Goal: Task Accomplishment & Management: Manage account settings

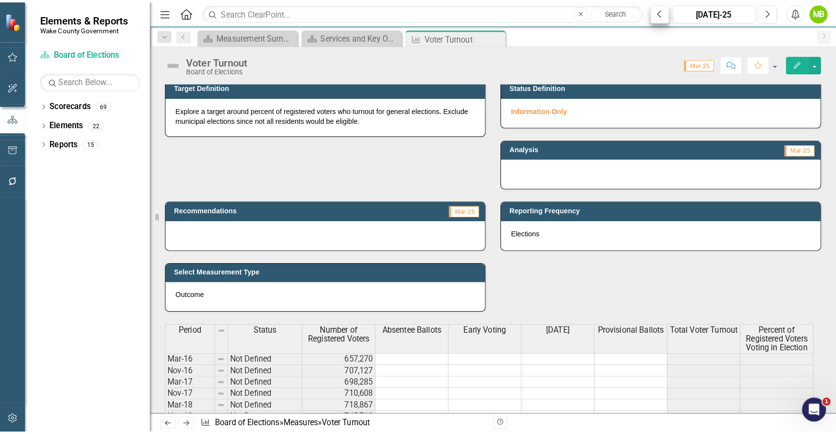
scroll to position [236, 0]
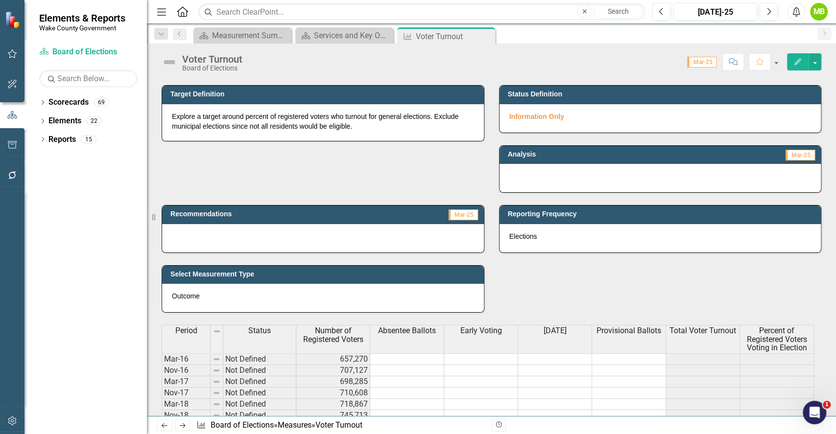
click at [12, 420] on icon "button" at bounding box center [12, 421] width 10 height 8
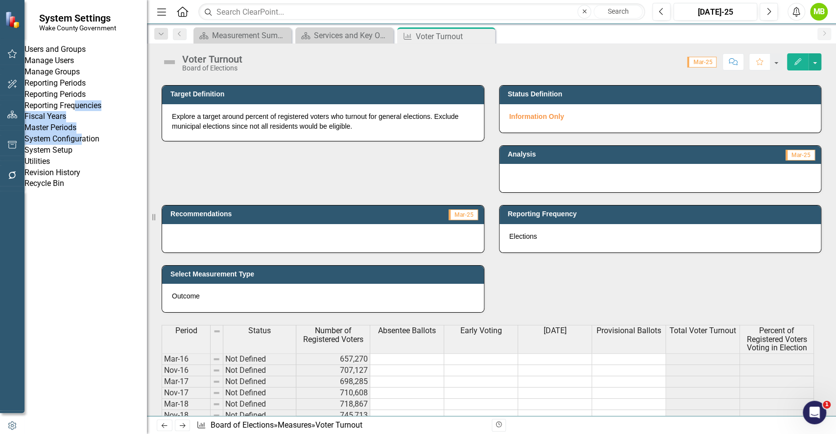
click at [90, 112] on div "Reporting Frequencies" at bounding box center [85, 105] width 122 height 11
click at [90, 112] on link "Reporting Frequencies" at bounding box center [85, 105] width 122 height 11
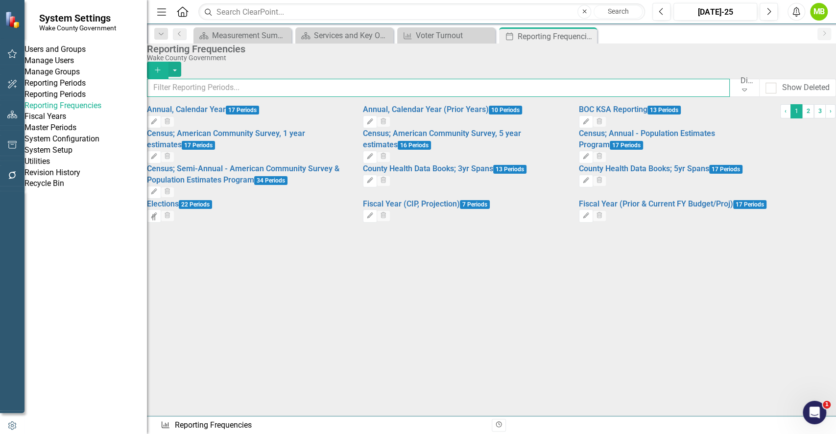
click at [341, 85] on input "text" at bounding box center [438, 88] width 583 height 18
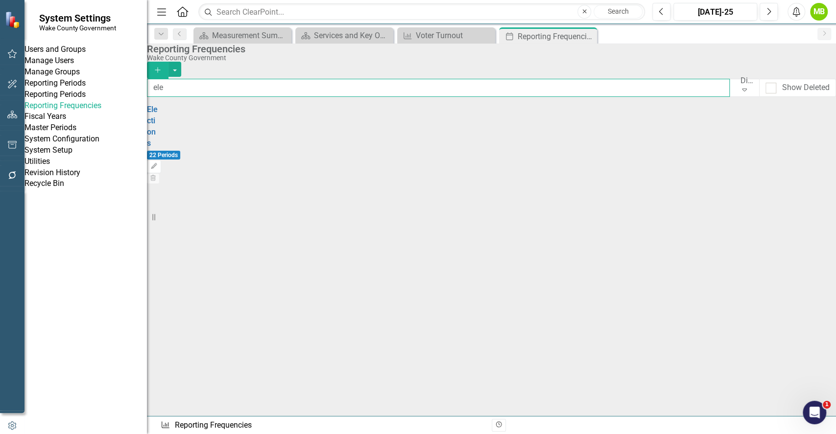
type input "ele"
click at [159, 116] on div "Elections 22 Periods" at bounding box center [153, 132] width 12 height 56
click at [158, 124] on link "Elections" at bounding box center [152, 126] width 11 height 43
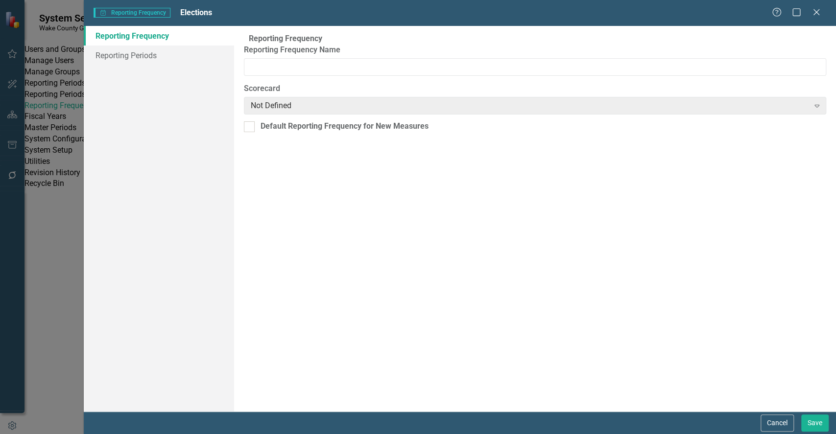
type input "Elections"
click at [145, 49] on link "Reporting Periods" at bounding box center [159, 56] width 150 height 20
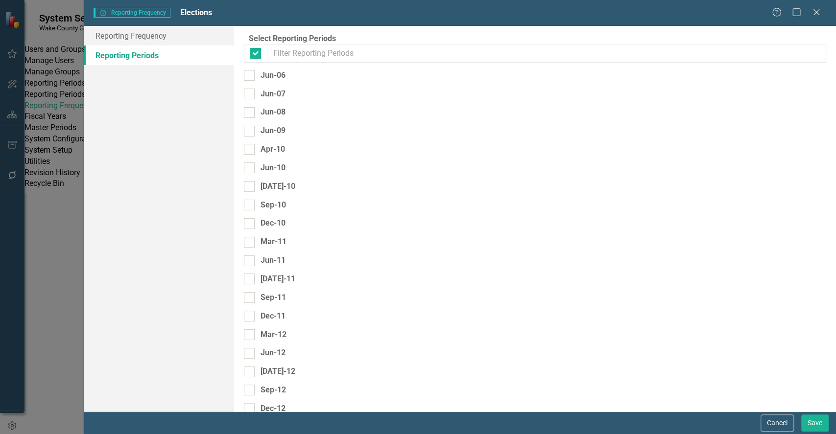
checkbox input "false"
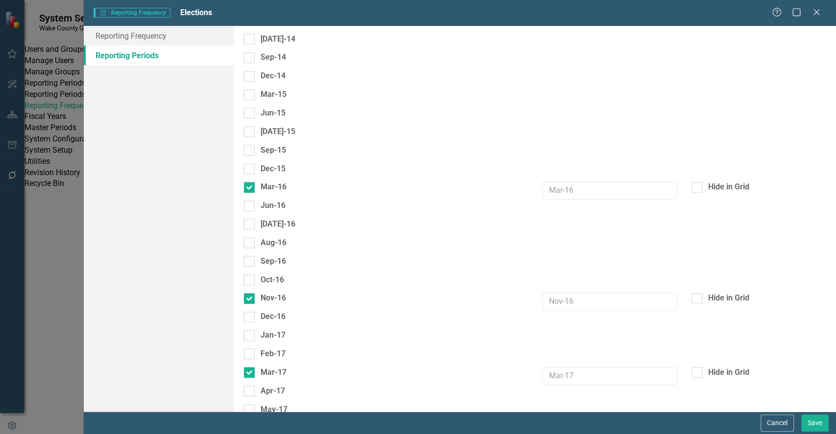
scroll to position [522, 0]
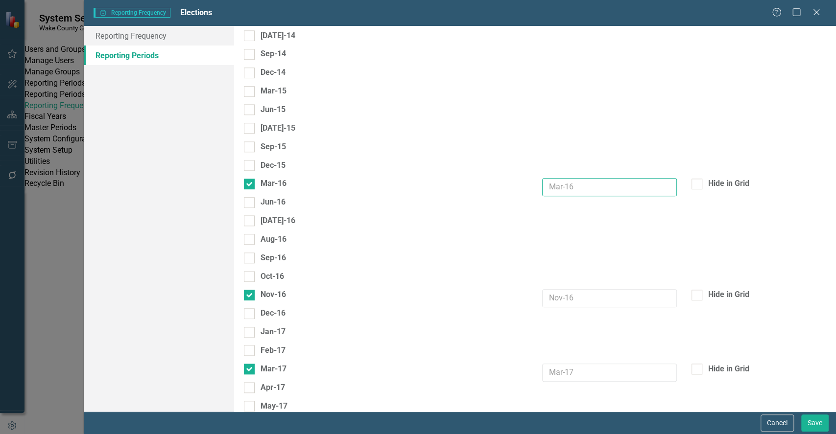
click at [605, 178] on input "text" at bounding box center [609, 187] width 135 height 18
type input "P"
type input "2016 Primary"
click at [577, 289] on input "text" at bounding box center [609, 298] width 135 height 18
type input "2016 General Election"
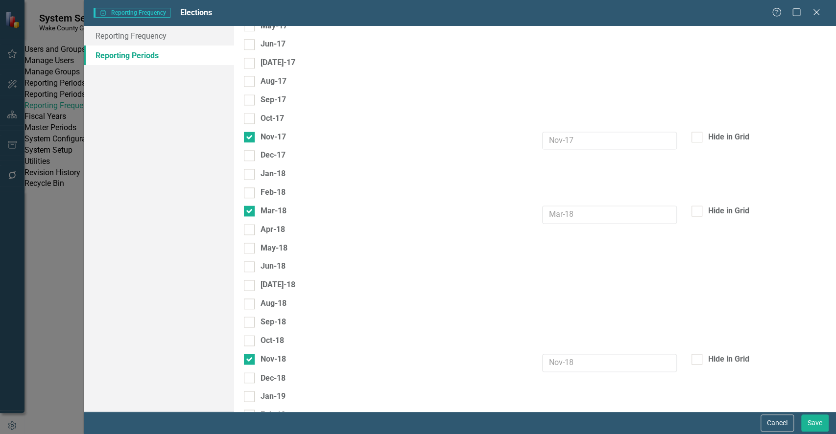
scroll to position [906, 0]
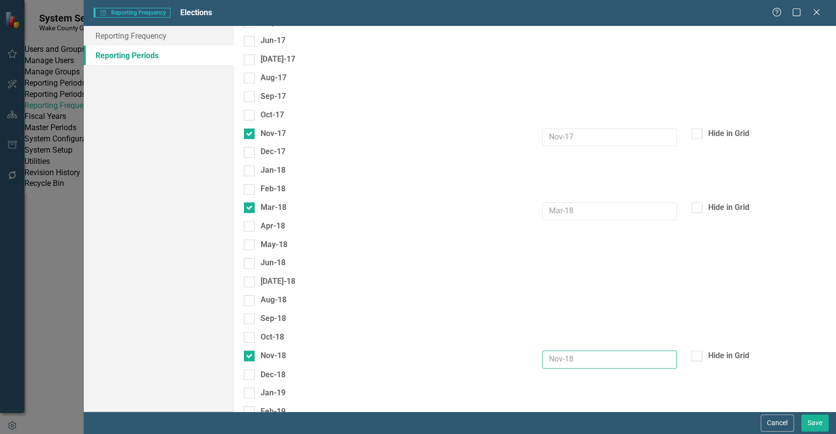
click at [549, 351] on input "text" at bounding box center [609, 360] width 135 height 18
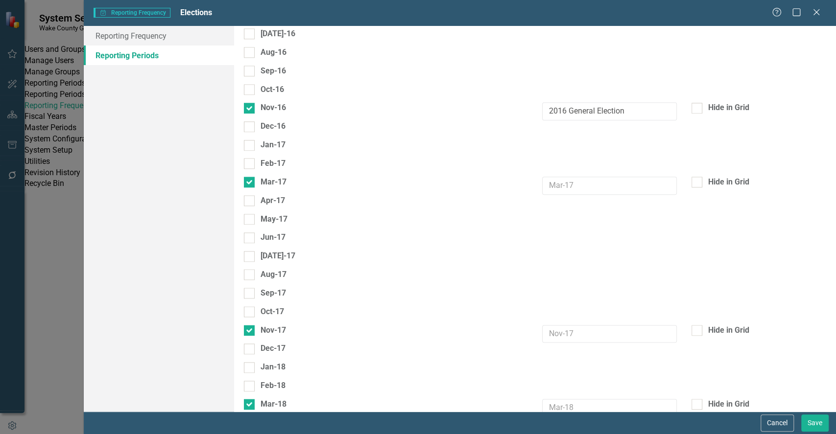
scroll to position [720, 0]
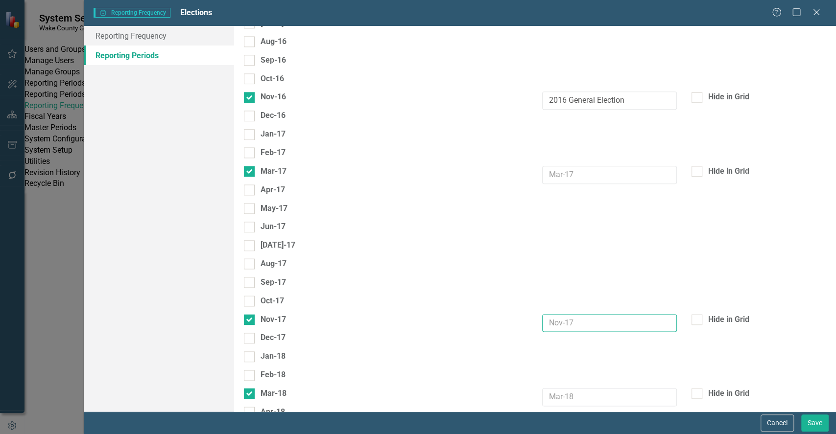
click at [556, 314] on input "text" at bounding box center [609, 323] width 135 height 18
type input "2017 Municipal Election"
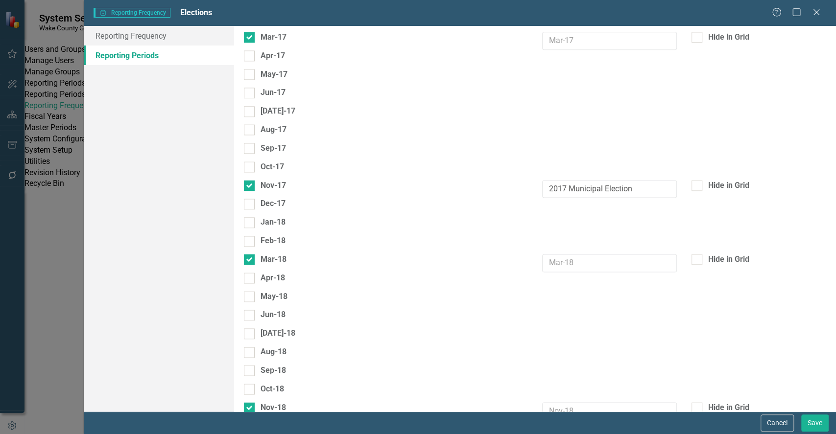
scroll to position [862, 0]
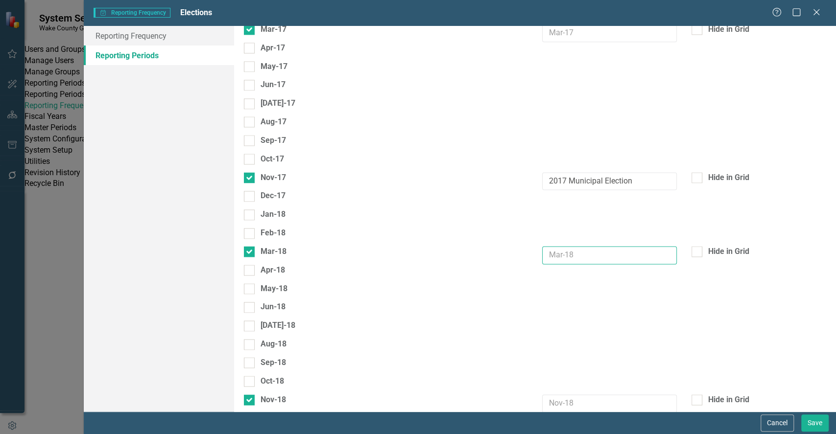
click at [593, 246] on input "text" at bounding box center [609, 255] width 135 height 18
type input "2018 Primary"
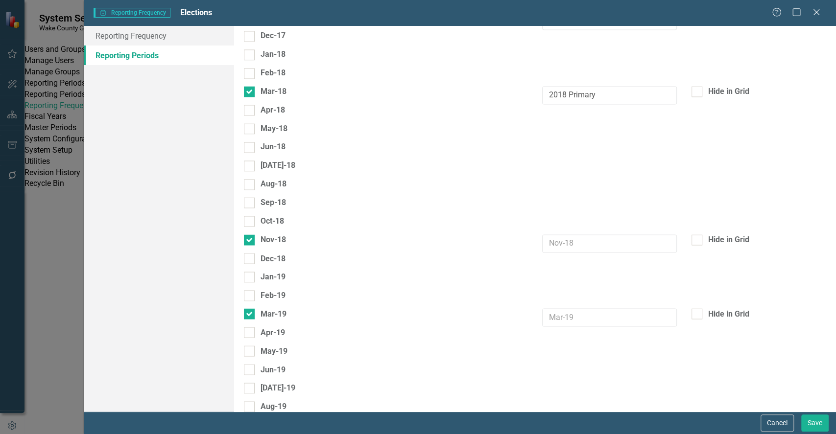
scroll to position [1040, 0]
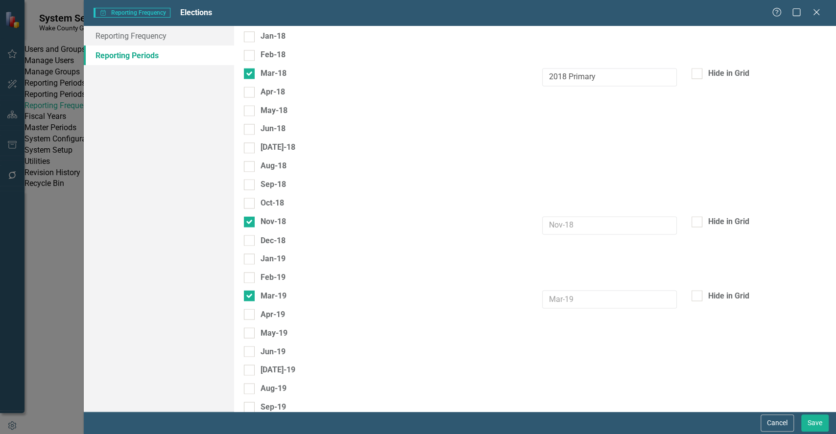
click at [568, 235] on div "Dec-18" at bounding box center [535, 244] width 597 height 19
click at [565, 217] on input "text" at bounding box center [609, 226] width 135 height 18
type input "2018 General Election"
click at [705, 217] on div "Hide in Grid" at bounding box center [758, 226] width 149 height 19
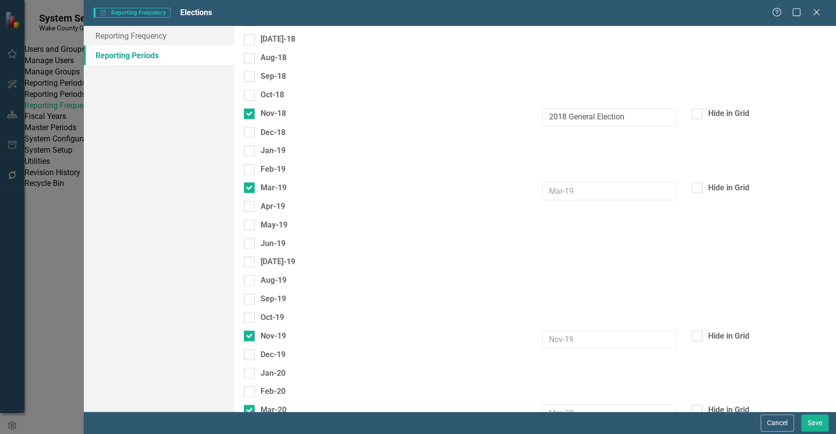
scroll to position [1163, 0]
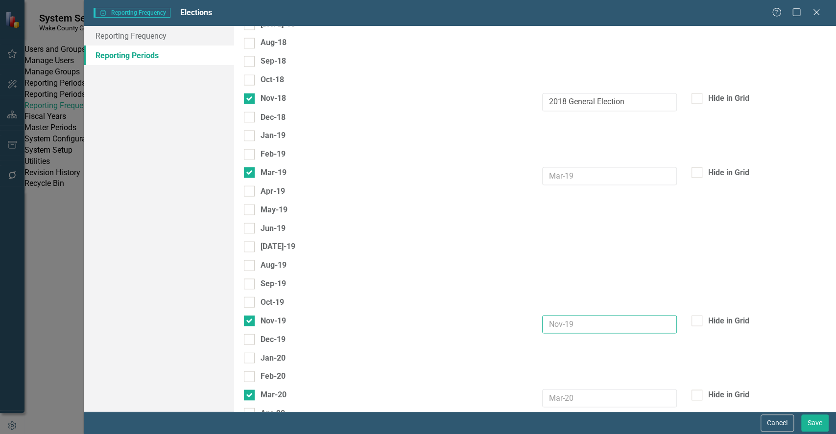
click at [558, 315] on input "text" at bounding box center [609, 324] width 135 height 18
type input "2019 Municipal Elections"
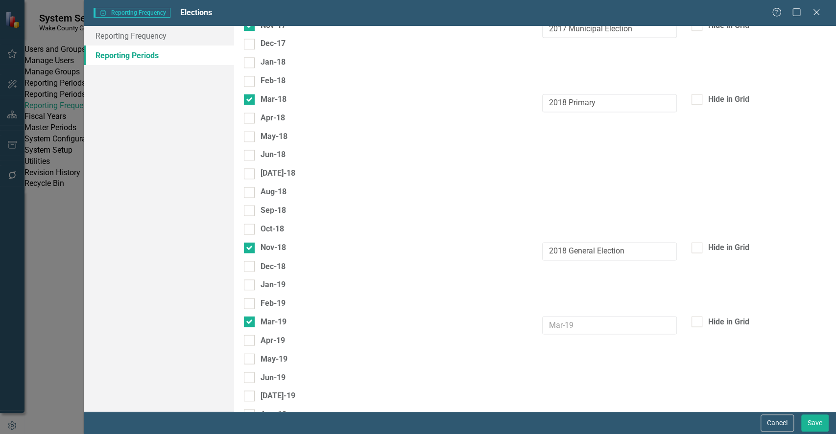
scroll to position [958, 0]
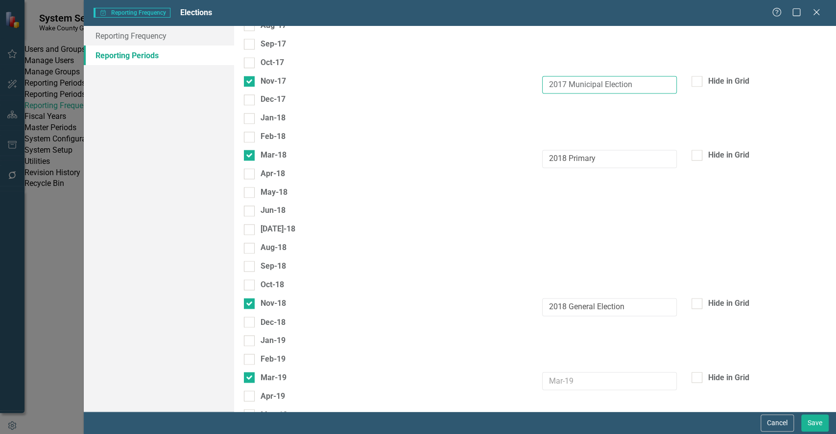
click at [637, 76] on input "2017 Municipal Election" at bounding box center [609, 85] width 135 height 18
type input "2017 Municipal Elections"
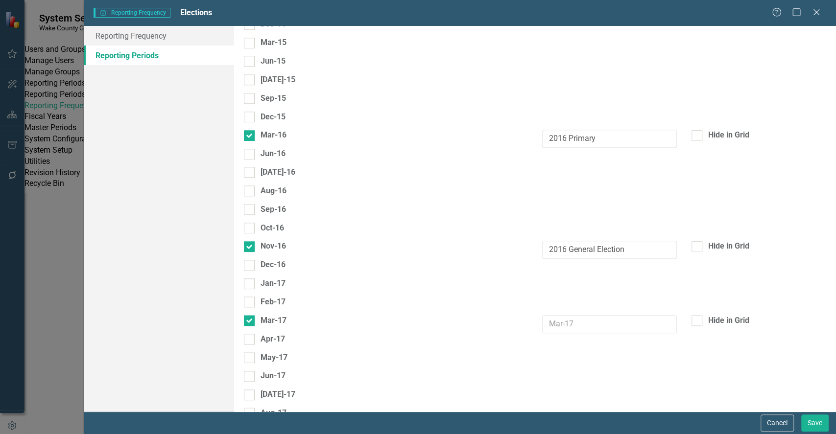
scroll to position [559, 0]
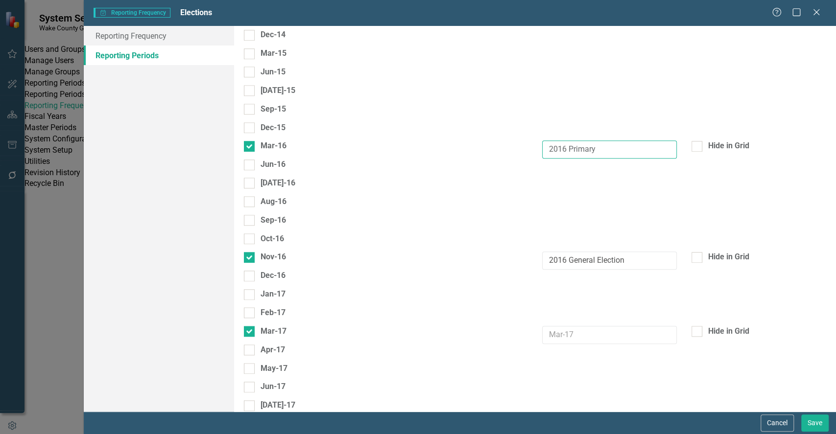
click at [644, 141] on input "2016 Primary" at bounding box center [609, 150] width 135 height 18
type input "2016 Primary Election"
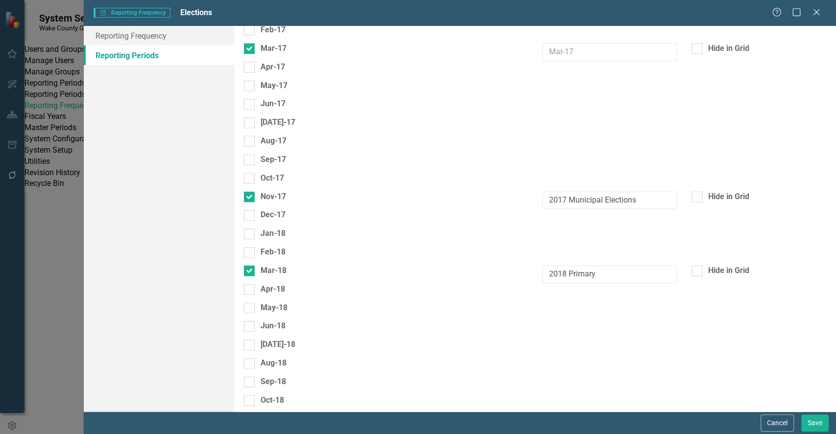
scroll to position [884, 0]
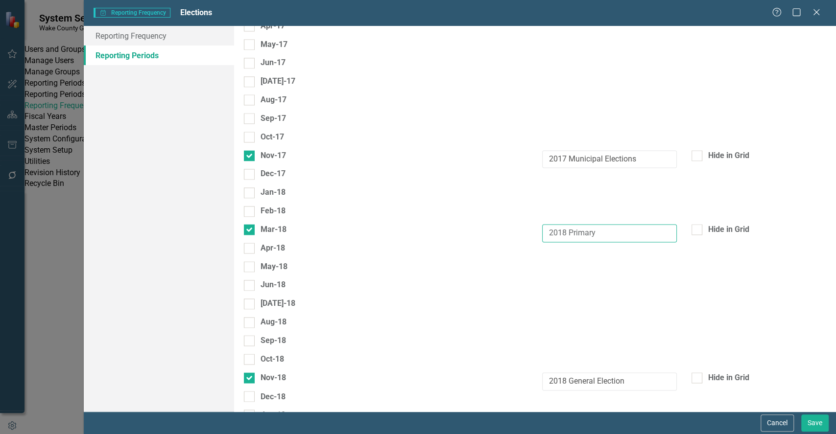
click at [621, 224] on input "2018 Primary" at bounding box center [609, 233] width 135 height 18
type input "2018 Primary Election"
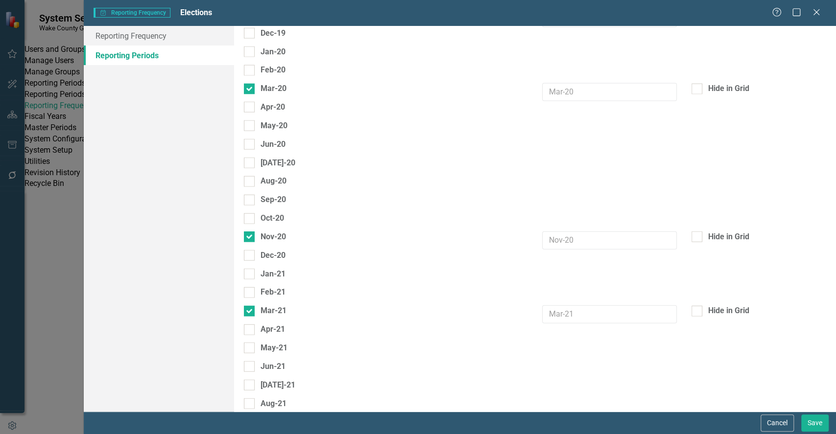
scroll to position [1473, 0]
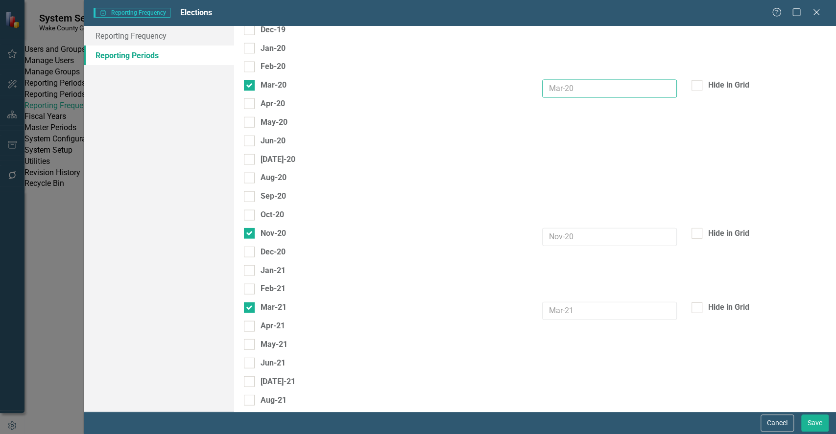
click at [573, 80] on input "text" at bounding box center [609, 89] width 135 height 18
type input "2020 Primary Election"
click at [575, 247] on div "Dec-20" at bounding box center [535, 256] width 597 height 19
click at [575, 228] on input "text" at bounding box center [609, 237] width 135 height 18
type input "2020 General Election"
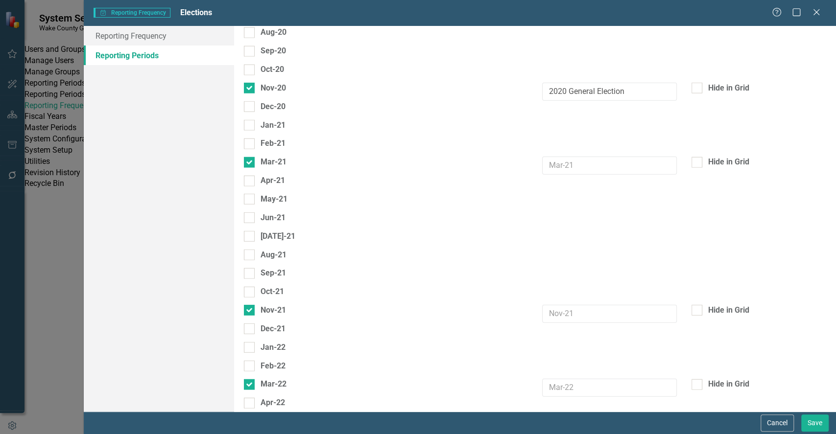
scroll to position [1644, 0]
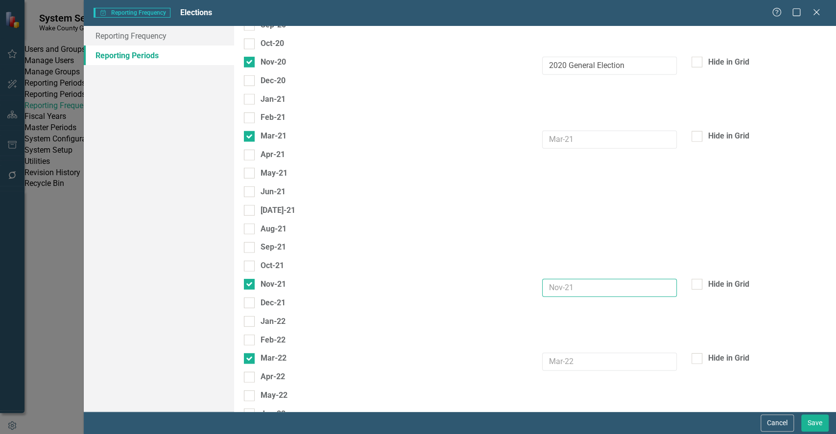
click at [612, 279] on input "text" at bounding box center [609, 288] width 135 height 18
type input "2021 Municipal Elections"
click at [561, 335] on div "Feb-22" at bounding box center [535, 344] width 597 height 19
click at [560, 353] on input "text" at bounding box center [609, 362] width 135 height 18
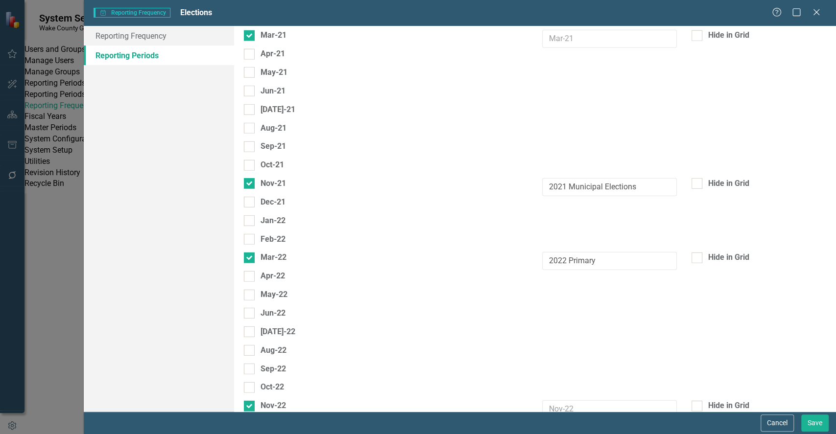
scroll to position [1846, 0]
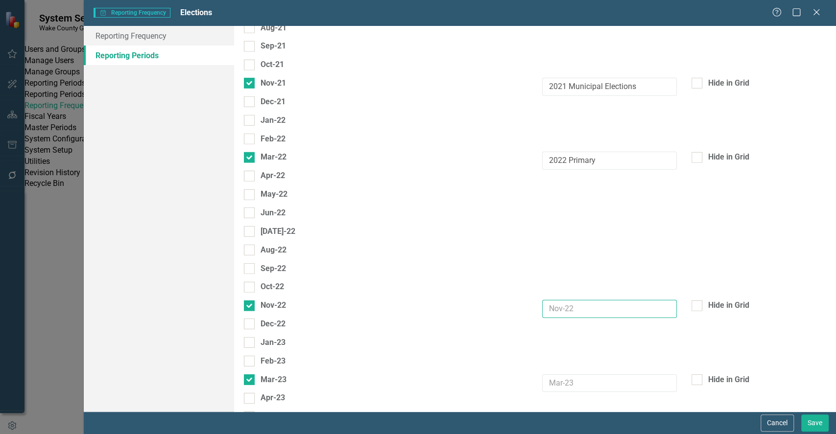
click at [623, 300] on input "text" at bounding box center [609, 309] width 135 height 18
click at [592, 152] on input "2022 Primary" at bounding box center [609, 161] width 135 height 18
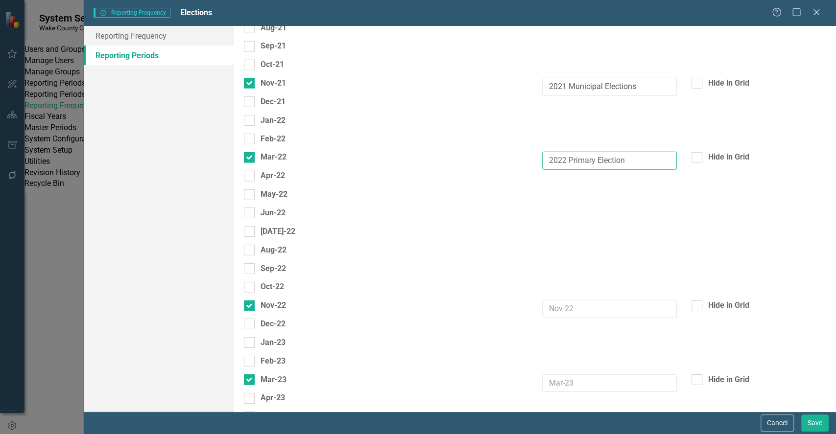
type input "2022 Primary Election"
click at [573, 300] on input "text" at bounding box center [609, 309] width 135 height 18
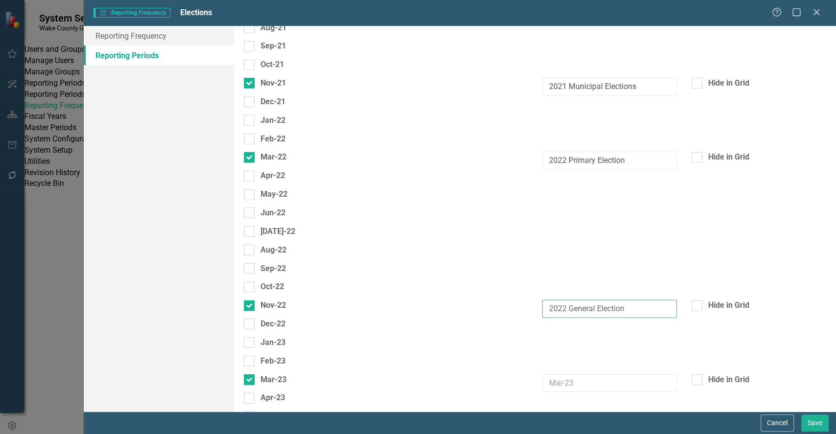
type input "2022 General Election"
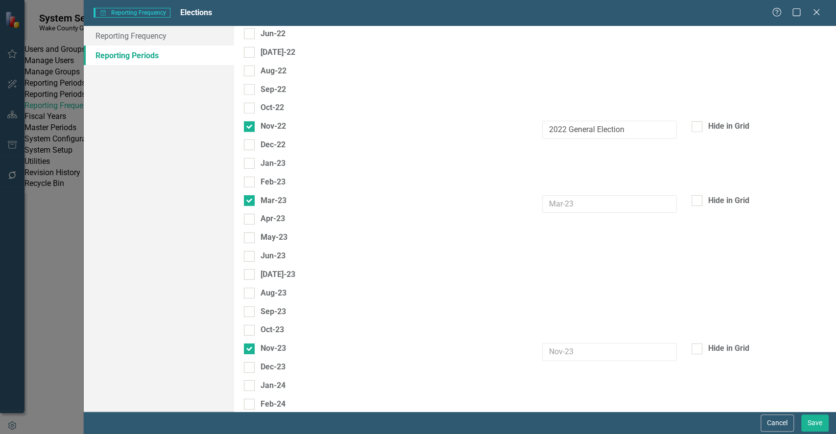
scroll to position [2051, 0]
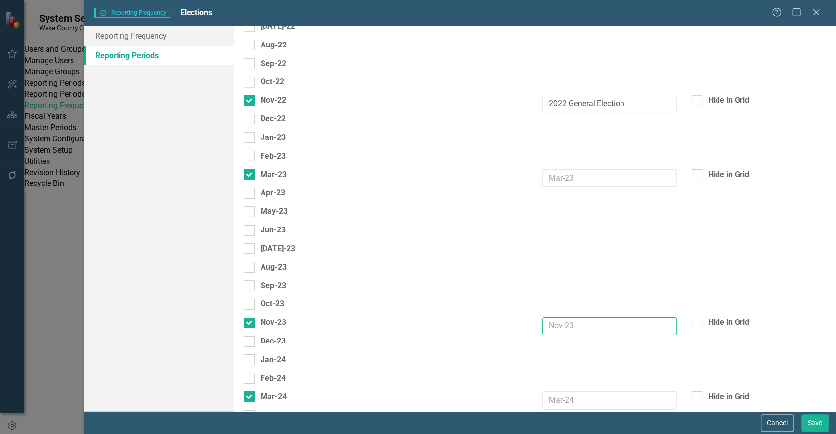
click at [561, 317] on input "text" at bounding box center [609, 326] width 135 height 18
type input "2023 Municipal Elections"
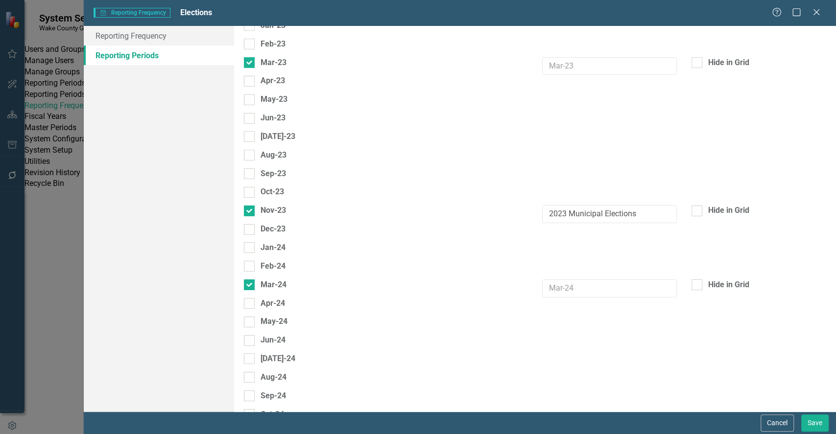
scroll to position [2196, 0]
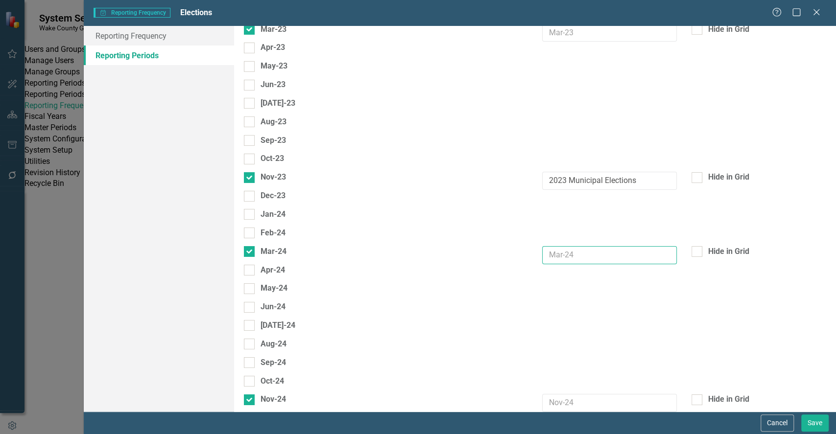
click at [564, 246] on input "text" at bounding box center [609, 255] width 135 height 18
type input "2024 Primary Election"
click at [561, 394] on input "text" at bounding box center [609, 403] width 135 height 18
type input "2024 General Election"
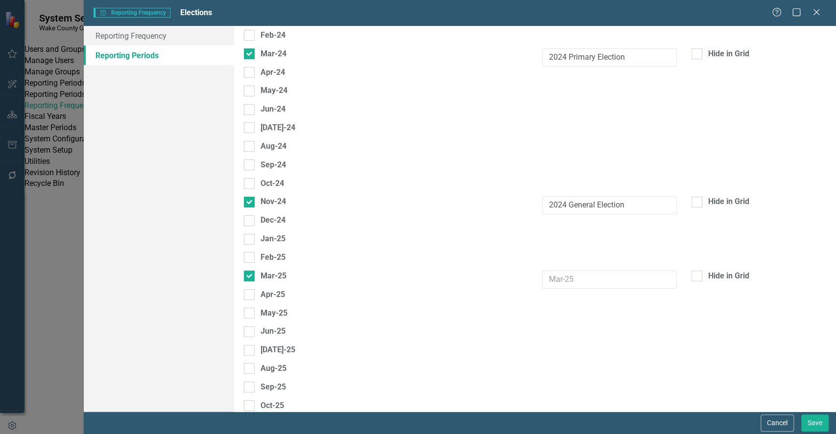
scroll to position [2428, 0]
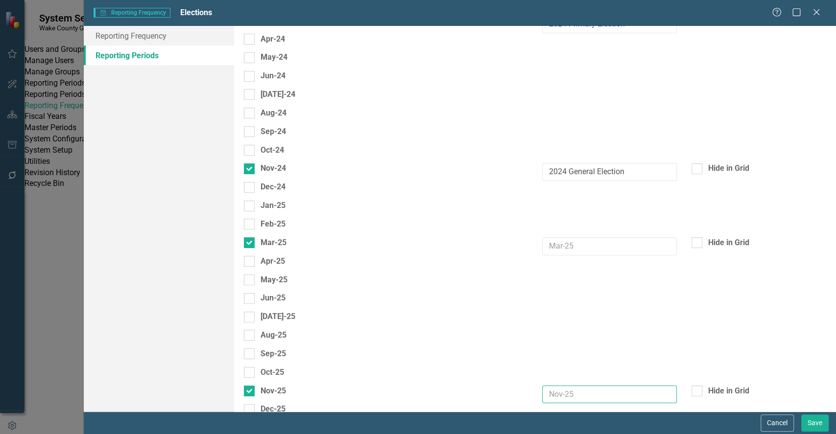
click at [556, 386] on input "text" at bounding box center [609, 395] width 135 height 18
type input "2025 Municipal Elections"
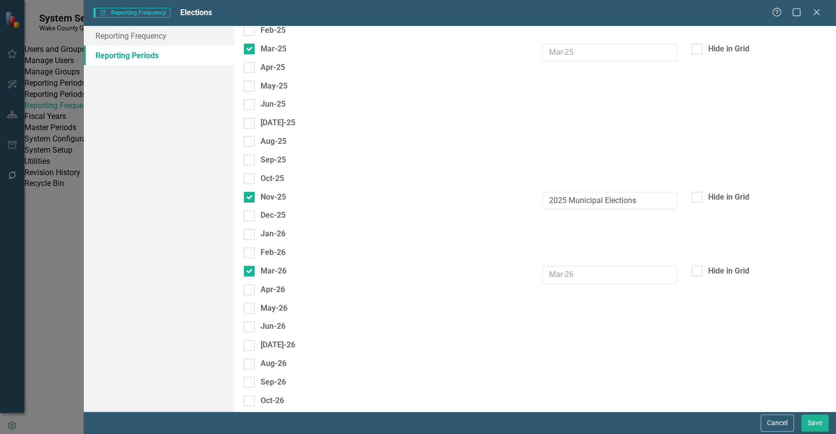
scroll to position [2647, 0]
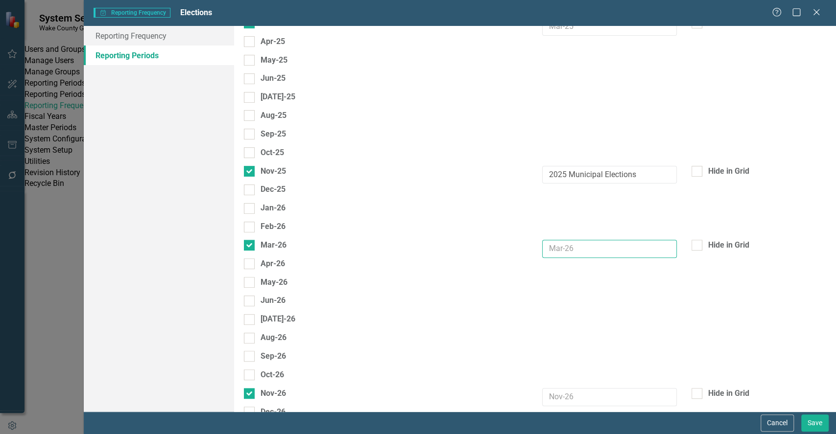
click at [574, 240] on input "text" at bounding box center [609, 249] width 135 height 18
type input "2026 Primary Election"
click at [580, 388] on input "text" at bounding box center [609, 397] width 135 height 18
type input "2026 General Election"
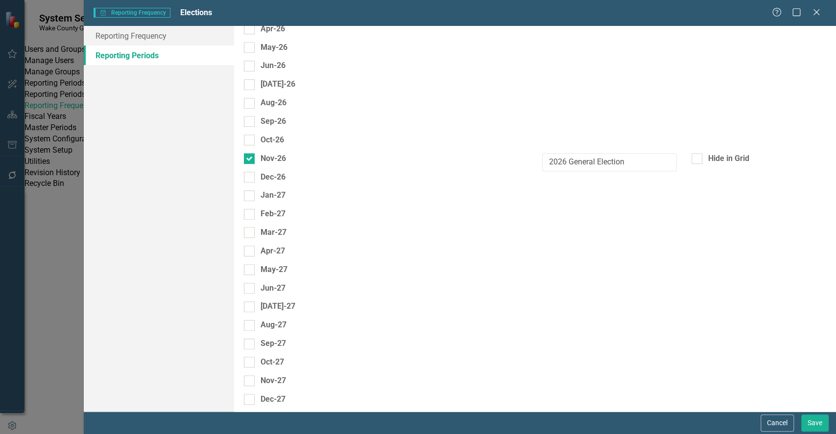
scroll to position [2890, 0]
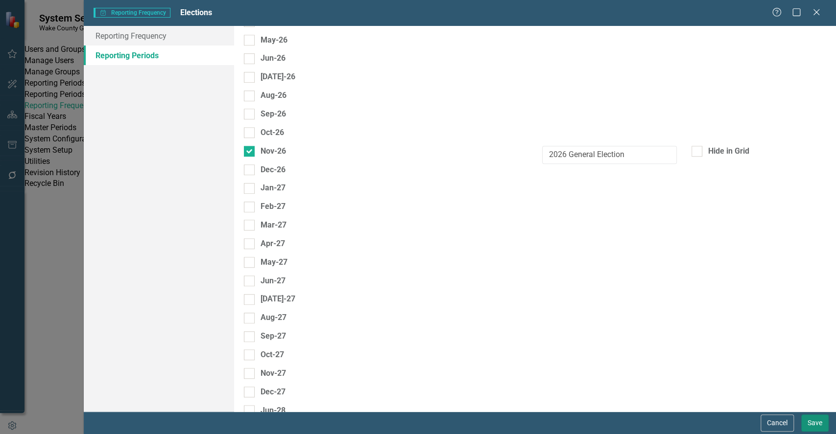
click at [814, 420] on button "Save" at bounding box center [814, 423] width 27 height 17
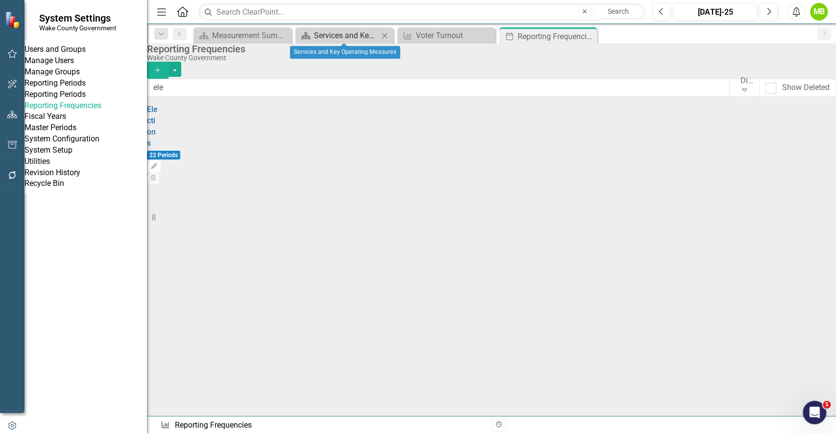
click at [314, 34] on div "Services and Key Operating Measures" at bounding box center [346, 35] width 65 height 12
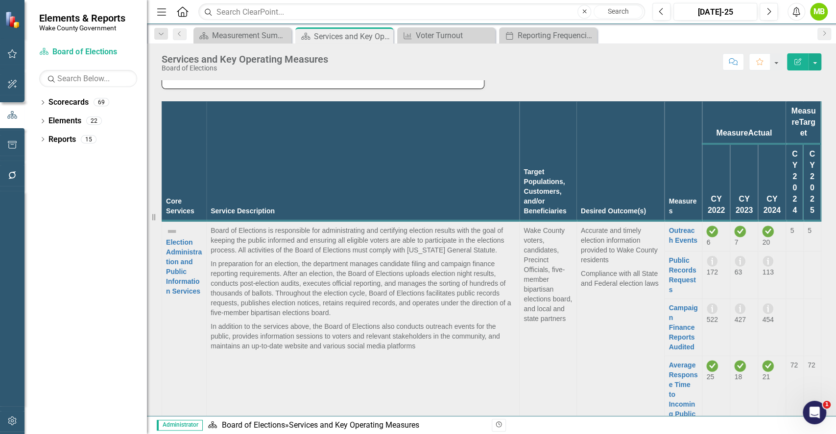
scroll to position [748, 0]
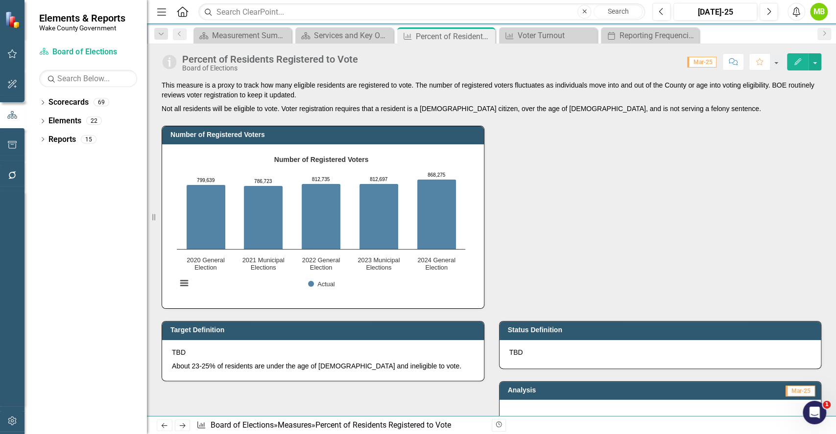
drag, startPoint x: 835, startPoint y: 123, endPoint x: 835, endPoint y: 151, distance: 27.9
click at [818, 151] on div "This measure is a proxy to track how many eligible residents are registered to …" at bounding box center [491, 248] width 689 height 336
click at [338, 87] on p "This measure is a proxy to track how many eligible residents are registered to …" at bounding box center [492, 91] width 660 height 22
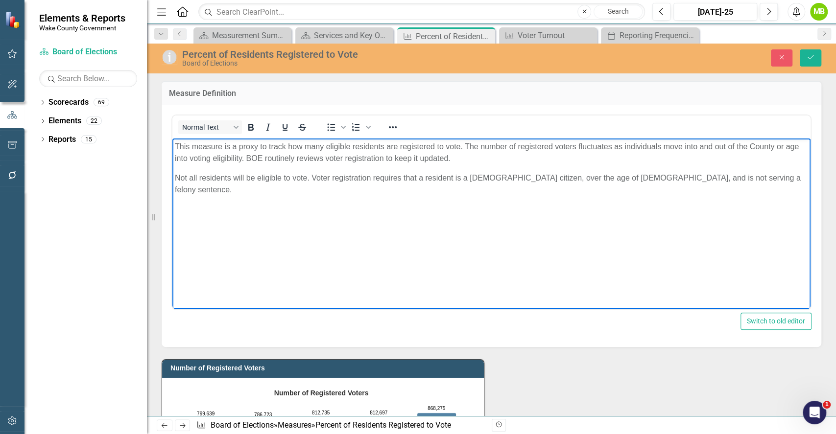
click at [460, 152] on p "This measure is a proxy to track how many eligible residents are registered to …" at bounding box center [491, 153] width 633 height 24
click at [579, 149] on p "This measure is a proxy to track how many eligible residents are registered to …" at bounding box center [491, 153] width 633 height 24
click at [809, 59] on icon "Save" at bounding box center [810, 57] width 9 height 7
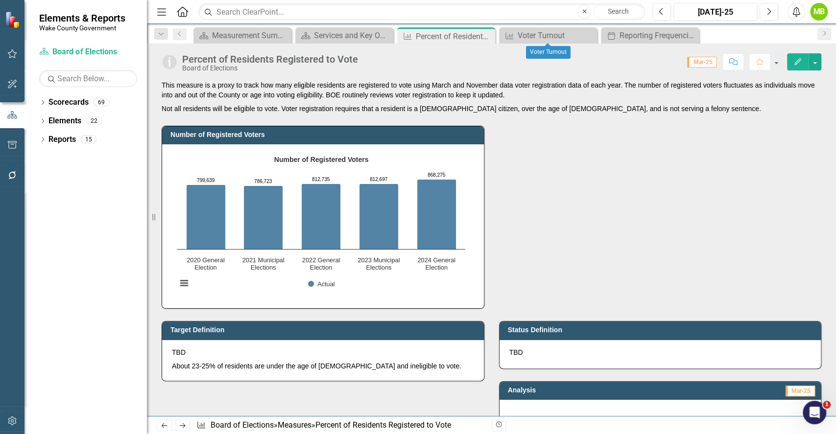
click at [541, 205] on div "Number of Registered Voters Number of Registered Voters Bar chart with 5 bars. …" at bounding box center [491, 211] width 674 height 195
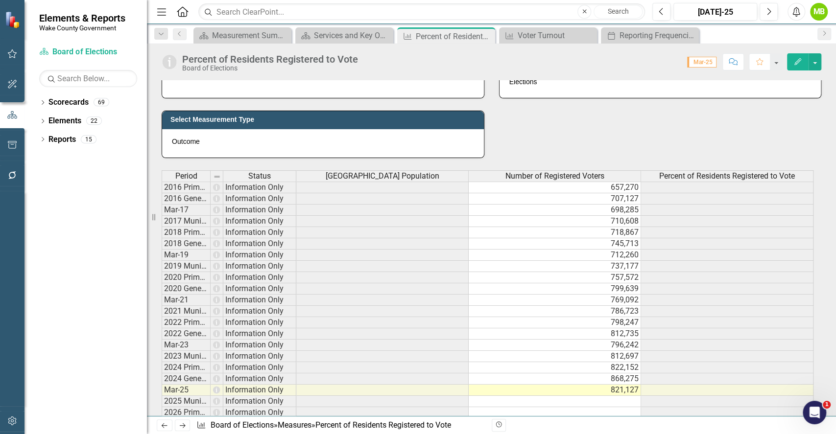
scroll to position [392, 0]
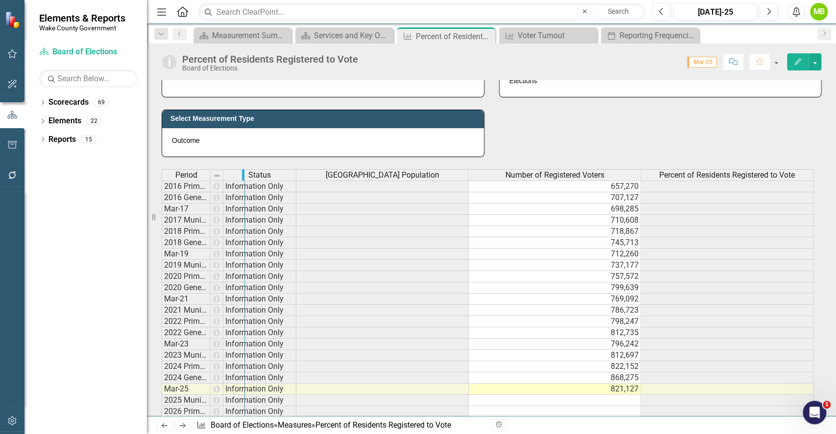
drag, startPoint x: 209, startPoint y: 175, endPoint x: 251, endPoint y: 176, distance: 42.1
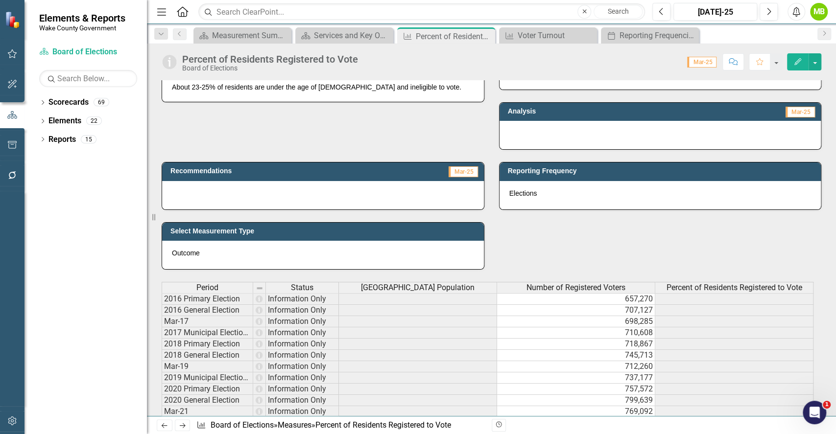
scroll to position [261, 0]
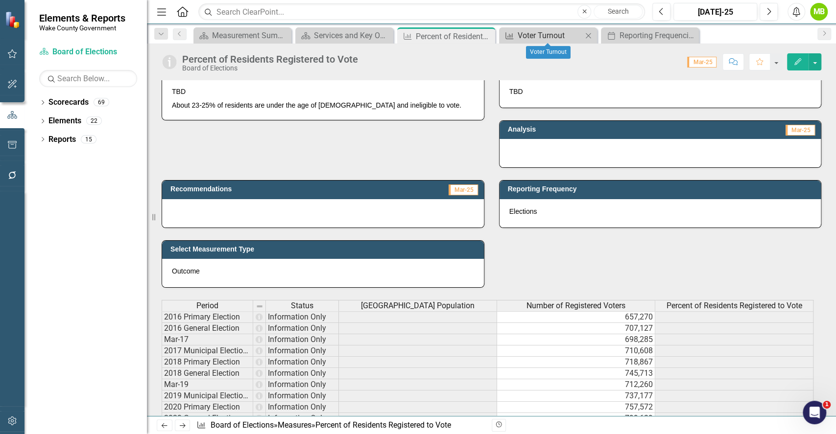
click at [549, 36] on div "Voter Turnout" at bounding box center [550, 35] width 65 height 12
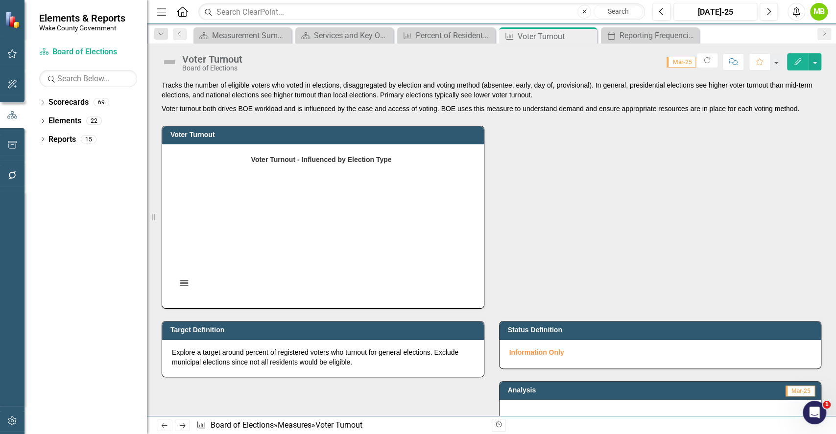
click at [392, 92] on p "Tracks the number of eligible voters who voted in elections, disaggregated by e…" at bounding box center [492, 91] width 660 height 22
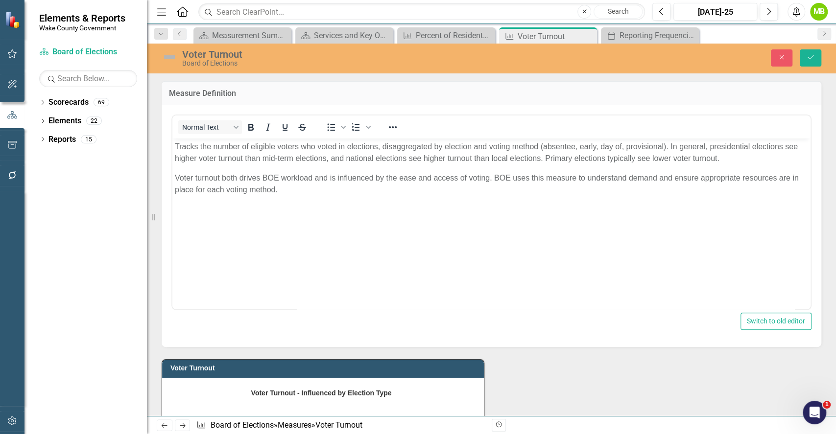
click at [333, 198] on body "Tracks the number of eligible voters who voted in elections, disaggregated by e…" at bounding box center [491, 212] width 638 height 147
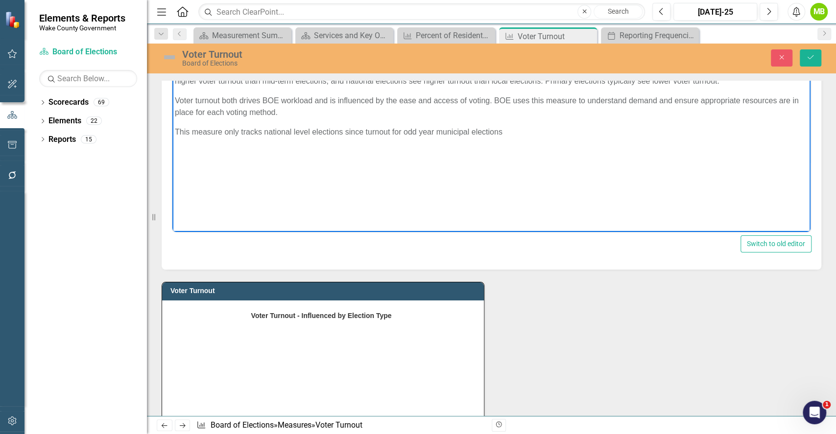
scroll to position [63, 0]
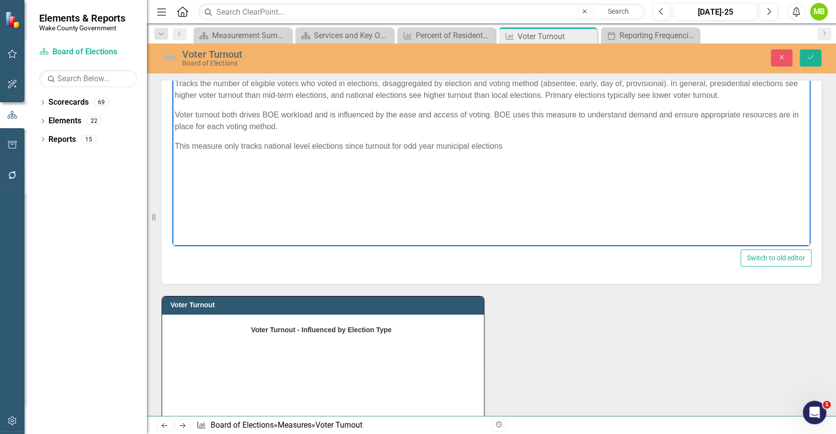
click at [366, 146] on p "This measure only tracks national level elections since turnout for odd year mu…" at bounding box center [491, 147] width 633 height 12
click at [539, 144] on p "This measure only tracks national level elections since turnout for odd year mu…" at bounding box center [491, 147] width 633 height 12
click at [806, 59] on icon "Save" at bounding box center [810, 57] width 9 height 7
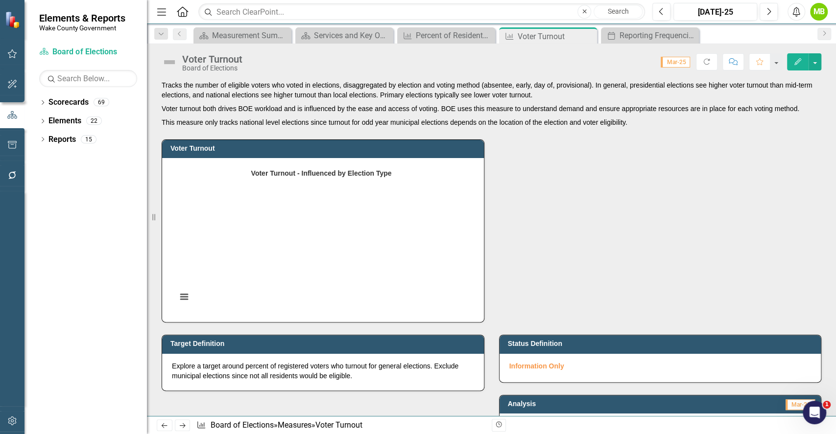
click at [811, 51] on div "Voter Turnout Board of Elections Score: 0.00 Mar-25 Completed Refresh Comment F…" at bounding box center [491, 58] width 689 height 29
drag, startPoint x: 811, startPoint y: 51, endPoint x: 813, endPoint y: 60, distance: 8.6
click at [813, 60] on div "Voter Turnout Board of Elections Score: 0.00 Mar-25 Completed Refresh Comment F…" at bounding box center [491, 58] width 689 height 29
click at [813, 60] on button "button" at bounding box center [815, 61] width 13 height 17
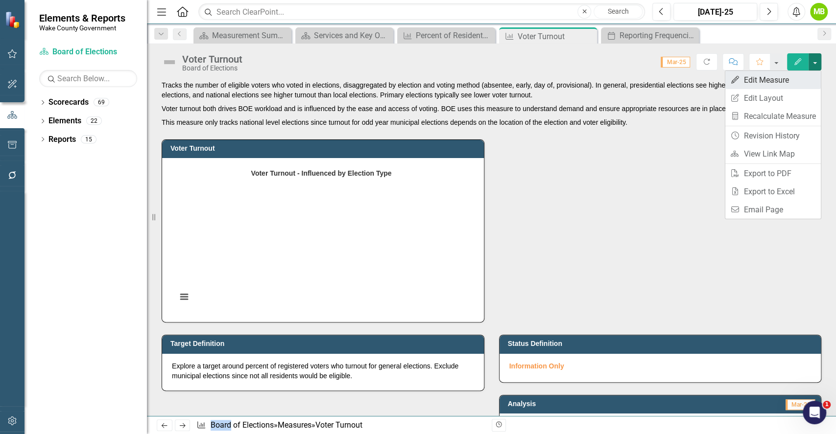
click at [779, 79] on link "Edit Edit Measure" at bounding box center [773, 80] width 96 height 18
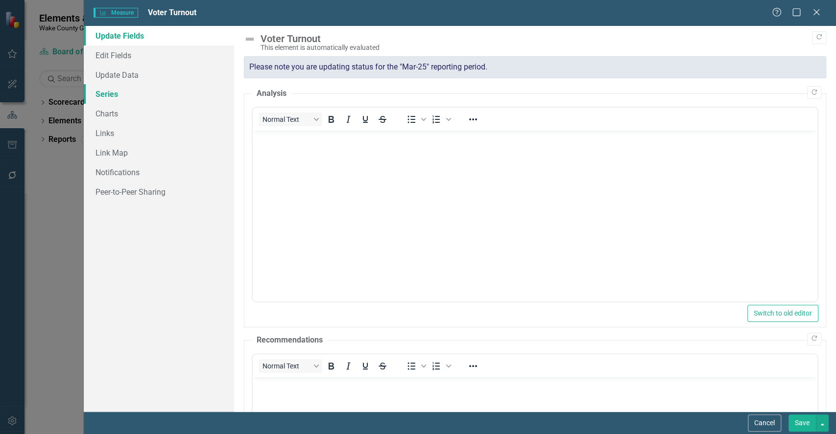
click at [121, 102] on link "Series" at bounding box center [159, 94] width 150 height 20
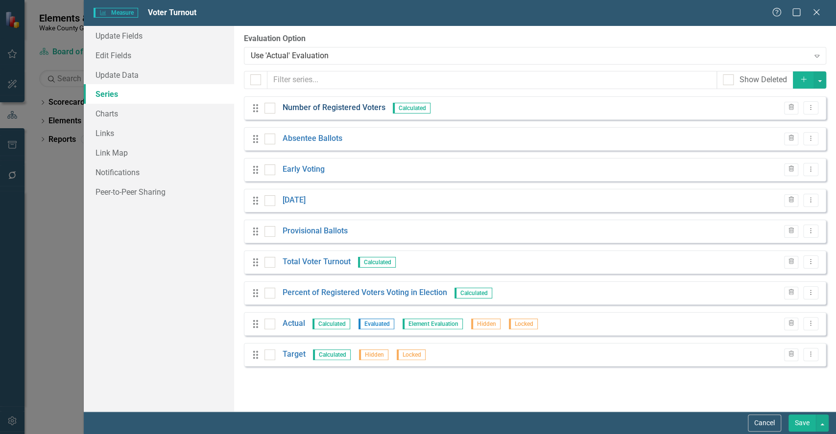
click at [374, 107] on link "Number of Registered Voters" at bounding box center [334, 107] width 103 height 11
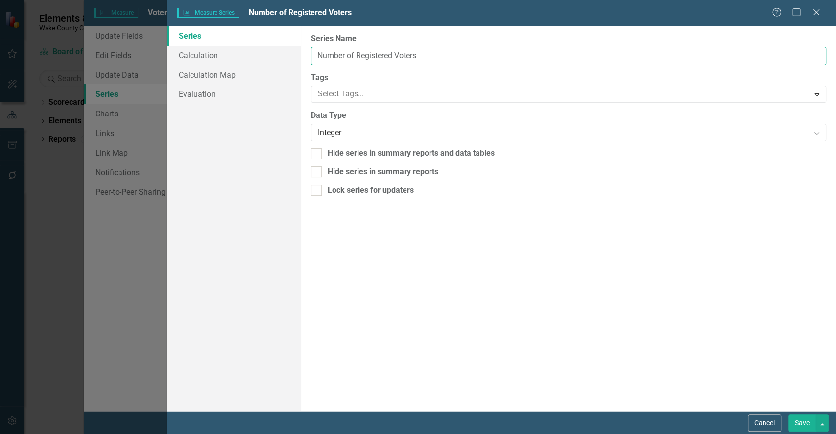
click at [439, 53] on input "Number of Registered Voters" at bounding box center [568, 56] width 515 height 18
type input "Number of Registered Voters (March and Nov data)"
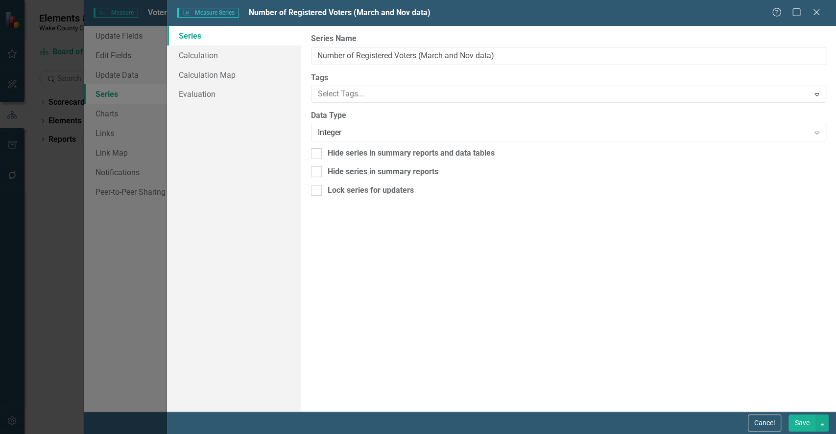
click at [796, 424] on button "Save" at bounding box center [802, 423] width 27 height 17
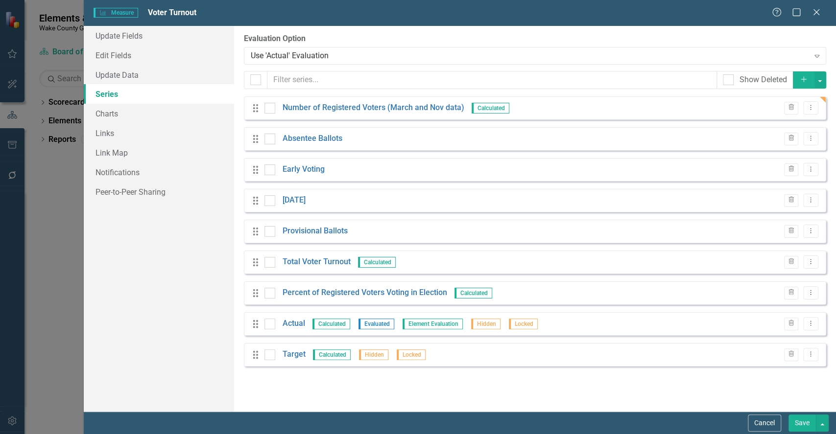
click at [803, 84] on button "Add" at bounding box center [804, 80] width 22 height 17
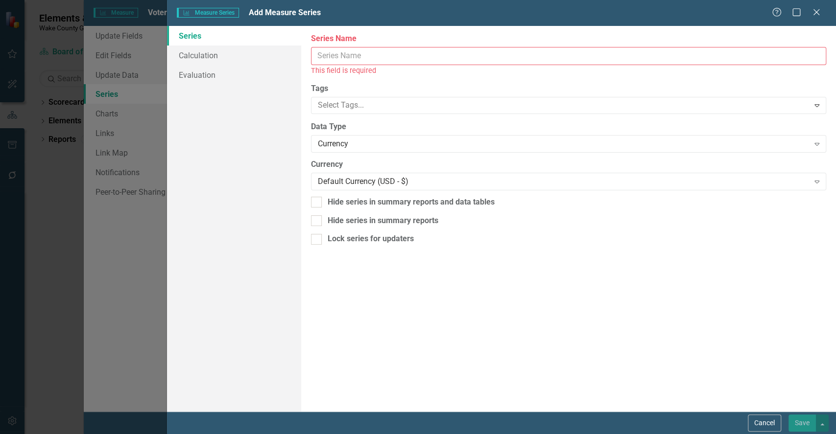
click at [376, 58] on input "Series Name" at bounding box center [568, 56] width 515 height 18
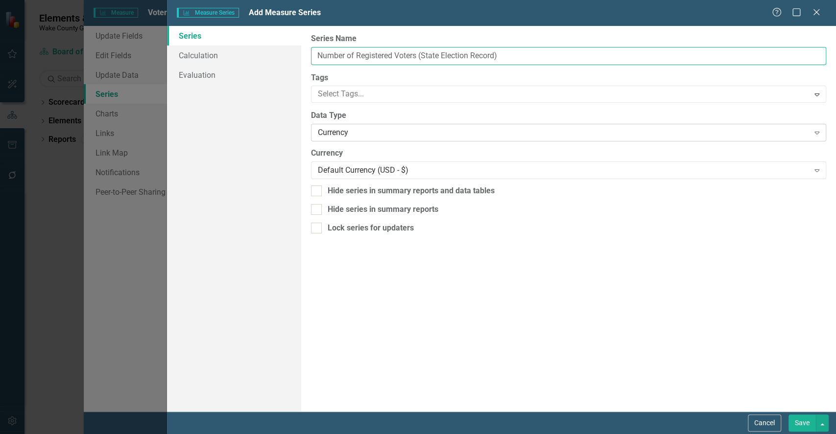
type input "Number of Registered Voters (State Election Record)"
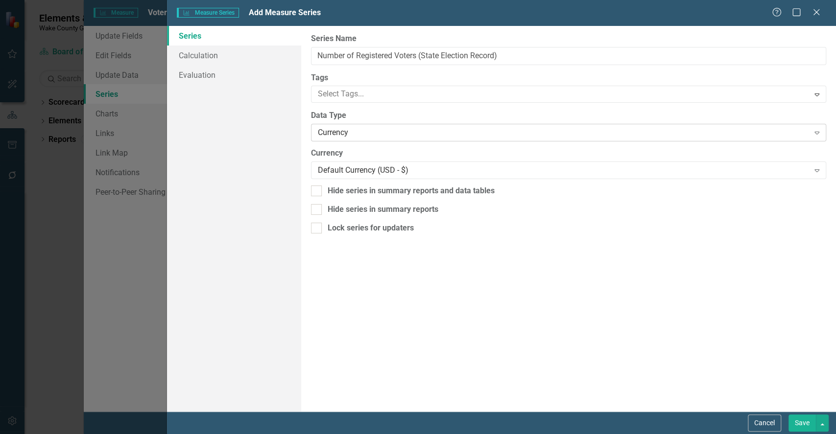
click at [356, 127] on div "Currency" at bounding box center [563, 132] width 491 height 11
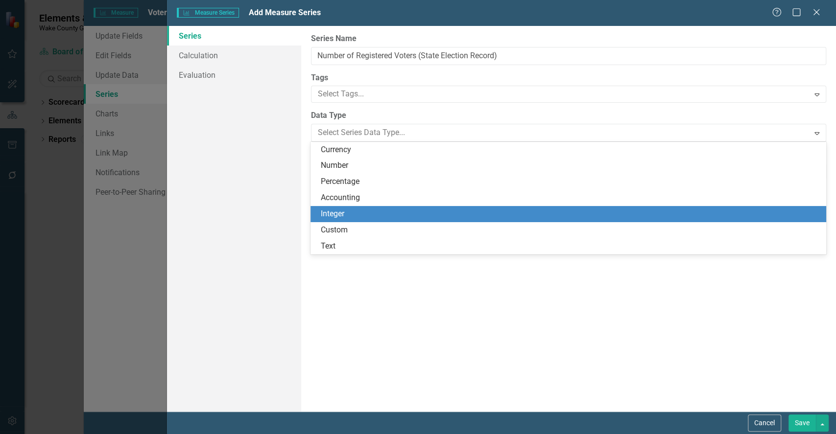
click at [345, 217] on div "Integer" at bounding box center [570, 214] width 500 height 11
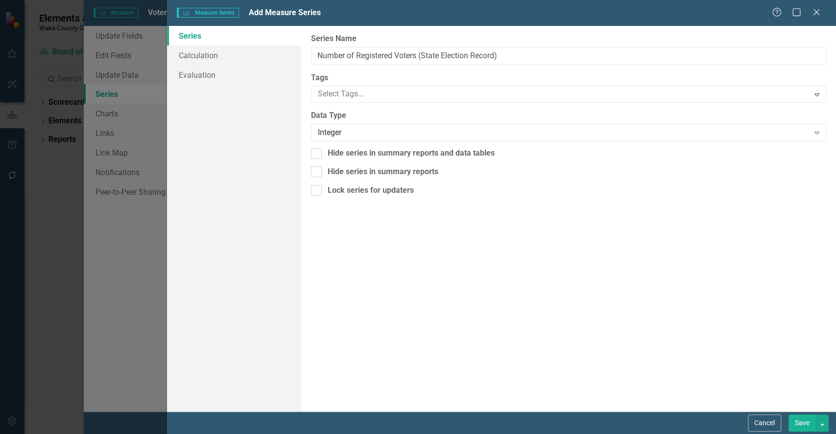
click at [799, 420] on button "Save" at bounding box center [802, 423] width 27 height 17
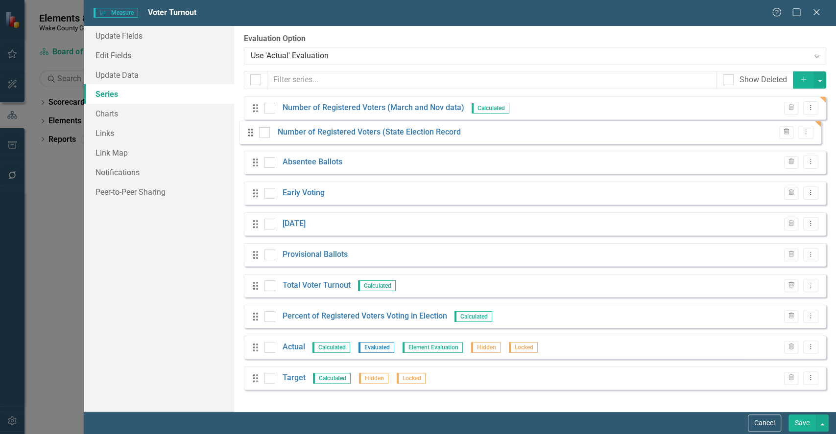
drag, startPoint x: 256, startPoint y: 388, endPoint x: 251, endPoint y: 135, distance: 253.3
click at [251, 135] on div "Drag Number of Registered Voters (March and Nov data) Calculated Trash Dropdown…" at bounding box center [535, 246] width 582 height 301
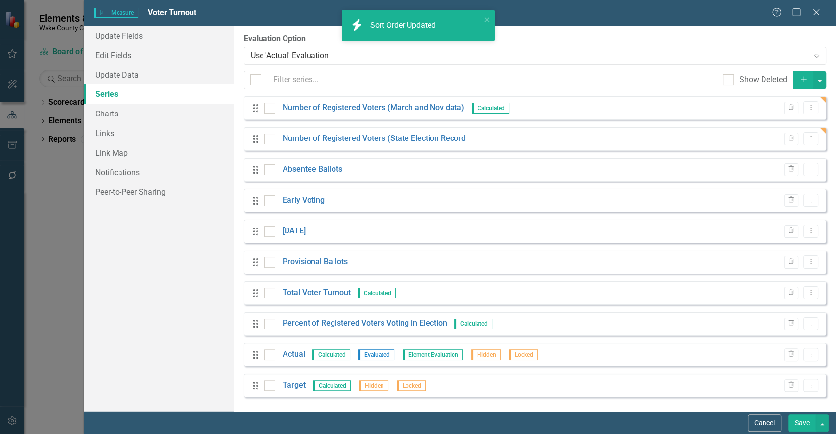
click at [798, 423] on button "Save" at bounding box center [802, 423] width 27 height 17
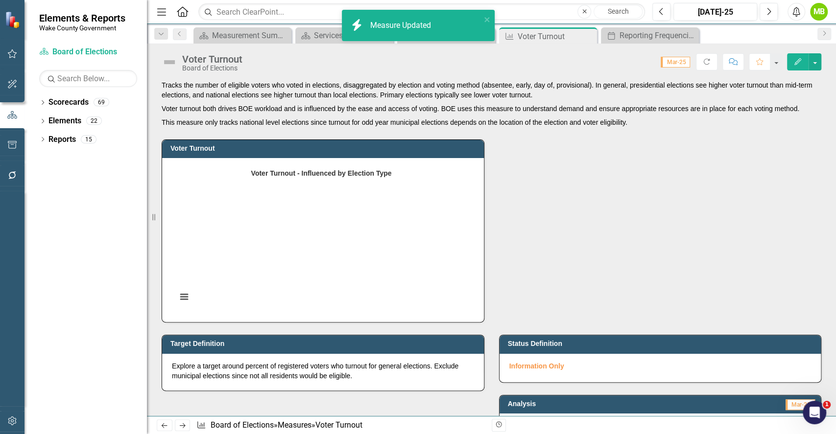
click at [552, 277] on div "Voter Turnout Voter Turnout - Influenced by Election Type Empty chart Voter Tur…" at bounding box center [491, 224] width 674 height 195
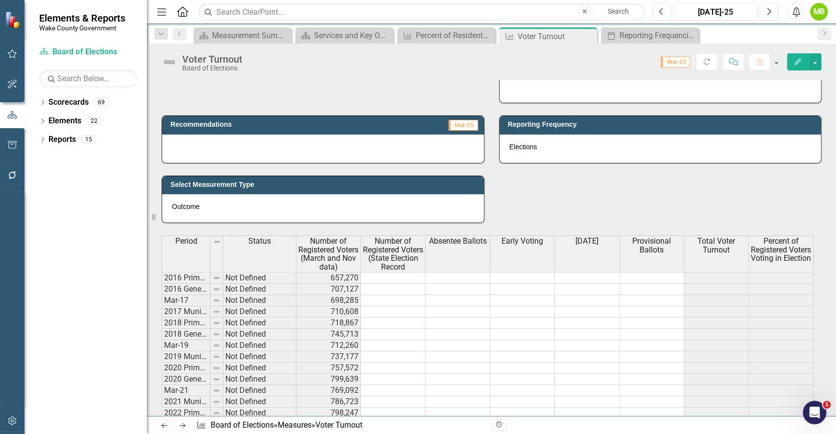
scroll to position [392, 0]
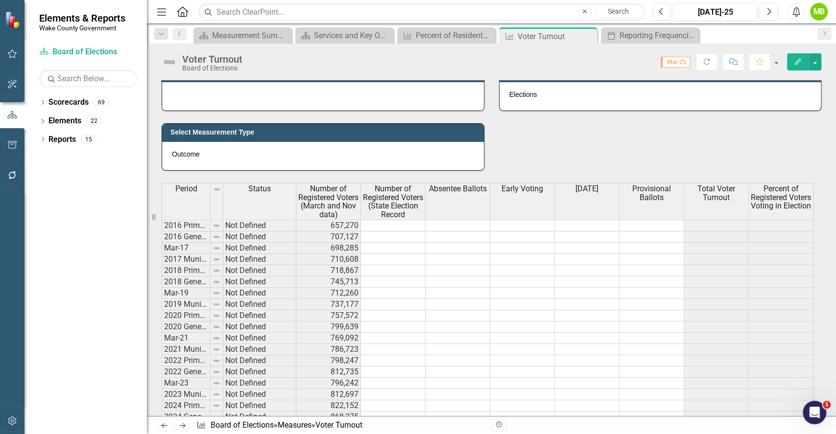
click at [393, 226] on td at bounding box center [393, 226] width 65 height 12
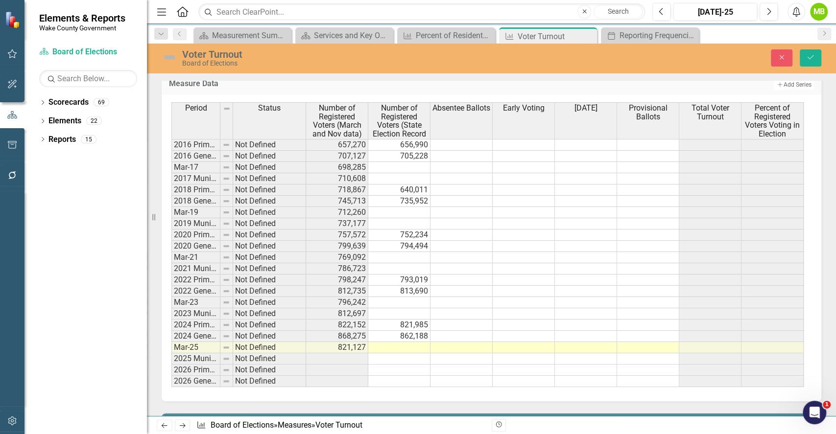
scroll to position [529, 0]
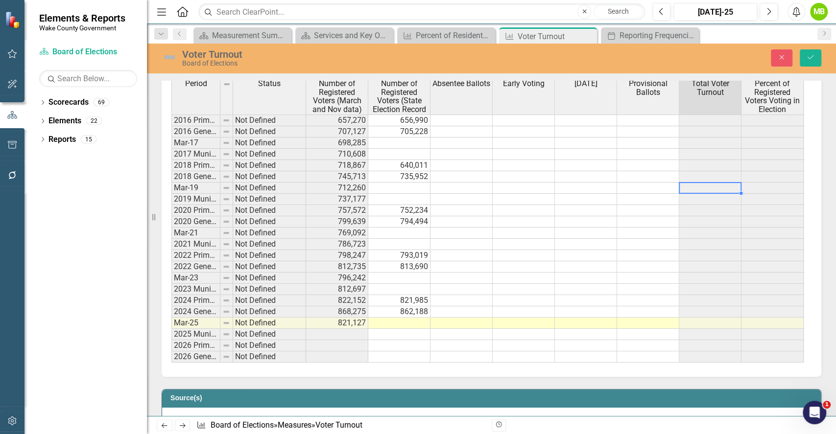
click at [711, 186] on td at bounding box center [710, 188] width 62 height 11
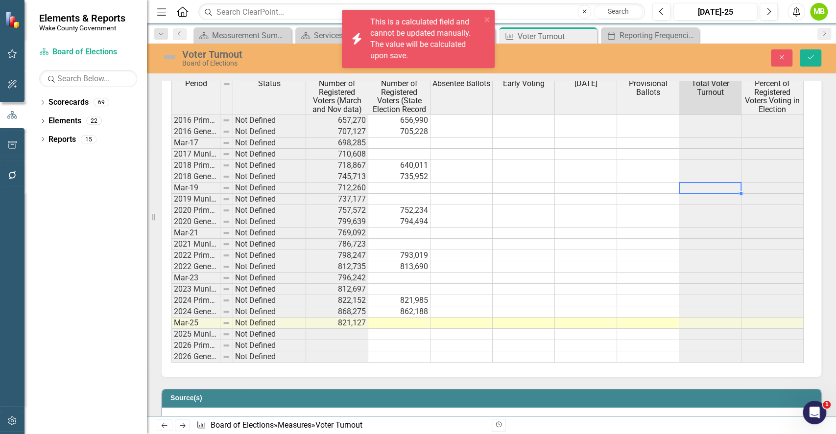
click at [461, 118] on td at bounding box center [462, 121] width 62 height 12
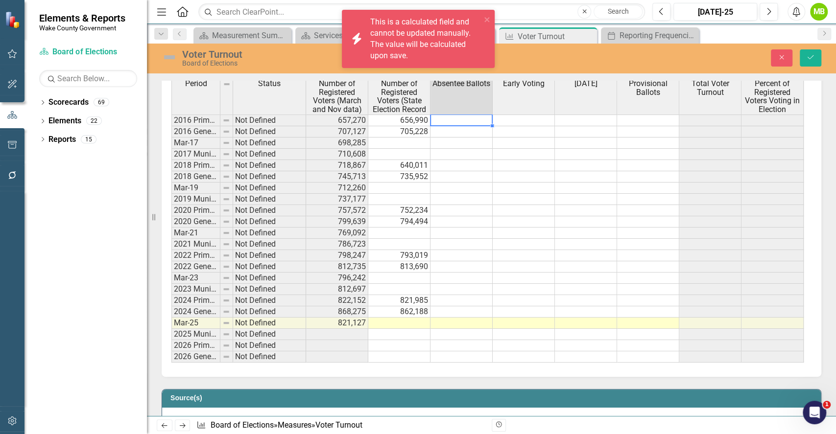
type textarea "5183"
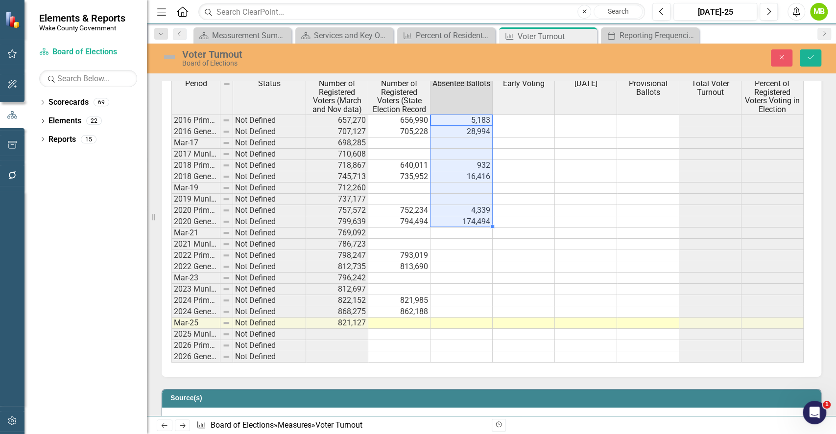
click at [464, 179] on td "16,416" at bounding box center [462, 176] width 62 height 11
drag, startPoint x: 461, startPoint y: 119, endPoint x: 466, endPoint y: 219, distance: 100.5
click at [466, 219] on tbody "2016 Primary Election Not Defined 657,270 656,990 5,183 2016 General Election N…" at bounding box center [487, 239] width 632 height 248
click at [463, 120] on td at bounding box center [462, 121] width 62 height 12
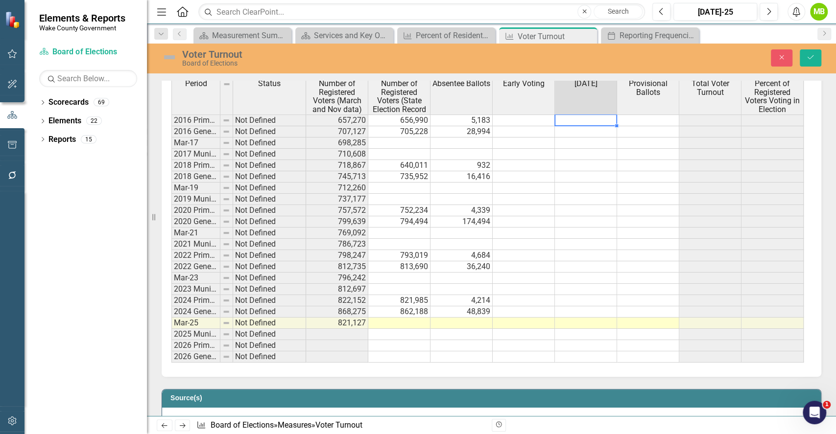
click at [576, 119] on td at bounding box center [586, 121] width 62 height 12
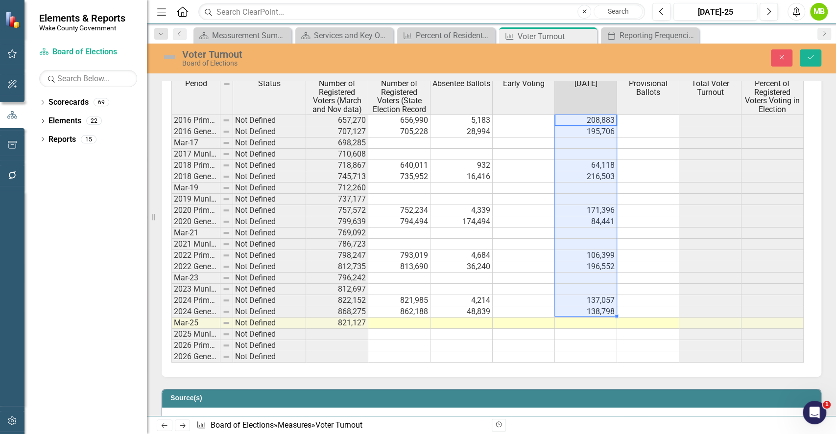
click at [513, 122] on td at bounding box center [524, 121] width 62 height 12
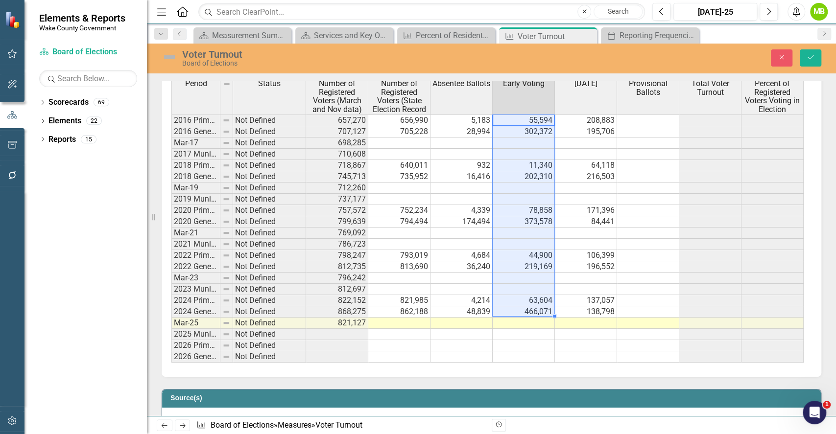
click at [638, 120] on td at bounding box center [648, 121] width 62 height 12
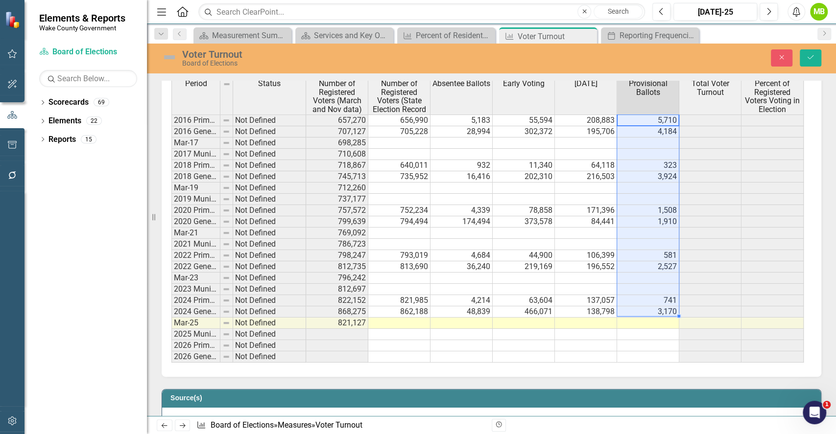
type textarea "5710"
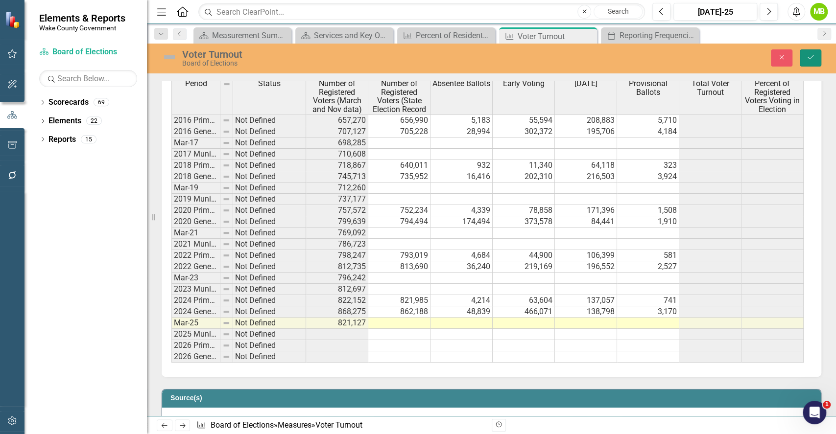
click at [808, 58] on icon "Save" at bounding box center [810, 57] width 9 height 7
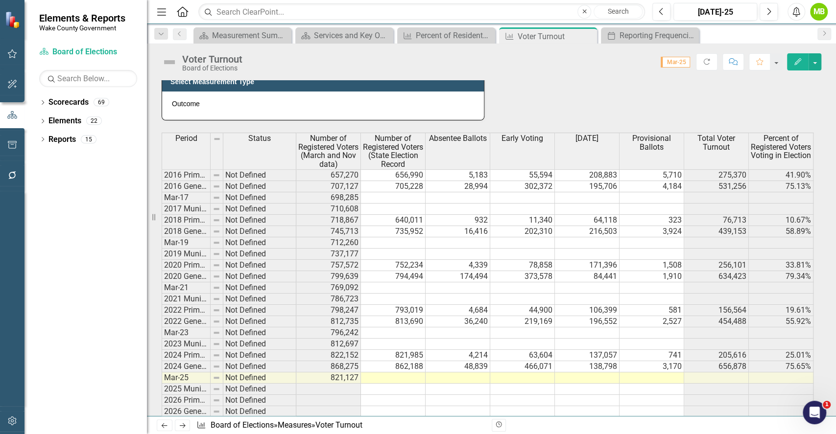
scroll to position [444, 0]
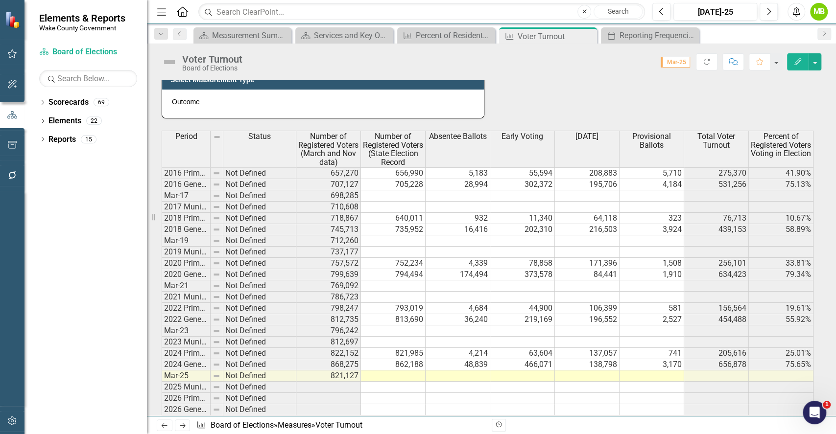
click at [819, 71] on div "Voter Turnout Board of Elections Score: 0.00 Mar-25 Completed Refresh Comment F…" at bounding box center [491, 58] width 689 height 29
click at [817, 62] on button "button" at bounding box center [815, 61] width 13 height 17
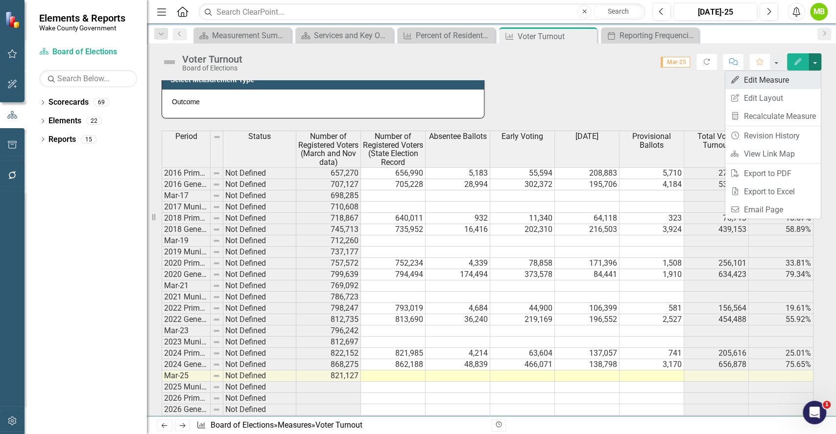
click at [789, 76] on link "Edit Edit Measure" at bounding box center [773, 80] width 96 height 18
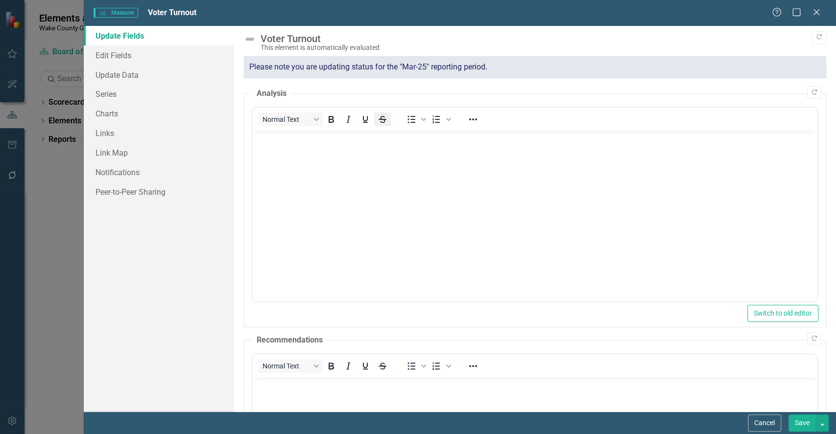
scroll to position [0, 0]
click at [136, 96] on link "Series" at bounding box center [159, 94] width 150 height 20
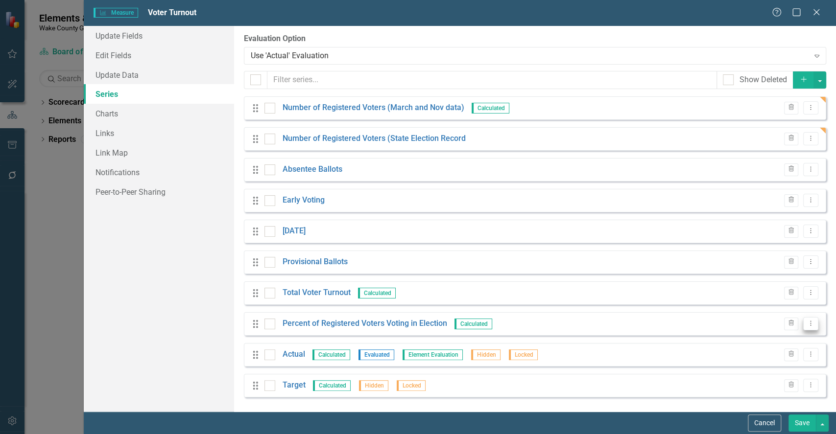
click at [813, 329] on button "Dropdown Menu" at bounding box center [810, 323] width 15 height 13
click at [765, 359] on link "Copy Duplicate Measure Series" at bounding box center [762, 358] width 111 height 18
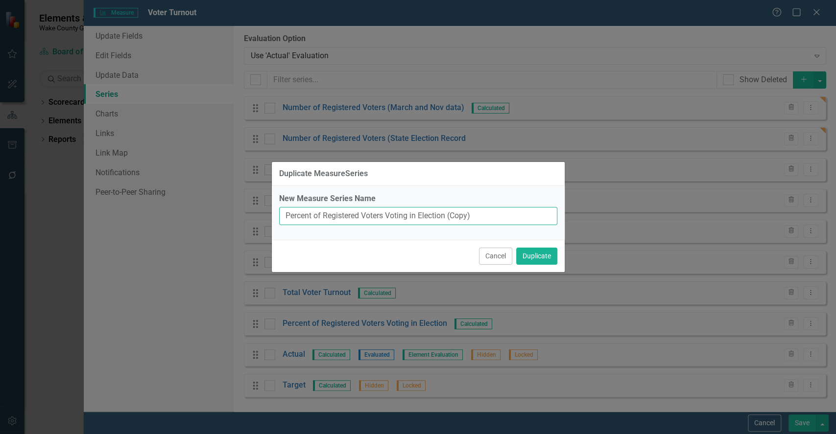
click at [471, 218] on input "Percent of Registered Voters Voting in Election (Copy)" at bounding box center [418, 216] width 278 height 18
drag, startPoint x: 470, startPoint y: 217, endPoint x: 454, endPoint y: 217, distance: 16.2
click at [454, 217] on input "Percent of Registered Voters Voting in Election (Copy)" at bounding box center [418, 216] width 278 height 18
type input "Percent of Registered Voters Voting in Election (State)"
click at [540, 256] on button "Duplicate" at bounding box center [536, 256] width 41 height 17
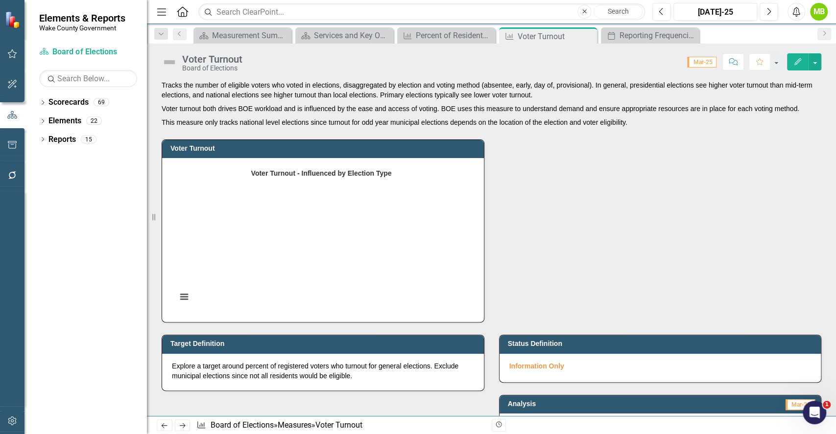
click at [835, 114] on div "Tracks the number of eligible voters who voted in elections, disaggregated by e…" at bounding box center [491, 248] width 689 height 336
click at [814, 60] on button "button" at bounding box center [815, 61] width 13 height 17
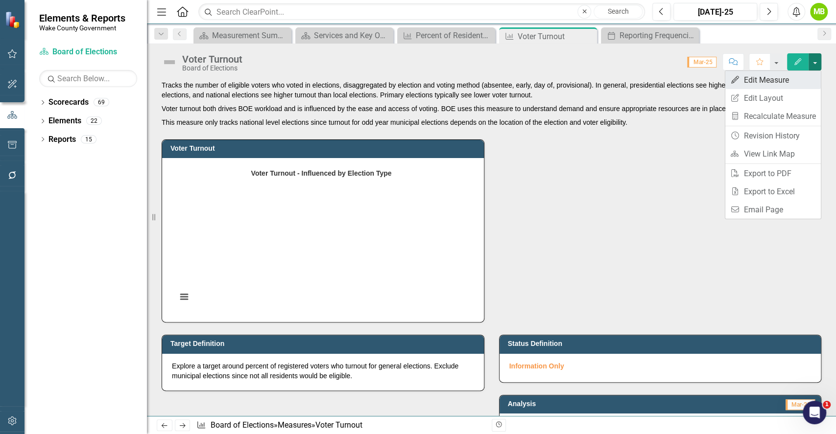
click at [760, 80] on link "Edit Edit Measure" at bounding box center [773, 80] width 96 height 18
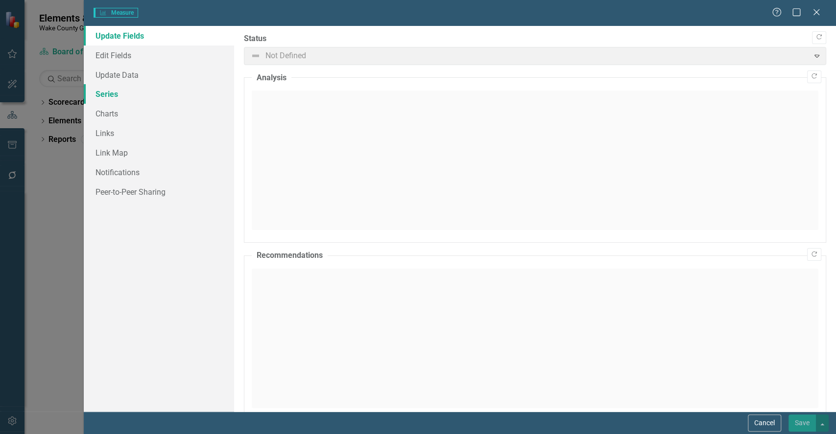
click at [114, 90] on link "Series" at bounding box center [159, 94] width 150 height 20
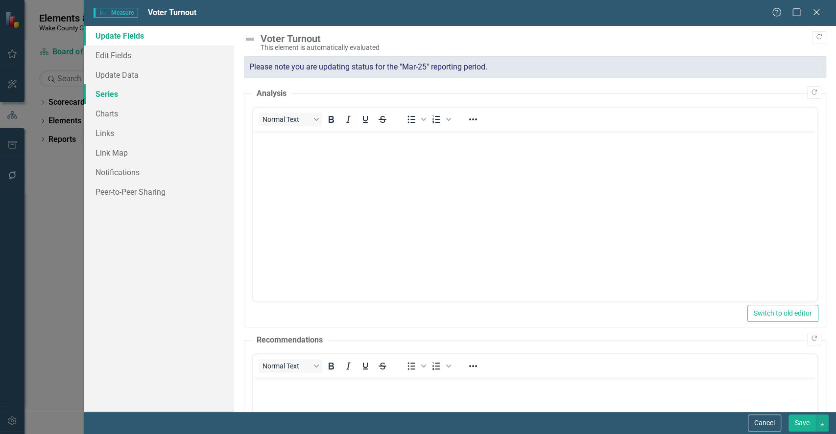
click at [108, 92] on link "Series" at bounding box center [159, 94] width 150 height 20
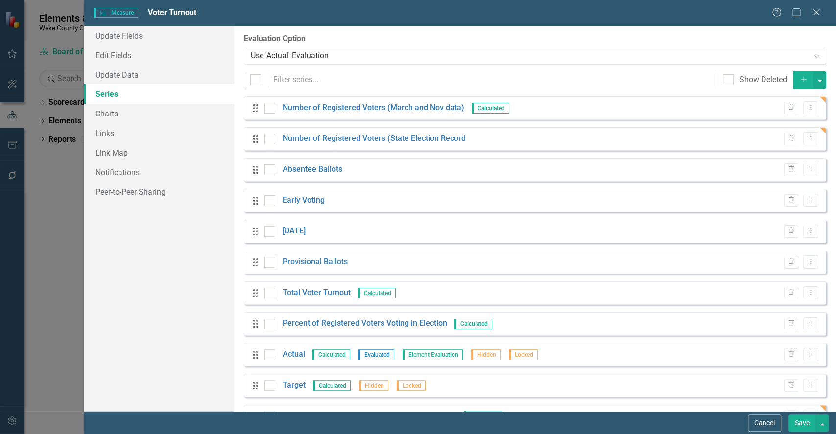
scroll to position [31, 0]
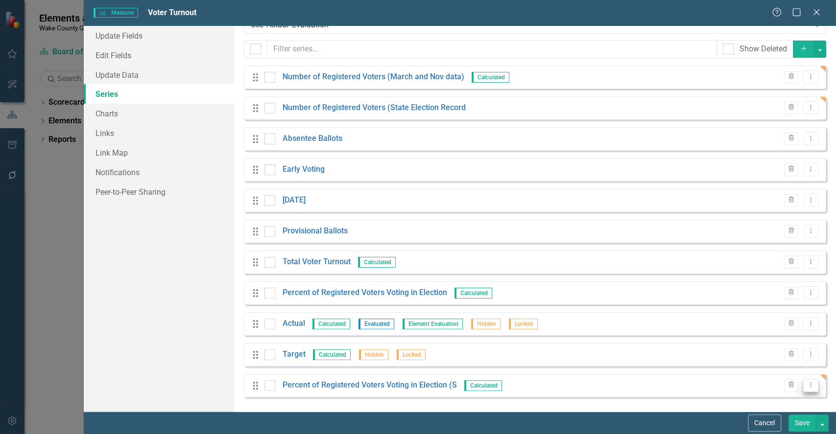
click at [808, 388] on button "Dropdown Menu" at bounding box center [810, 385] width 15 height 13
click at [763, 337] on link "Edit Edit Measure Series" at bounding box center [754, 333] width 111 height 18
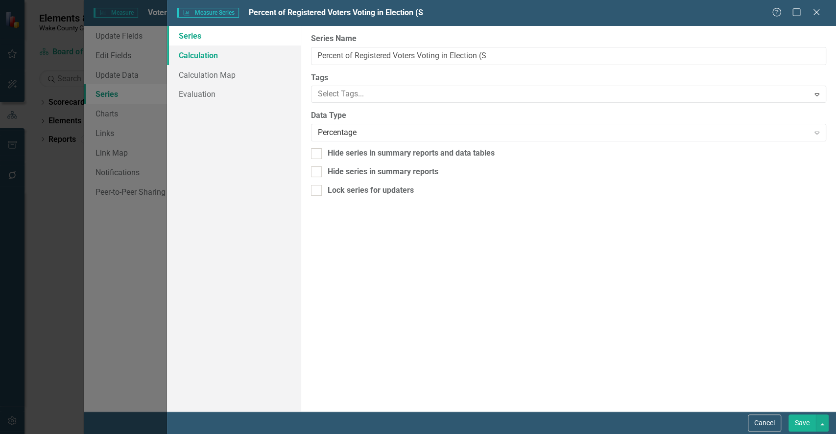
click at [212, 61] on link "Calculation" at bounding box center [234, 56] width 134 height 20
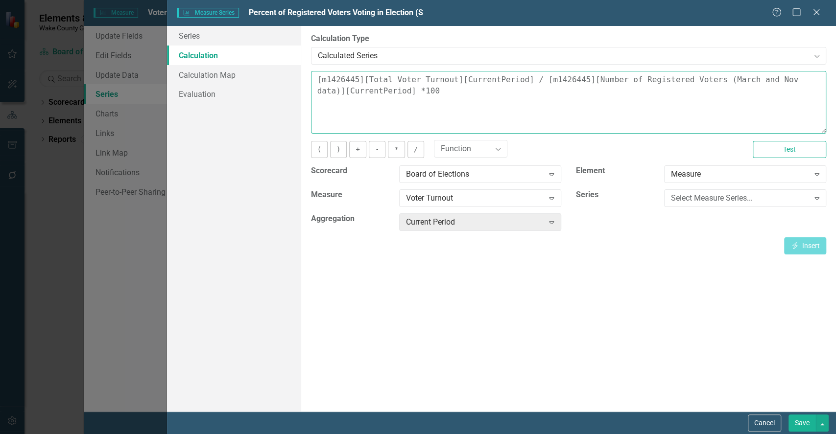
drag, startPoint x: 513, startPoint y: 76, endPoint x: 246, endPoint y: 64, distance: 267.7
click at [246, 64] on div "Series Calculation Calculation Map Evaluation From this page, you can edit the …" at bounding box center [501, 219] width 669 height 386
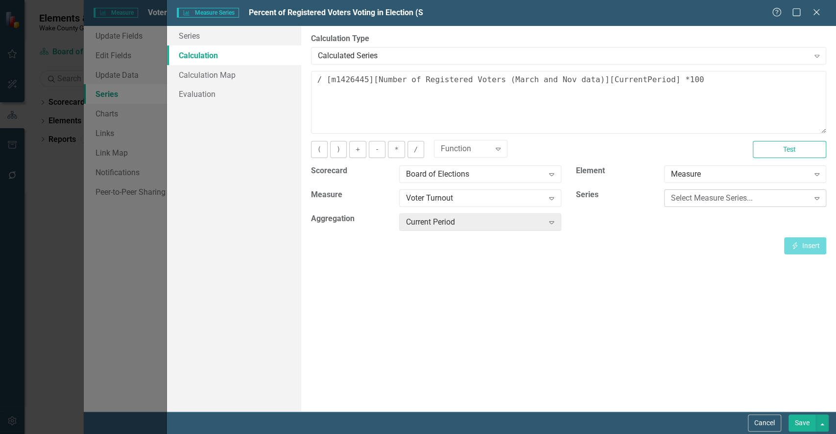
click at [683, 204] on div "Select Measure Series... Expand" at bounding box center [745, 202] width 177 height 24
click at [685, 202] on div "Select Measure Series..." at bounding box center [740, 198] width 138 height 11
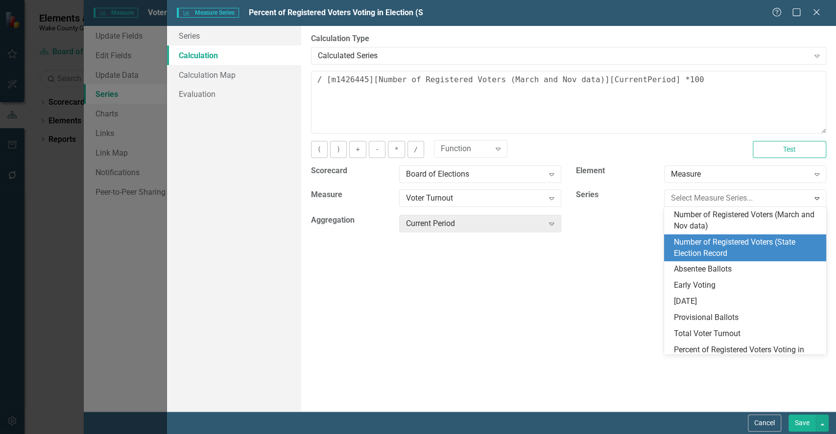
click at [696, 249] on div "Number of Registered Voters (State Election Record" at bounding box center [747, 248] width 146 height 23
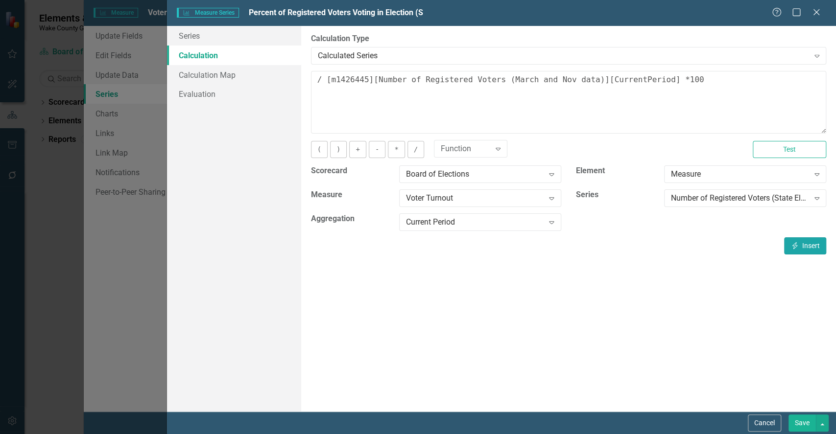
click at [794, 239] on button "Insert Insert" at bounding box center [805, 246] width 42 height 17
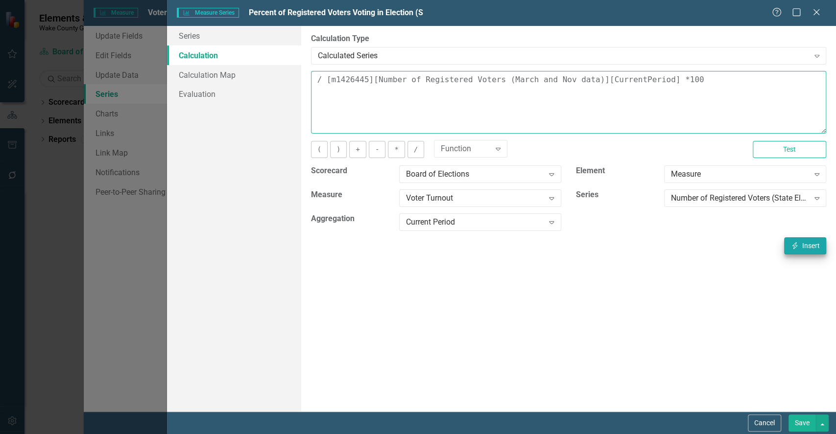
type textarea "[m1426445][Number of Registered Voters (State Election Record][CurrentPeriod] /…"
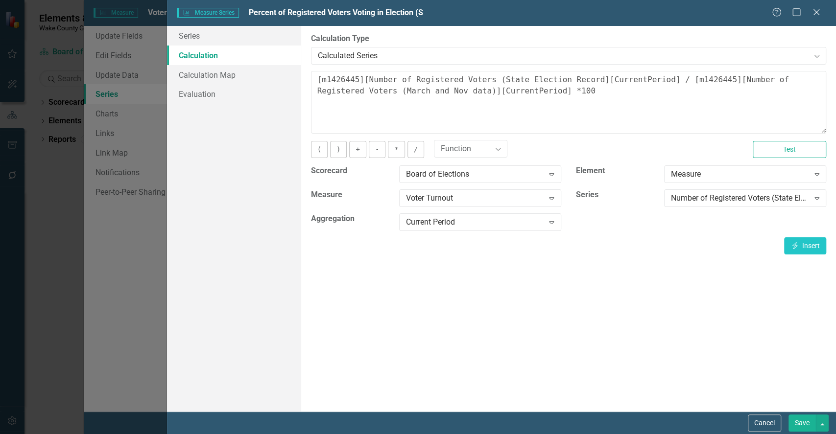
click at [803, 421] on button "Save" at bounding box center [802, 423] width 27 height 17
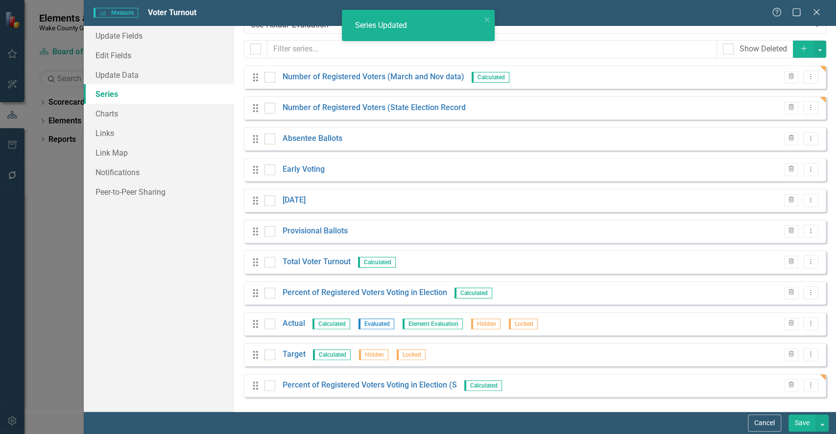
click at [799, 422] on button "Save" at bounding box center [802, 423] width 27 height 17
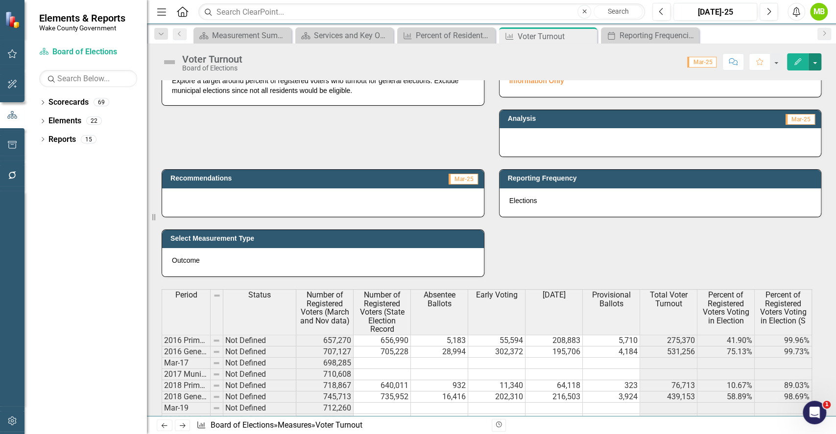
scroll to position [298, 0]
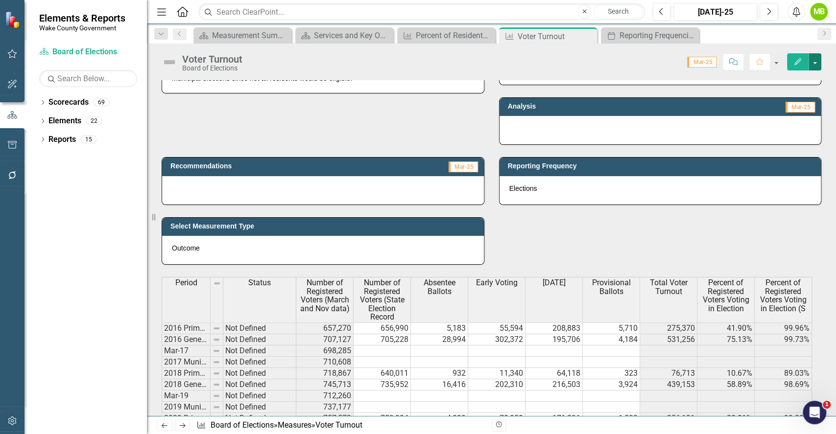
click at [813, 63] on button "button" at bounding box center [815, 61] width 13 height 17
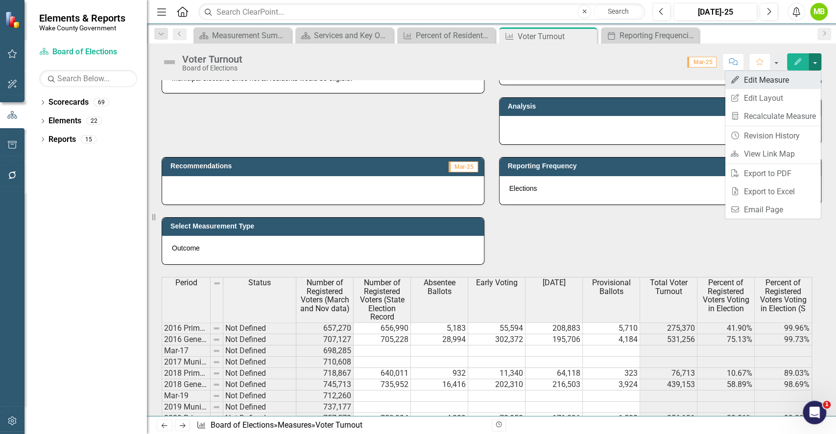
click at [779, 87] on link "Edit Edit Measure" at bounding box center [773, 80] width 96 height 18
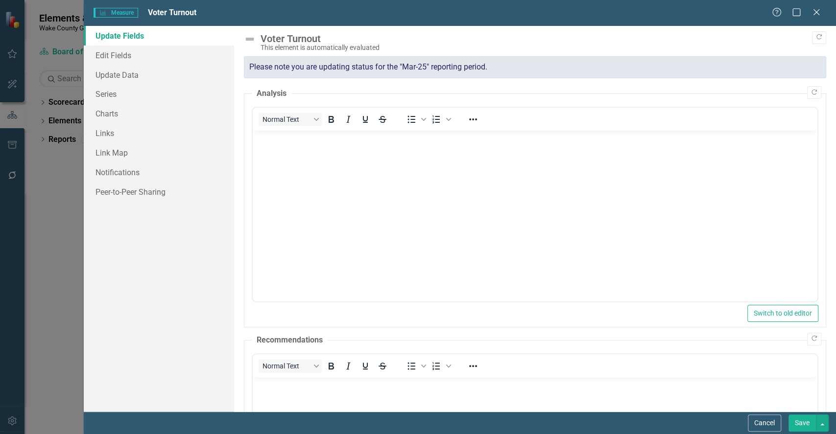
scroll to position [0, 0]
click at [115, 94] on link "Series" at bounding box center [159, 94] width 150 height 20
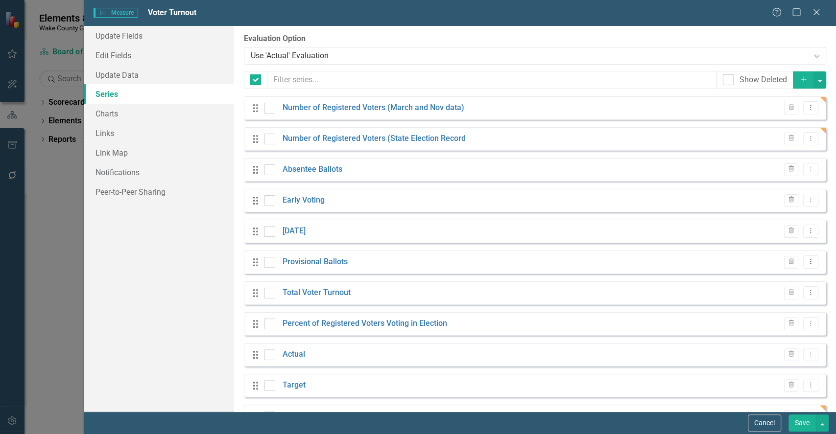
checkbox input "false"
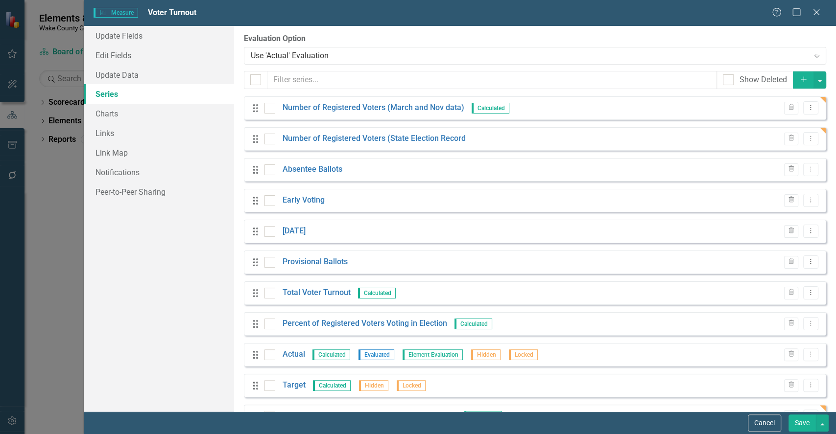
scroll to position [31, 0]
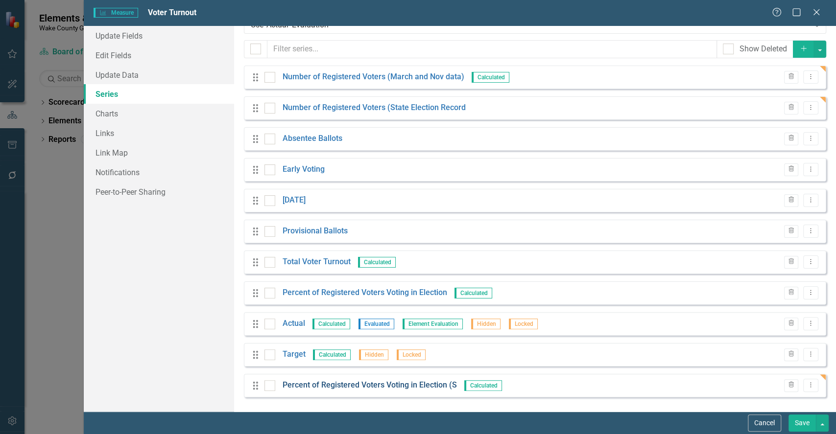
click at [433, 384] on link "Percent of Registered Voters Voting in Election (S" at bounding box center [370, 385] width 174 height 11
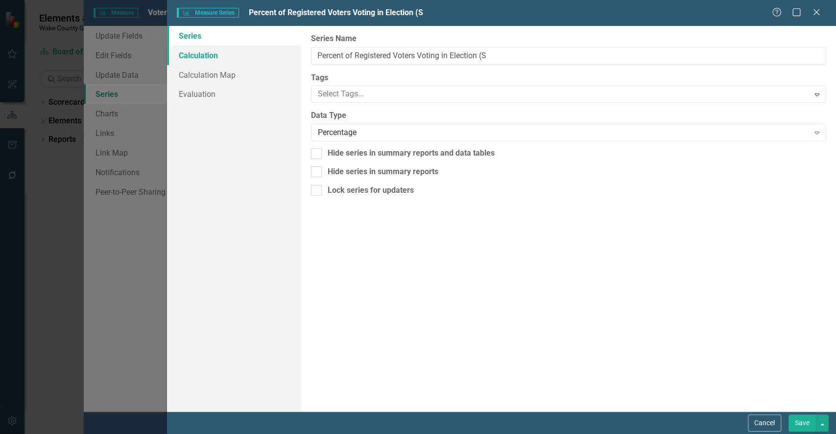
click at [231, 58] on link "Calculation" at bounding box center [234, 56] width 134 height 20
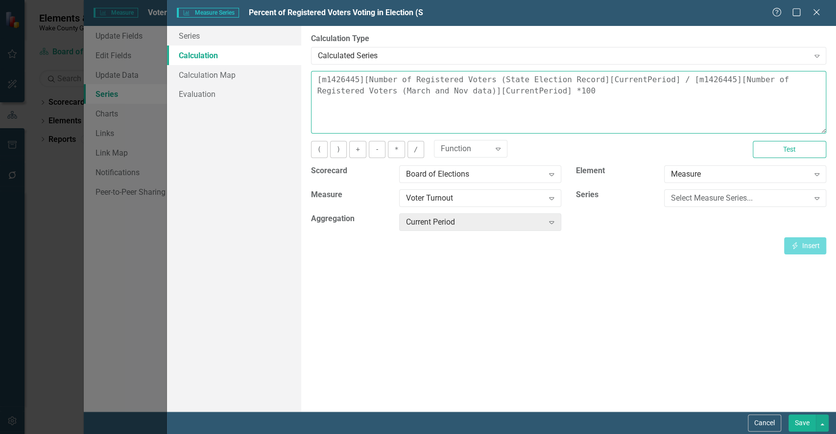
drag, startPoint x: 473, startPoint y: 95, endPoint x: 308, endPoint y: 79, distance: 165.9
click at [308, 79] on div "By default, series in ClearPoint are not calculated. So, if you leave the form …" at bounding box center [568, 219] width 535 height 386
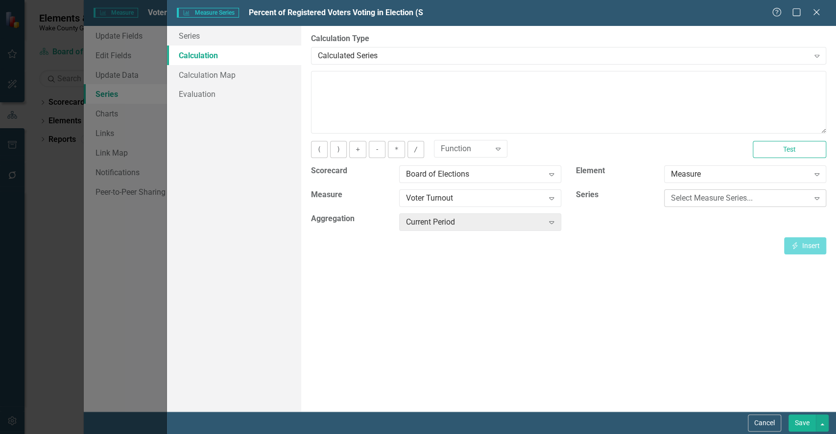
click at [705, 194] on div "Select Measure Series..." at bounding box center [740, 198] width 138 height 11
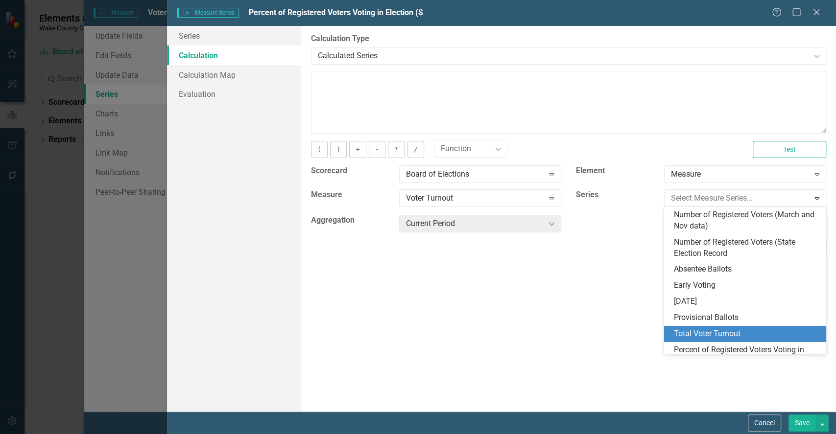
click at [746, 331] on div "Total Voter Turnout" at bounding box center [747, 334] width 146 height 11
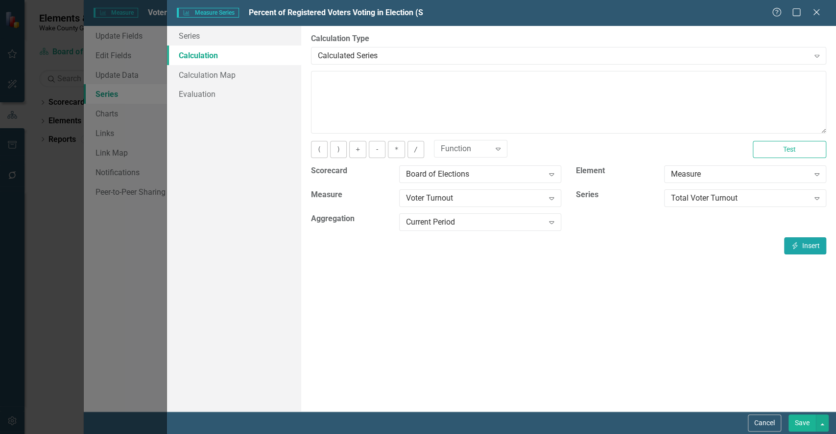
click at [796, 242] on icon "Insert" at bounding box center [795, 245] width 9 height 7
click at [685, 193] on div "Total Voter Turnout" at bounding box center [740, 198] width 138 height 11
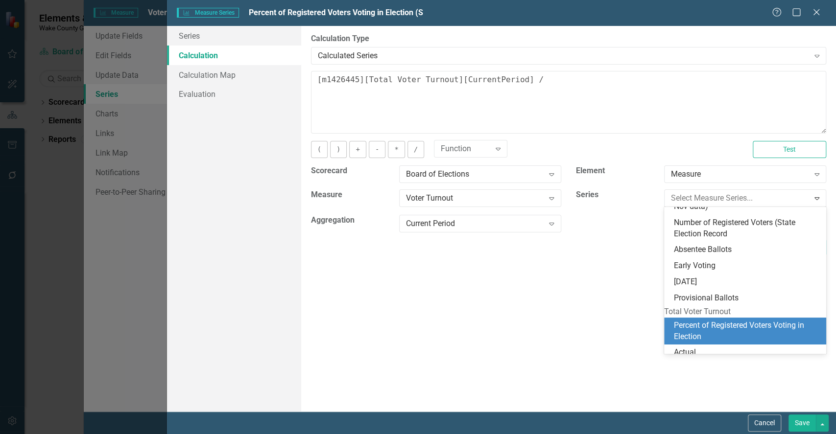
scroll to position [0, 0]
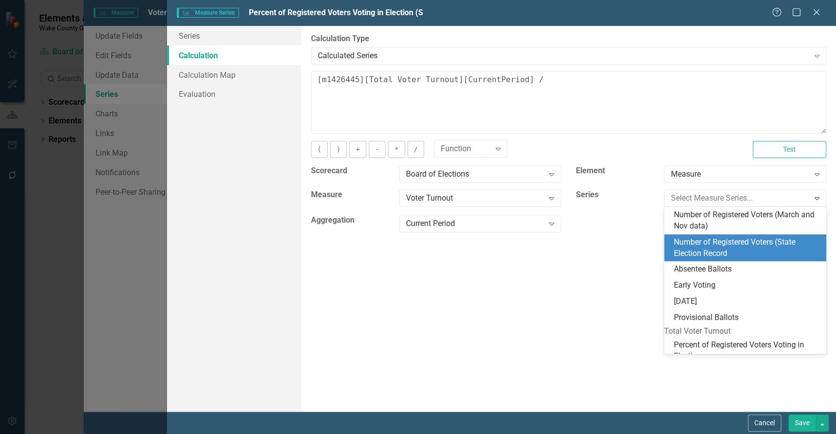
click at [760, 245] on div "Number of Registered Voters (State Election Record" at bounding box center [747, 248] width 146 height 23
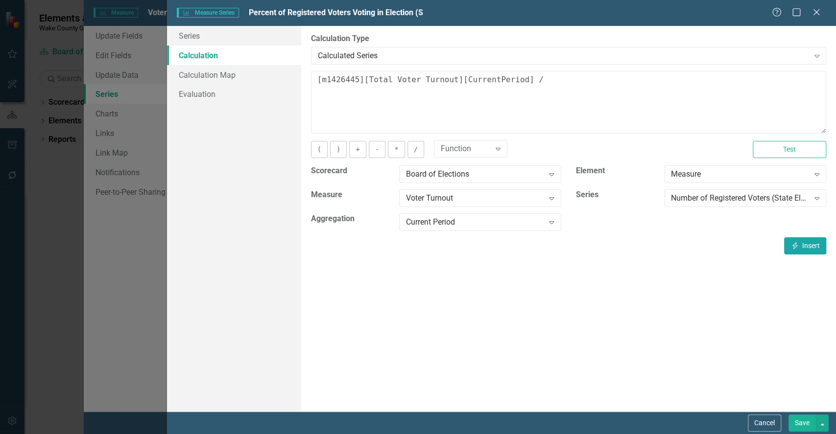
click at [809, 241] on button "Insert Insert" at bounding box center [805, 246] width 42 height 17
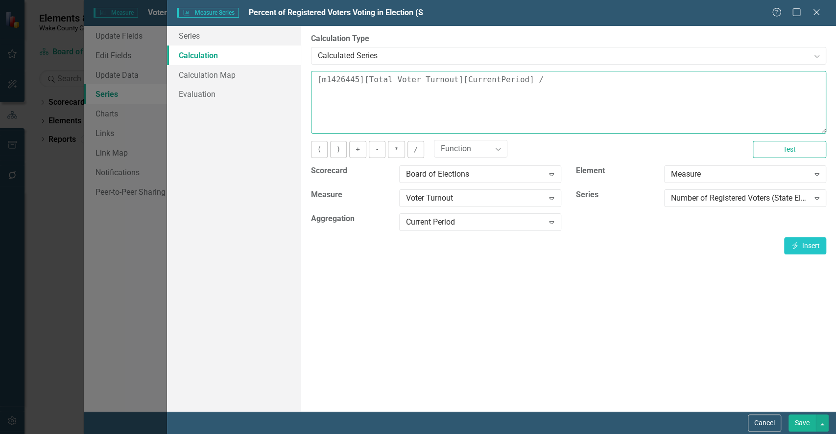
click at [470, 89] on textarea "[m1426445][Total Voter Turnout][CurrentPeriod] / [m1426445][Number of Registere…" at bounding box center [568, 102] width 515 height 63
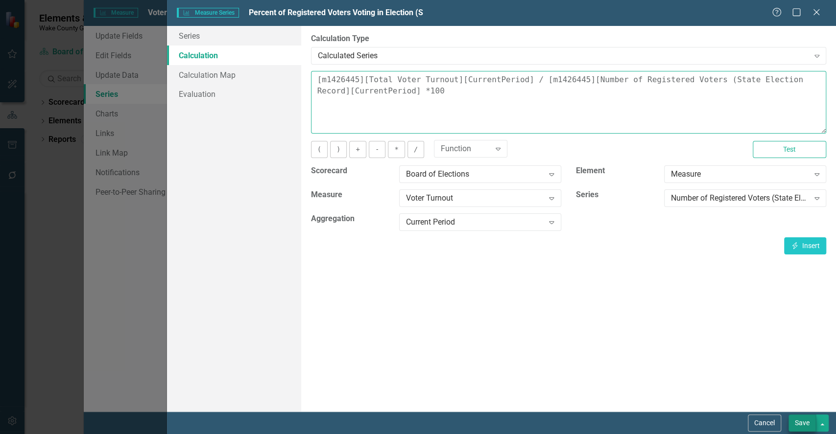
type textarea "[m1426445][Total Voter Turnout][CurrentPeriod] / [m1426445][Number of Registere…"
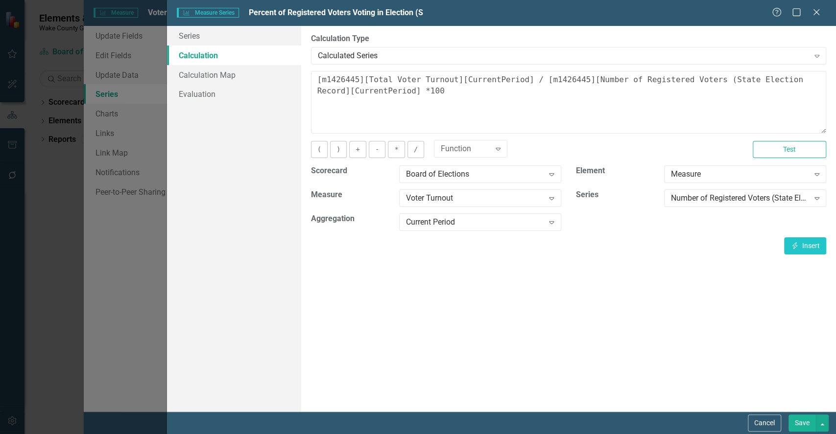
click at [810, 427] on button "Save" at bounding box center [802, 423] width 27 height 17
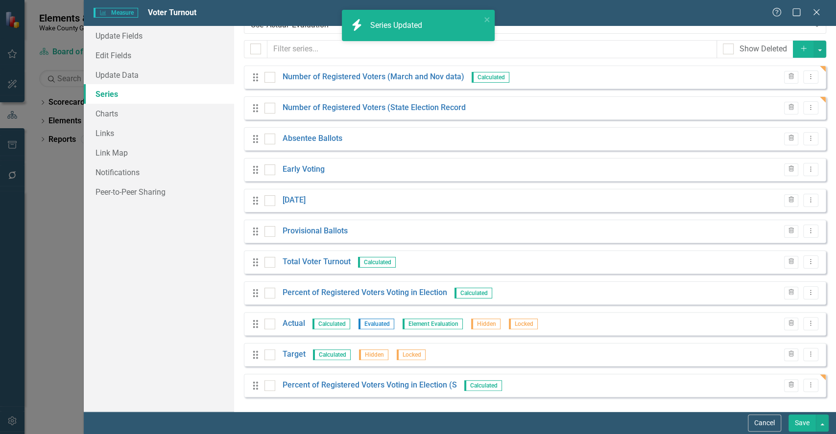
click at [800, 420] on button "Save" at bounding box center [802, 423] width 27 height 17
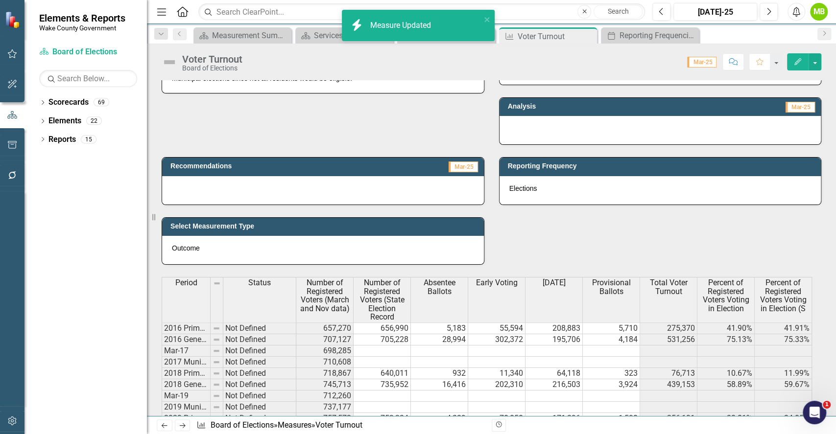
drag, startPoint x: 835, startPoint y: 191, endPoint x: 835, endPoint y: 199, distance: 8.3
click at [835, 199] on div "Tracks the number of eligible voters who voted in elections, disaggregated by e…" at bounding box center [491, 248] width 689 height 336
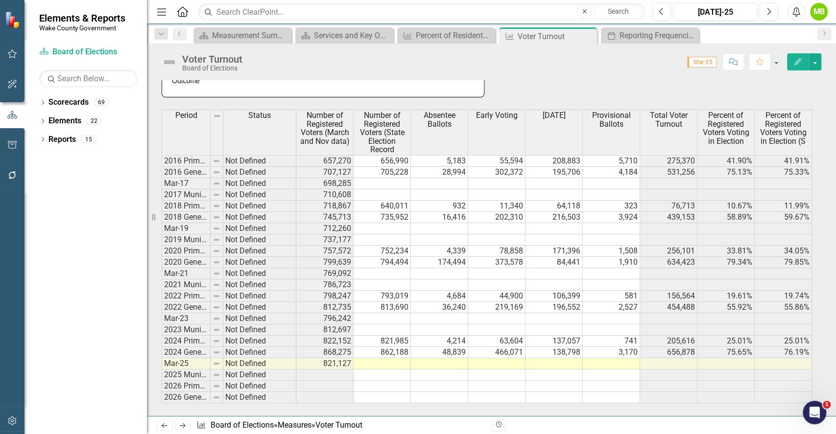
scroll to position [461, 0]
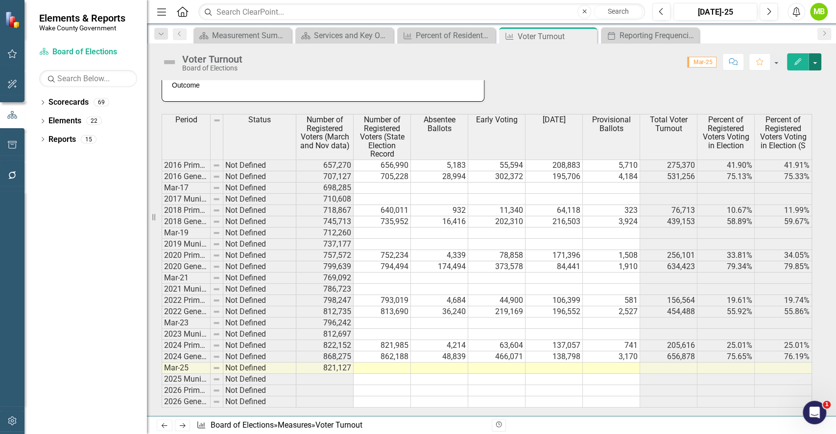
click at [814, 56] on button "button" at bounding box center [815, 61] width 13 height 17
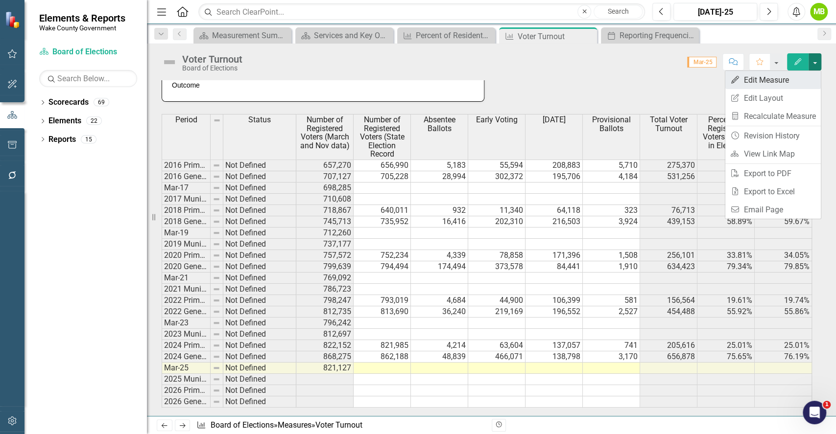
click at [755, 78] on link "Edit Edit Measure" at bounding box center [773, 80] width 96 height 18
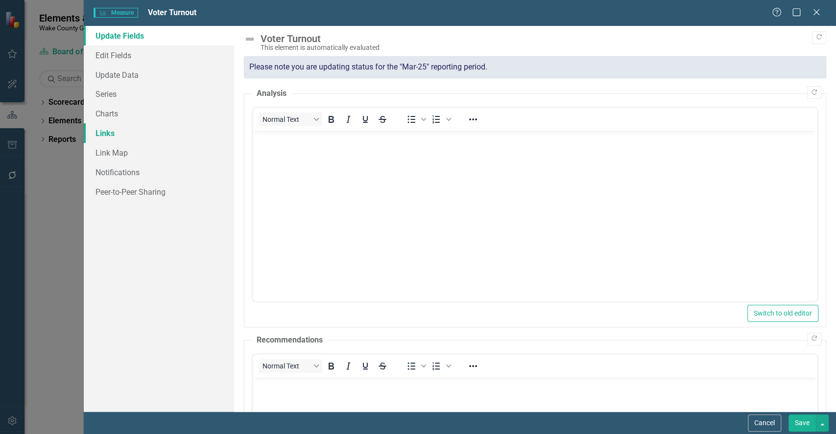
scroll to position [0, 0]
click at [156, 96] on link "Series" at bounding box center [159, 94] width 150 height 20
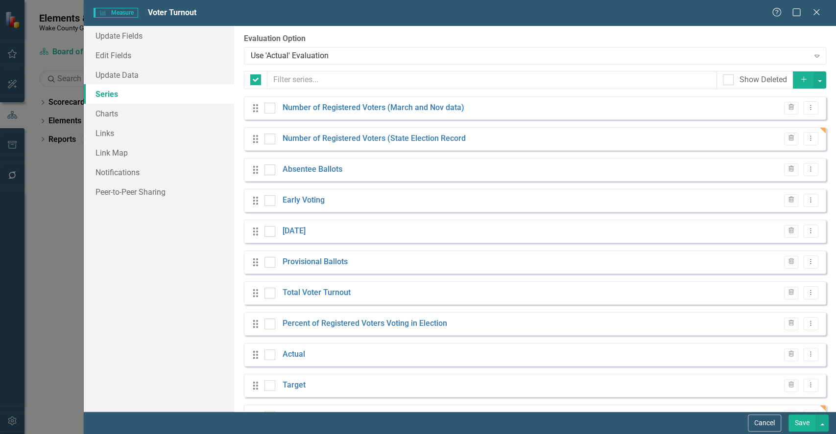
checkbox input "false"
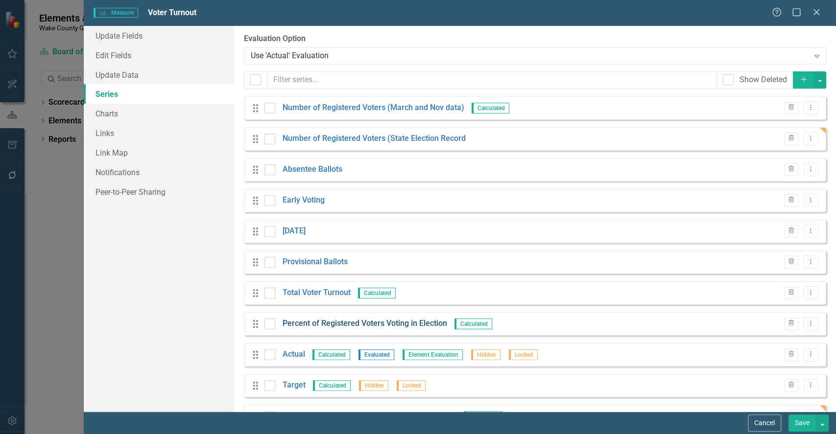
click at [407, 325] on link "Percent of Registered Voters Voting in Election" at bounding box center [365, 323] width 165 height 11
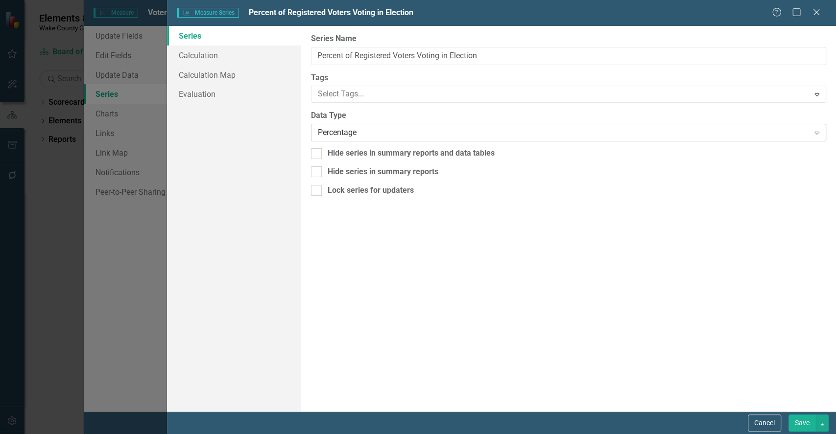
click at [336, 136] on div "Percentage" at bounding box center [563, 132] width 491 height 11
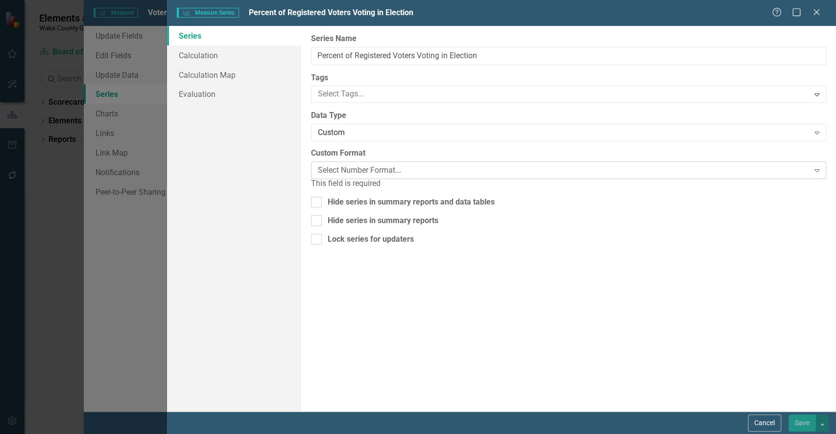
click at [352, 173] on div "Select Number Format..." at bounding box center [563, 170] width 491 height 11
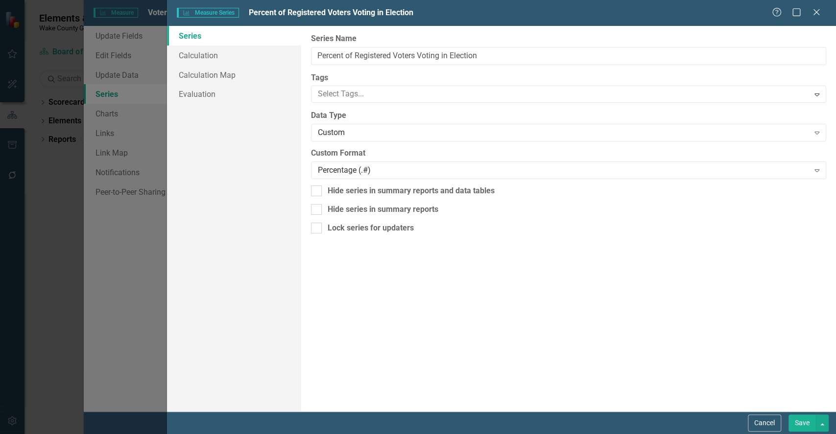
click at [802, 421] on button "Save" at bounding box center [802, 423] width 27 height 17
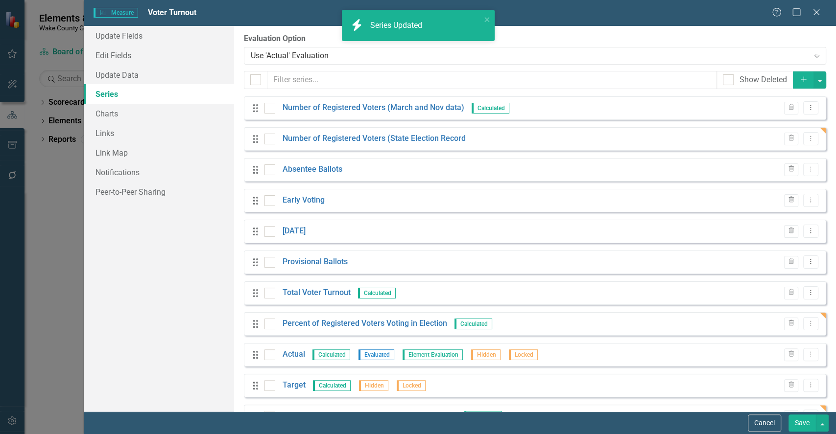
scroll to position [31, 0]
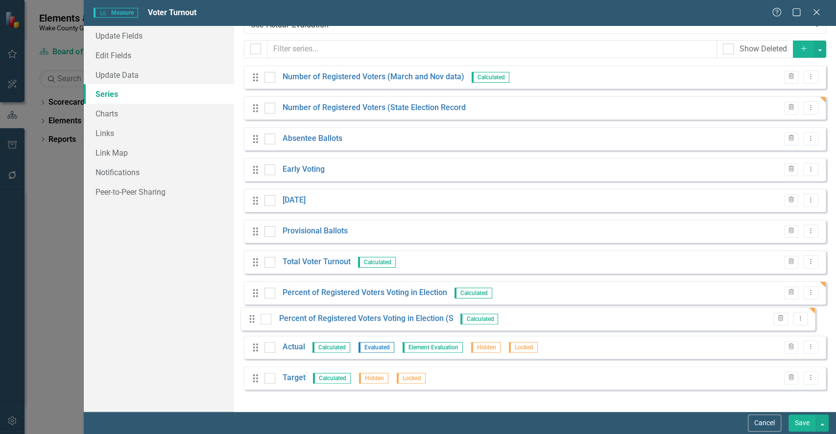
drag, startPoint x: 255, startPoint y: 385, endPoint x: 252, endPoint y: 318, distance: 66.7
click at [252, 318] on div "Drag Number of Registered Voters (March and Nov data) Calculated Trash Dropdown…" at bounding box center [535, 232] width 582 height 332
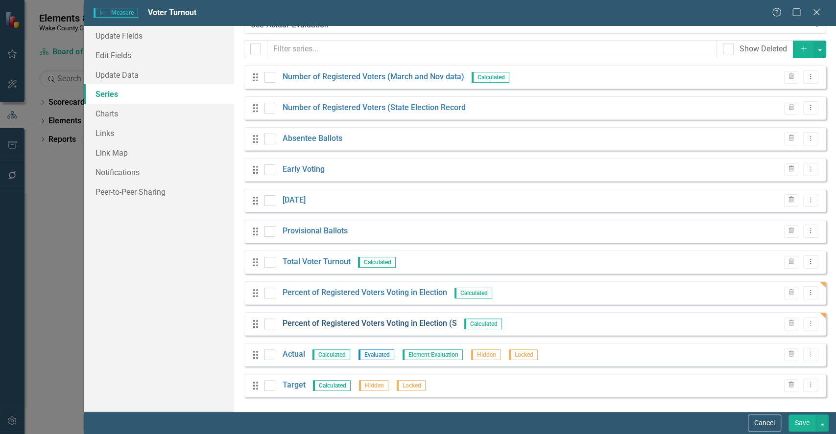
click at [355, 323] on link "Percent of Registered Voters Voting in Election (S" at bounding box center [370, 323] width 174 height 11
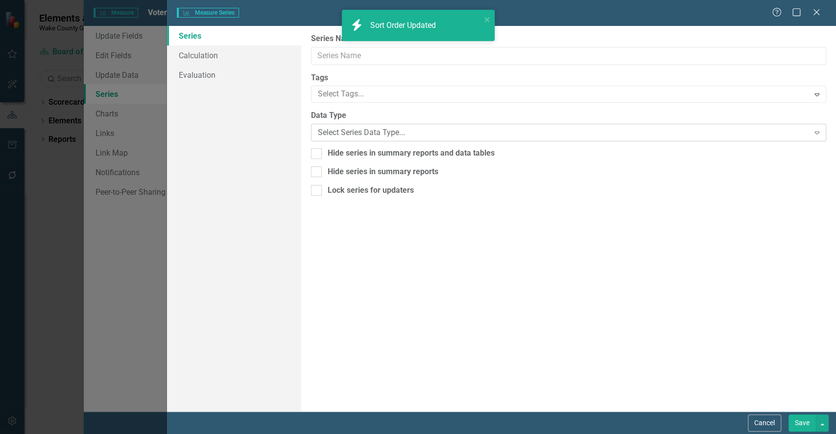
type input "Percent of Registered Voters Voting in Election (S"
click at [329, 133] on div "Percentage" at bounding box center [563, 132] width 491 height 11
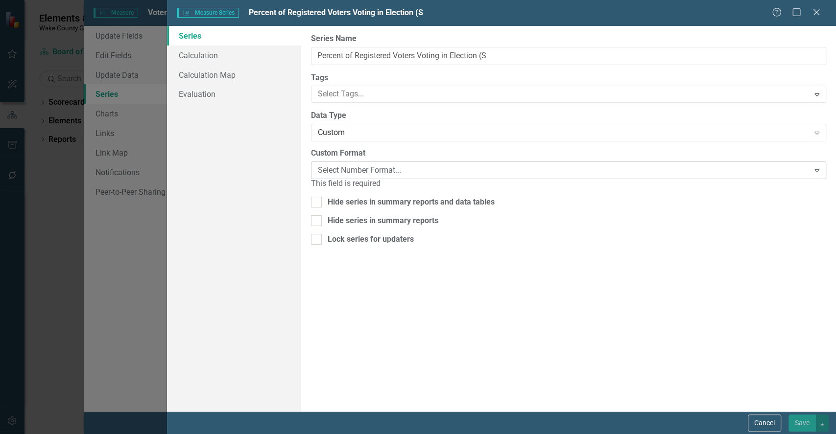
click at [353, 170] on div "Select Number Format..." at bounding box center [563, 170] width 491 height 11
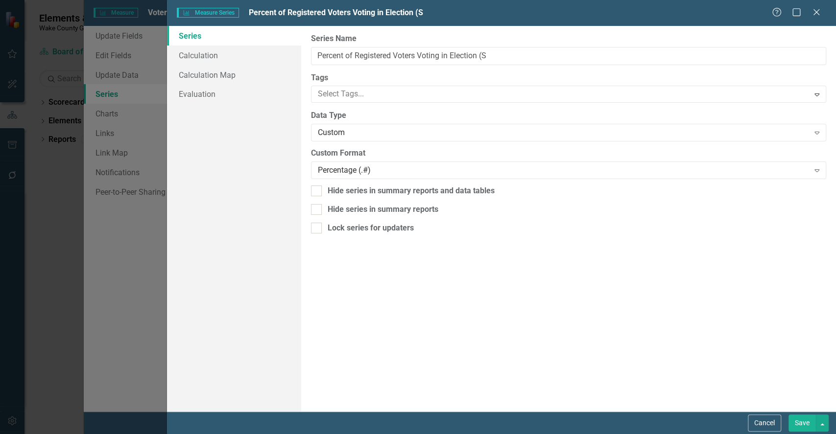
click at [798, 425] on button "Save" at bounding box center [802, 423] width 27 height 17
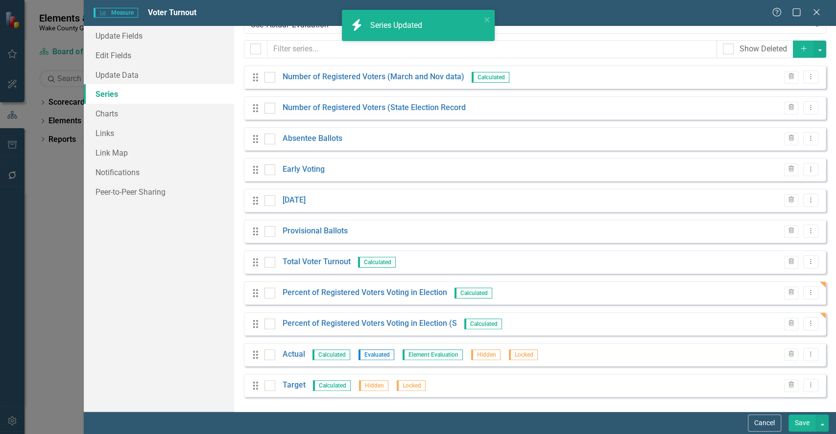
click at [796, 424] on button "Save" at bounding box center [802, 423] width 27 height 17
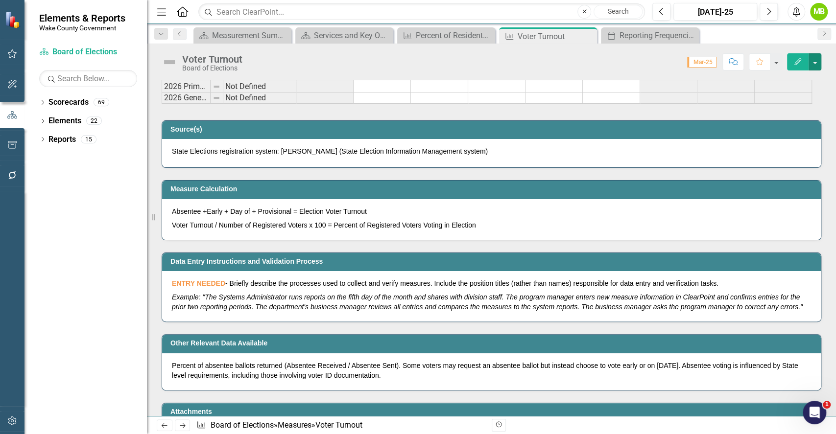
scroll to position [773, 0]
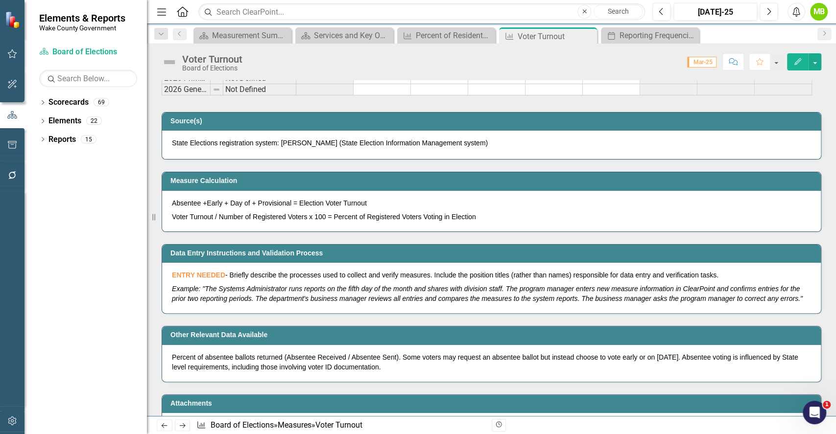
click at [370, 268] on div "ENTRY NEEDED - Briefly describe the processes used to collect and verify measur…" at bounding box center [491, 288] width 659 height 50
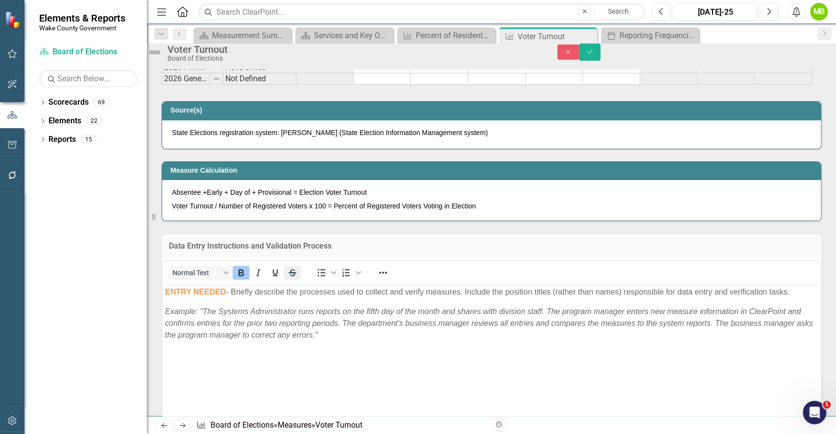
scroll to position [0, 0]
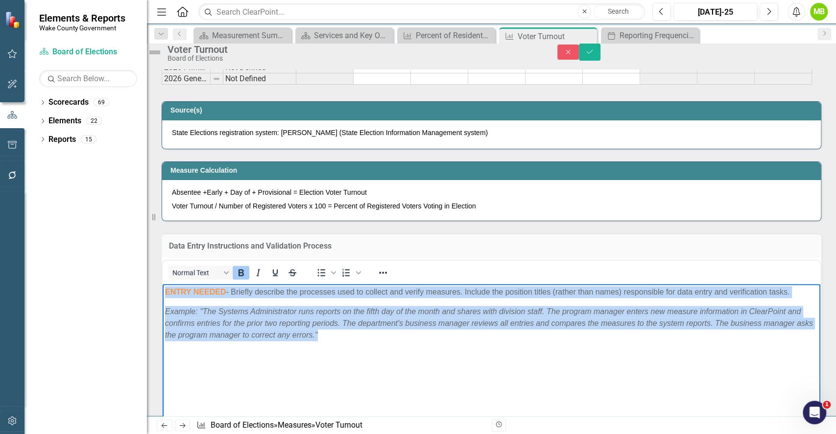
drag, startPoint x: 404, startPoint y: 361, endPoint x: 117, endPoint y: 269, distance: 301.9
click at [163, 284] on html "ENTRY NEEDED - Briefly describe the processes used to collect and verify measur…" at bounding box center [492, 357] width 658 height 147
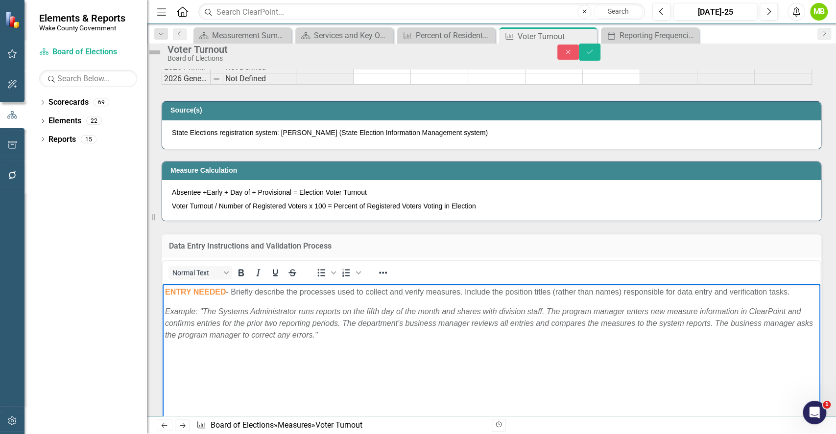
drag, startPoint x: 217, startPoint y: 306, endPoint x: 197, endPoint y: 308, distance: 19.3
click at [193, 298] on p "ENTRY NEEDED - Briefly describe the processes used to collect and verify measur…" at bounding box center [491, 292] width 653 height 12
drag, startPoint x: 234, startPoint y: 292, endPoint x: 249, endPoint y: 585, distance: 292.8
click at [163, 284] on html "ENTRY NEEDED - Briefly describe the processes used to collect and verify measur…" at bounding box center [492, 357] width 658 height 147
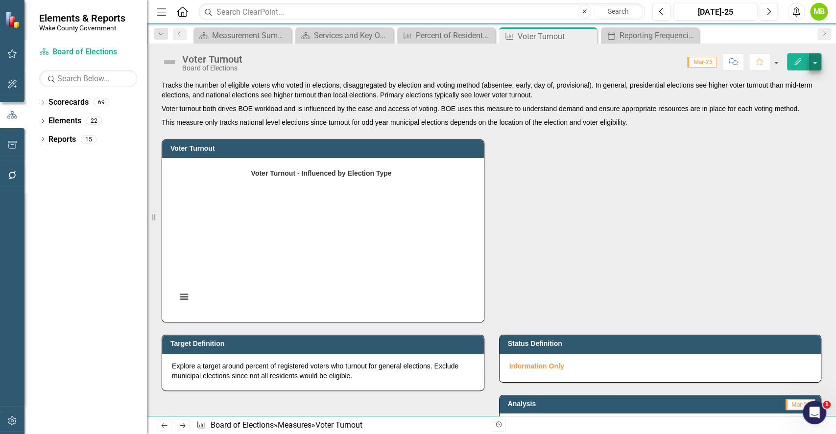
scroll to position [464, 0]
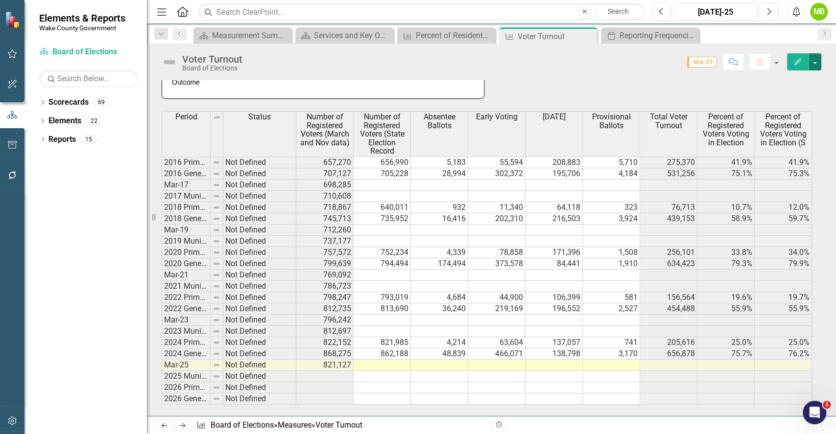
click at [814, 62] on button "button" at bounding box center [815, 61] width 13 height 17
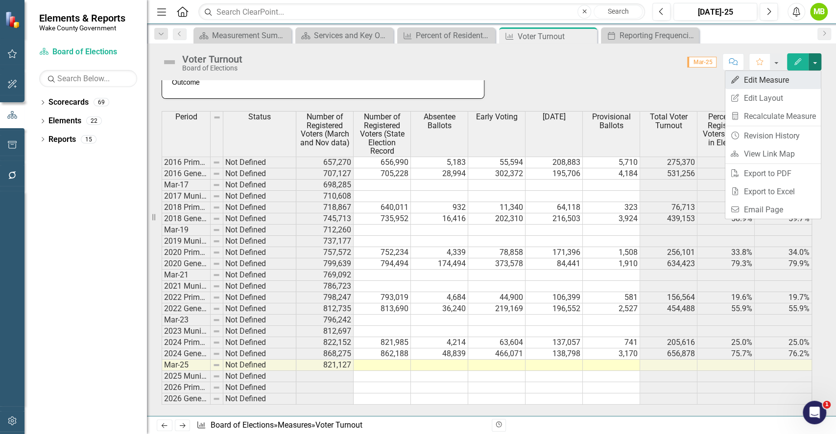
click at [784, 84] on link "Edit Edit Measure" at bounding box center [773, 80] width 96 height 18
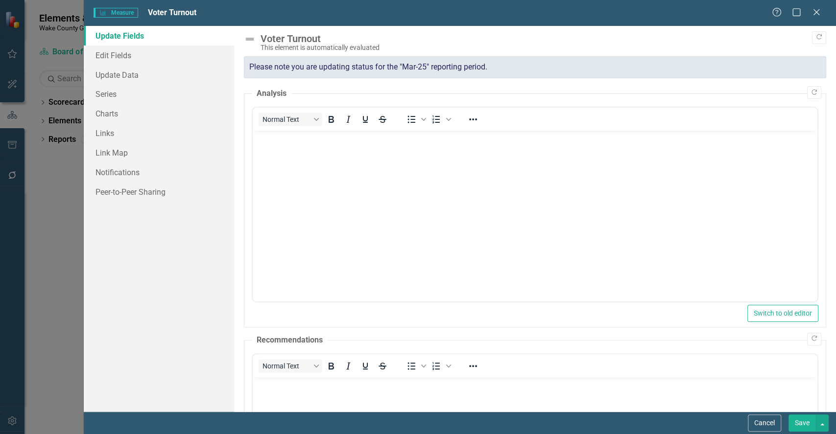
scroll to position [0, 0]
click at [121, 92] on link "Series" at bounding box center [159, 94] width 150 height 20
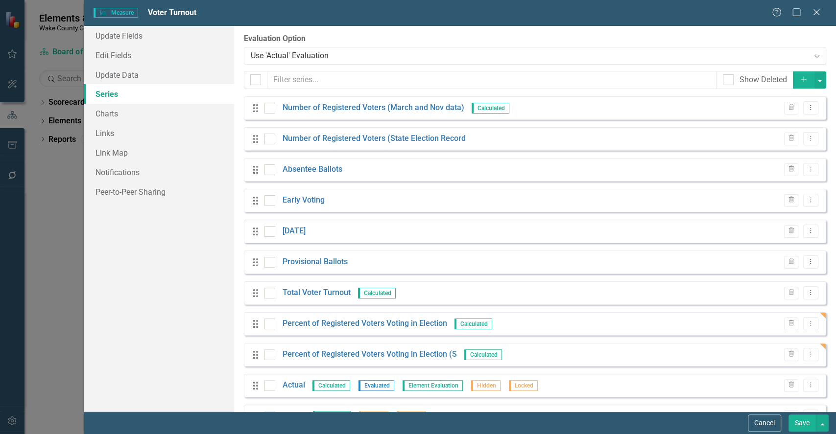
click at [801, 80] on icon "button" at bounding box center [803, 79] width 5 height 5
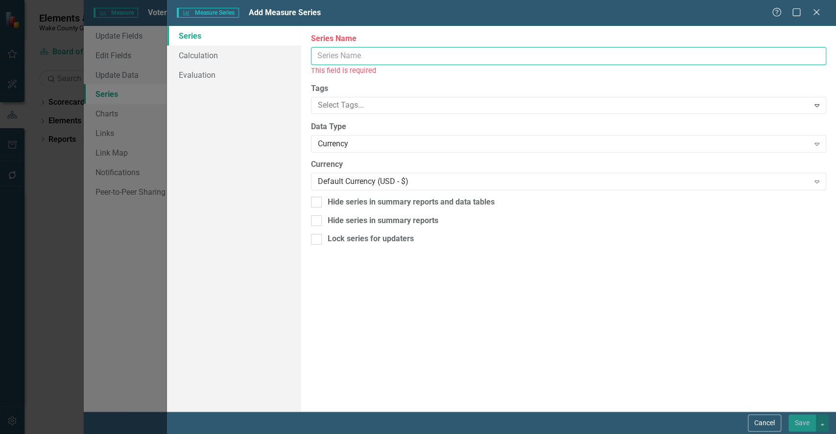
click at [414, 56] on input "Series Name" at bounding box center [568, 56] width 515 height 18
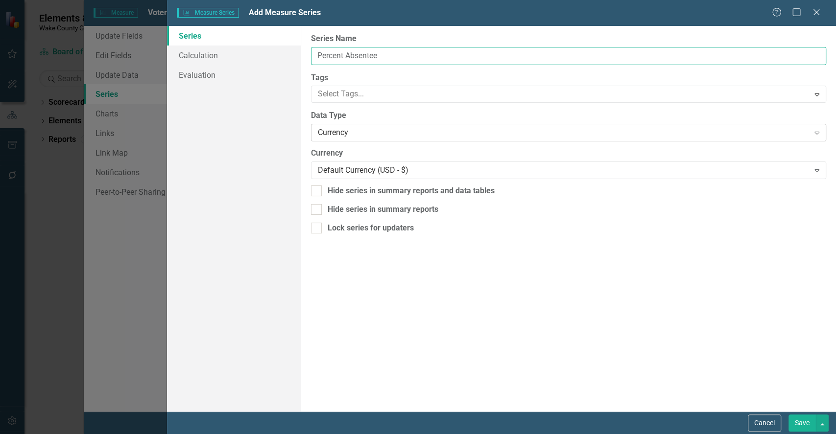
type input "Percent Absentee"
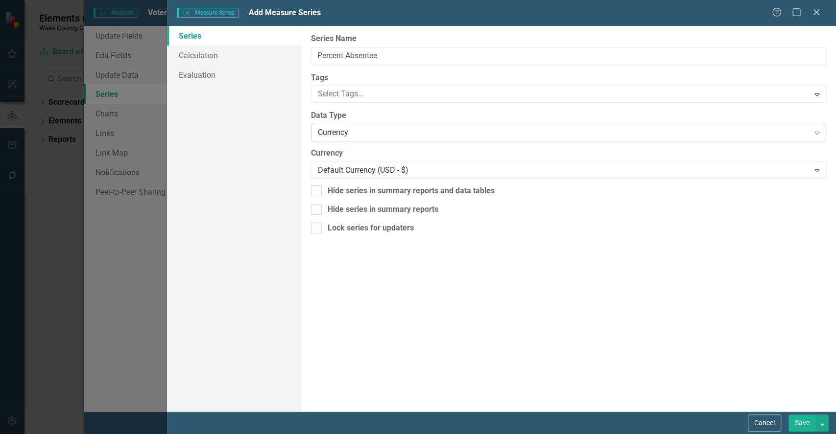
click at [341, 127] on div "Currency" at bounding box center [563, 132] width 491 height 11
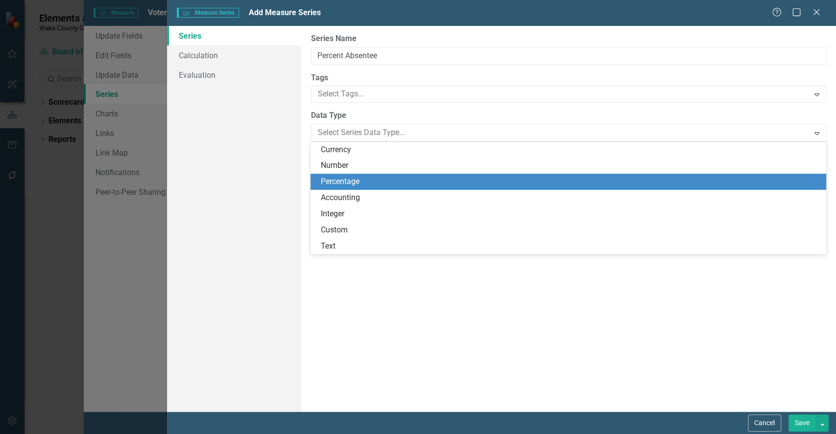
click at [336, 182] on div "Percentage" at bounding box center [570, 181] width 500 height 11
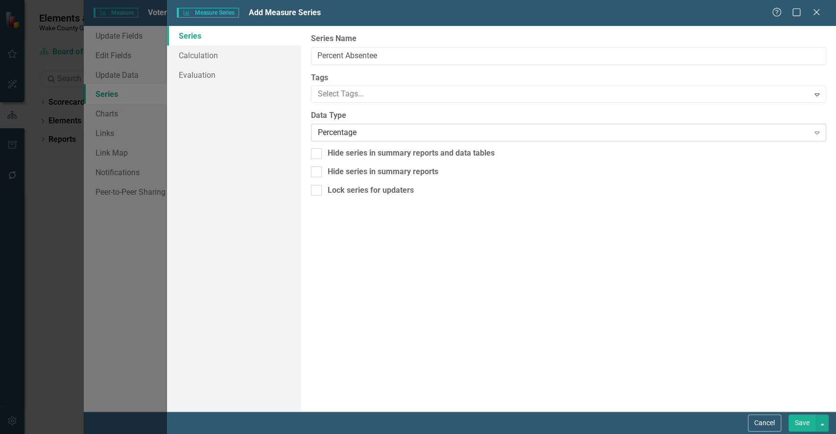
click at [354, 130] on div "Percentage" at bounding box center [563, 132] width 491 height 11
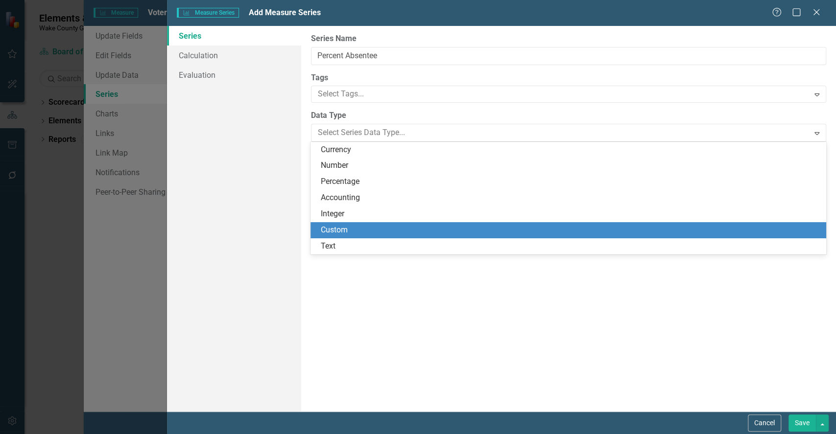
click at [343, 233] on div "Custom" at bounding box center [570, 230] width 500 height 11
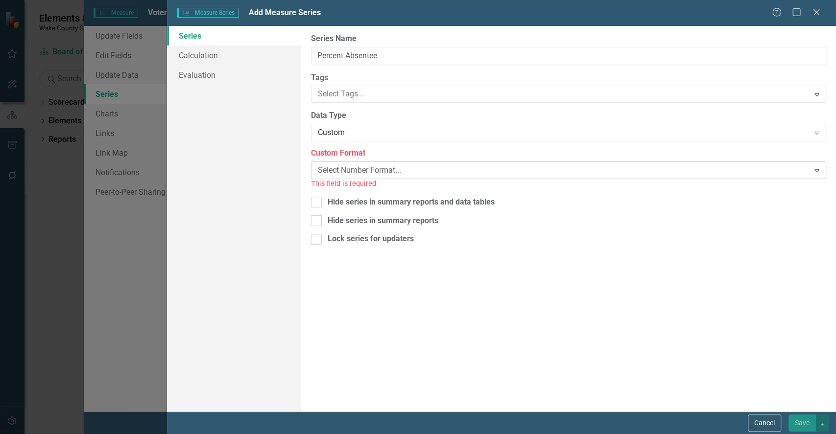
click at [367, 172] on div "Select Number Format..." at bounding box center [563, 170] width 491 height 11
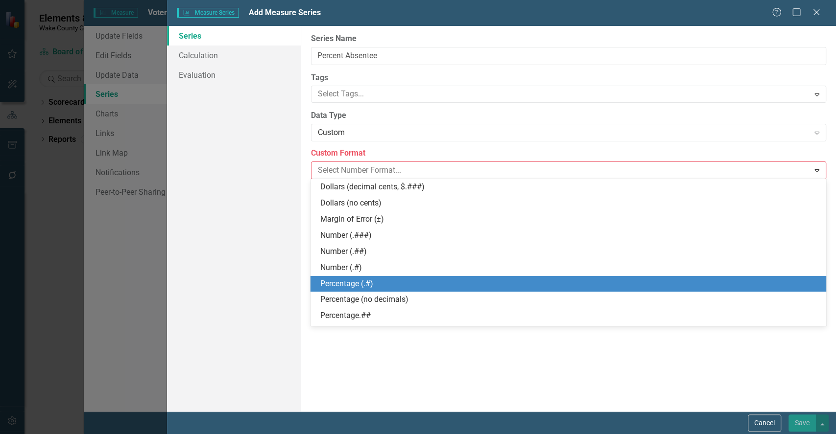
click at [357, 288] on div "Percentage (.#)" at bounding box center [570, 284] width 500 height 11
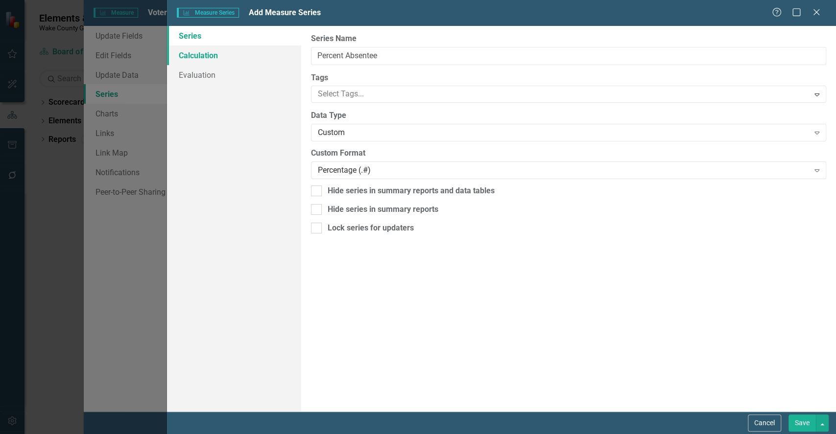
click at [195, 48] on link "Calculation" at bounding box center [234, 56] width 134 height 20
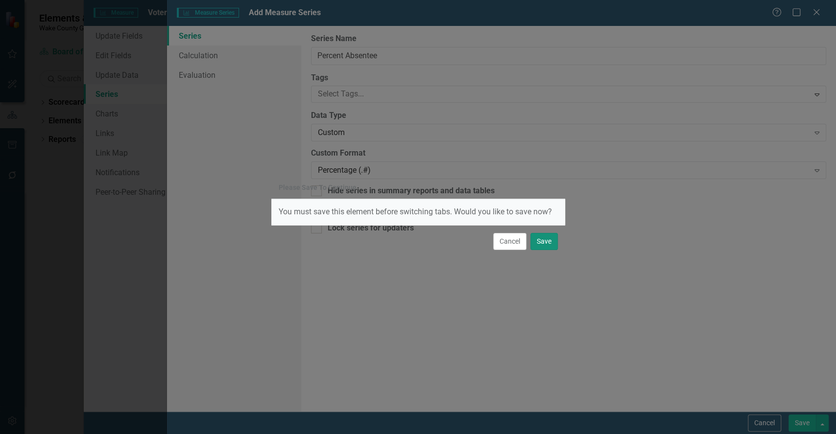
click at [546, 242] on button "Save" at bounding box center [543, 241] width 27 height 17
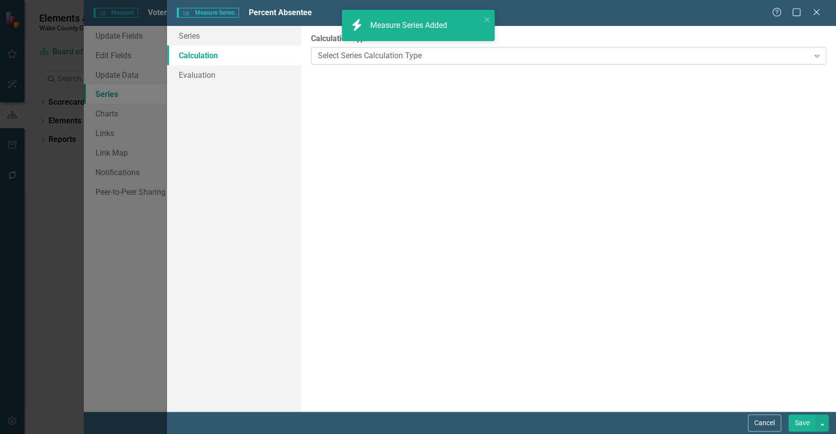
click at [388, 53] on div "Select Series Calculation Type" at bounding box center [563, 55] width 491 height 11
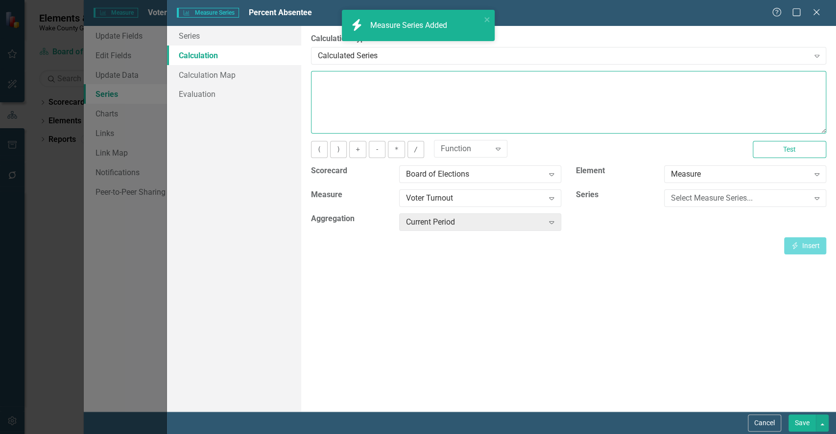
click at [358, 94] on textarea at bounding box center [568, 102] width 515 height 63
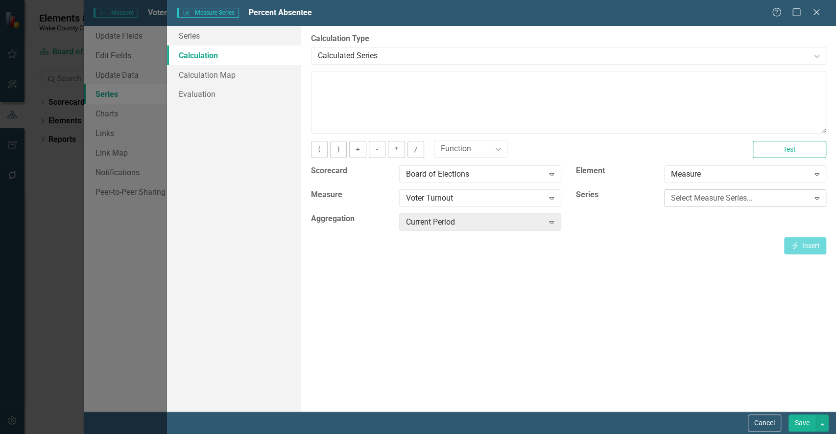
click at [699, 198] on div "Select Measure Series..." at bounding box center [740, 198] width 138 height 11
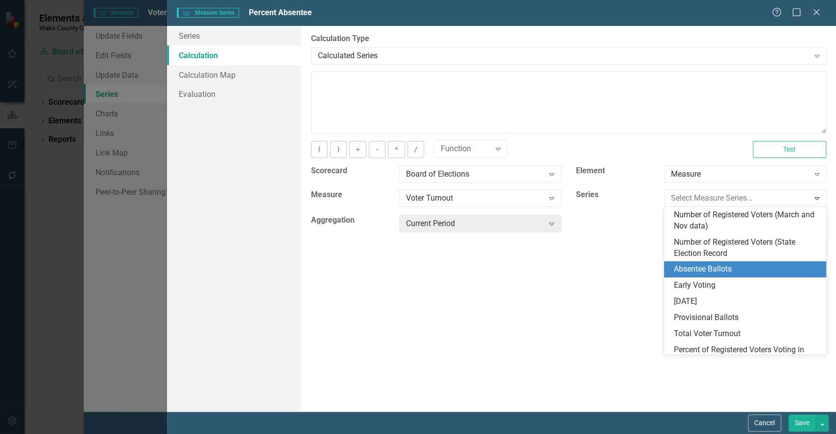
click at [718, 264] on div "Absentee Ballots" at bounding box center [747, 269] width 146 height 11
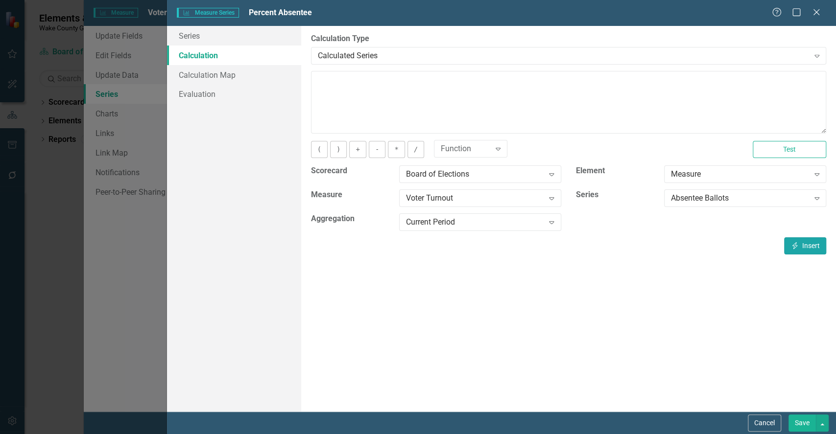
click at [810, 242] on button "Insert Insert" at bounding box center [805, 246] width 42 height 17
click at [694, 194] on div "Absentee Ballots" at bounding box center [740, 198] width 138 height 11
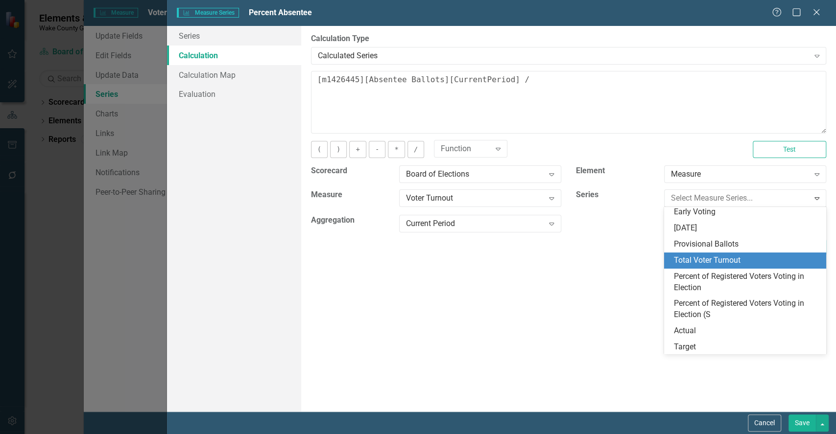
scroll to position [90, 0]
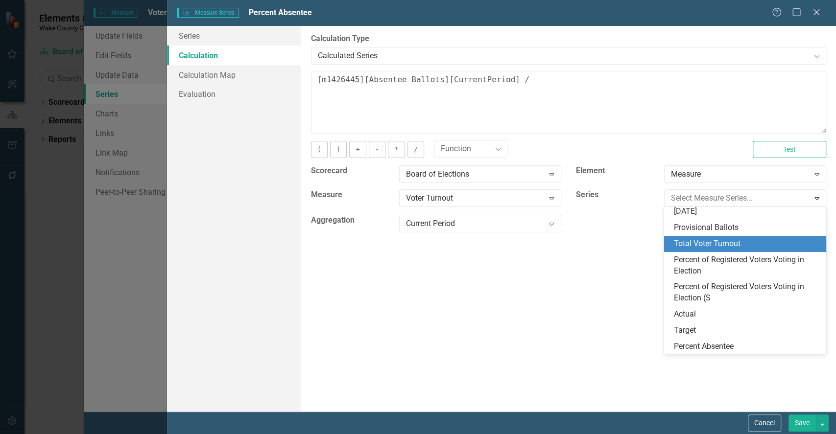
click at [725, 248] on div "Total Voter Turnout" at bounding box center [747, 244] width 146 height 11
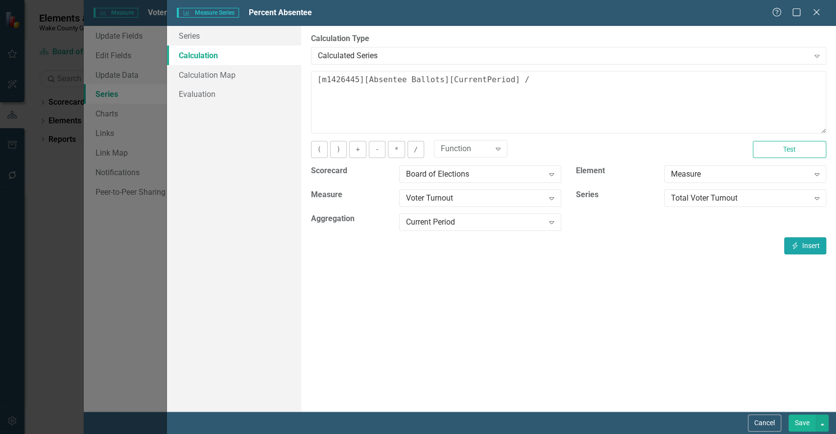
click at [807, 249] on button "Insert Insert" at bounding box center [805, 246] width 42 height 17
click at [813, 243] on button "Insert Insert" at bounding box center [805, 246] width 42 height 17
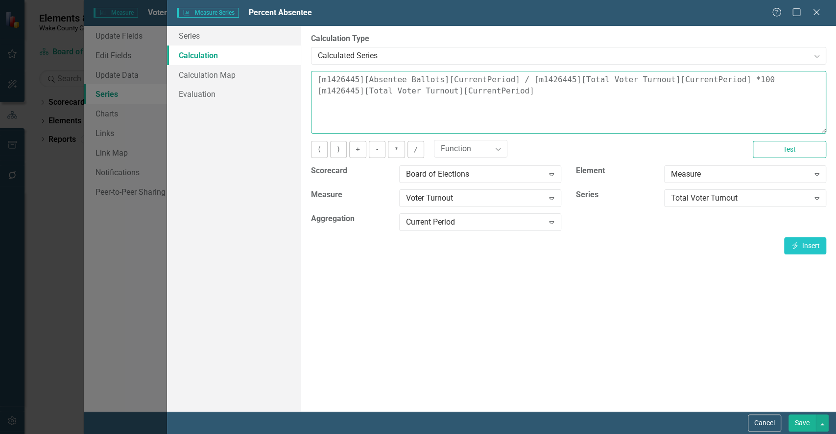
drag, startPoint x: 741, startPoint y: 84, endPoint x: 752, endPoint y: 112, distance: 29.7
click at [752, 112] on textarea "[m1426445][Absentee Ballots][CurrentPeriod] / [m1426445][Total Voter Turnout][C…" at bounding box center [568, 102] width 515 height 63
type textarea "[m1426445][Absentee Ballots][CurrentPeriod] / [m1426445][Total Voter Turnout][C…"
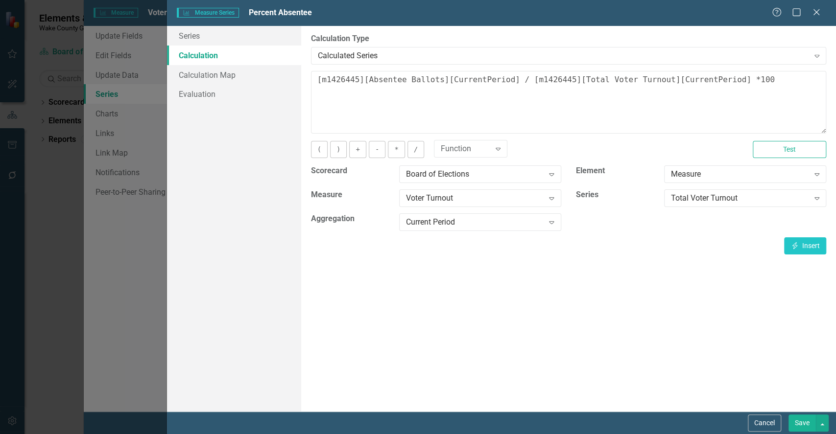
click at [807, 417] on button "Save" at bounding box center [802, 423] width 27 height 17
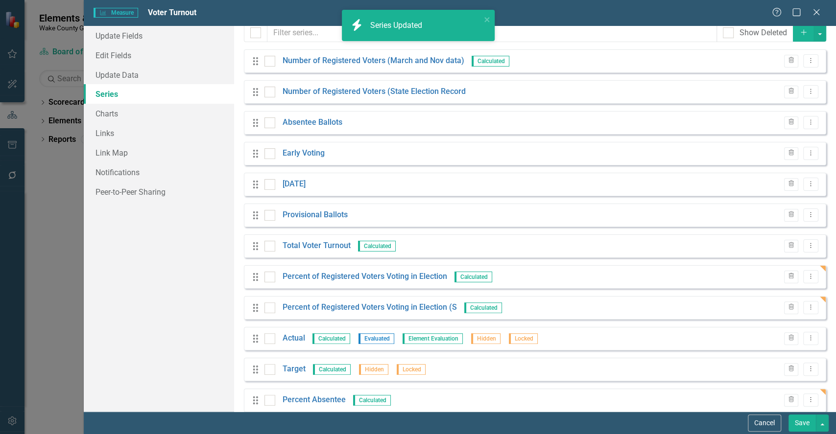
scroll to position [62, 0]
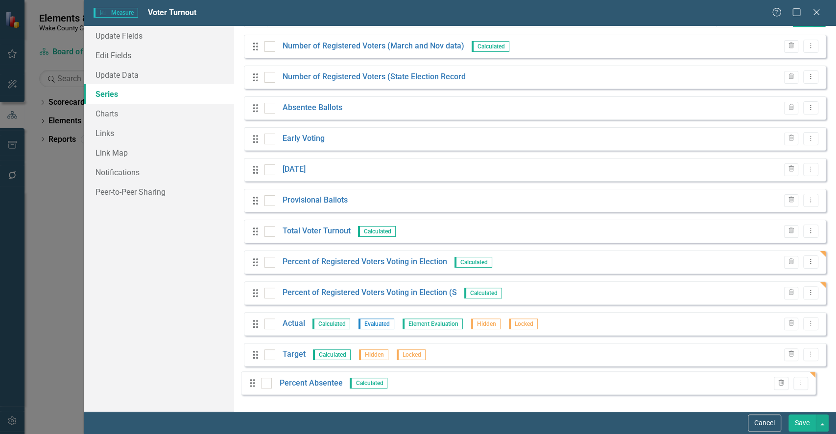
click at [252, 385] on div "Drag Number of Registered Voters (March and Nov data) Calculated Trash Dropdown…" at bounding box center [535, 216] width 582 height 363
click at [805, 388] on button "Dropdown Menu" at bounding box center [810, 385] width 15 height 13
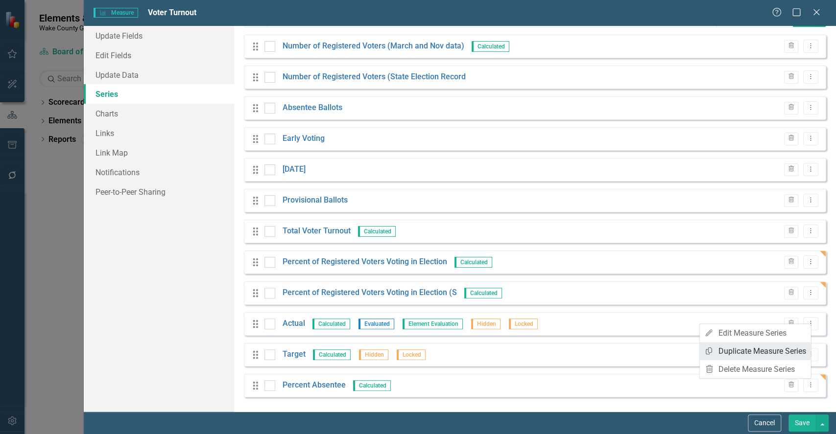
click at [756, 351] on link "Copy Duplicate Measure Series" at bounding box center [754, 351] width 111 height 18
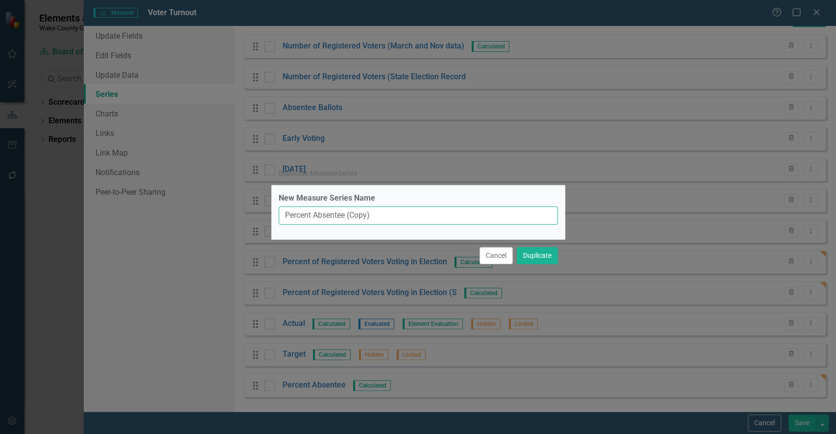
drag, startPoint x: 361, startPoint y: 215, endPoint x: 311, endPoint y: 214, distance: 51.0
click at [311, 214] on input "Percent Absentee (Copy)" at bounding box center [418, 216] width 279 height 18
type input "Percent Early Voting"
click at [530, 255] on button "Duplicate" at bounding box center [537, 255] width 41 height 17
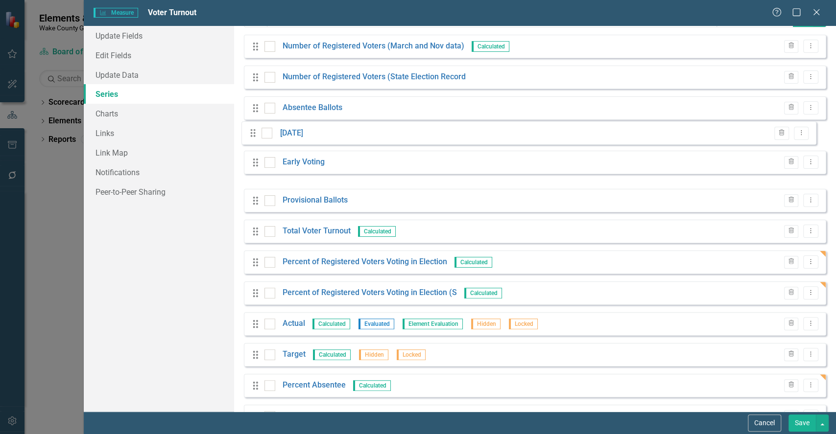
drag, startPoint x: 255, startPoint y: 172, endPoint x: 252, endPoint y: 135, distance: 37.3
click at [252, 135] on div "Drag Number of Registered Voters (March and Nov data) Calculated Trash Dropdown…" at bounding box center [535, 232] width 582 height 394
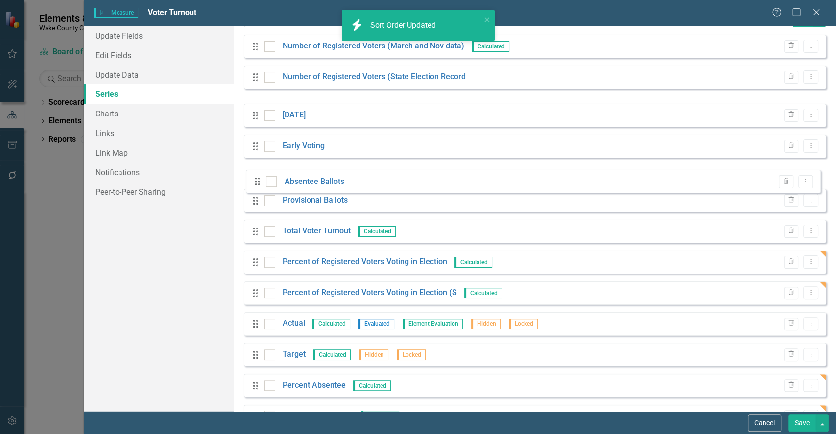
drag, startPoint x: 251, startPoint y: 104, endPoint x: 251, endPoint y: 178, distance: 74.0
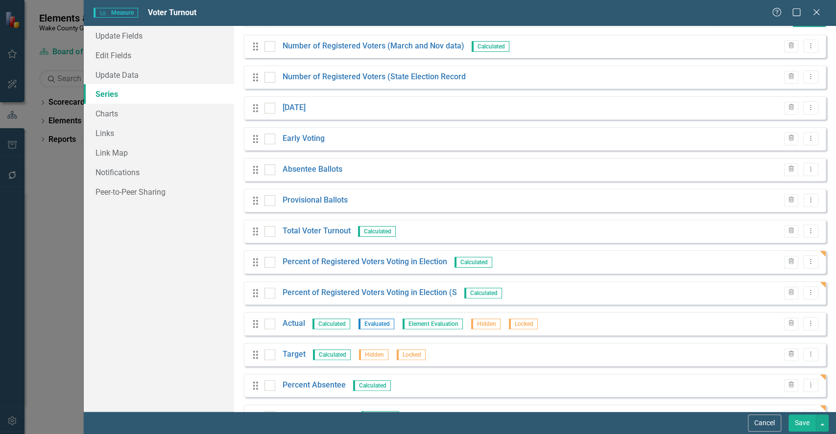
scroll to position [93, 0]
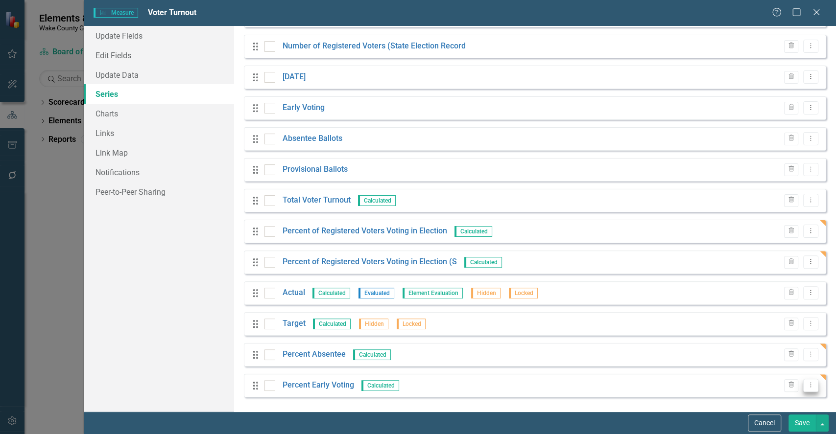
click at [807, 387] on icon "Dropdown Menu" at bounding box center [811, 385] width 8 height 6
click at [770, 353] on link "Copy Duplicate Measure Series" at bounding box center [754, 351] width 111 height 18
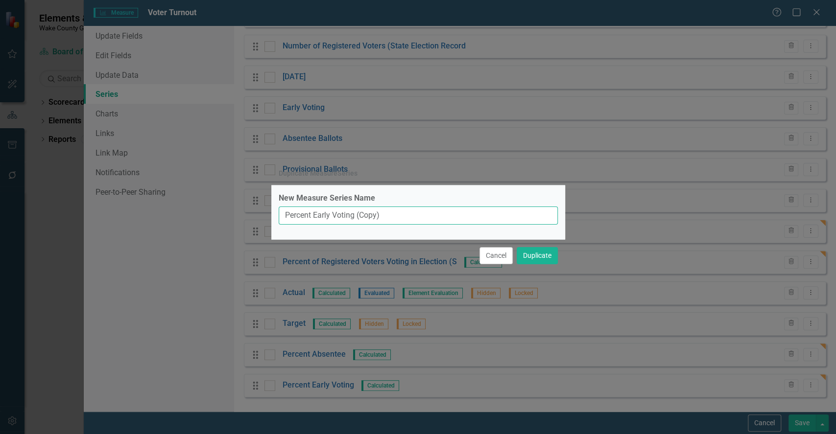
drag, startPoint x: 379, startPoint y: 212, endPoint x: 320, endPoint y: 214, distance: 59.3
click at [320, 214] on input "Percent Early Voting (Copy)" at bounding box center [418, 216] width 279 height 18
type input "Percent [DATE]"
click at [517, 247] on button "Duplicate" at bounding box center [537, 255] width 41 height 17
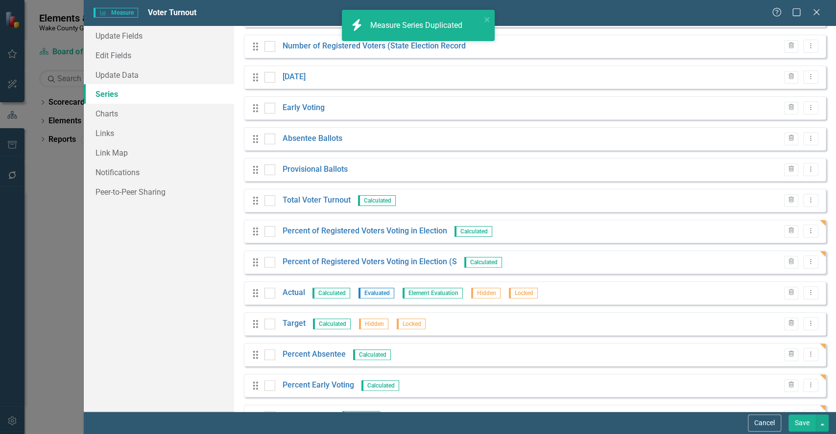
scroll to position [123, 0]
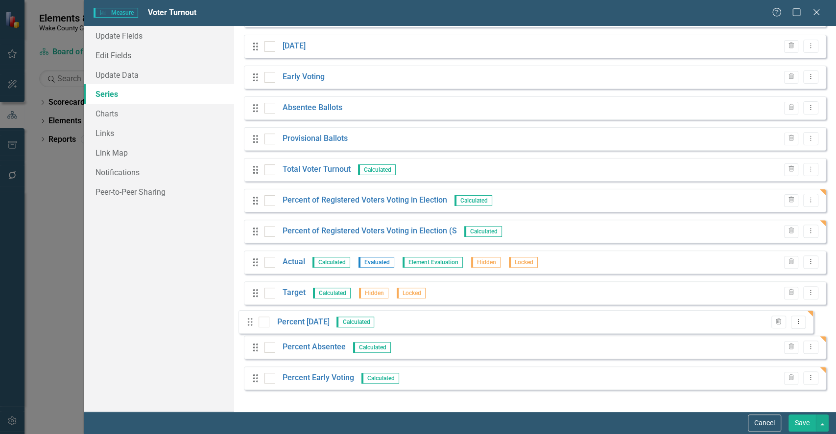
drag, startPoint x: 254, startPoint y: 386, endPoint x: 248, endPoint y: 323, distance: 63.5
click at [248, 323] on div "Drag Number of Registered Voters (March and Nov data) Calculated Trash Dropdown…" at bounding box center [535, 185] width 582 height 425
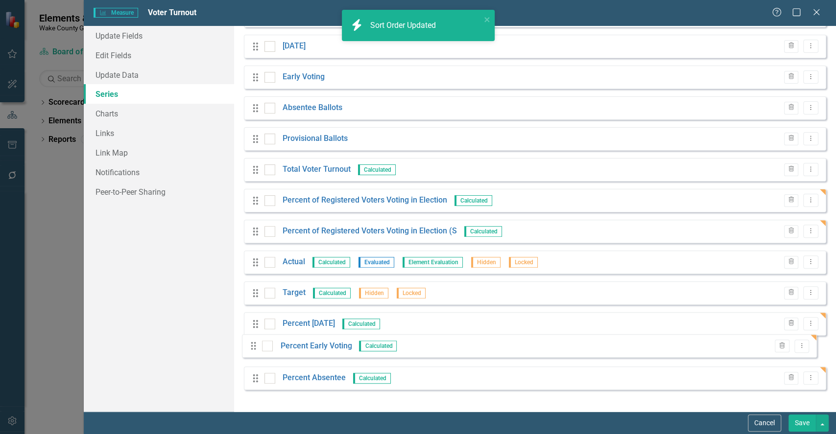
drag, startPoint x: 253, startPoint y: 388, endPoint x: 251, endPoint y: 349, distance: 39.2
click at [251, 349] on div "Drag Number of Registered Voters (March and Nov data) Calculated Trash Dropdown…" at bounding box center [535, 185] width 582 height 425
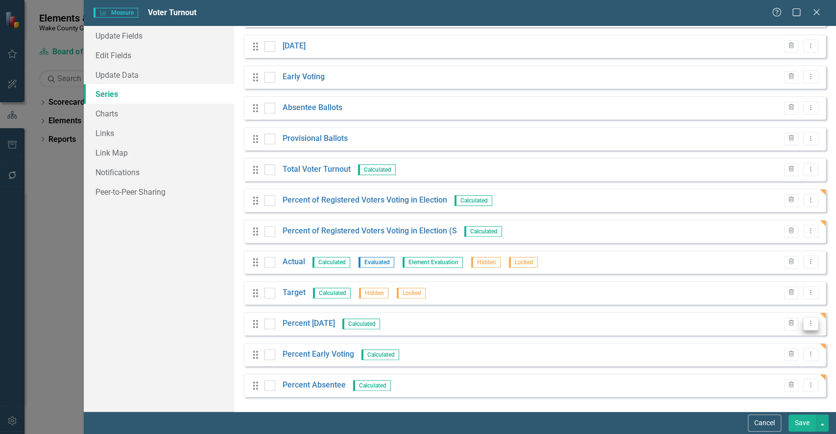
click at [807, 323] on icon "Dropdown Menu" at bounding box center [811, 323] width 8 height 6
click at [753, 362] on link "Copy Duplicate Measure Series" at bounding box center [754, 358] width 111 height 18
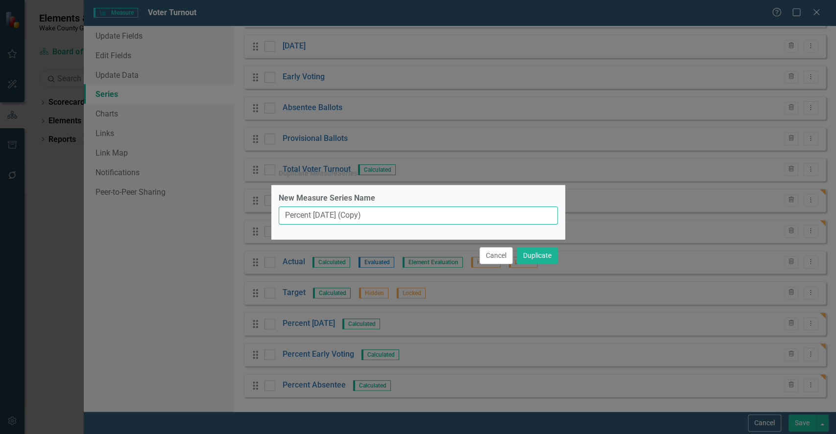
drag, startPoint x: 392, startPoint y: 220, endPoint x: 313, endPoint y: 217, distance: 78.4
click at [313, 217] on input "Percent Election Day (Copy)" at bounding box center [418, 216] width 279 height 18
type input "Percent Provisional"
click at [529, 256] on button "Duplicate" at bounding box center [537, 255] width 41 height 17
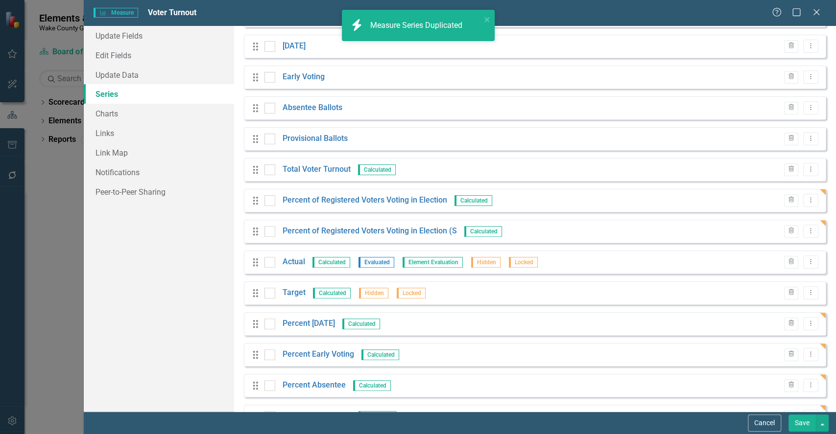
scroll to position [154, 0]
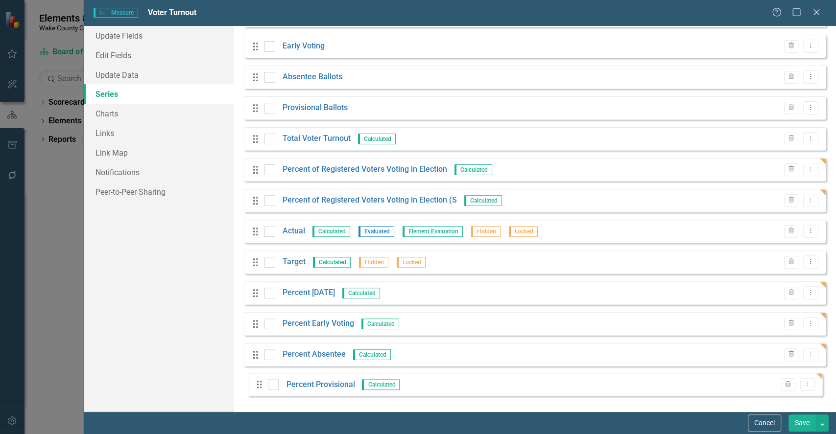
click at [257, 384] on div "Drag Number of Registered Voters (March and Nov data) Calculated Trash Dropdown…" at bounding box center [535, 170] width 582 height 456
click at [335, 289] on link "Percent [DATE]" at bounding box center [309, 293] width 52 height 11
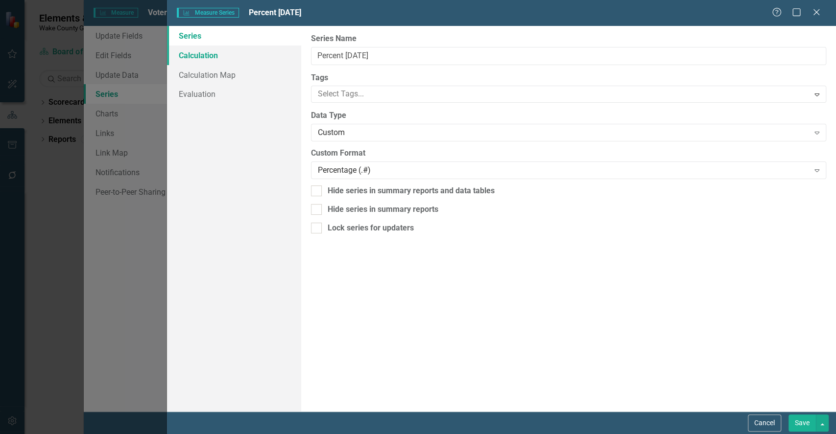
click at [208, 49] on link "Calculation" at bounding box center [234, 56] width 134 height 20
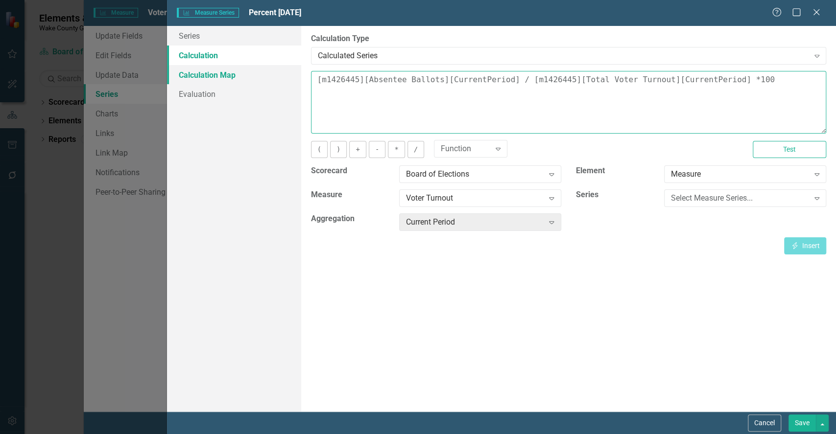
drag, startPoint x: 503, startPoint y: 80, endPoint x: 262, endPoint y: 72, distance: 241.6
click at [262, 72] on div "Series Calculation Calculation Map Evaluation From this page, you can edit the …" at bounding box center [501, 219] width 669 height 386
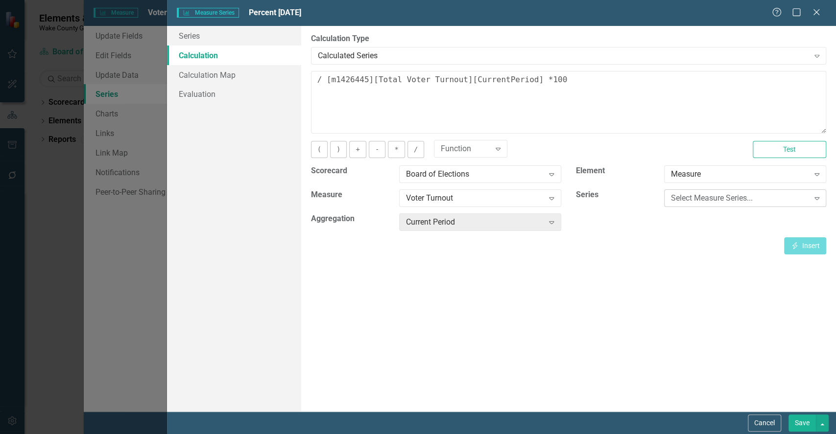
click at [747, 196] on div "Select Measure Series..." at bounding box center [740, 198] width 138 height 11
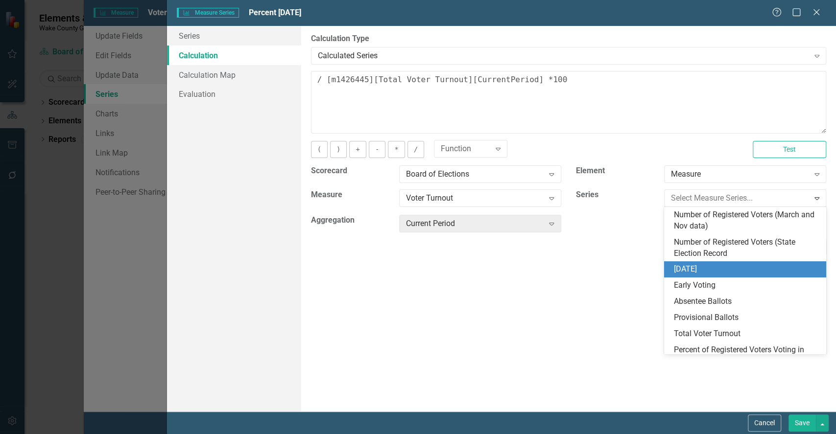
click at [725, 265] on div "[DATE]" at bounding box center [747, 269] width 146 height 11
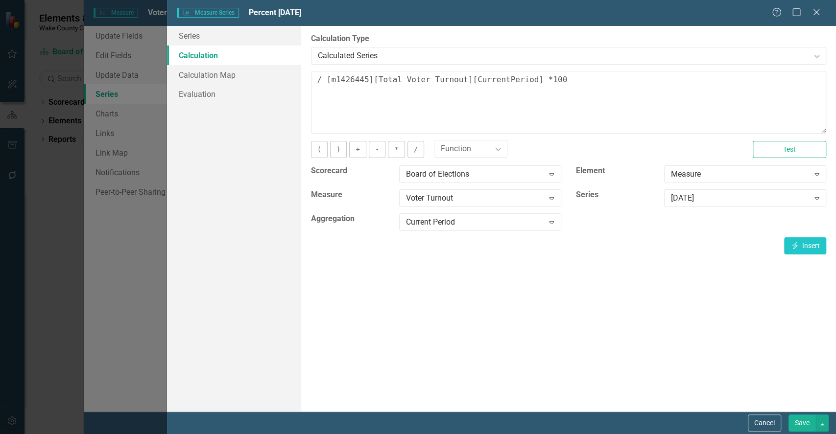
click at [828, 237] on div "Scorecard Board of Elections Expand Element Measure Expand Measure Voter Turnou…" at bounding box center [569, 202] width 530 height 72
click at [815, 244] on button "Insert Insert" at bounding box center [805, 246] width 42 height 17
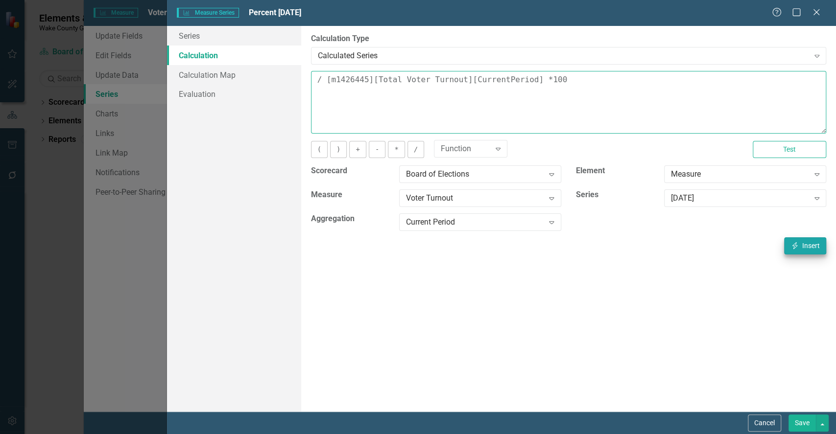
type textarea "[m1426445][Election Day][CurrentPeriod] / [m1426445][Total Voter Turnout][Curre…"
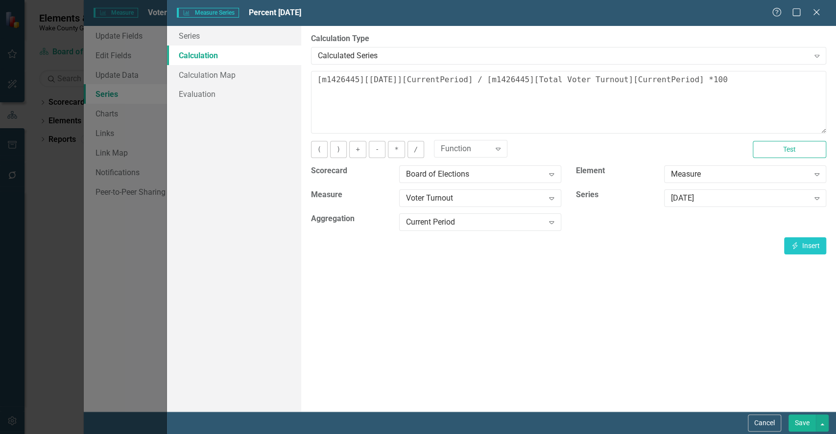
click at [792, 426] on button "Save" at bounding box center [802, 423] width 27 height 17
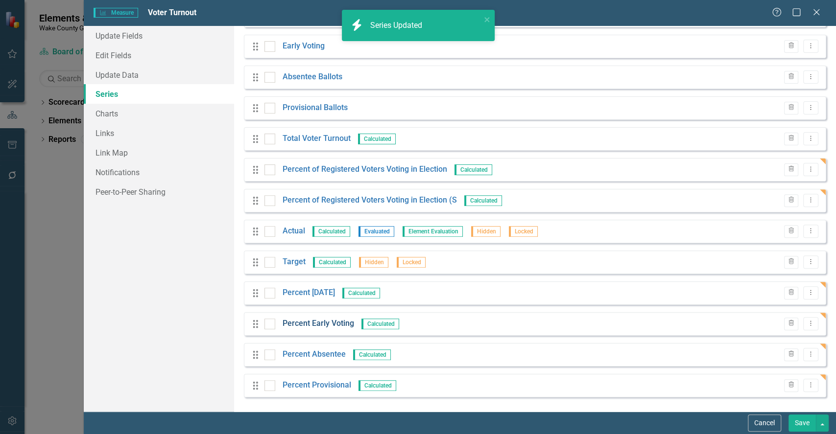
click at [326, 327] on link "Percent Early Voting" at bounding box center [319, 323] width 72 height 11
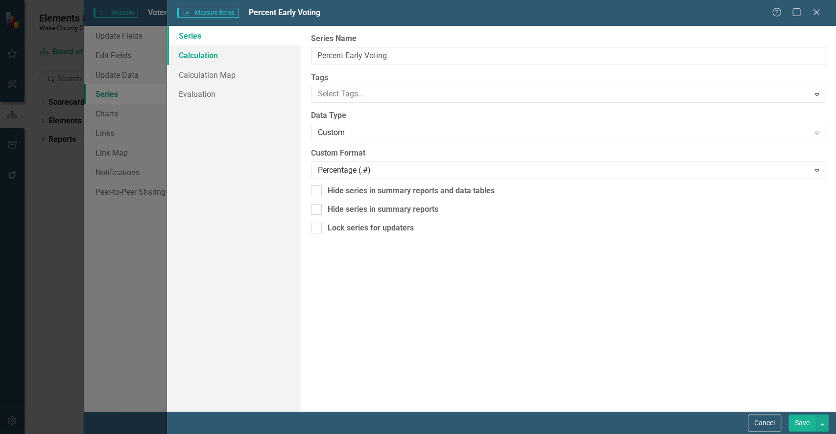
click at [223, 57] on link "Calculation" at bounding box center [234, 56] width 134 height 20
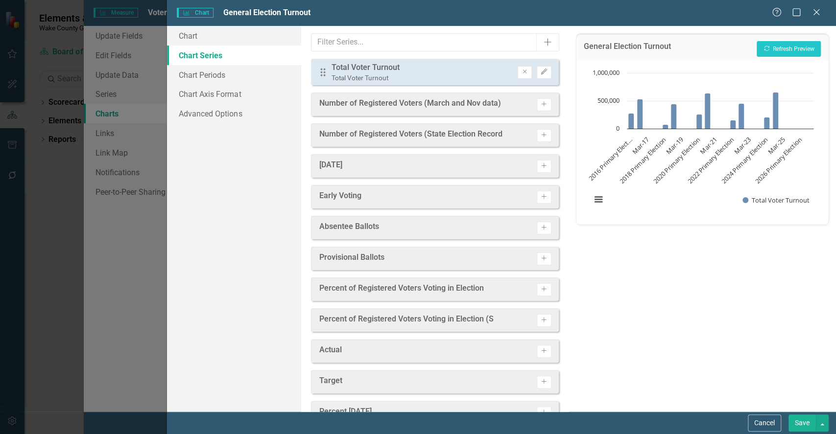
scroll to position [48, 0]
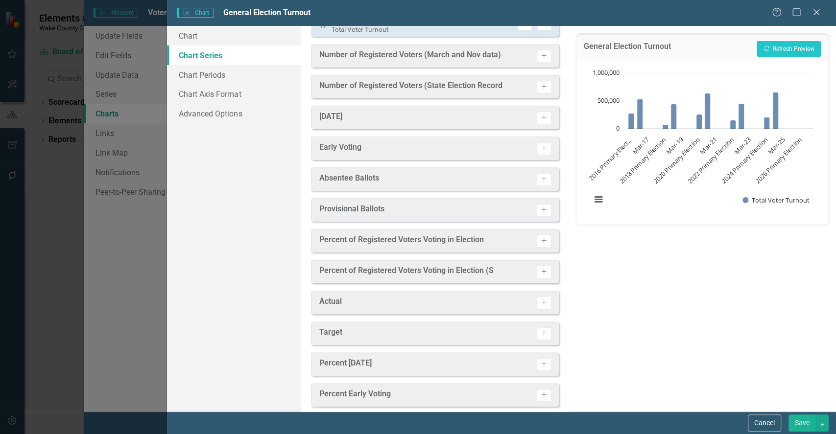
click at [540, 271] on icon "Activate" at bounding box center [543, 272] width 7 height 6
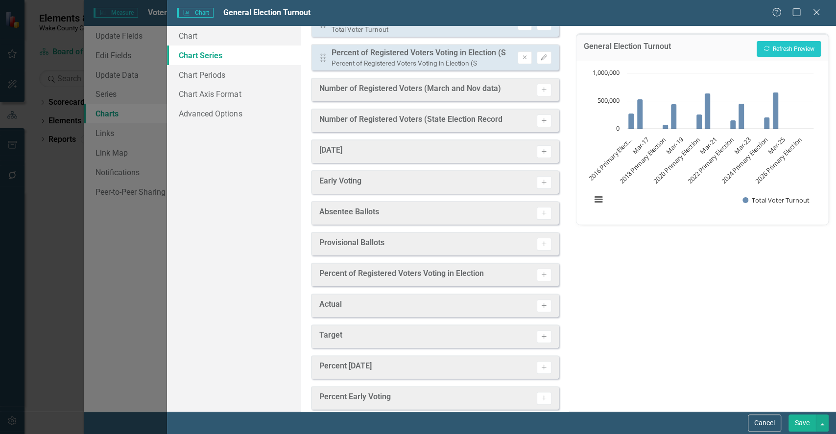
click at [541, 65] on div "Drag Percent of Registered Voters Voting in Election (S Percent of Registered V…" at bounding box center [435, 57] width 248 height 26
click at [540, 55] on icon "Edit" at bounding box center [543, 58] width 7 height 6
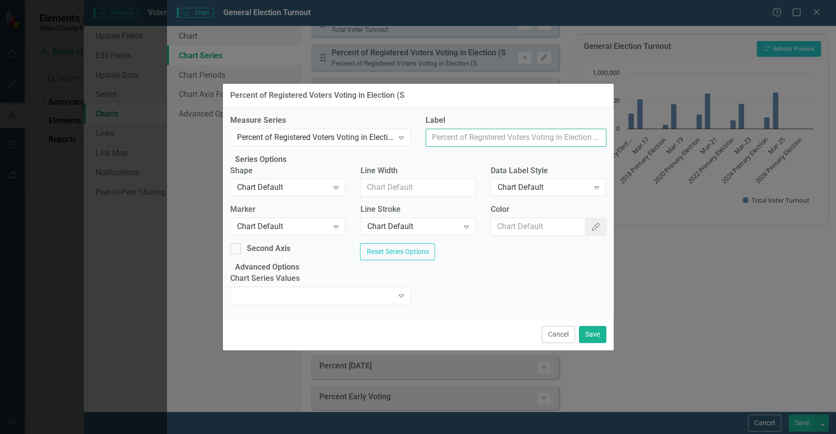
click at [447, 129] on input "Label" at bounding box center [516, 138] width 181 height 18
type input "Percent of Registered Voters Voting"
click at [296, 185] on div "Chart Default" at bounding box center [283, 187] width 92 height 11
click at [246, 250] on div "Second Axis" at bounding box center [288, 252] width 130 height 19
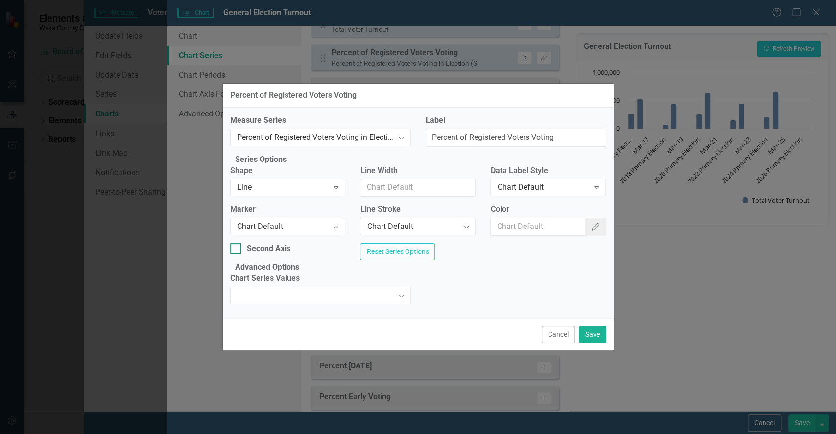
click at [241, 246] on div at bounding box center [235, 248] width 11 height 11
click at [237, 246] on input "Second Axis" at bounding box center [233, 246] width 6 height 6
checkbox input "true"
click at [284, 229] on div "Chart Default Expand" at bounding box center [288, 227] width 116 height 18
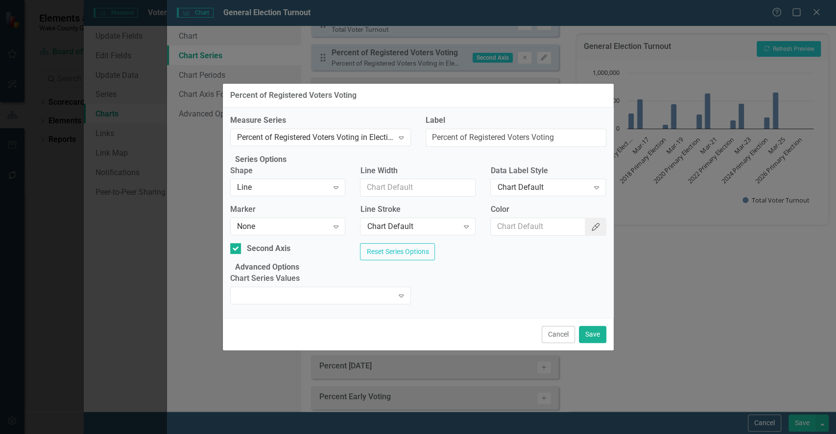
click at [593, 218] on button "Color Picker" at bounding box center [596, 227] width 22 height 18
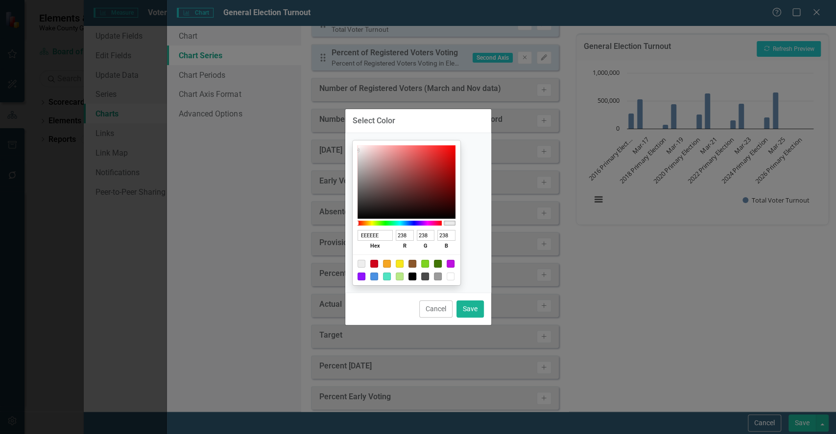
click at [416, 274] on div at bounding box center [413, 277] width 8 height 8
type input "000000"
type input "0"
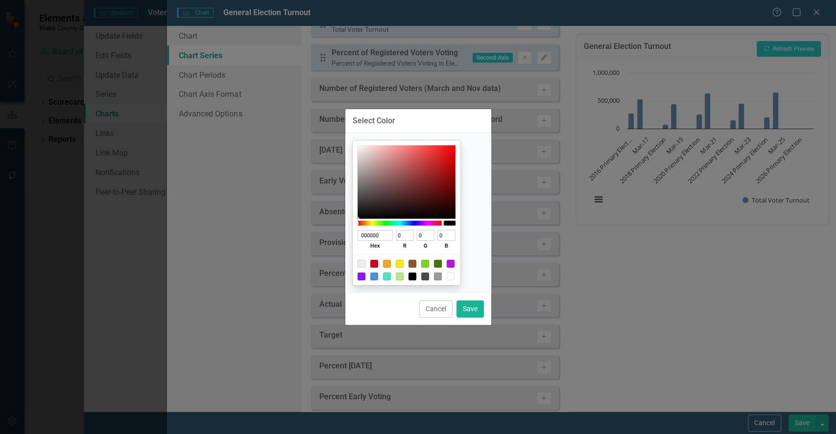
click at [488, 310] on div "Cancel Save" at bounding box center [418, 309] width 146 height 32
click at [474, 307] on button "Save" at bounding box center [470, 309] width 27 height 17
type input "#000000"
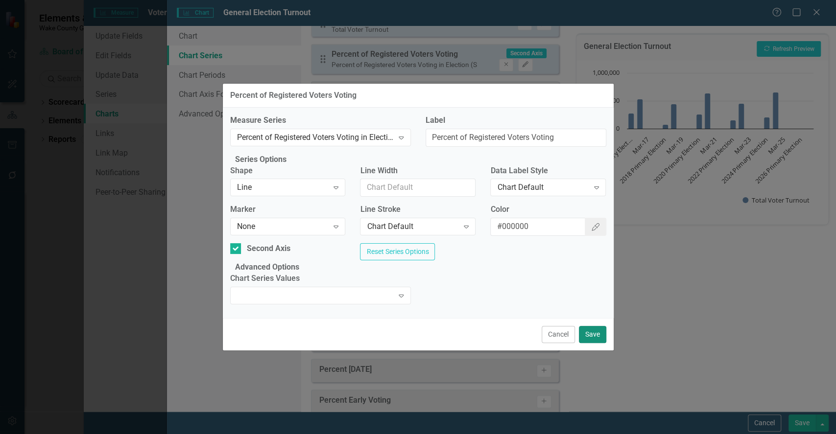
click at [592, 343] on button "Save" at bounding box center [592, 334] width 27 height 17
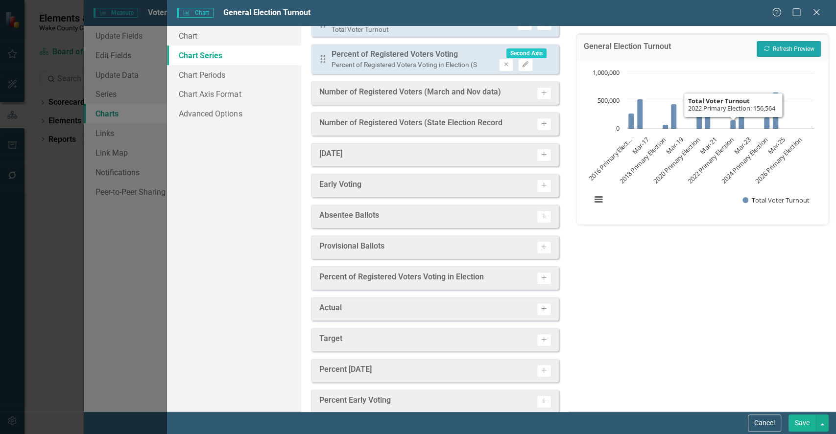
click at [791, 51] on button "Recalculate Refresh Preview" at bounding box center [789, 49] width 64 height 16
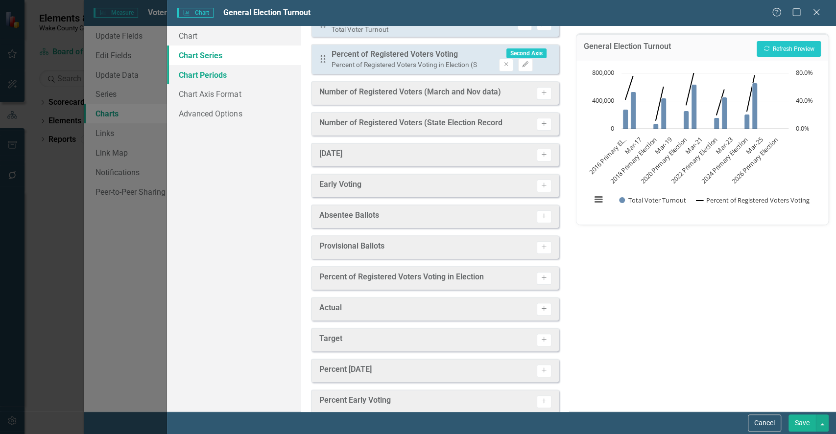
click at [236, 70] on link "Chart Periods" at bounding box center [234, 75] width 134 height 20
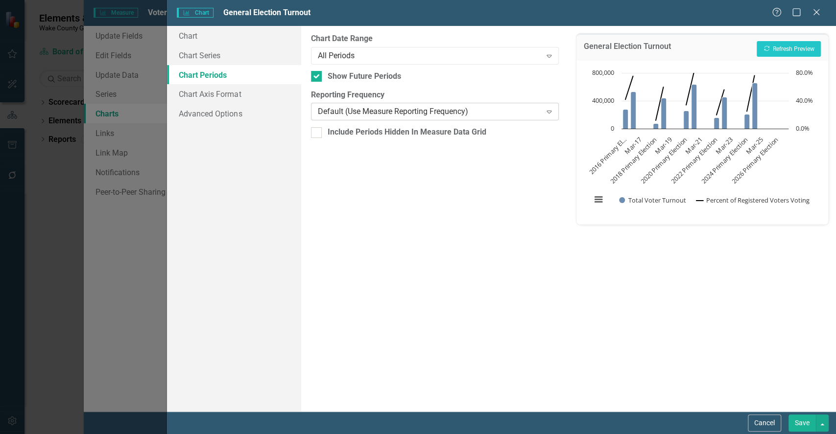
click at [374, 111] on div "Default (Use Measure Reporting Frequency)" at bounding box center [430, 111] width 224 height 11
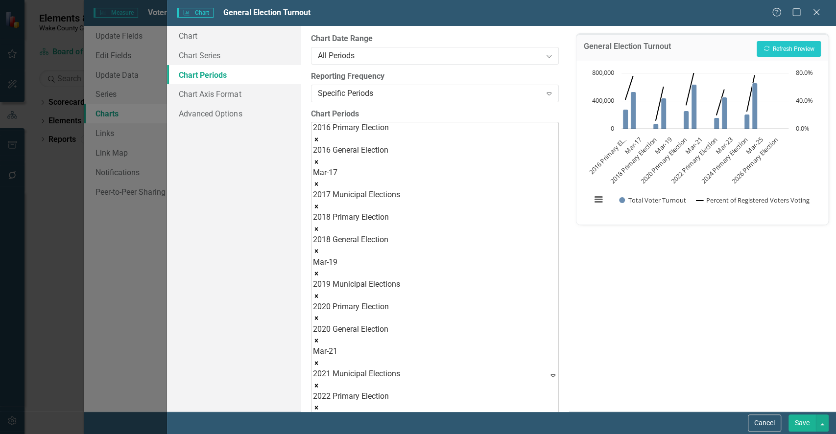
click at [320, 136] on icon "Remove 2016 Primary Election" at bounding box center [316, 139] width 7 height 7
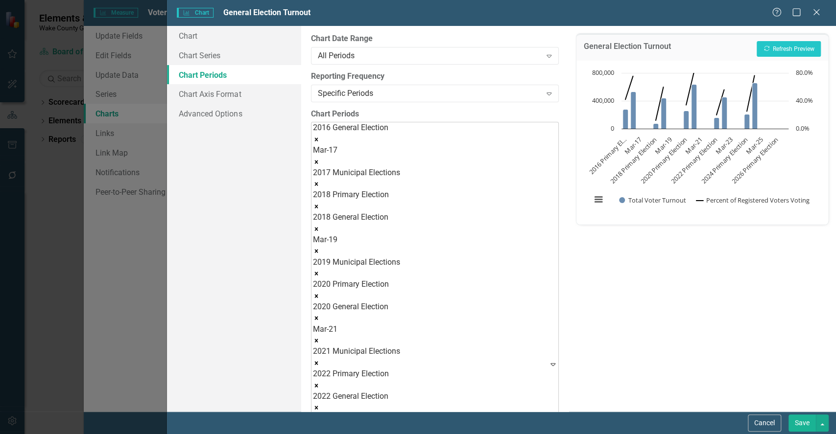
click at [318, 160] on icon "Remove Mar-17" at bounding box center [315, 161] width 3 height 3
click at [320, 159] on icon "Remove 2017 Municipal Elections" at bounding box center [316, 162] width 7 height 7
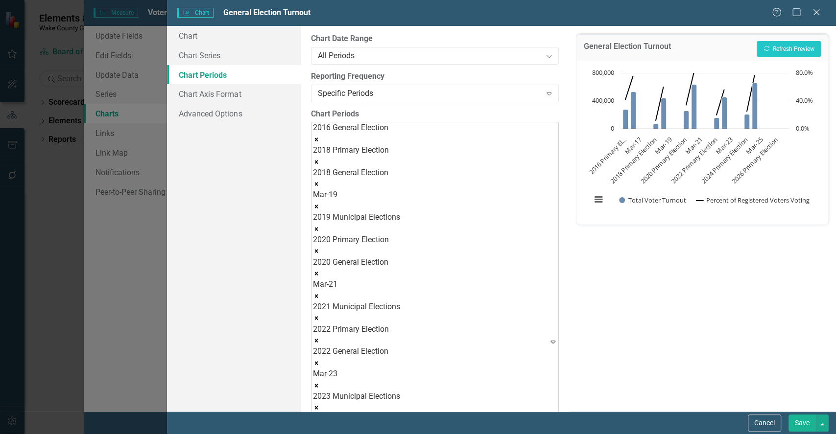
click at [320, 159] on icon "Remove 2018 Primary Election" at bounding box center [316, 162] width 7 height 7
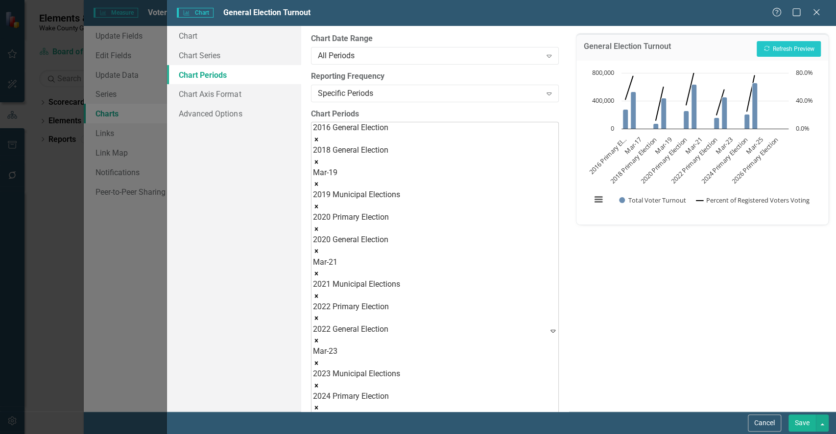
click at [320, 181] on icon "Remove Mar-19" at bounding box center [316, 184] width 7 height 7
click at [320, 181] on icon "Remove 2019 Municipal Elections" at bounding box center [316, 184] width 7 height 7
click at [320, 181] on icon "Remove 2020 Primary Election" at bounding box center [316, 184] width 7 height 7
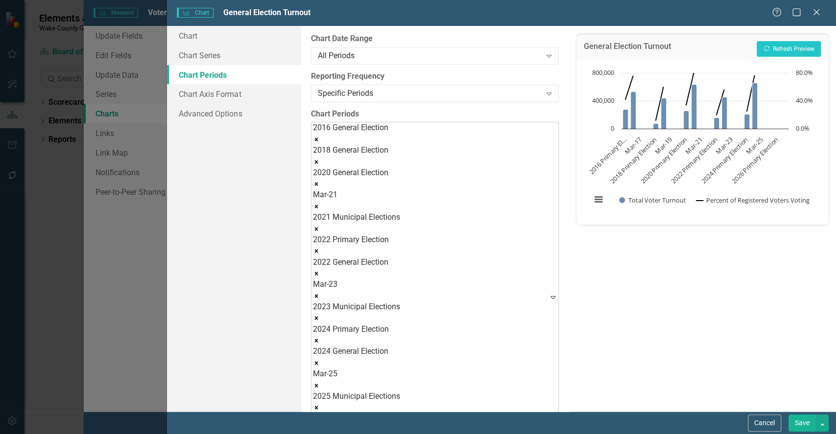
click at [320, 203] on icon "Remove Mar-21" at bounding box center [316, 206] width 7 height 7
click at [318, 205] on icon "Remove 2021 Municipal Elections" at bounding box center [315, 206] width 3 height 3
click at [318, 205] on icon "Remove 2022 Primary Election" at bounding box center [315, 206] width 3 height 3
click at [320, 226] on icon "Remove Mar-23" at bounding box center [316, 229] width 7 height 7
click at [318, 227] on icon "Remove 2023 Municipal Elections" at bounding box center [315, 228] width 3 height 3
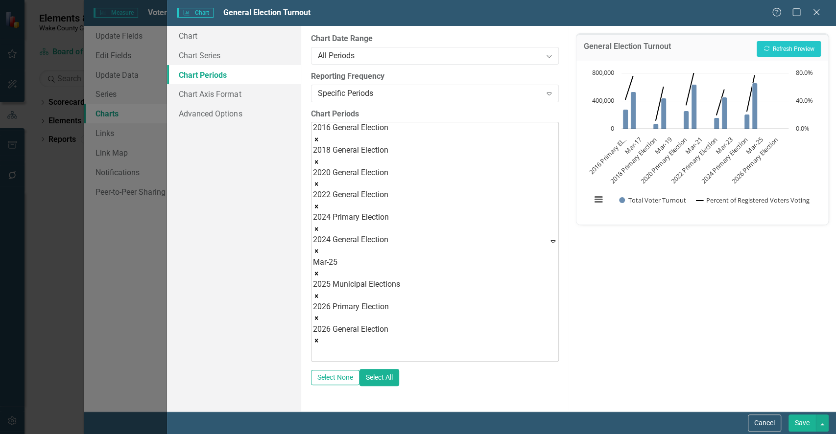
click at [318, 227] on icon "Remove 2024 Primary Election" at bounding box center [315, 228] width 3 height 3
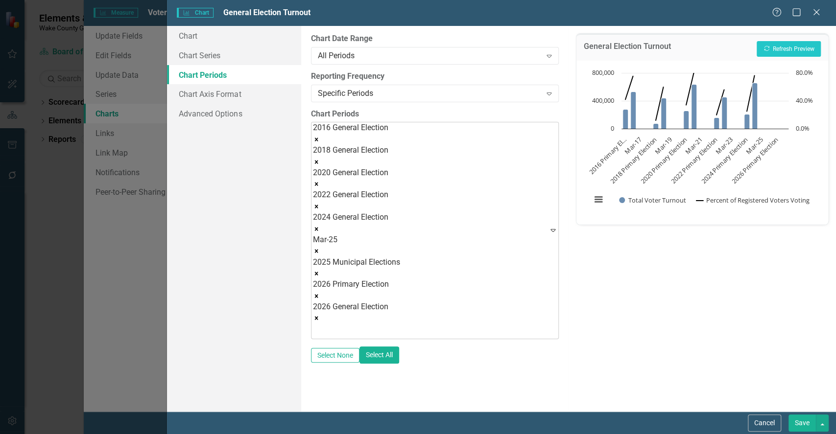
click at [320, 248] on icon "Remove Mar-25" at bounding box center [316, 251] width 7 height 7
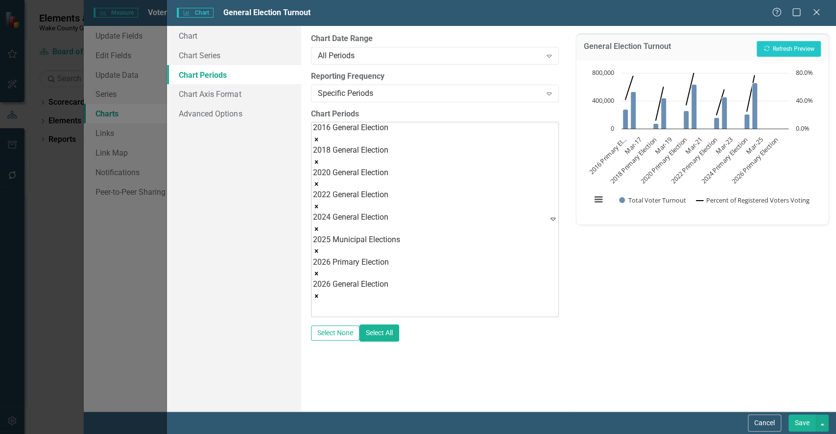
click at [318, 250] on icon "Remove 2025 Municipal Elections" at bounding box center [315, 251] width 3 height 3
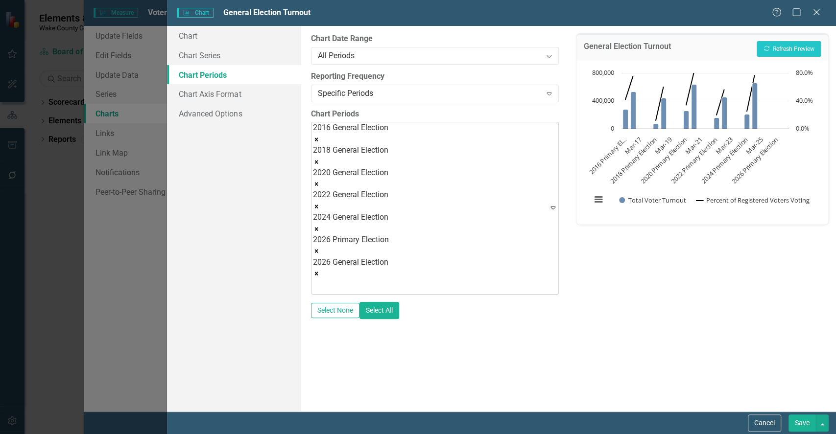
click at [320, 248] on icon "Remove 2026 Primary Election" at bounding box center [316, 251] width 7 height 7
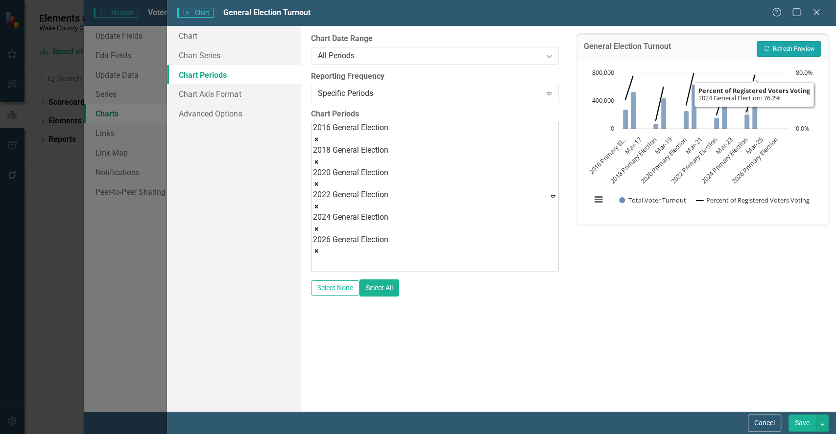
click at [803, 52] on button "Recalculate Refresh Preview" at bounding box center [789, 49] width 64 height 16
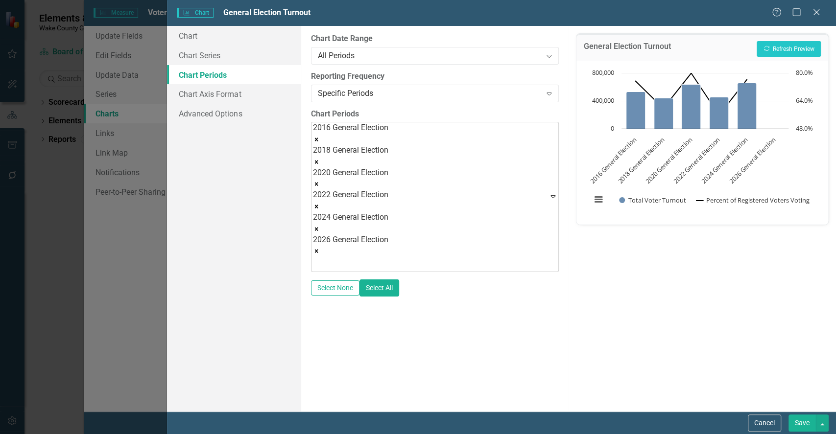
click at [800, 423] on button "Save" at bounding box center [802, 423] width 27 height 17
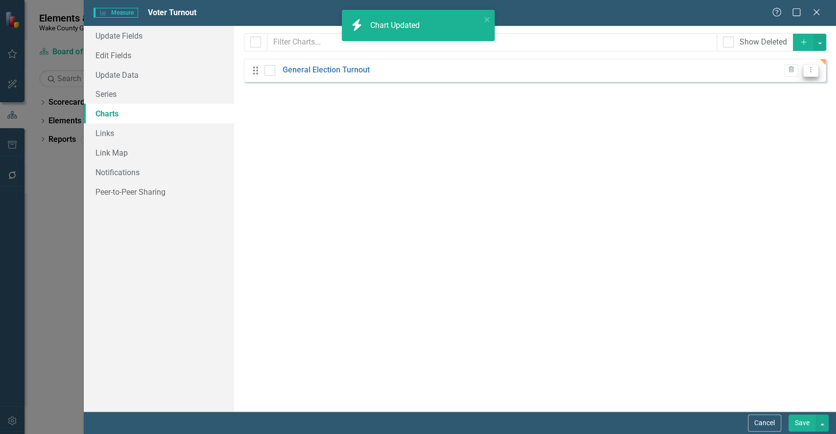
click at [814, 70] on icon "Dropdown Menu" at bounding box center [811, 70] width 8 height 6
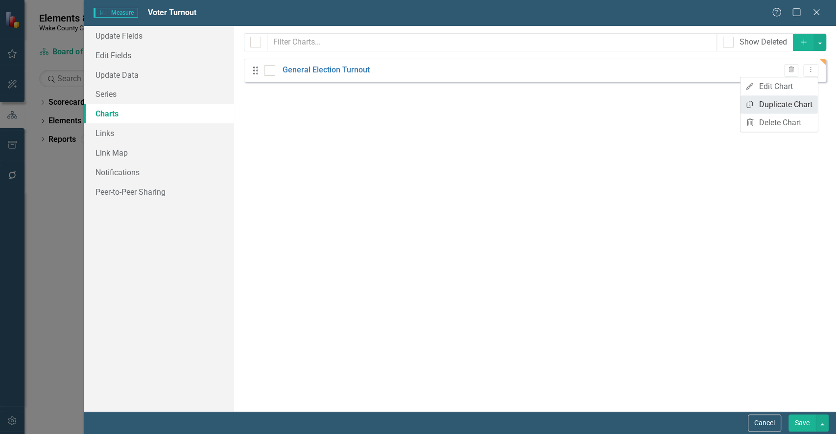
click at [778, 99] on link "Copy Duplicate Chart" at bounding box center [779, 105] width 77 height 18
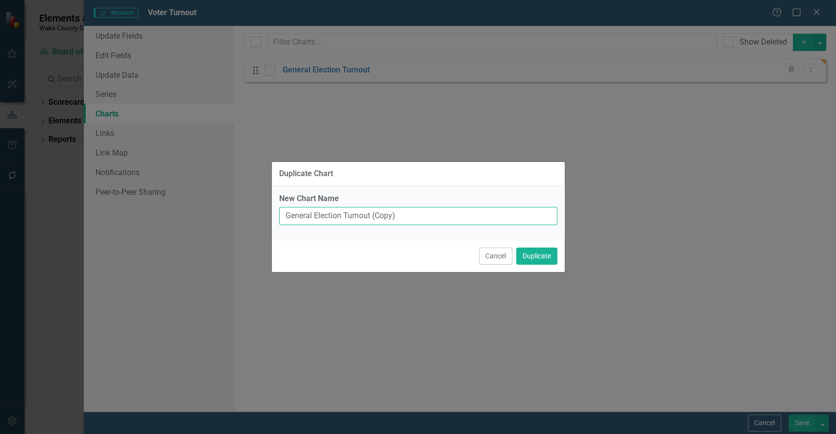
drag, startPoint x: 314, startPoint y: 217, endPoint x: 212, endPoint y: 217, distance: 101.9
click at [212, 217] on div "Duplicate Chart New Chart Name General Election Turnout (Copy) Cancel Duplicate" at bounding box center [418, 217] width 836 height 434
drag, startPoint x: 408, startPoint y: 217, endPoint x: 372, endPoint y: 213, distance: 35.5
click at [372, 213] on input "Primary Election Turnout (Copy)" at bounding box center [418, 216] width 278 height 18
type input "Primary Election Turnout"
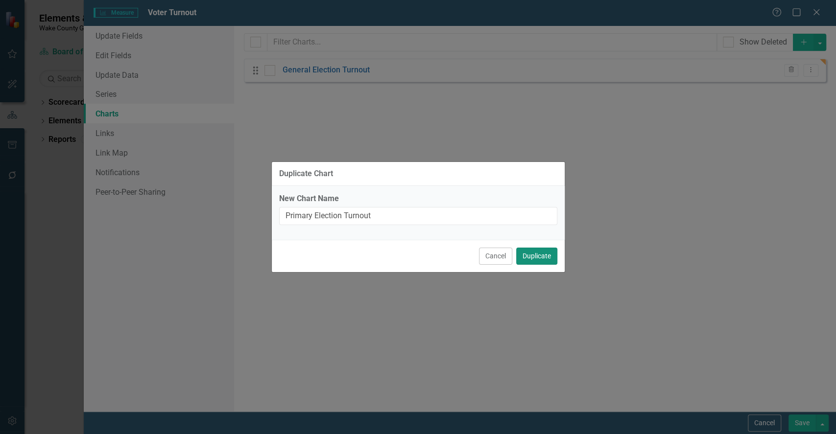
click at [541, 256] on button "Duplicate" at bounding box center [536, 256] width 41 height 17
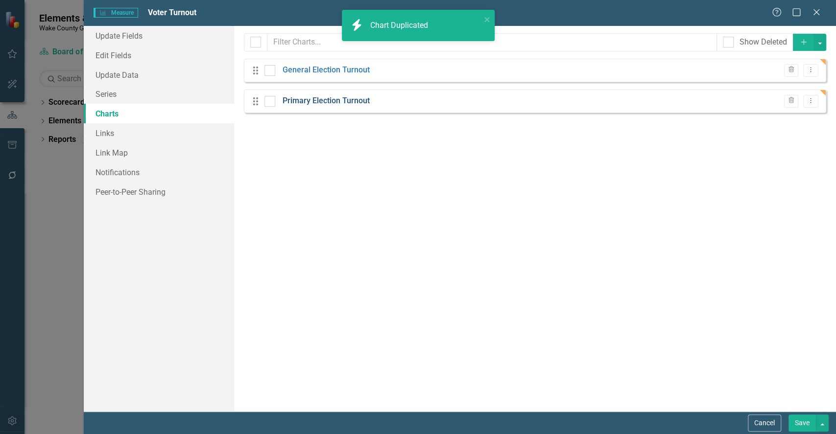
click at [333, 98] on link "Primary Election Turnout" at bounding box center [326, 101] width 87 height 11
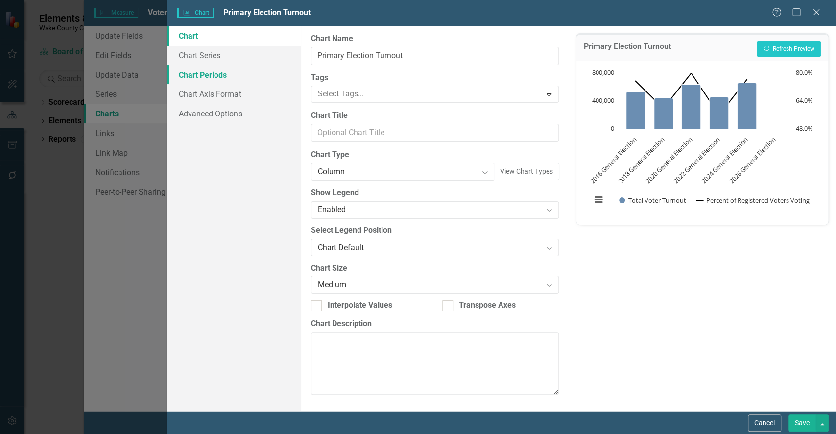
click at [224, 69] on link "Chart Periods" at bounding box center [234, 75] width 134 height 20
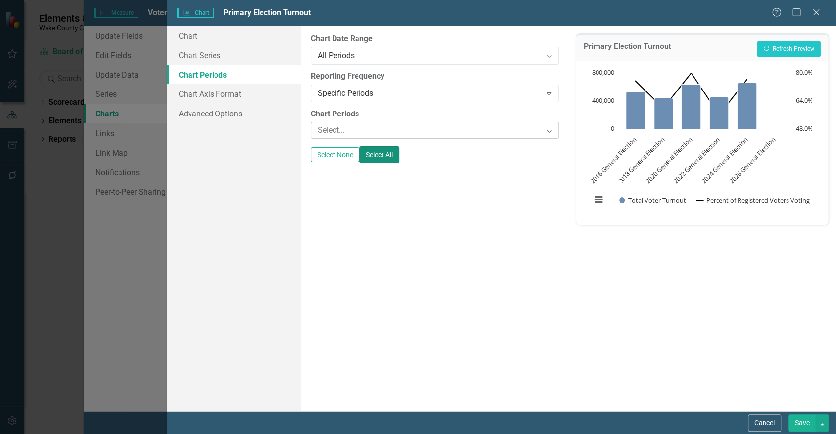
click at [399, 153] on button "Select All" at bounding box center [380, 154] width 40 height 17
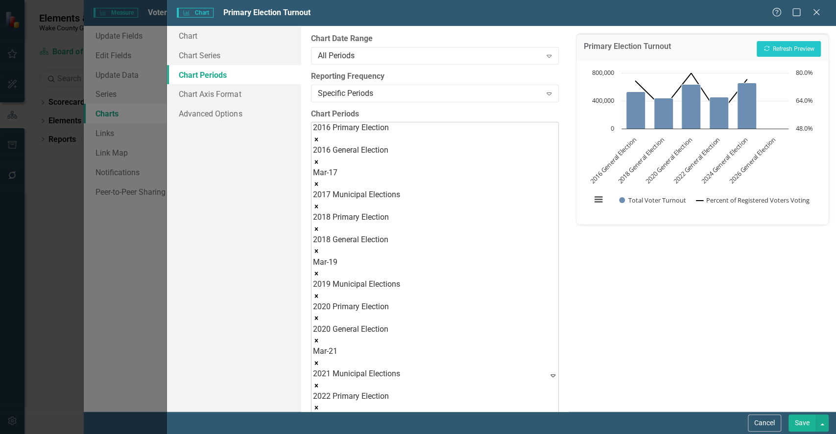
click at [320, 159] on icon "Remove 2016 General Election" at bounding box center [316, 162] width 7 height 7
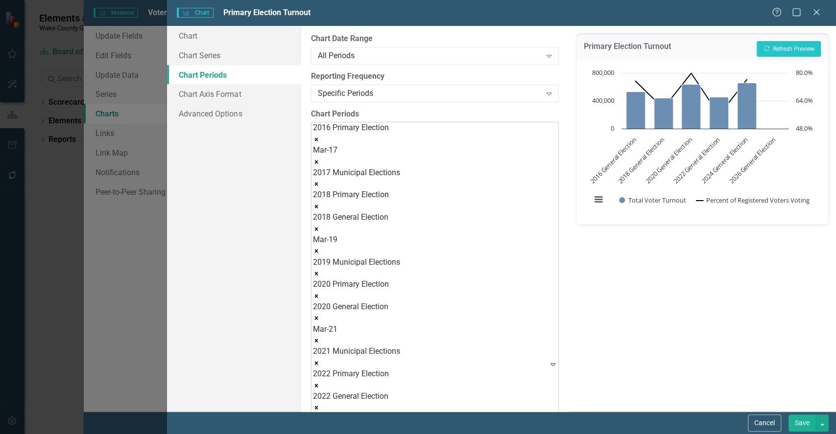
click at [320, 159] on icon "Remove Mar-17" at bounding box center [316, 162] width 7 height 7
click at [320, 159] on icon "Remove 2017 Municipal Elections" at bounding box center [316, 162] width 7 height 7
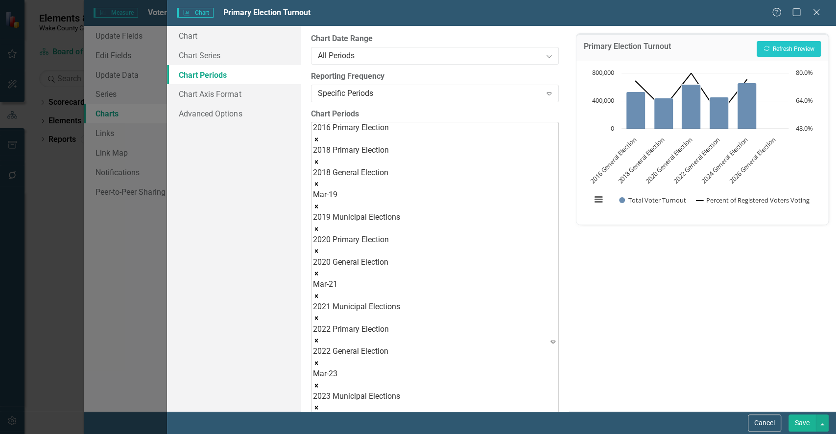
click at [320, 181] on icon "Remove 2018 General Election" at bounding box center [316, 184] width 7 height 7
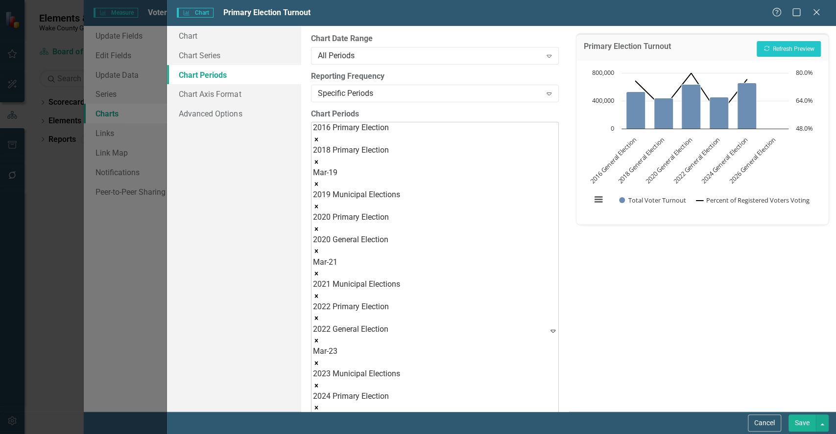
click at [320, 181] on icon "Remove Mar-19" at bounding box center [316, 184] width 7 height 7
click at [320, 181] on icon "Remove 2019 Municipal Elections" at bounding box center [316, 184] width 7 height 7
click at [320, 203] on icon "Remove 2020 General Election" at bounding box center [316, 206] width 7 height 7
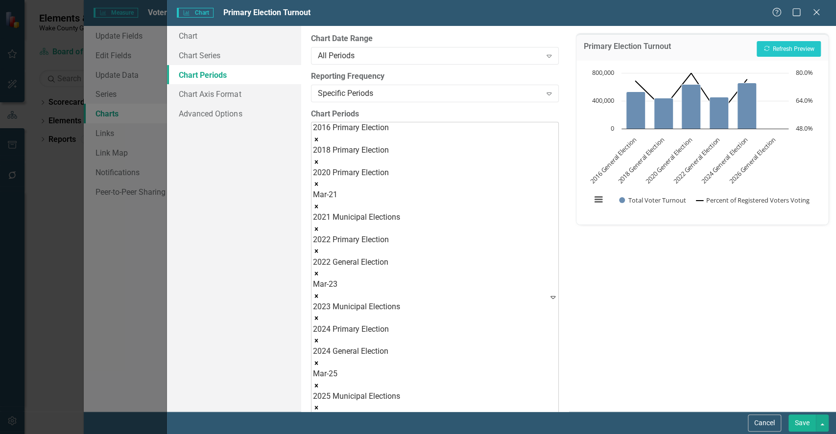
click at [318, 205] on icon "Remove Mar-21" at bounding box center [315, 206] width 3 height 3
click at [320, 203] on icon "Remove 2021 Municipal Elections" at bounding box center [316, 206] width 7 height 7
click at [320, 226] on icon "Remove 2022 General Election" at bounding box center [316, 229] width 7 height 7
click at [320, 226] on icon "Remove Mar-23" at bounding box center [316, 229] width 7 height 7
click at [320, 226] on icon "Remove 2023 Municipal Elections" at bounding box center [316, 229] width 7 height 7
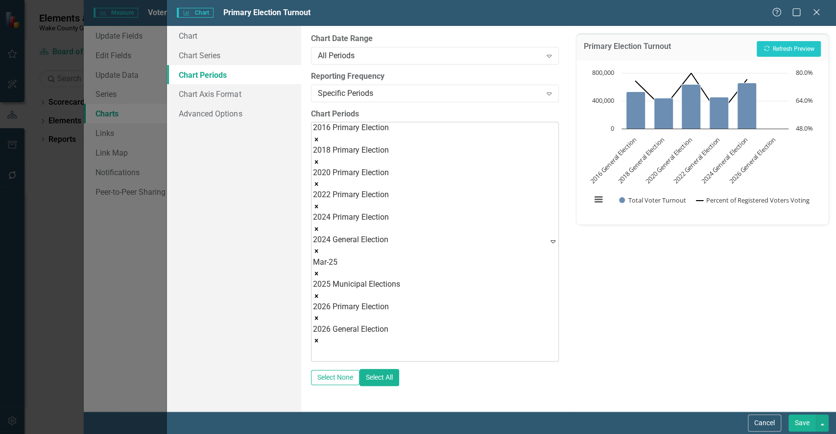
click at [320, 248] on icon "Remove 2024 General Election" at bounding box center [316, 251] width 7 height 7
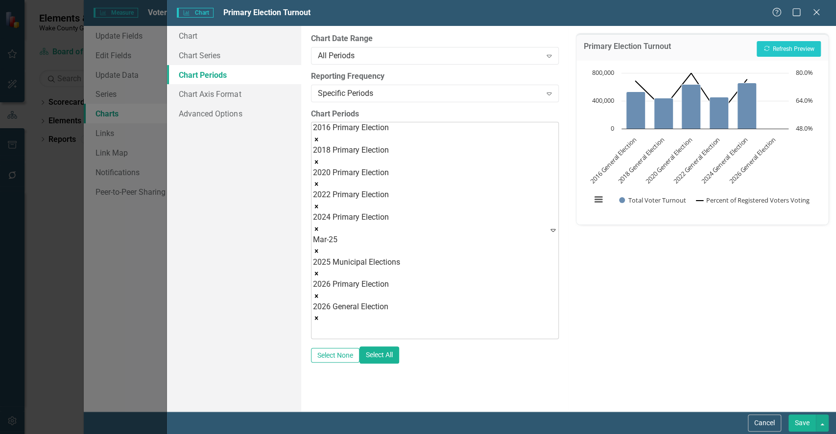
click at [318, 250] on icon "Remove Mar-25" at bounding box center [315, 251] width 3 height 3
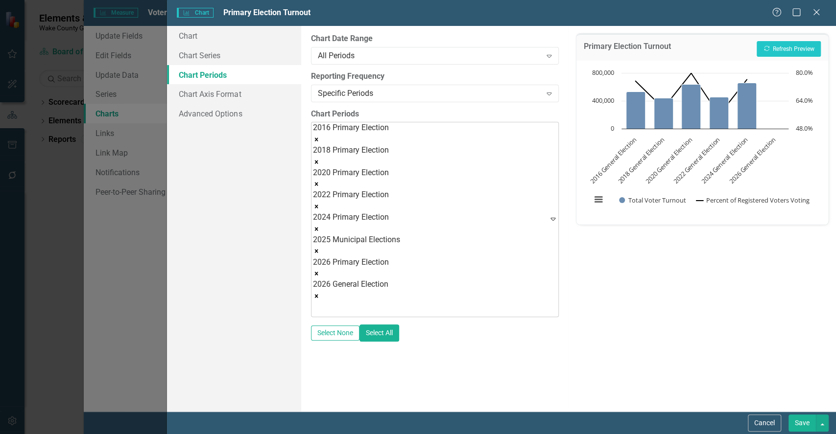
click at [318, 250] on icon "Remove 2025 Municipal Elections" at bounding box center [315, 251] width 3 height 3
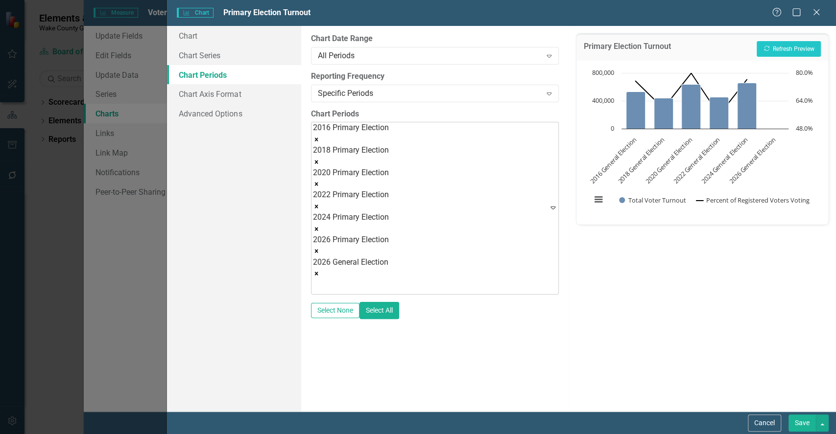
click at [320, 270] on icon "Remove 2026 General Election" at bounding box center [316, 273] width 7 height 7
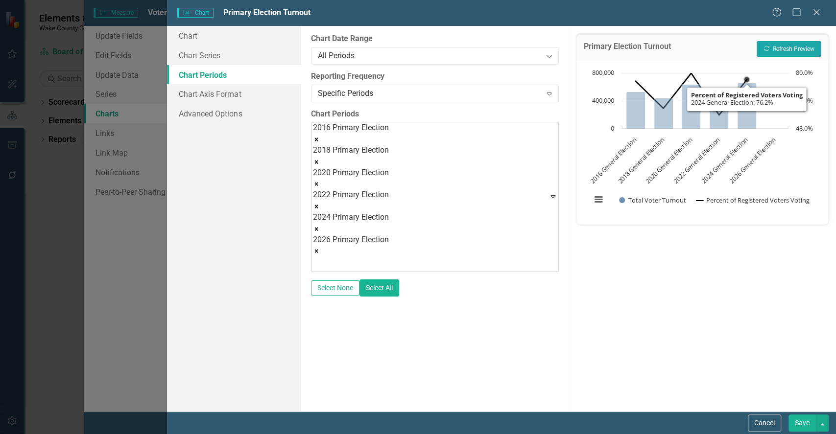
click at [796, 46] on button "Recalculate Refresh Preview" at bounding box center [789, 49] width 64 height 16
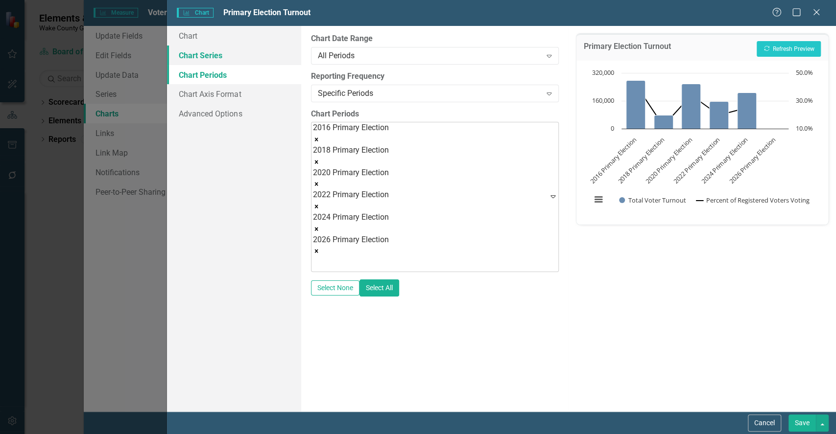
click at [206, 53] on link "Chart Series" at bounding box center [234, 56] width 134 height 20
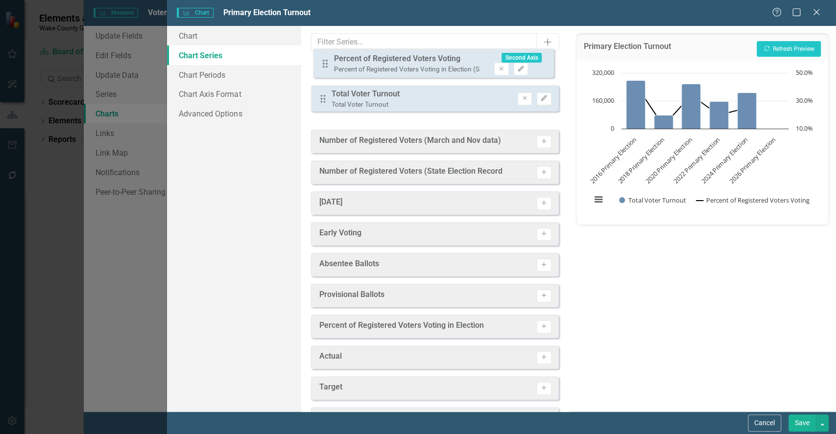
drag, startPoint x: 319, startPoint y: 106, endPoint x: 321, endPoint y: 62, distance: 44.2
click at [321, 62] on div "Drag Total Voter Turnout Total Voter Turnout Remove Edit Drag Percent of Regist…" at bounding box center [435, 91] width 248 height 64
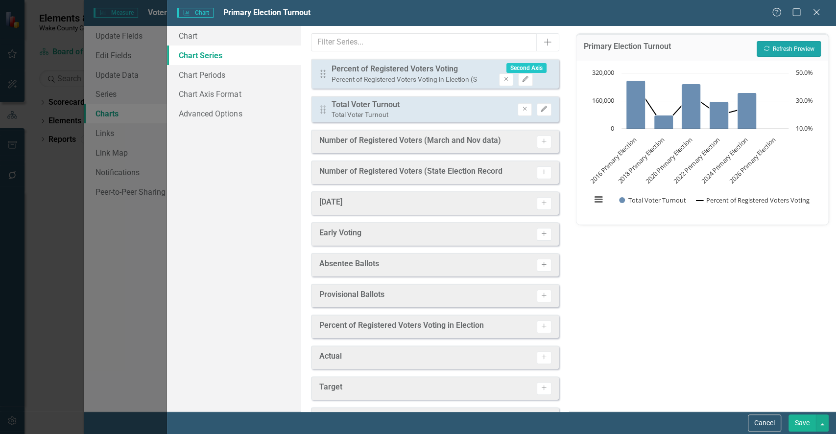
click at [764, 50] on icon "Recalculate" at bounding box center [766, 49] width 7 height 6
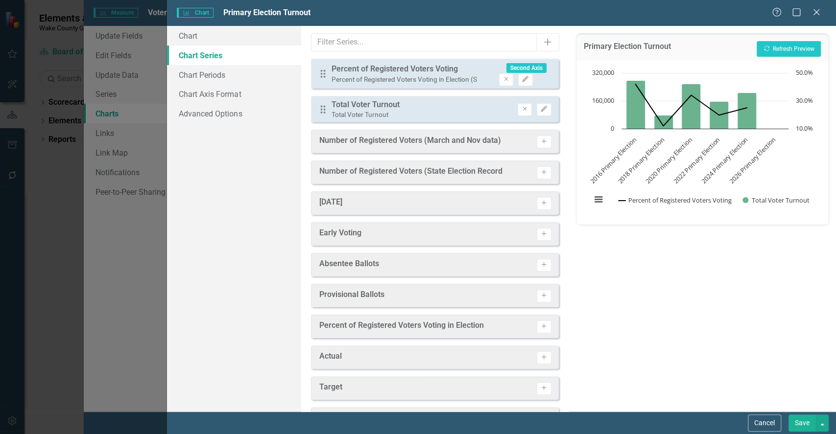
click at [805, 422] on button "Save" at bounding box center [802, 423] width 27 height 17
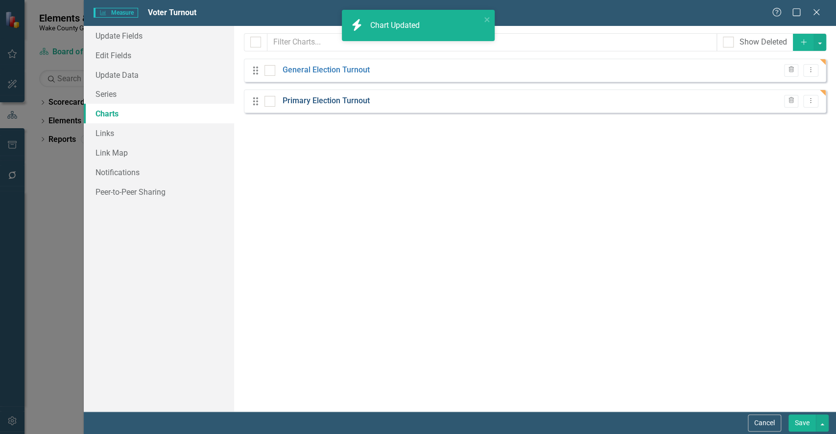
click at [341, 97] on link "Primary Election Turnout" at bounding box center [326, 101] width 87 height 11
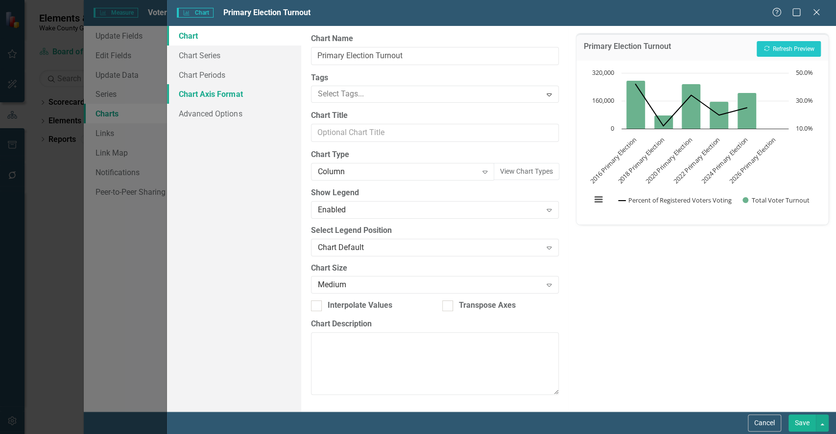
click at [216, 92] on link "Chart Axis Format" at bounding box center [234, 94] width 134 height 20
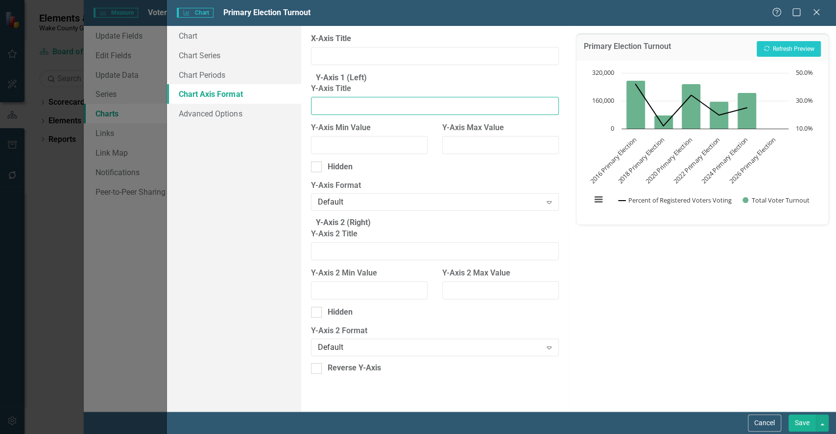
click at [376, 113] on input "Y-Axis Title" at bounding box center [435, 106] width 248 height 18
type input "Voter Turnout"
click at [361, 261] on input "Y-Axis 2 Title" at bounding box center [435, 251] width 248 height 18
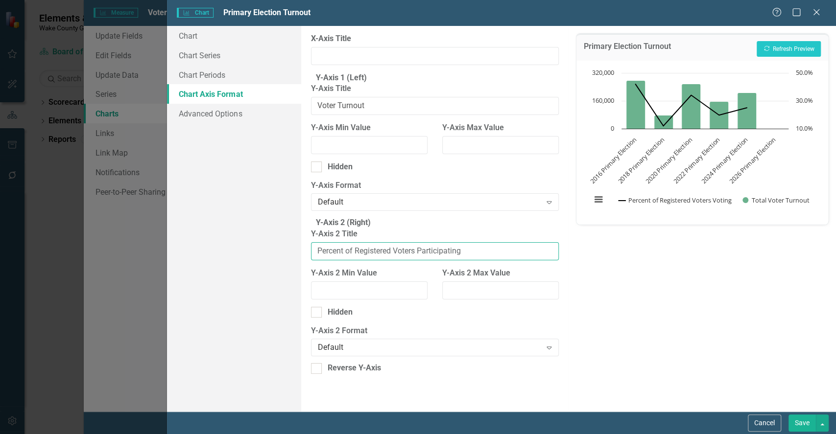
drag, startPoint x: 420, startPoint y: 272, endPoint x: 248, endPoint y: 248, distance: 173.5
click at [248, 248] on div "Chart Chart Series Chart Periods Chart Axis Format Advanced Options From this p…" at bounding box center [501, 219] width 669 height 386
type input "Percent of Registered Voters Participating"
click at [802, 420] on button "Save" at bounding box center [802, 423] width 27 height 17
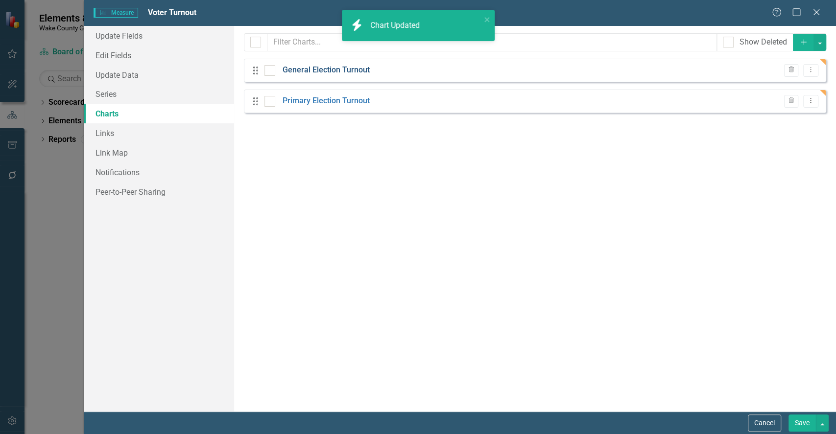
click at [314, 68] on link "General Election Turnout" at bounding box center [326, 70] width 87 height 11
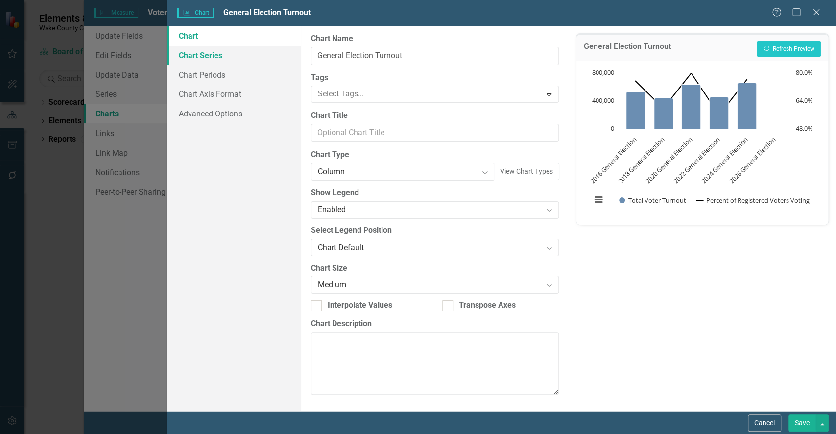
drag, startPoint x: 226, startPoint y: 67, endPoint x: 217, endPoint y: 55, distance: 14.7
click at [217, 55] on link "Chart Series" at bounding box center [234, 56] width 134 height 20
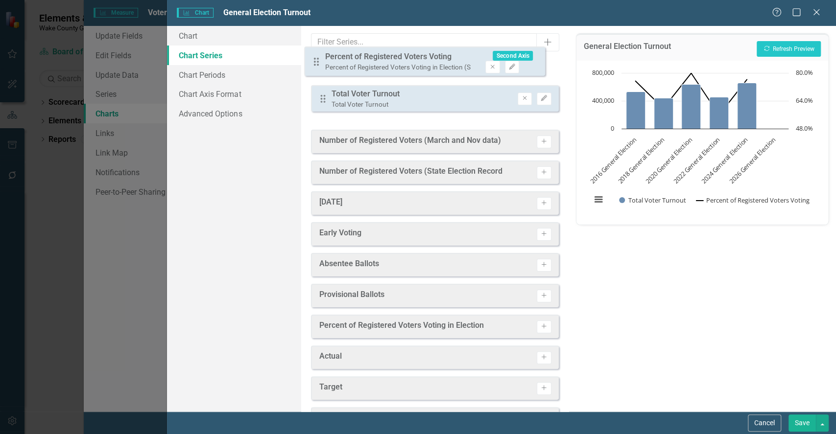
drag, startPoint x: 326, startPoint y: 108, endPoint x: 320, endPoint y: 62, distance: 46.4
click at [320, 62] on div "Drag Total Voter Turnout Total Voter Turnout Remove Edit Drag Percent of Regist…" at bounding box center [435, 91] width 248 height 64
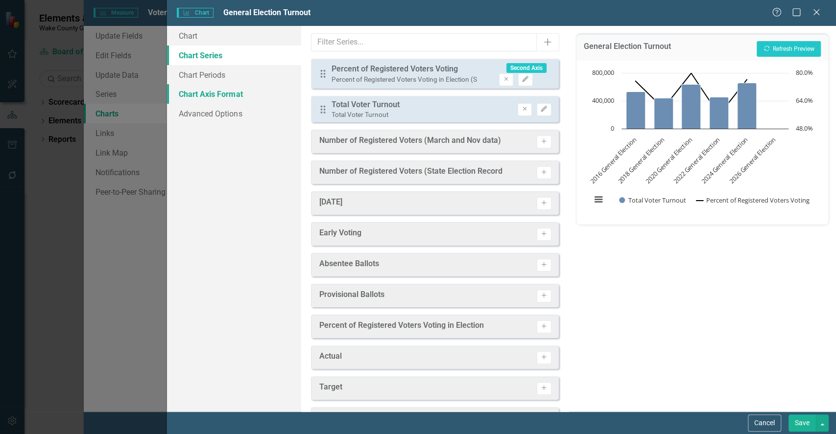
click at [207, 98] on link "Chart Axis Format" at bounding box center [234, 94] width 134 height 20
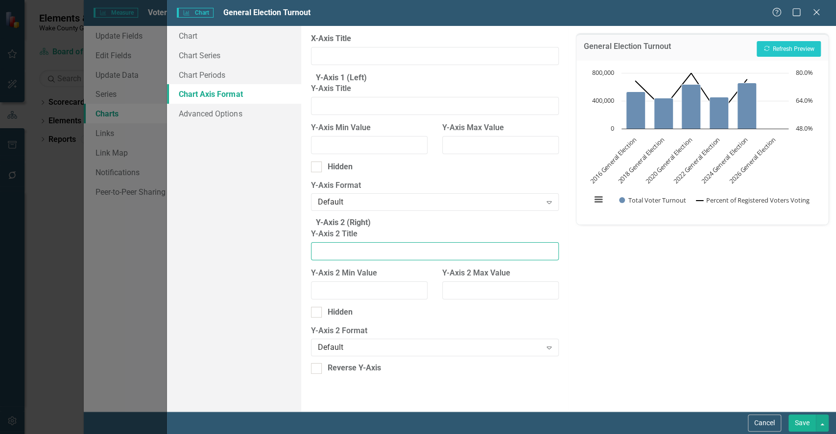
click at [371, 261] on input "Y-Axis 2 Title" at bounding box center [435, 251] width 248 height 18
paste input "Percent of Registered Voters Participating"
type input "Percent of Registered Voters Participating"
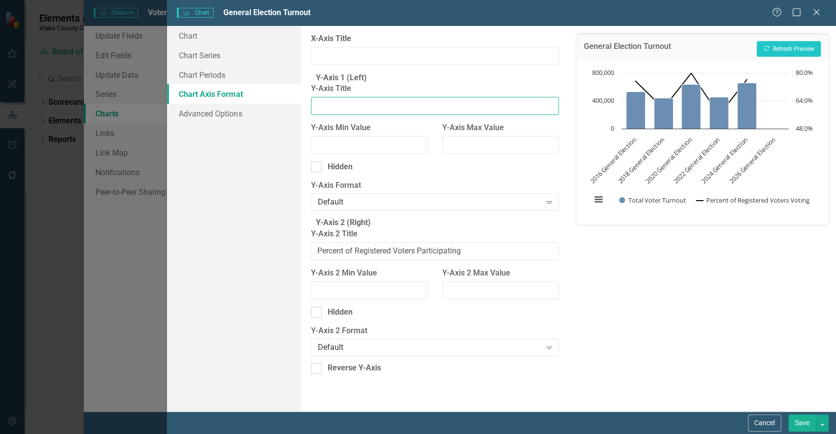
click at [349, 108] on input "Y-Axis Title" at bounding box center [435, 106] width 248 height 18
type input "Voter Turnout"
click at [805, 421] on button "Save" at bounding box center [802, 423] width 27 height 17
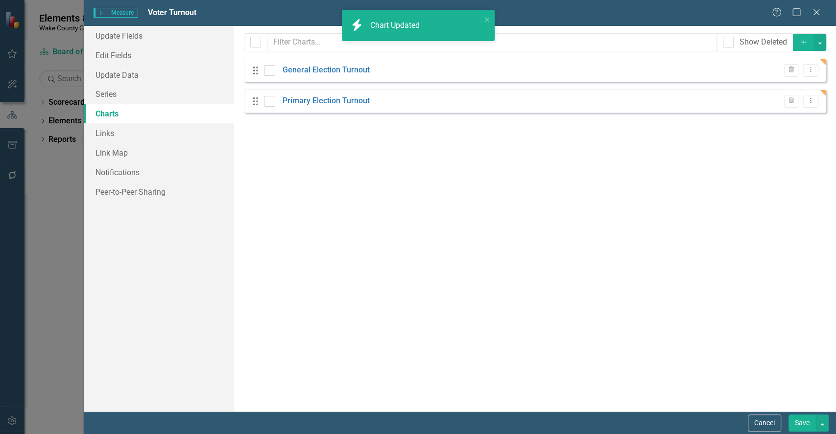
click at [802, 421] on button "Save" at bounding box center [802, 423] width 27 height 17
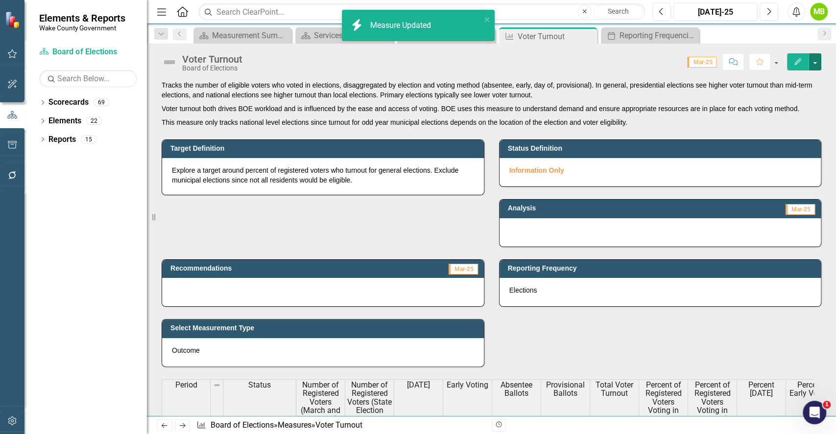
click at [819, 67] on button "button" at bounding box center [815, 61] width 13 height 17
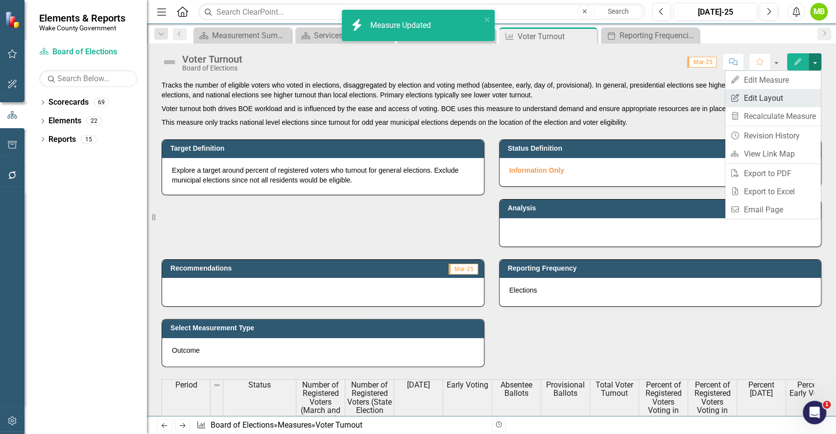
click at [778, 98] on link "Edit Report Edit Layout" at bounding box center [773, 98] width 96 height 18
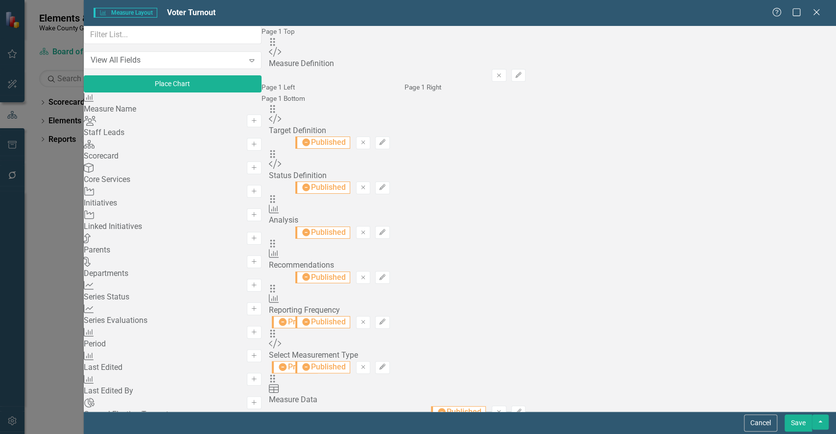
drag, startPoint x: 262, startPoint y: 149, endPoint x: 252, endPoint y: 210, distance: 61.0
click at [250, 424] on icon "Add" at bounding box center [253, 427] width 7 height 6
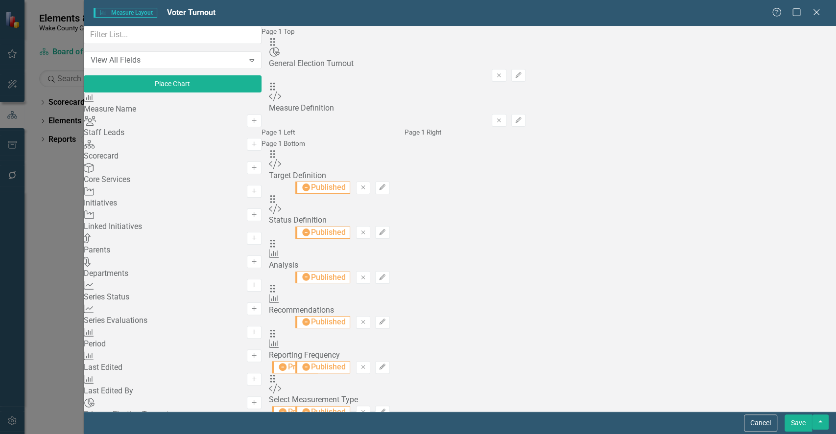
click at [250, 424] on icon "Add" at bounding box center [253, 427] width 7 height 6
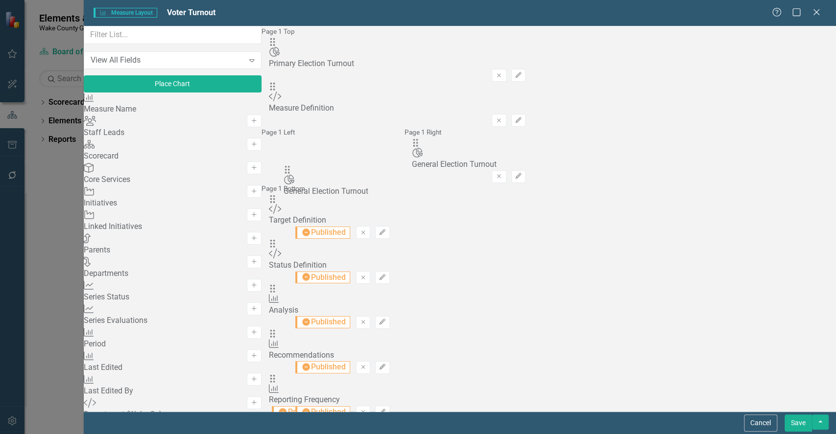
drag, startPoint x: 306, startPoint y: 96, endPoint x: 305, endPoint y: 177, distance: 81.3
drag, startPoint x: 525, startPoint y: 152, endPoint x: 417, endPoint y: 144, distance: 108.5
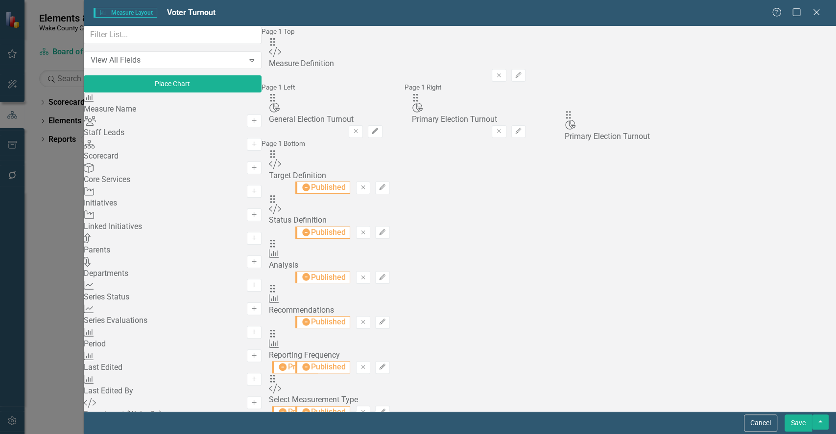
drag, startPoint x: 303, startPoint y: 61, endPoint x: 584, endPoint y: 118, distance: 286.9
click at [804, 420] on button "Save" at bounding box center [798, 423] width 27 height 17
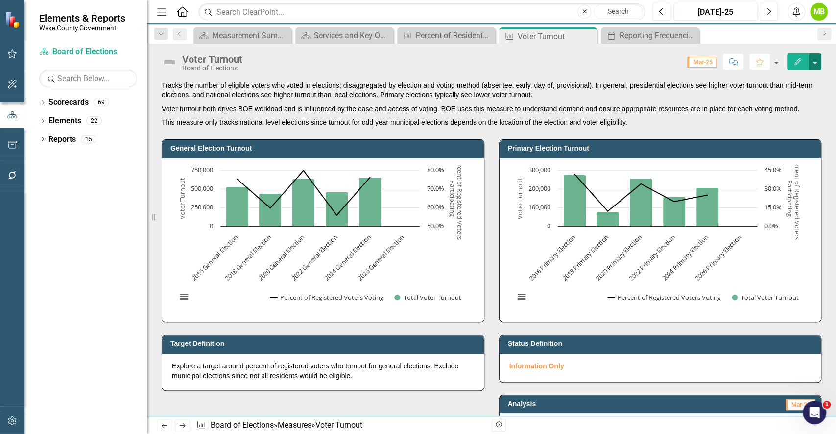
click at [816, 65] on button "button" at bounding box center [815, 61] width 13 height 17
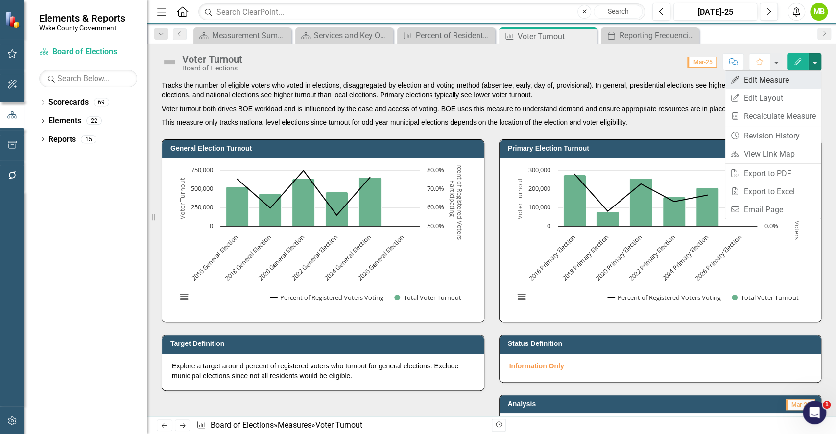
click at [773, 84] on link "Edit Edit Measure" at bounding box center [773, 80] width 96 height 18
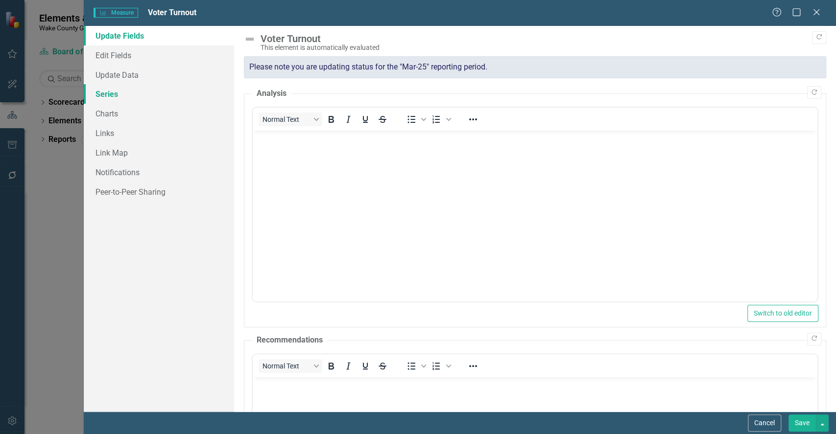
scroll to position [0, 0]
click at [138, 113] on link "Charts" at bounding box center [159, 114] width 150 height 20
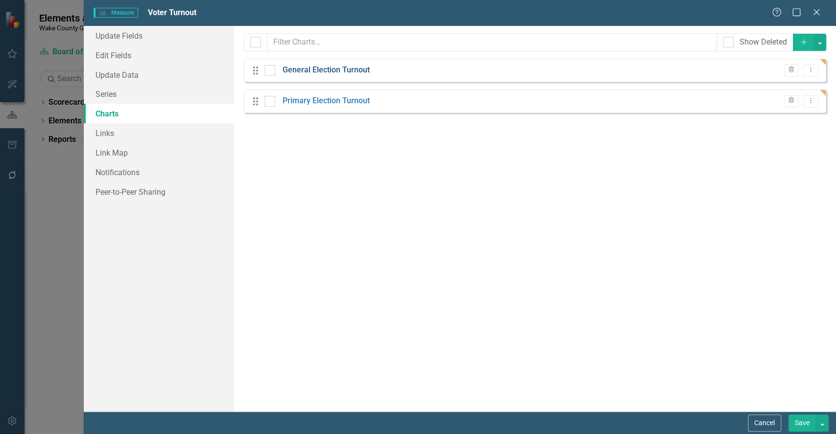
click at [348, 72] on link "General Election Turnout" at bounding box center [326, 70] width 87 height 11
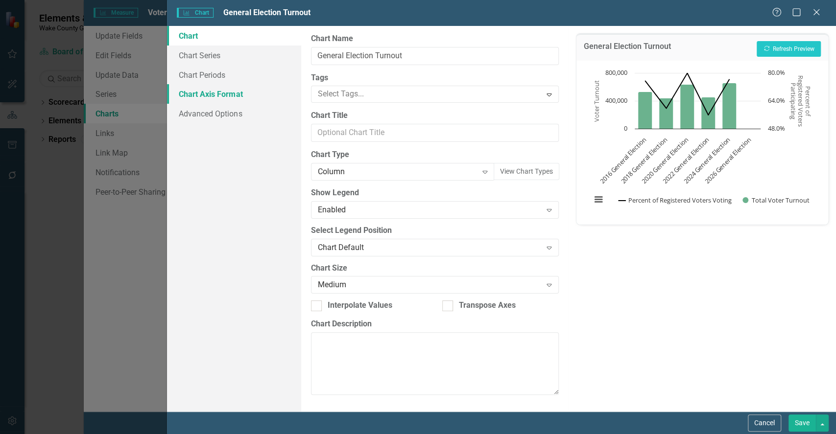
click at [191, 92] on link "Chart Axis Format" at bounding box center [234, 94] width 134 height 20
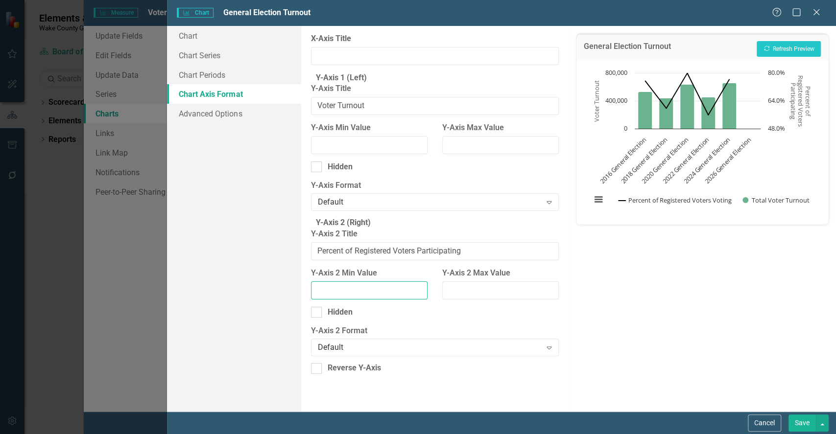
click at [385, 300] on input "Y-Axis 2 Min Value" at bounding box center [369, 291] width 117 height 18
type input "0"
click at [458, 300] on input "Y-Axis 2 Max Value" at bounding box center [500, 291] width 117 height 18
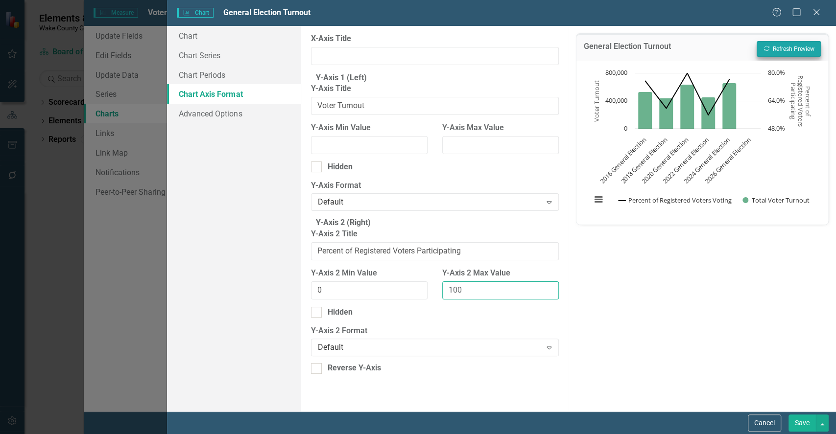
type input "100"
click at [776, 43] on button "Recalculate Refresh Preview" at bounding box center [789, 49] width 64 height 16
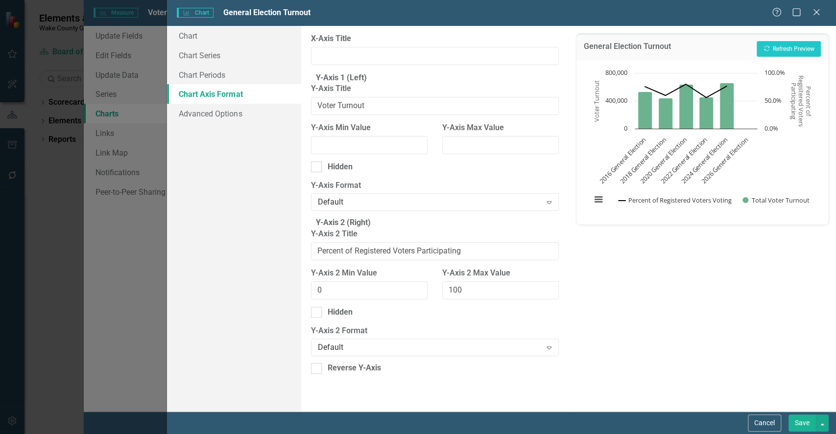
click at [799, 419] on button "Save" at bounding box center [802, 423] width 27 height 17
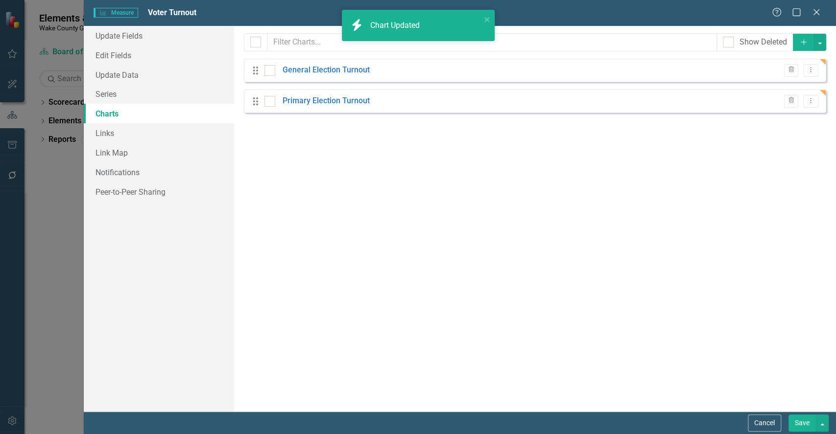
click at [803, 421] on button "Save" at bounding box center [802, 423] width 27 height 17
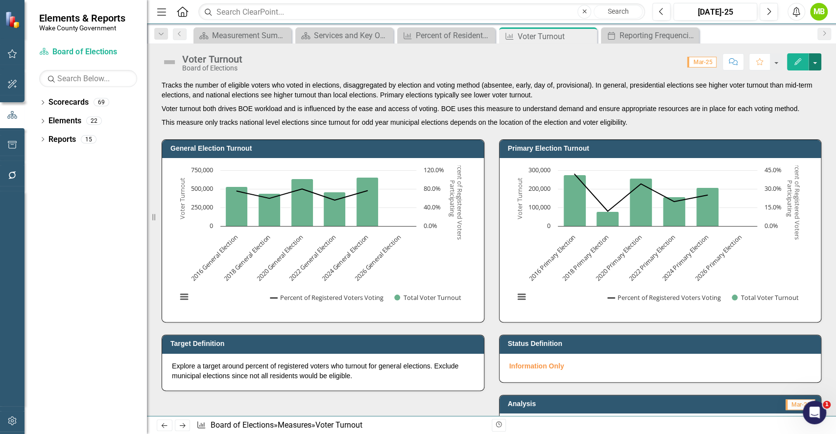
click at [818, 65] on button "button" at bounding box center [815, 61] width 13 height 17
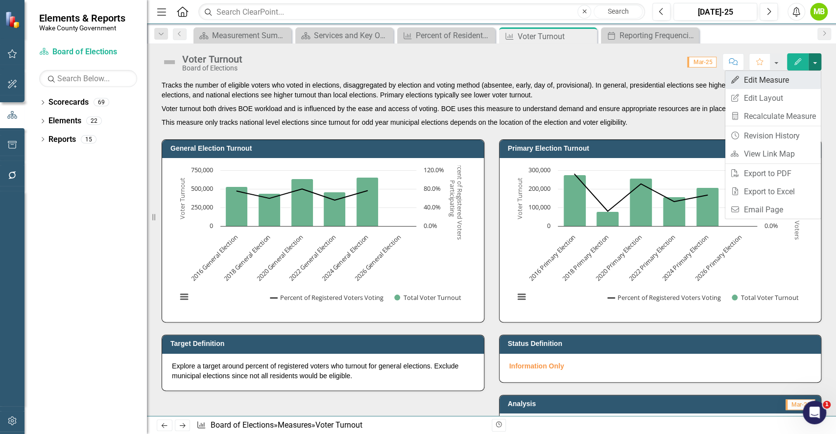
click at [765, 88] on link "Edit Edit Measure" at bounding box center [773, 80] width 96 height 18
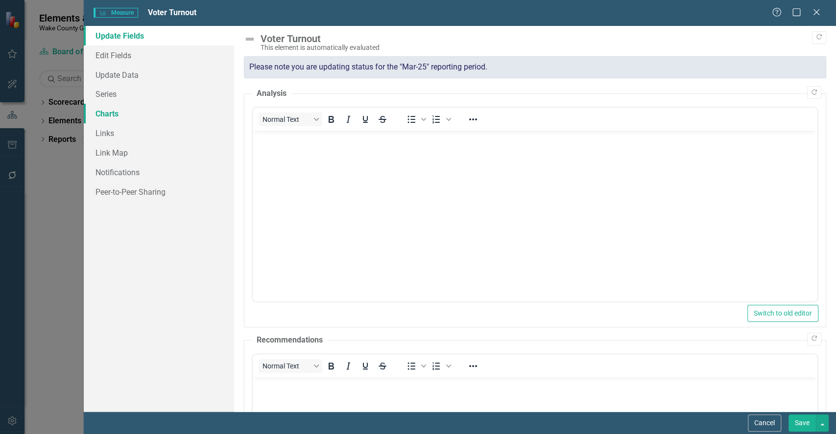
click at [118, 115] on link "Charts" at bounding box center [159, 114] width 150 height 20
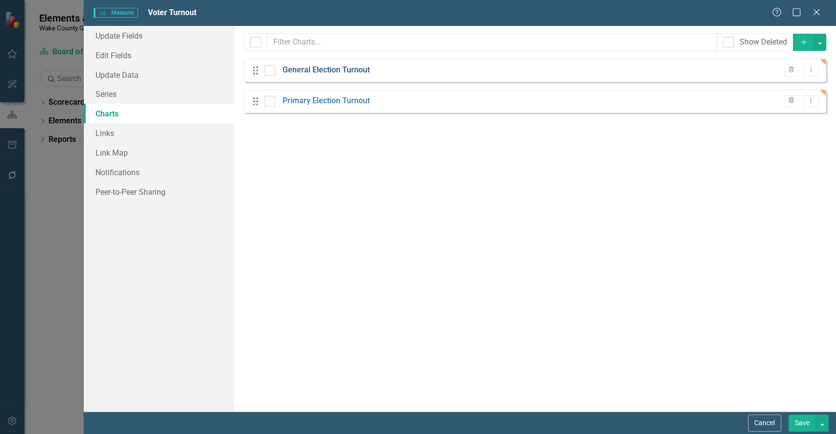
click at [333, 71] on link "General Election Turnout" at bounding box center [326, 70] width 87 height 11
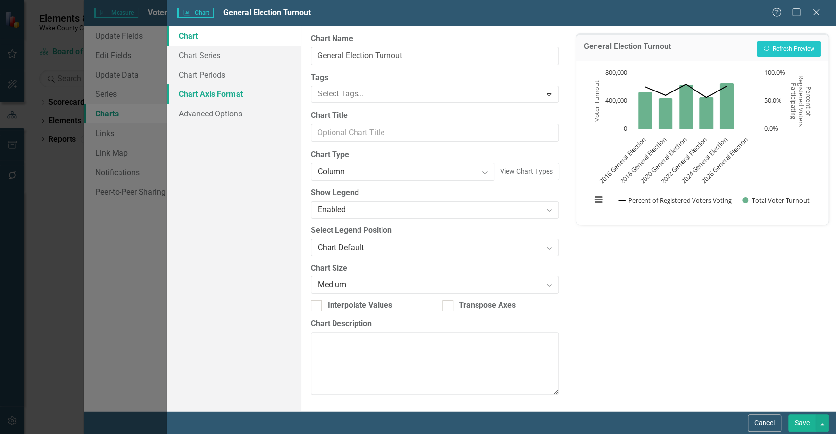
click at [226, 96] on link "Chart Axis Format" at bounding box center [234, 94] width 134 height 20
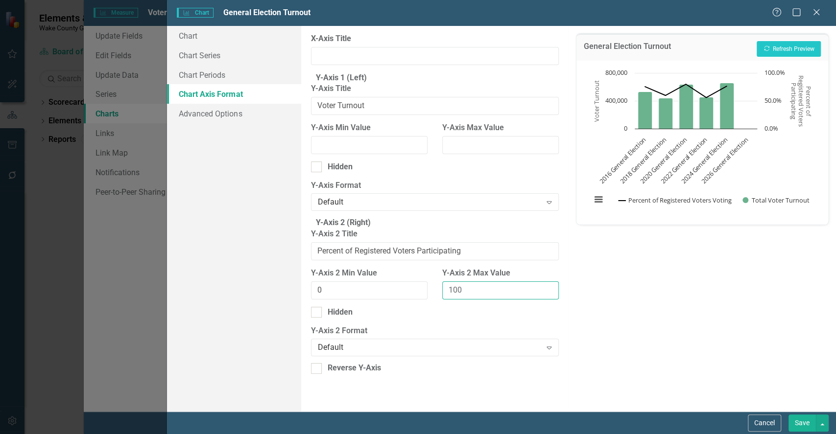
drag, startPoint x: 467, startPoint y: 313, endPoint x: 419, endPoint y: 303, distance: 49.0
click at [419, 303] on div "Y-Axis 2 Min Value 0 Y-Axis 2 Max Value 100" at bounding box center [435, 287] width 263 height 39
click at [770, 56] on button "Recalculate Refresh Preview" at bounding box center [789, 49] width 64 height 16
drag, startPoint x: 468, startPoint y: 314, endPoint x: 389, endPoint y: 306, distance: 79.8
click at [406, 307] on div "Y-Axis 2 Min Value 0 Y-Axis 2 Max Value 80" at bounding box center [435, 287] width 263 height 39
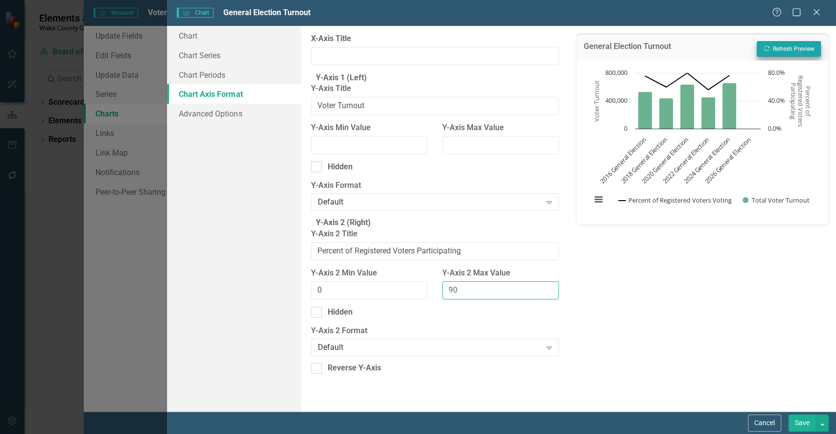
type input "90"
click at [780, 50] on button "Recalculate Refresh Preview" at bounding box center [789, 49] width 64 height 16
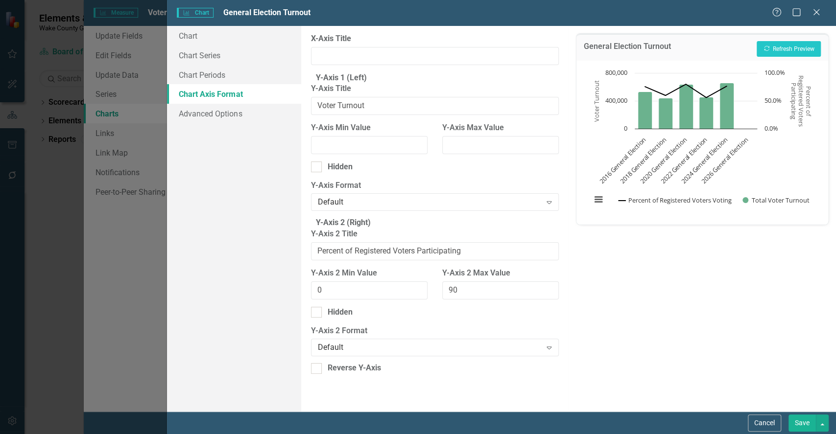
drag, startPoint x: 801, startPoint y: 426, endPoint x: 632, endPoint y: 345, distance: 187.3
click at [801, 426] on button "Save" at bounding box center [802, 423] width 27 height 17
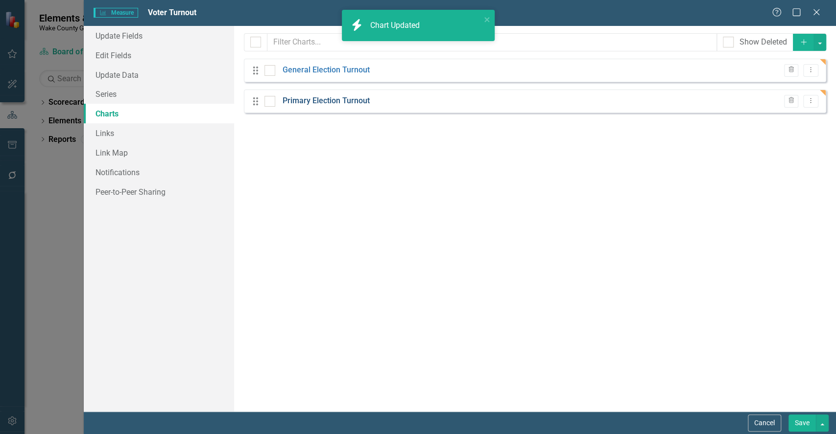
click at [327, 101] on link "Primary Election Turnout" at bounding box center [326, 101] width 87 height 11
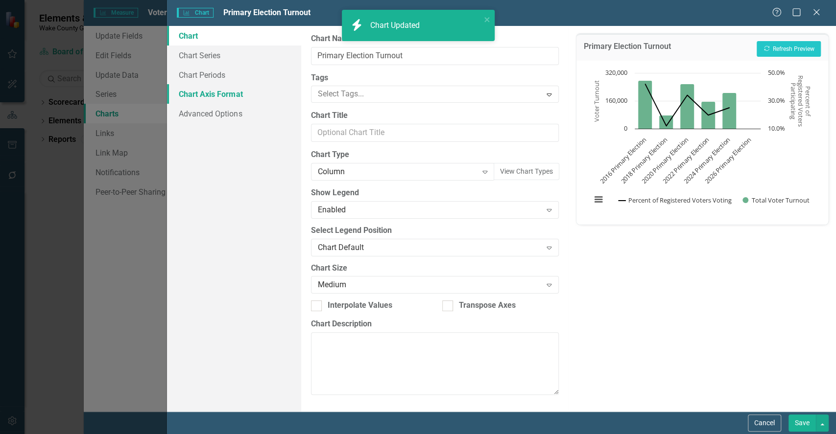
click at [185, 94] on link "Chart Axis Format" at bounding box center [234, 94] width 134 height 20
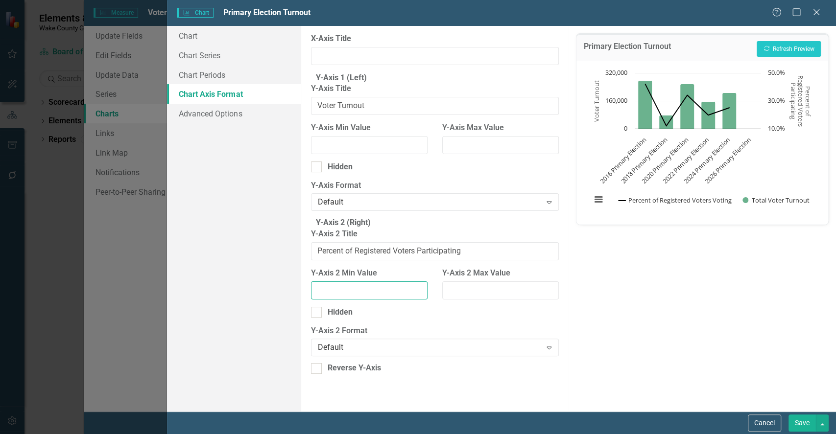
click at [364, 300] on input "Y-Axis 2 Min Value" at bounding box center [369, 291] width 117 height 18
type input "0"
click at [510, 300] on input "Y-Axis 2 Max Value" at bounding box center [500, 291] width 117 height 18
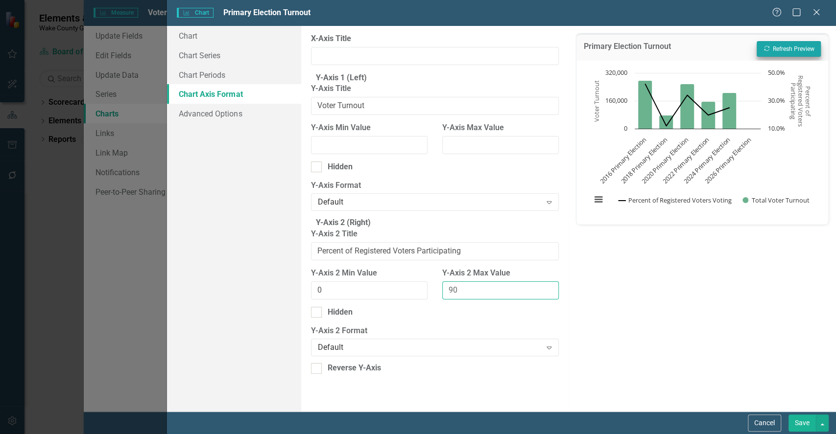
type input "90"
click at [782, 41] on button "Recalculate Refresh Preview" at bounding box center [789, 49] width 64 height 16
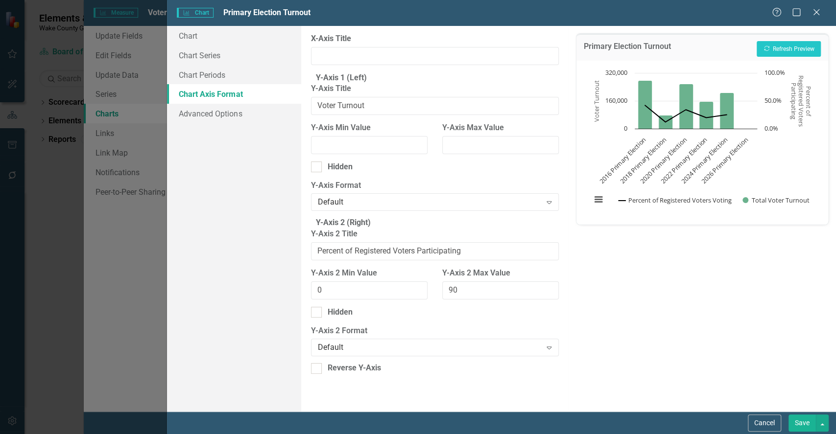
click at [807, 422] on button "Save" at bounding box center [802, 423] width 27 height 17
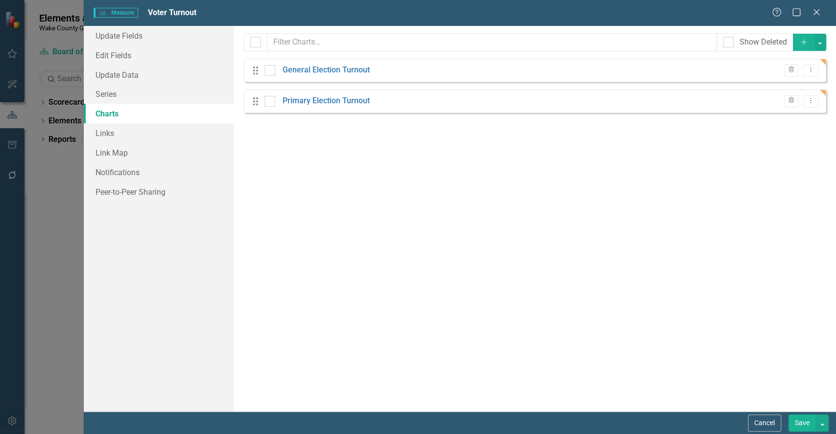
click at [801, 49] on button "Add" at bounding box center [804, 42] width 22 height 17
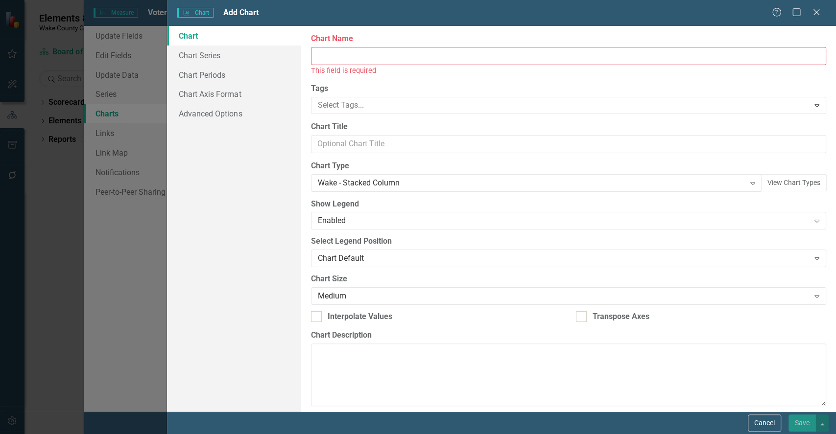
click at [451, 52] on input "Chart Name" at bounding box center [568, 56] width 515 height 18
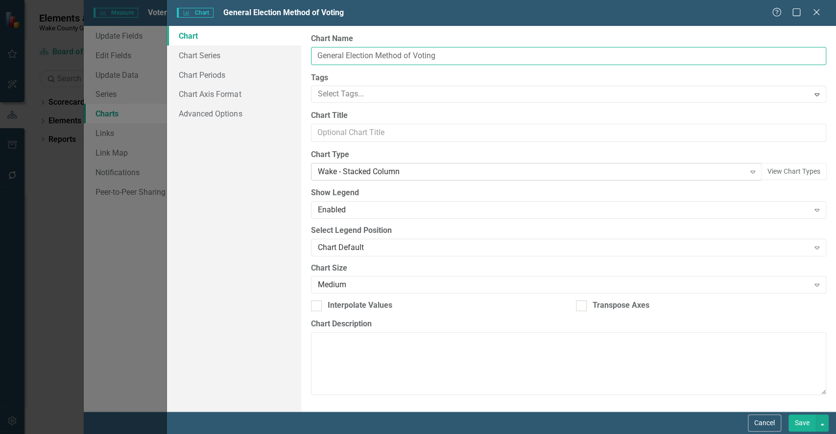
type input "General Election Method of Voting"
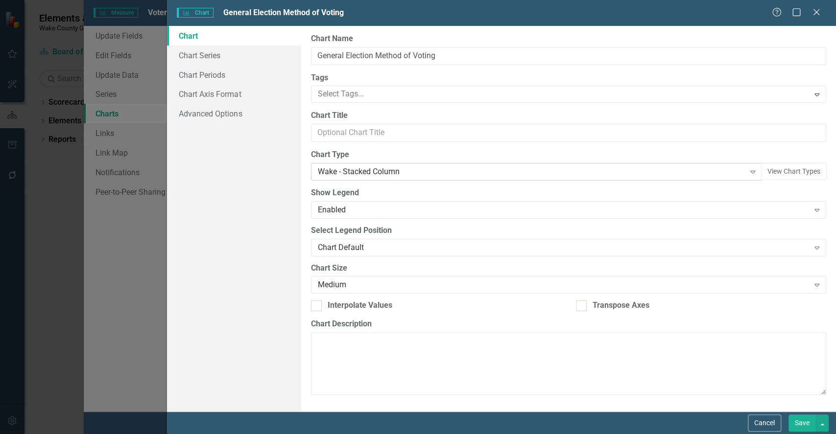
click at [363, 172] on div "Wake - Stacked Column" at bounding box center [531, 172] width 427 height 11
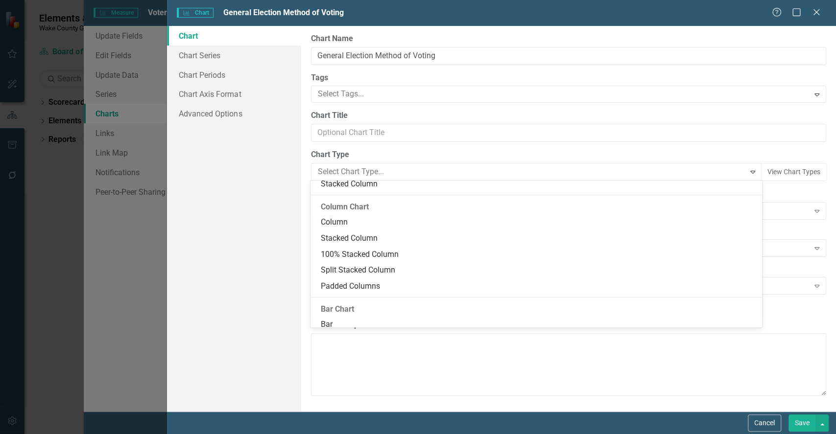
scroll to position [184, 0]
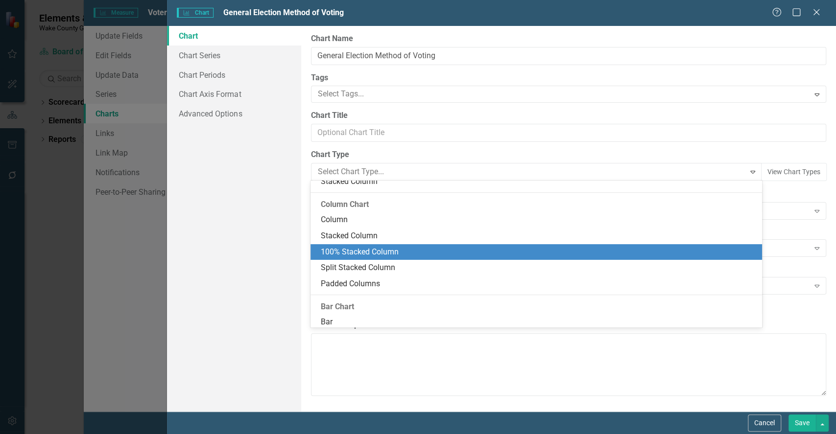
click at [535, 251] on div "100% Stacked Column" at bounding box center [537, 252] width 435 height 11
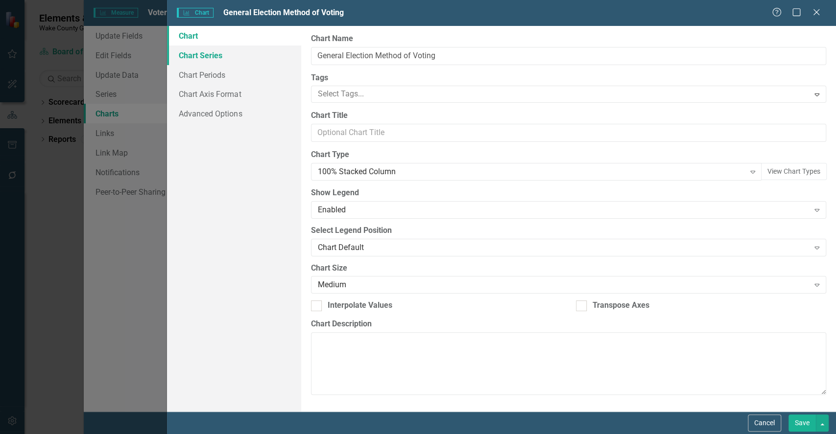
click at [209, 60] on link "Chart Series" at bounding box center [234, 56] width 134 height 20
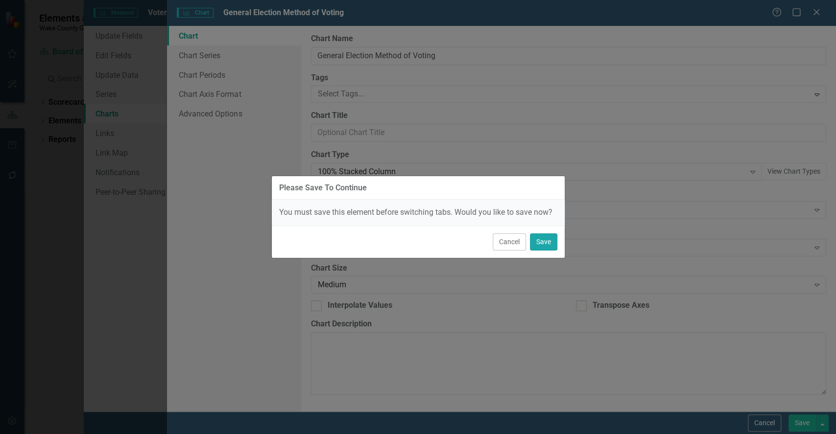
click at [543, 249] on button "Save" at bounding box center [543, 242] width 27 height 17
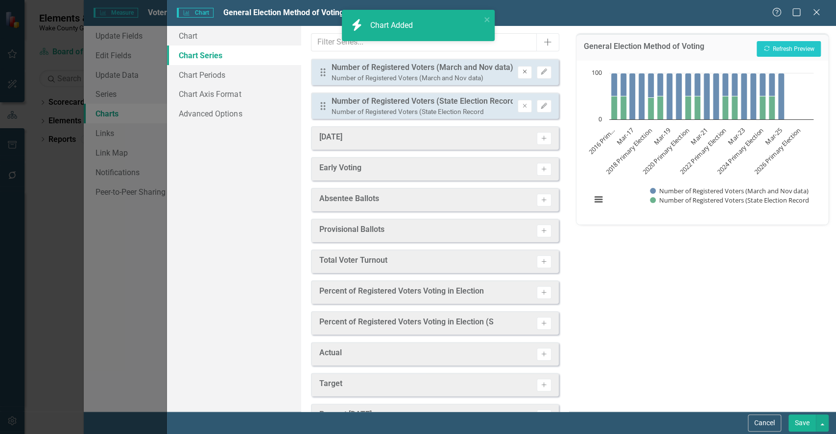
click at [522, 72] on button "Remove" at bounding box center [525, 72] width 14 height 13
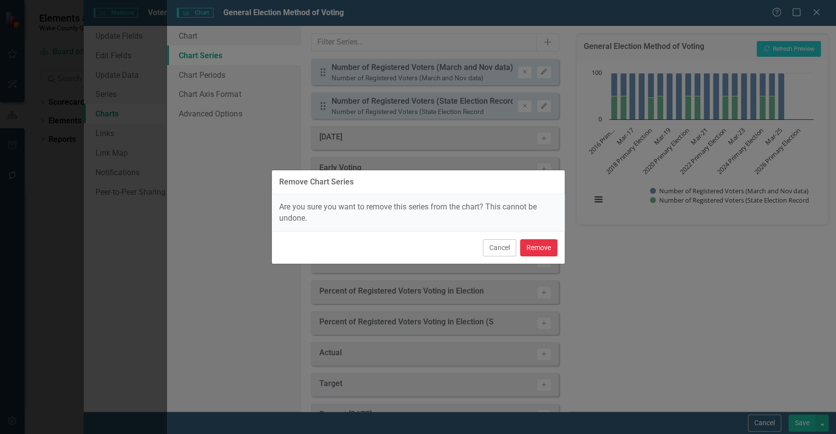
click at [541, 245] on button "Remove" at bounding box center [538, 248] width 37 height 17
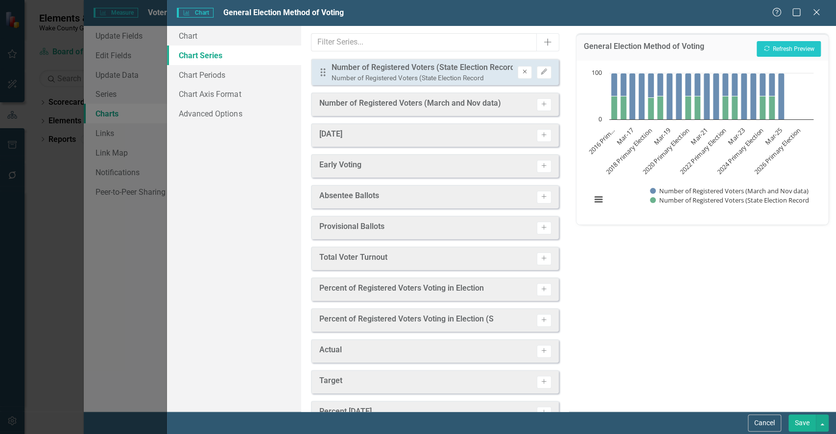
click at [521, 72] on icon "Remove" at bounding box center [524, 72] width 7 height 6
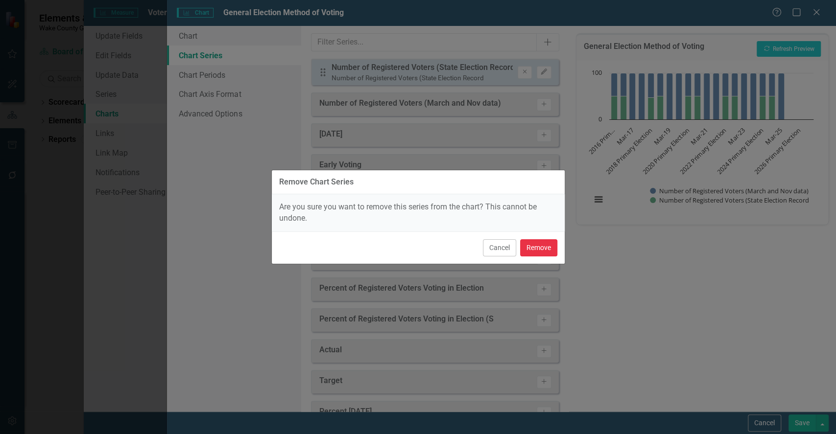
click at [543, 249] on button "Remove" at bounding box center [538, 248] width 37 height 17
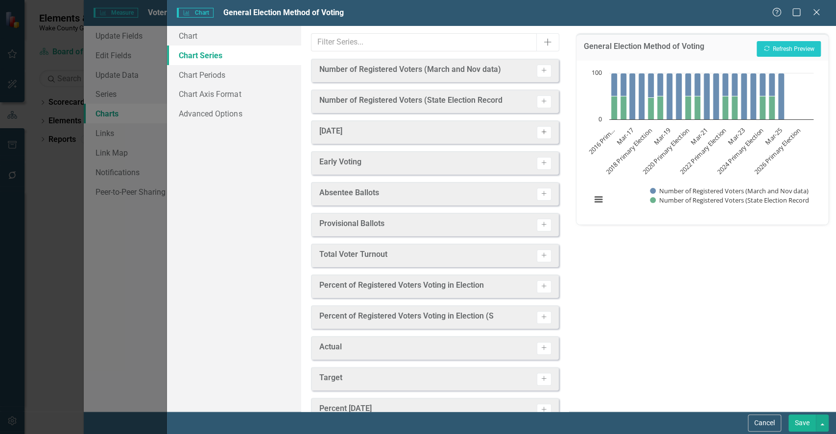
click at [540, 130] on icon "Activate" at bounding box center [543, 132] width 7 height 6
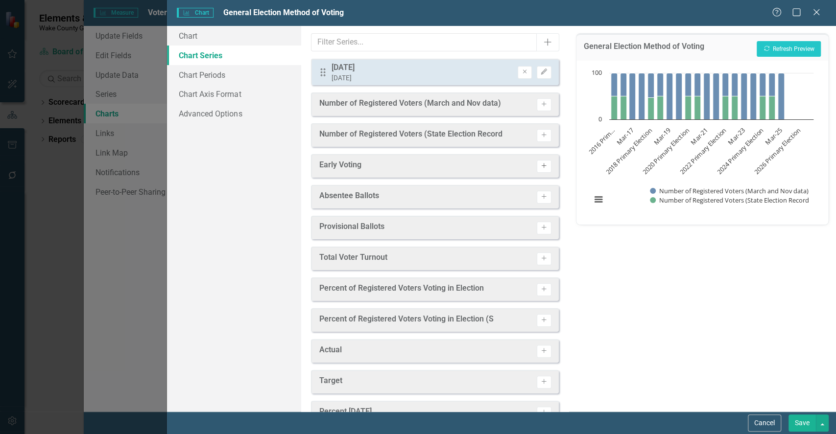
click at [541, 170] on button "Activate" at bounding box center [544, 166] width 14 height 13
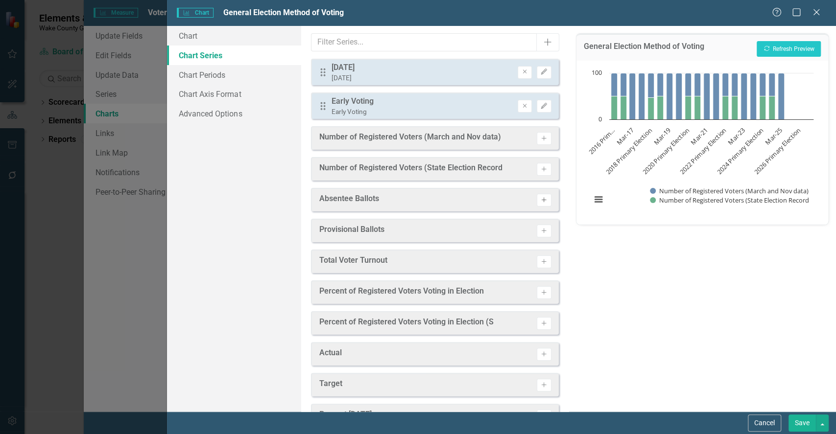
click at [540, 200] on icon "Activate" at bounding box center [543, 200] width 7 height 6
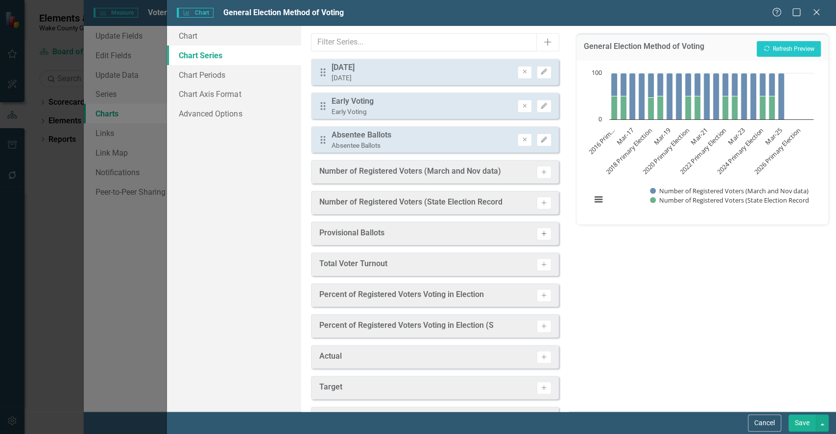
click at [540, 233] on icon "Activate" at bounding box center [543, 234] width 7 height 6
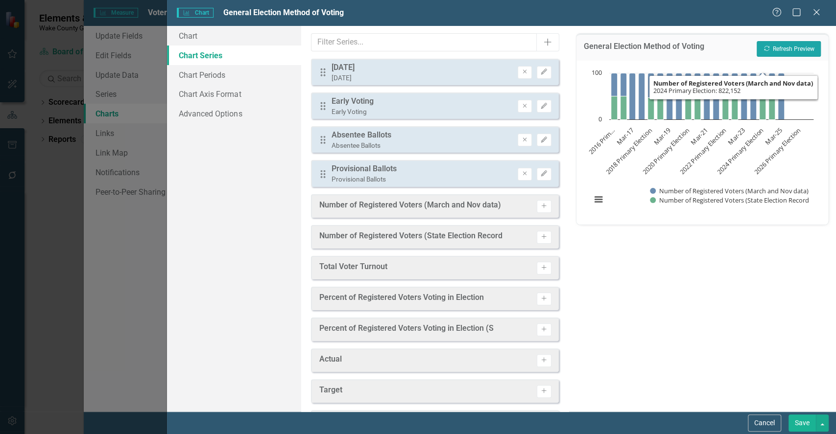
click at [795, 52] on button "Recalculate Refresh Preview" at bounding box center [789, 49] width 64 height 16
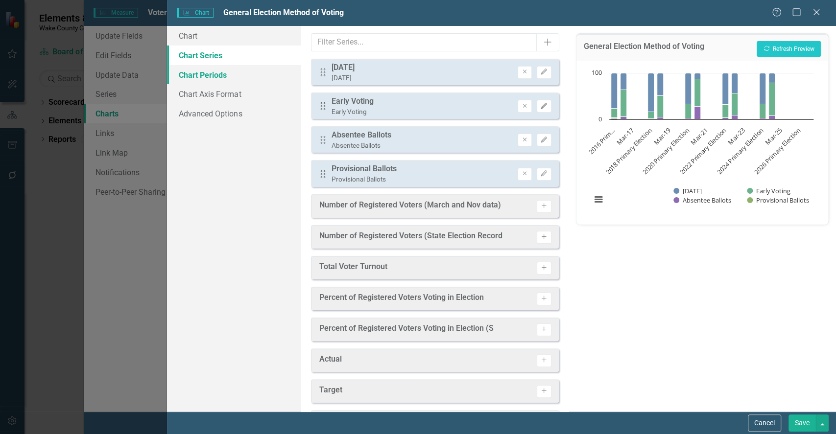
click at [208, 71] on link "Chart Periods" at bounding box center [234, 75] width 134 height 20
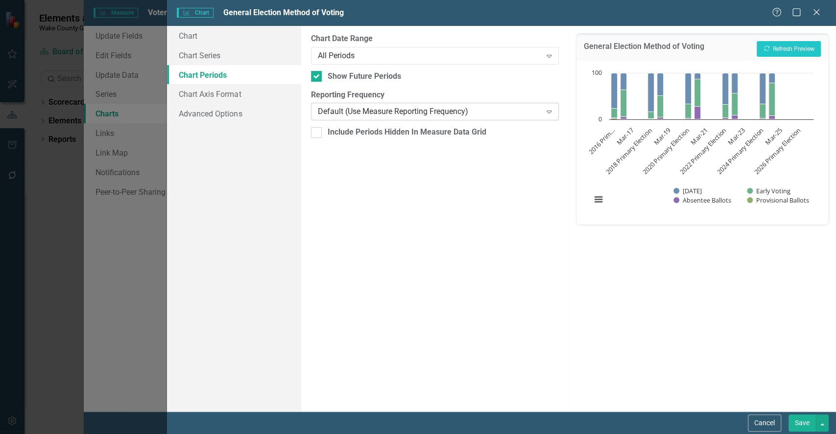
click at [377, 119] on div "Default (Use Measure Reporting Frequency) Expand" at bounding box center [435, 112] width 248 height 18
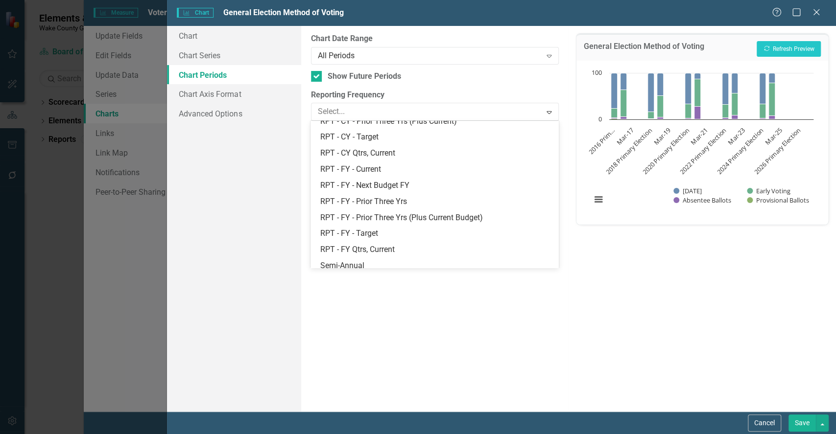
scroll to position [395, 0]
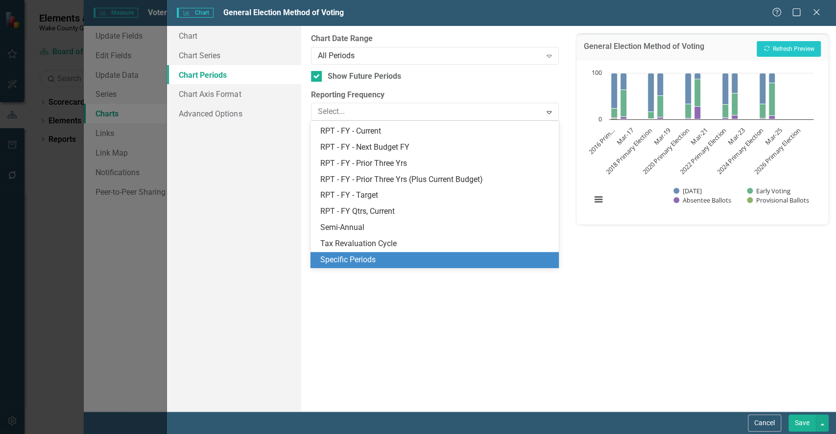
click at [442, 259] on div "Specific Periods" at bounding box center [436, 260] width 232 height 11
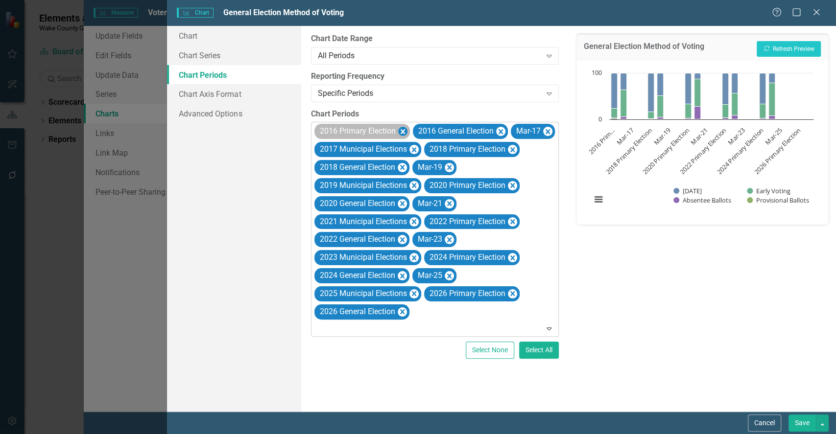
click at [405, 131] on icon "Remove 2016 Primary Election" at bounding box center [402, 132] width 9 height 12
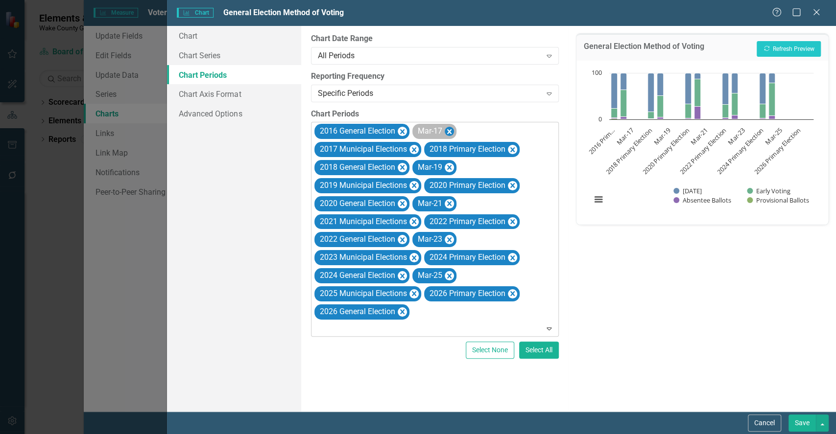
click at [447, 133] on icon "Remove Mar-17" at bounding box center [448, 132] width 9 height 12
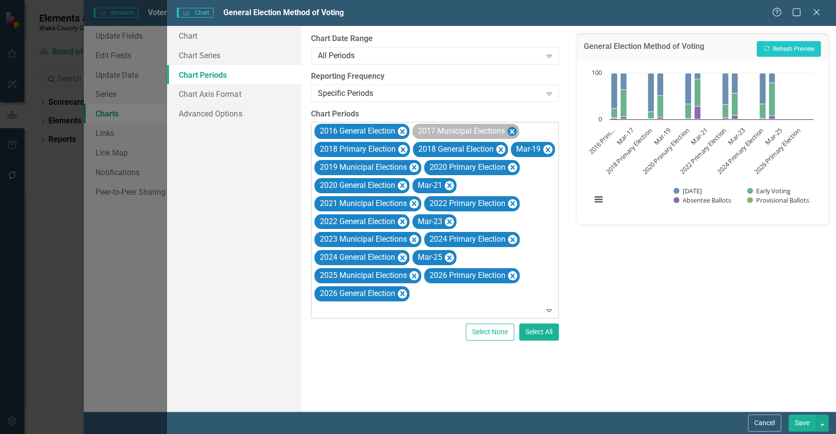
click at [513, 128] on icon "Remove 2017 Municipal Elections" at bounding box center [511, 132] width 9 height 12
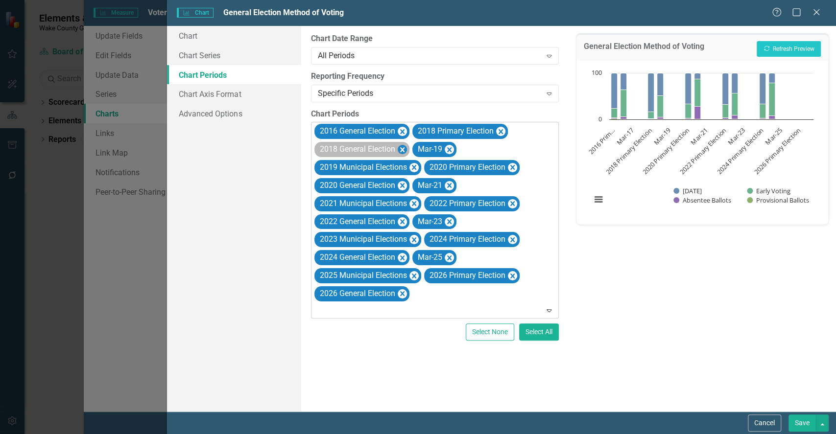
click at [501, 131] on icon "Remove 2018 Primary Election" at bounding box center [500, 131] width 4 height 5
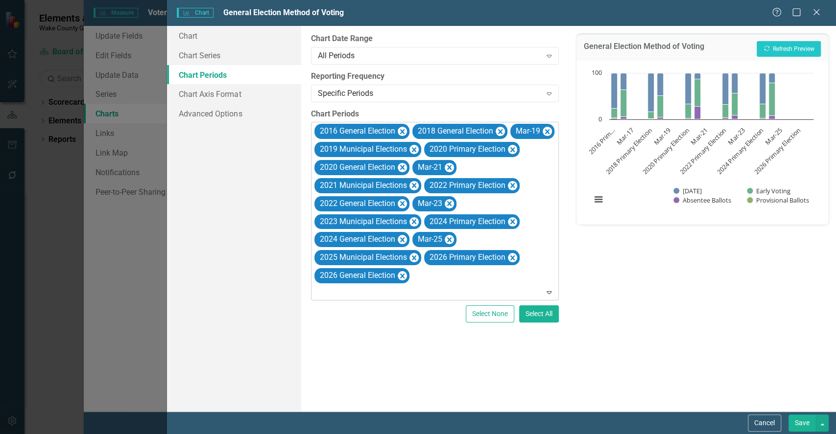
click at [549, 132] on icon "Remove Mar-19" at bounding box center [546, 132] width 9 height 12
click at [414, 145] on icon "Remove 2019 Municipal Elections" at bounding box center [413, 150] width 9 height 12
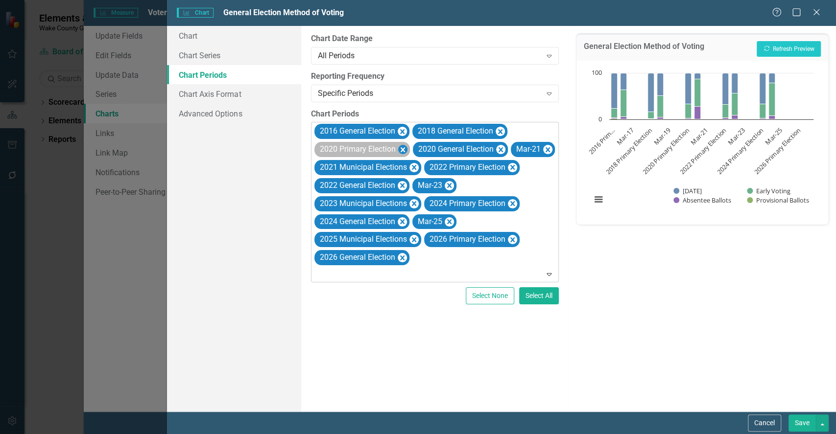
click at [402, 150] on icon "Remove 2020 Primary Election" at bounding box center [402, 150] width 9 height 12
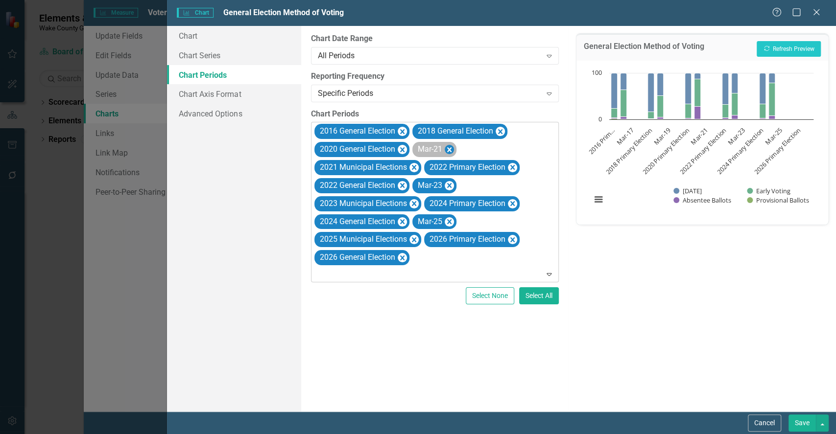
click at [450, 148] on icon "Remove Mar-21" at bounding box center [448, 150] width 9 height 12
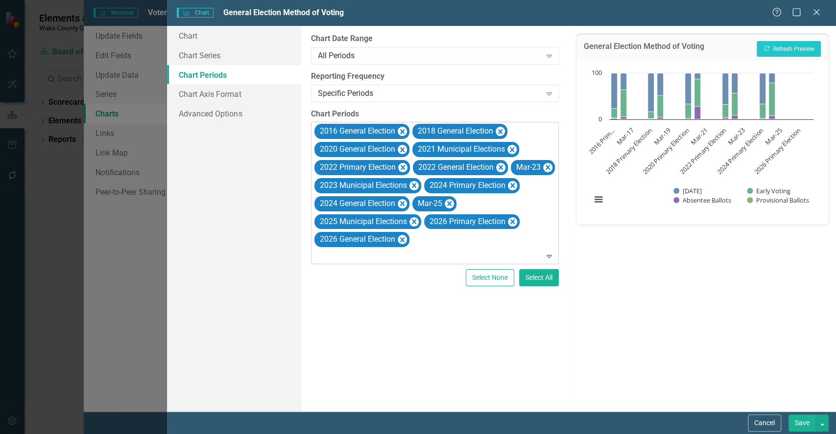
click at [516, 144] on icon "Remove 2021 Municipal Elections" at bounding box center [511, 150] width 9 height 12
click at [503, 151] on icon "Remove 2022 Primary Election" at bounding box center [500, 149] width 4 height 5
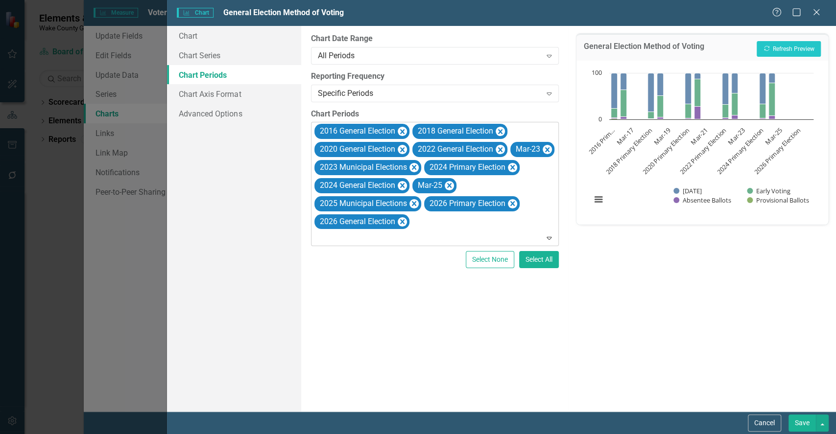
click at [548, 151] on icon "Remove Mar-23" at bounding box center [546, 150] width 9 height 12
click at [415, 166] on icon "Remove 2023 Municipal Elections" at bounding box center [413, 167] width 4 height 5
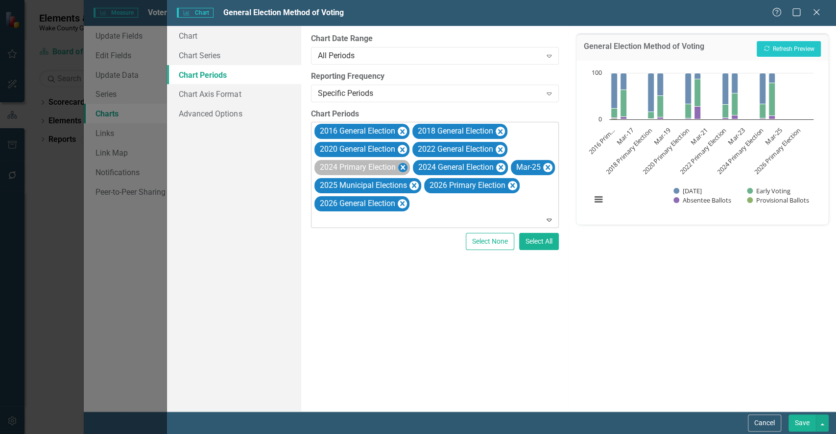
click at [404, 165] on icon "Remove 2024 Primary Election" at bounding box center [402, 168] width 9 height 12
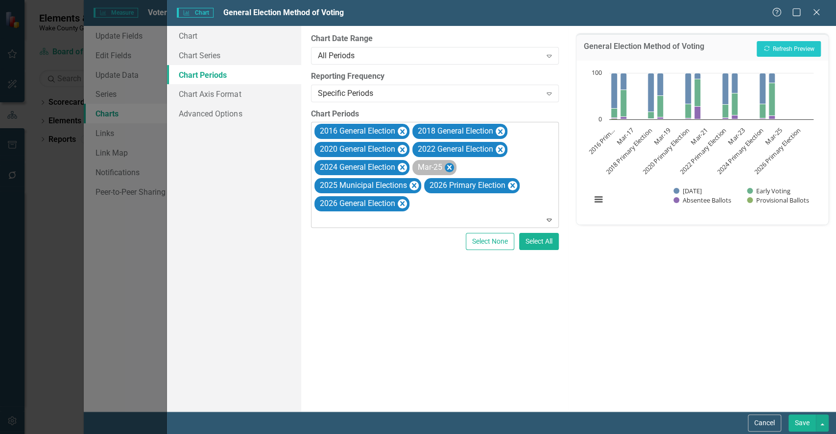
click at [449, 169] on icon "Remove Mar-25" at bounding box center [448, 168] width 9 height 12
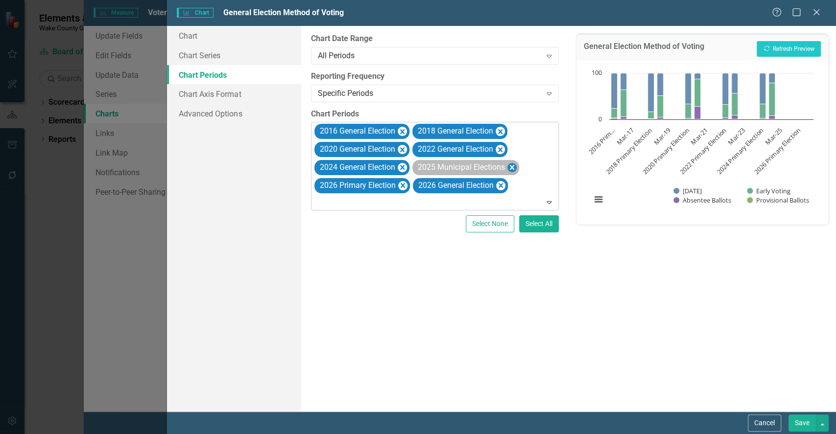
click at [516, 170] on icon "Remove 2025 Municipal Elections" at bounding box center [511, 168] width 9 height 12
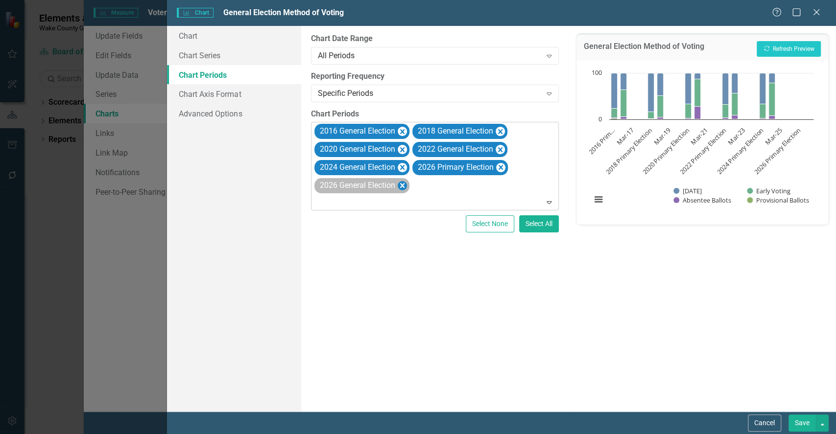
click at [401, 187] on icon "Remove 2026 General Election" at bounding box center [402, 185] width 4 height 5
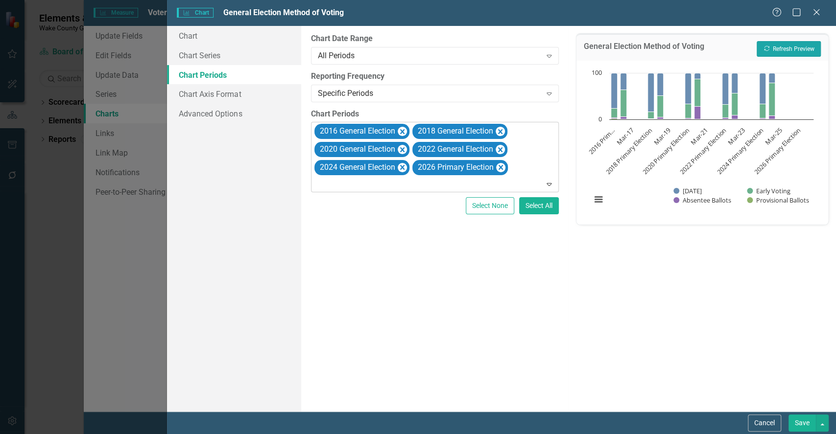
click at [787, 53] on button "Recalculate Refresh Preview" at bounding box center [789, 49] width 64 height 16
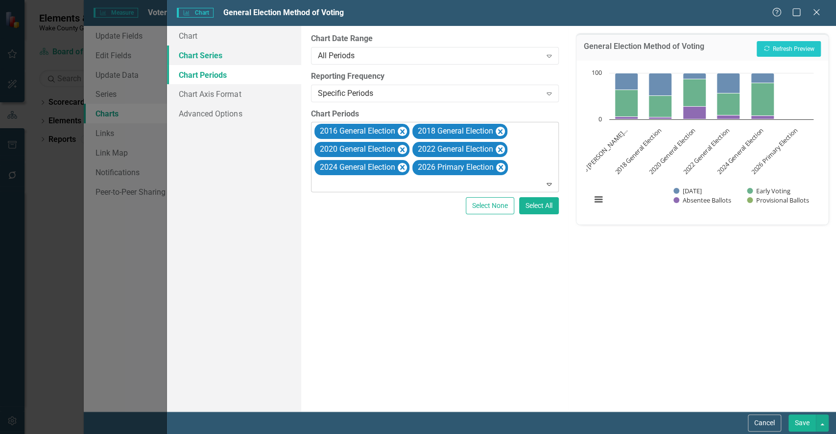
click at [207, 60] on link "Chart Series" at bounding box center [234, 56] width 134 height 20
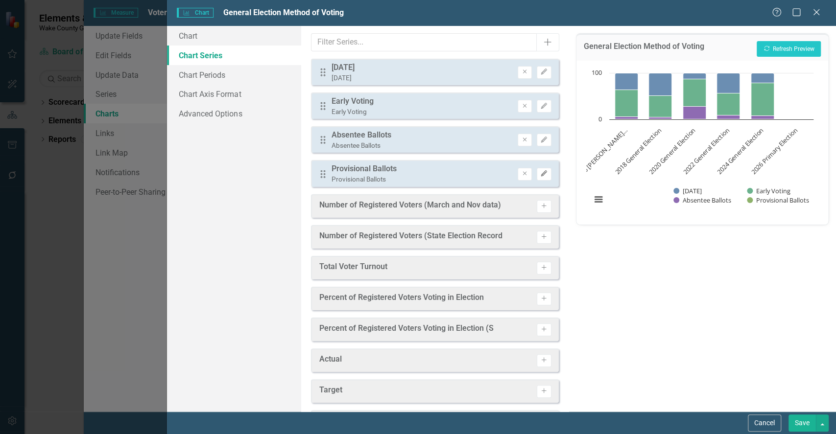
click at [537, 177] on button "Edit" at bounding box center [544, 174] width 14 height 13
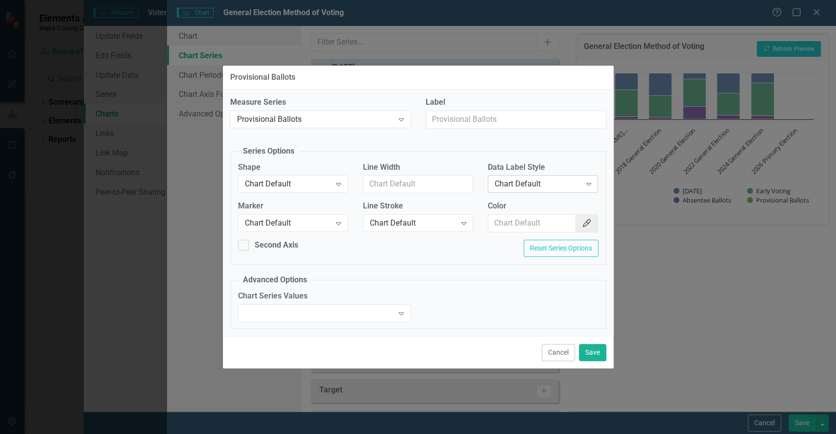
click at [510, 180] on div "Chart Default" at bounding box center [538, 184] width 86 height 11
click at [558, 353] on button "Cancel" at bounding box center [558, 352] width 33 height 17
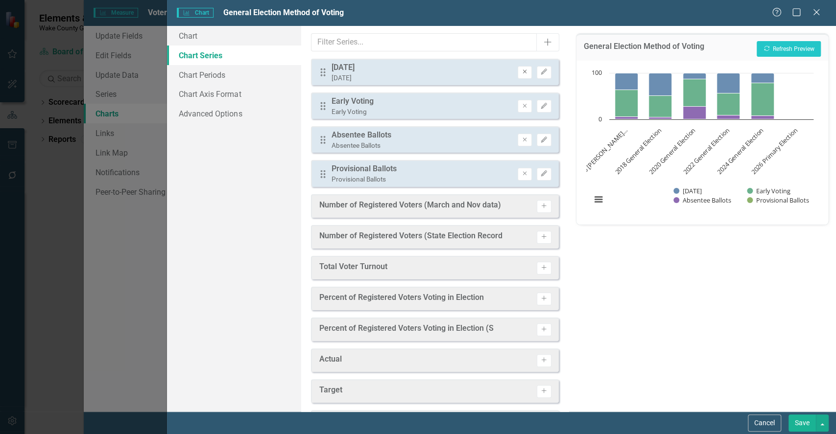
click at [521, 71] on icon "Remove" at bounding box center [524, 72] width 7 height 6
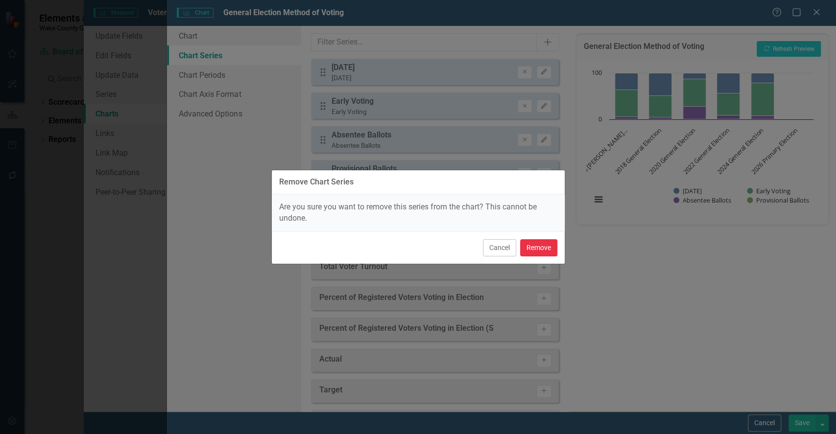
click at [544, 253] on button "Remove" at bounding box center [538, 248] width 37 height 17
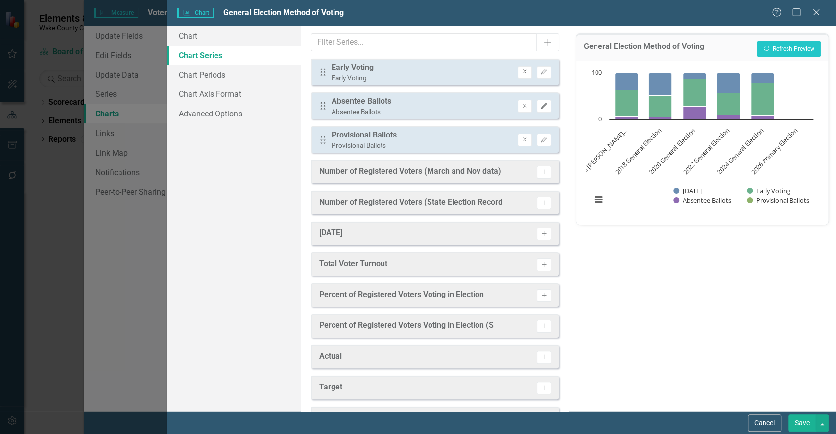
click at [521, 72] on icon "Remove" at bounding box center [524, 72] width 7 height 6
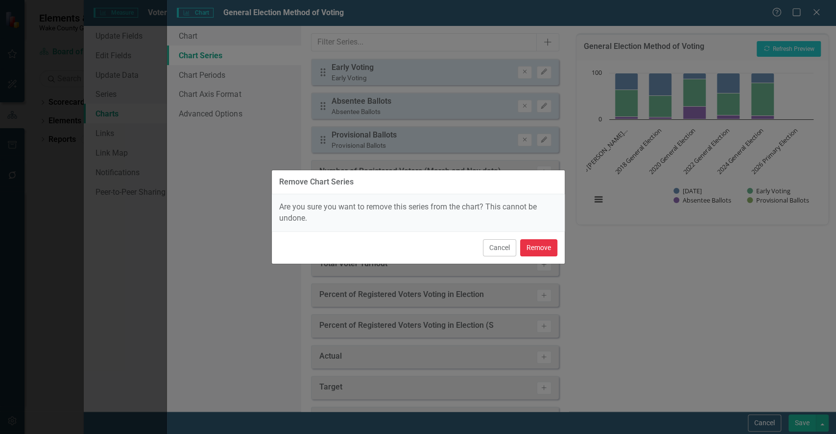
click at [536, 244] on button "Remove" at bounding box center [538, 248] width 37 height 17
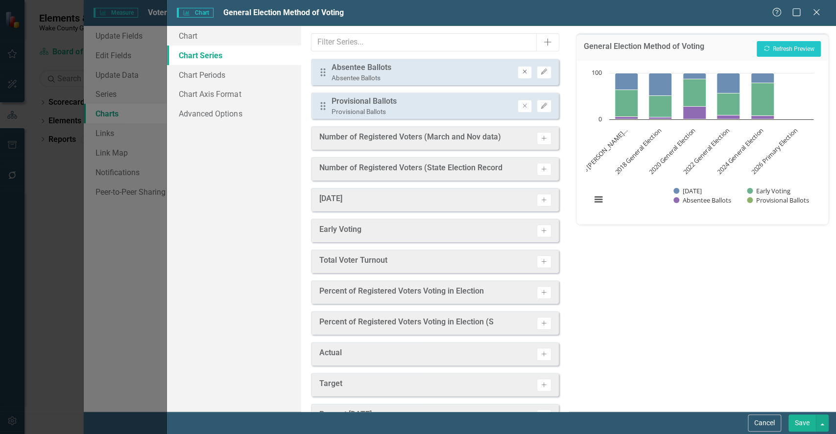
click at [521, 72] on icon "Remove" at bounding box center [524, 72] width 7 height 6
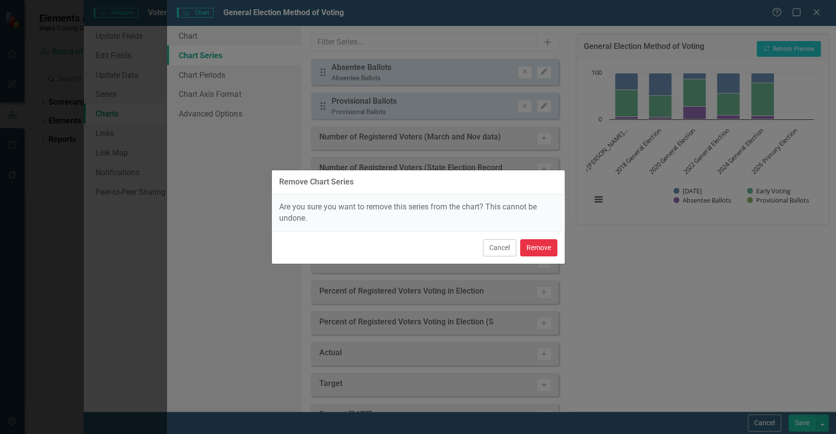
click at [542, 244] on button "Remove" at bounding box center [538, 248] width 37 height 17
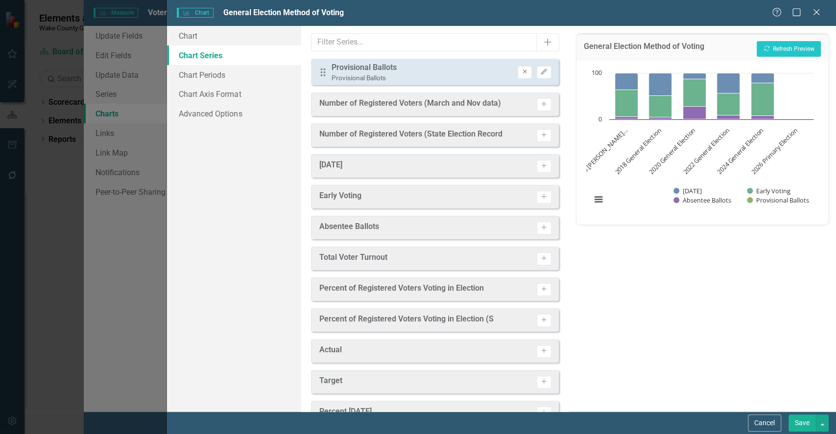
click at [521, 73] on icon "Remove" at bounding box center [524, 72] width 7 height 6
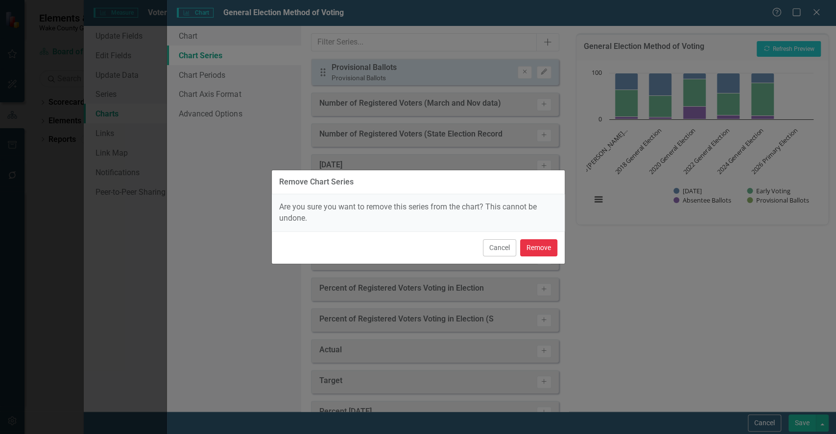
click at [543, 245] on button "Remove" at bounding box center [538, 248] width 37 height 17
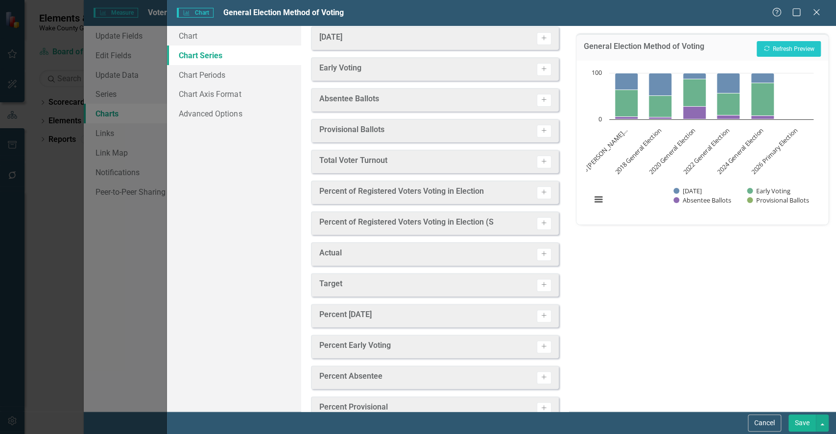
scroll to position [117, 0]
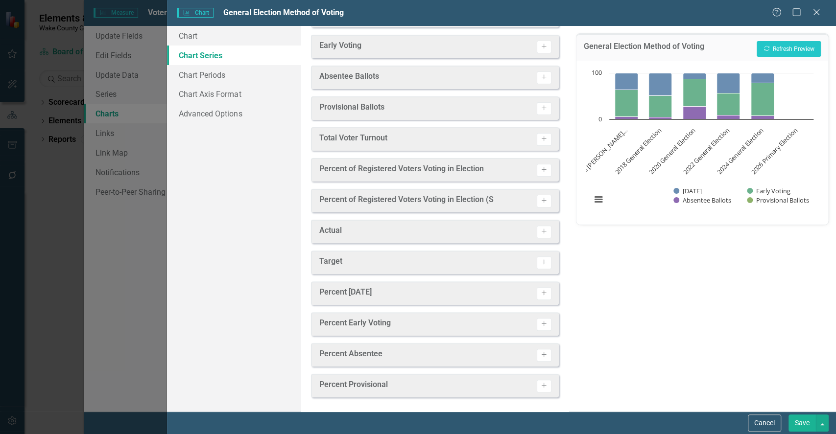
click at [540, 292] on icon "Activate" at bounding box center [543, 293] width 7 height 6
click at [542, 323] on icon "button" at bounding box center [544, 324] width 5 height 5
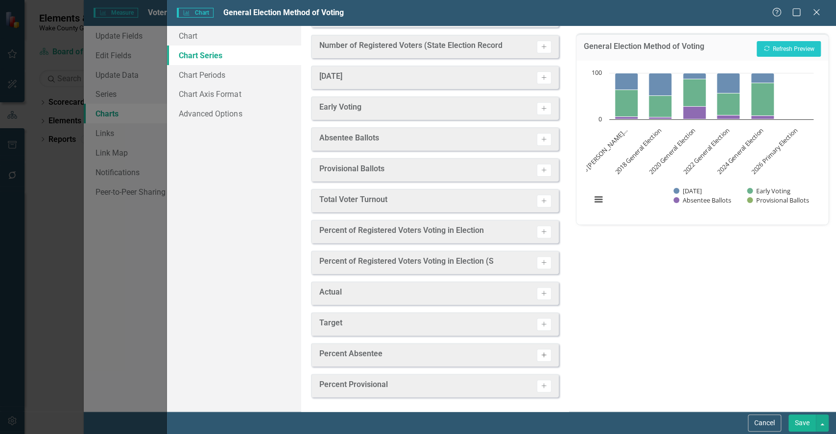
click at [540, 357] on icon "Activate" at bounding box center [543, 356] width 7 height 6
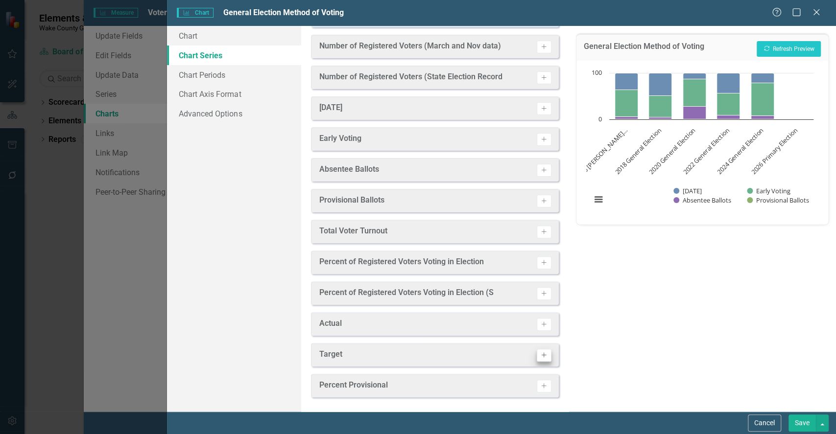
click at [540, 388] on icon "Activate" at bounding box center [543, 387] width 7 height 6
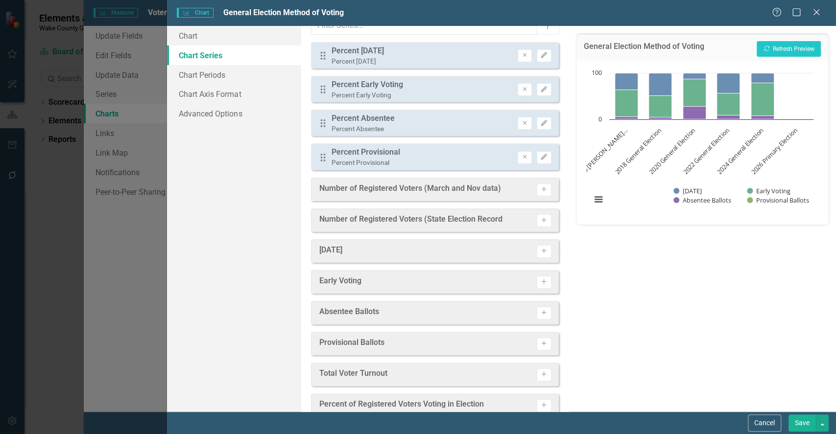
scroll to position [0, 0]
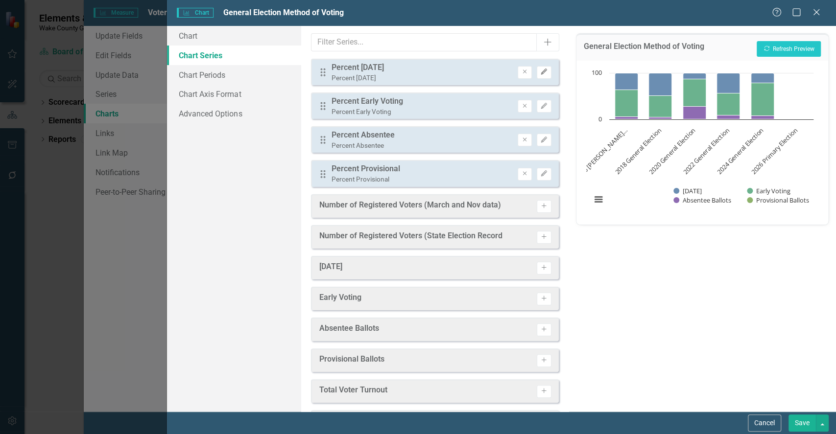
click at [540, 72] on icon "Edit" at bounding box center [543, 72] width 7 height 6
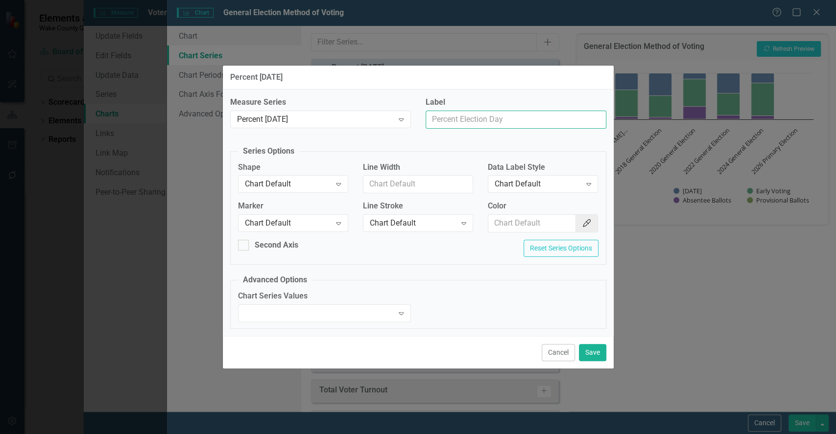
click at [454, 120] on input "Label" at bounding box center [516, 120] width 181 height 18
type input "[DATE]"
click at [592, 351] on button "Save" at bounding box center [592, 352] width 27 height 17
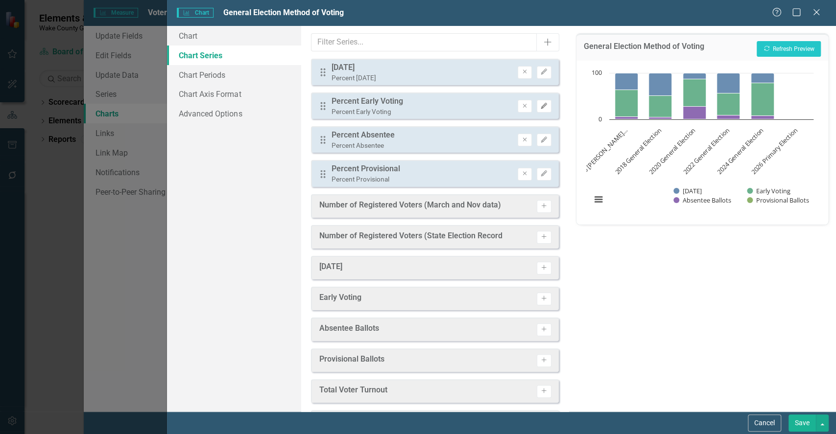
click at [541, 109] on button "Edit" at bounding box center [544, 106] width 14 height 13
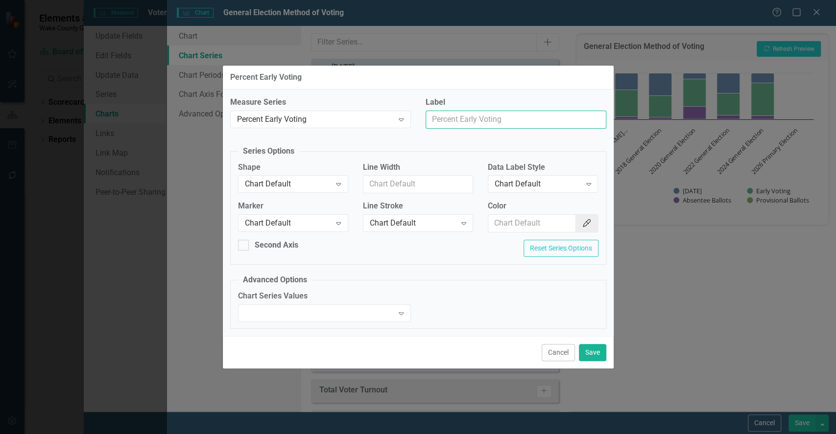
click at [502, 120] on input "Label" at bounding box center [516, 120] width 181 height 18
type input "Early Voting"
click at [598, 348] on button "Save" at bounding box center [592, 352] width 27 height 17
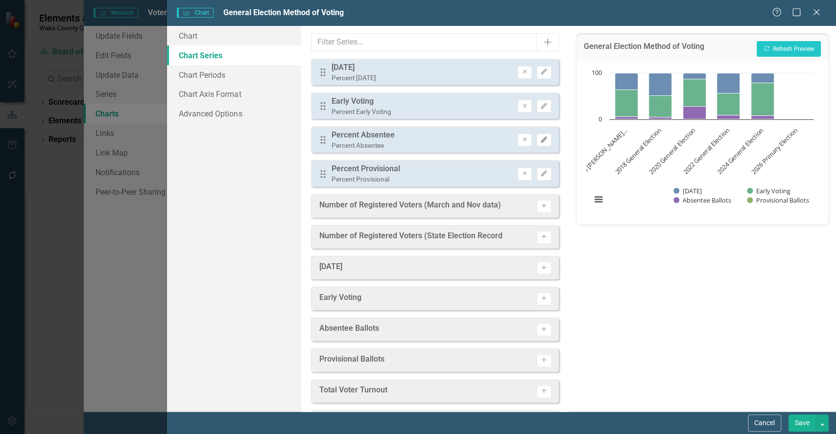
click at [540, 138] on icon "Edit" at bounding box center [543, 140] width 7 height 6
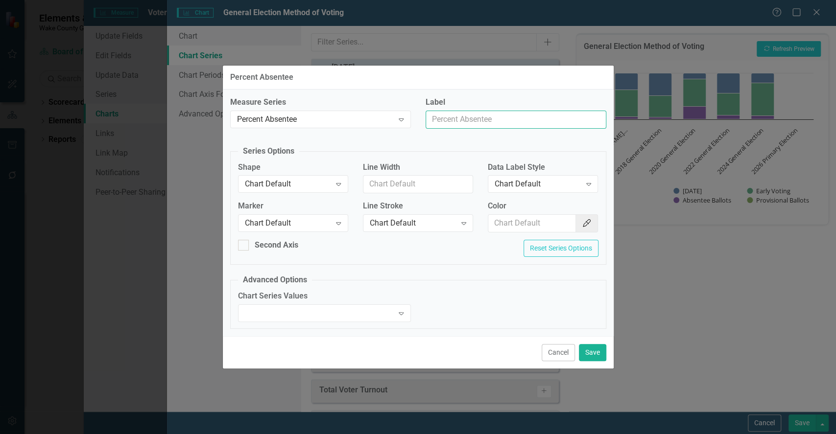
click at [486, 116] on input "Label" at bounding box center [516, 120] width 181 height 18
type input "Absentee"
click at [593, 349] on button "Save" at bounding box center [592, 352] width 27 height 17
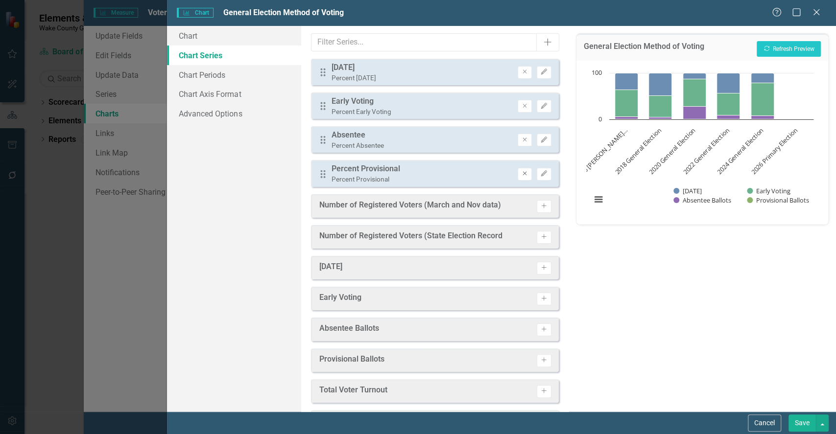
click at [521, 176] on icon "Remove" at bounding box center [524, 174] width 7 height 6
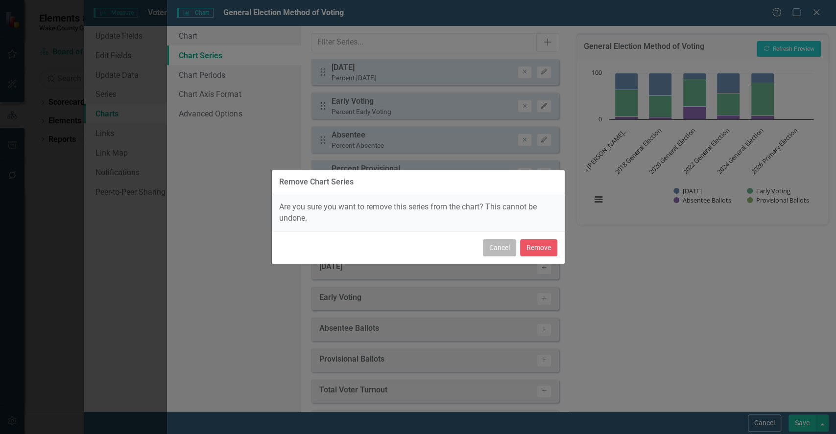
click at [505, 246] on button "Cancel" at bounding box center [499, 248] width 33 height 17
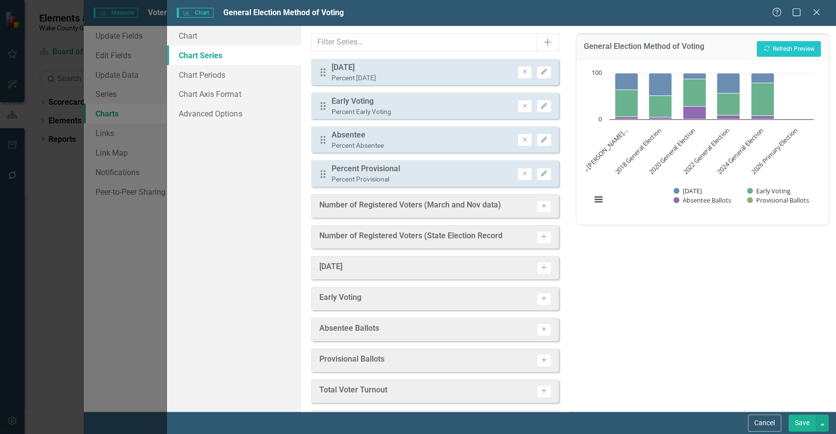
click at [545, 177] on div "Drag Percent Provisional Percent Provisional Remove Edit" at bounding box center [435, 173] width 248 height 26
click at [540, 175] on icon "Edit" at bounding box center [543, 174] width 7 height 6
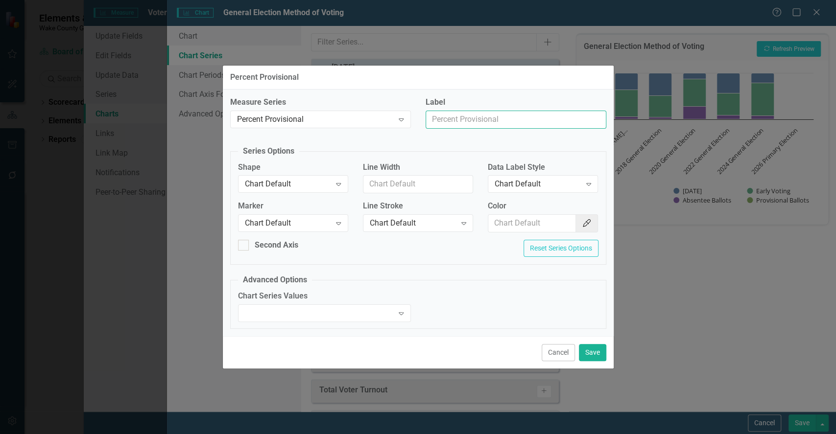
click at [493, 112] on input "Label" at bounding box center [516, 120] width 181 height 18
type input "Provisional"
click at [595, 355] on button "Save" at bounding box center [592, 352] width 27 height 17
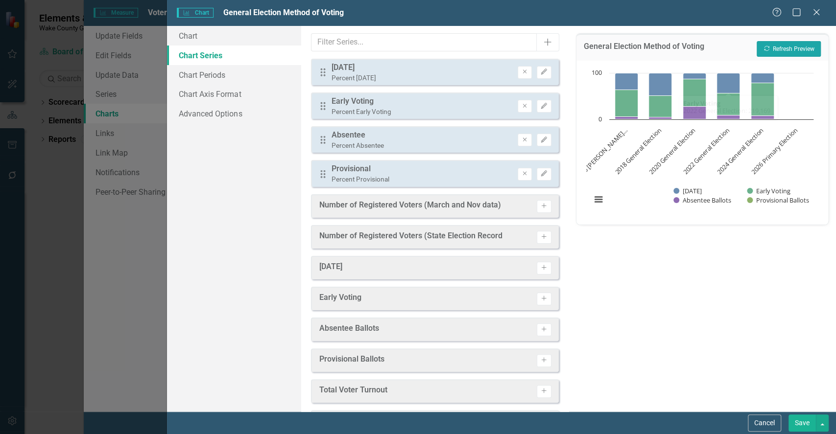
click at [770, 46] on button "Recalculate Refresh Preview" at bounding box center [789, 49] width 64 height 16
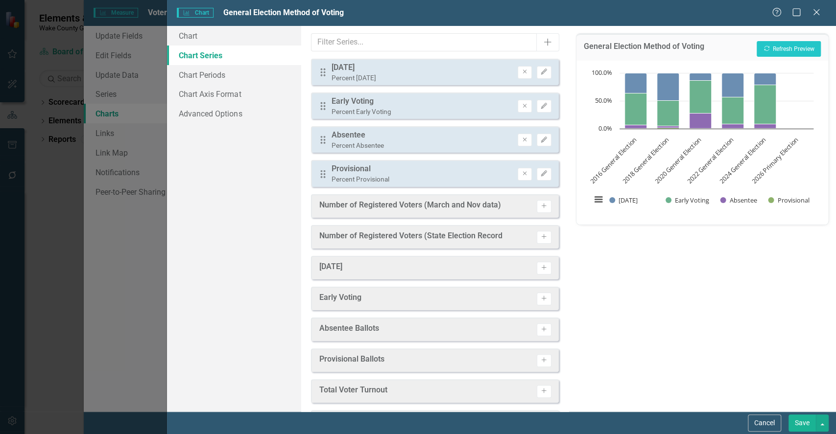
click at [808, 420] on button "Save" at bounding box center [802, 423] width 27 height 17
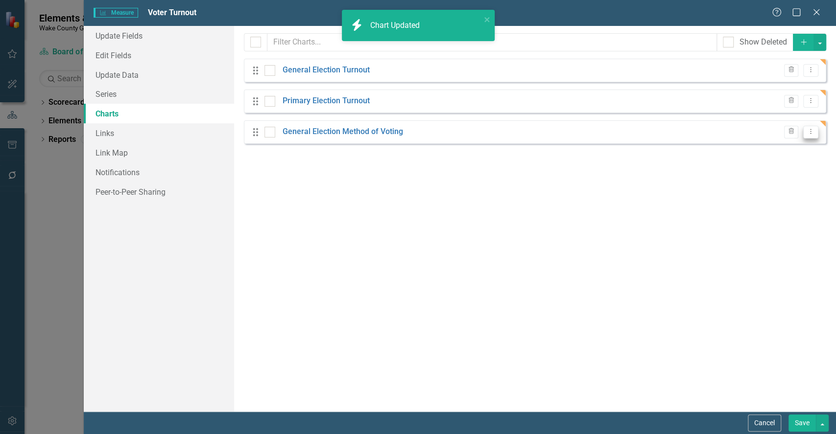
click at [812, 135] on button "Dropdown Menu" at bounding box center [810, 132] width 15 height 13
click at [774, 168] on link "Copy Duplicate Chart" at bounding box center [779, 166] width 77 height 18
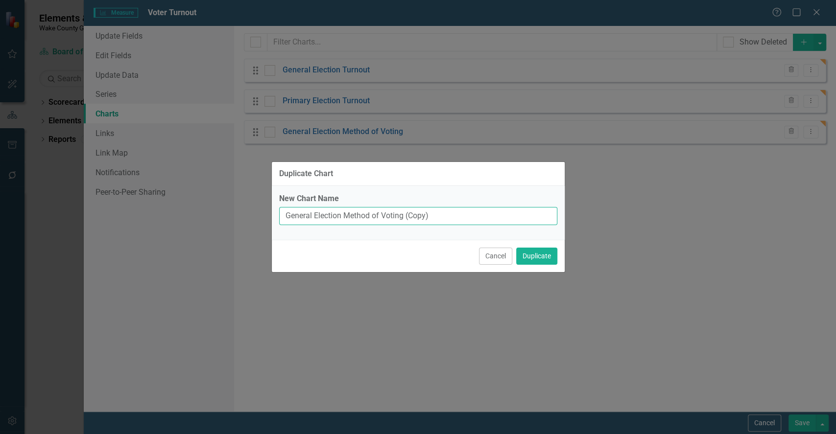
drag, startPoint x: 310, startPoint y: 217, endPoint x: 188, endPoint y: 198, distance: 123.0
click at [188, 198] on div "Duplicate Chart New Chart Name General Election Method of Voting (Copy) Cancel …" at bounding box center [418, 217] width 836 height 434
click at [426, 221] on input "Primary Election Method of Voting (Copy)" at bounding box center [418, 216] width 278 height 18
type input "Primary Election Method of Voting"
click at [538, 257] on button "Duplicate" at bounding box center [536, 256] width 41 height 17
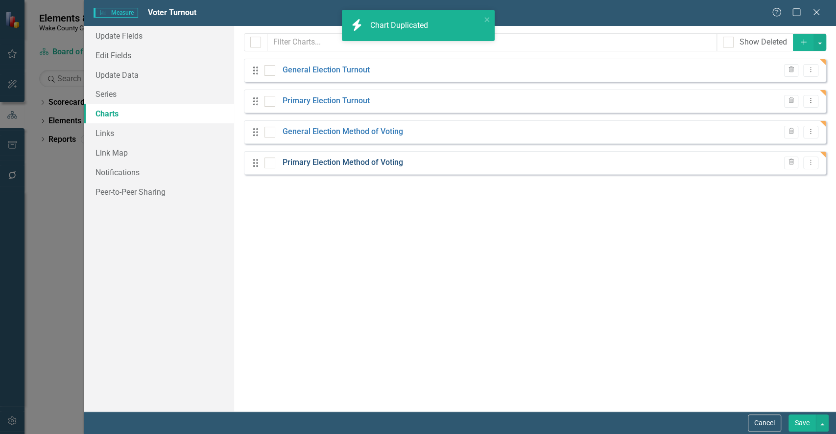
click at [344, 166] on link "Primary Election Method of Voting" at bounding box center [343, 162] width 120 height 11
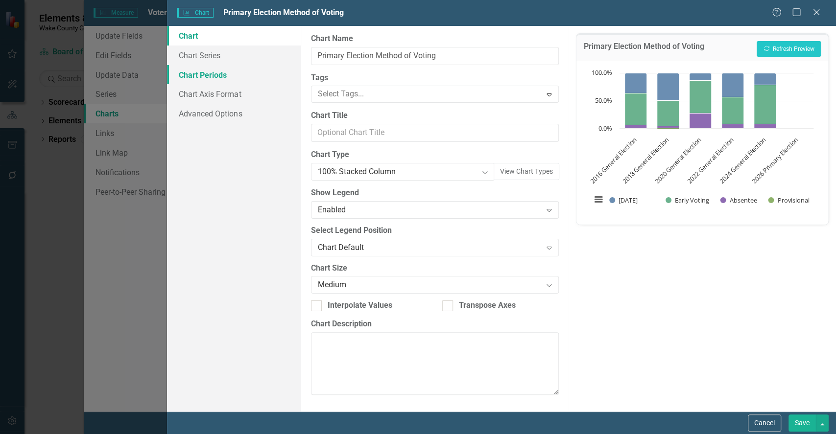
click at [219, 68] on link "Chart Periods" at bounding box center [234, 75] width 134 height 20
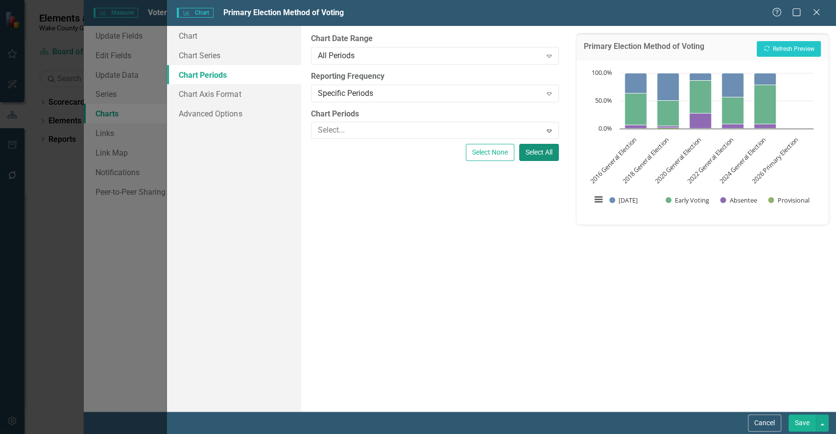
click at [534, 150] on button "Select All" at bounding box center [539, 152] width 40 height 17
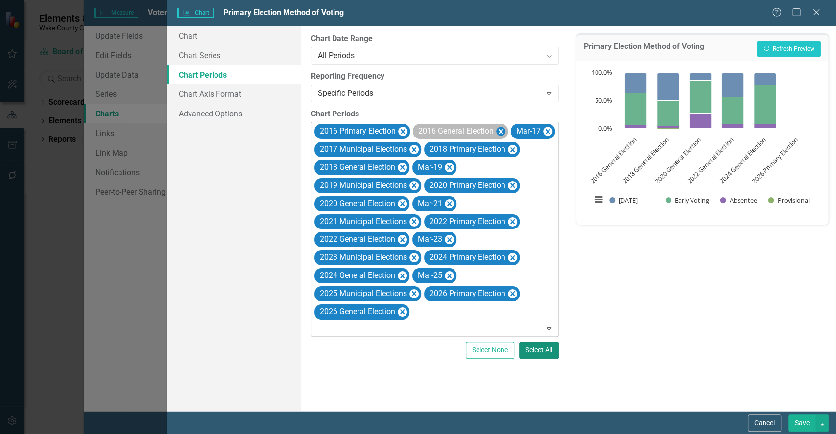
click at [503, 128] on icon "Remove 2016 General Election" at bounding box center [500, 132] width 9 height 12
click at [448, 133] on icon "Remove Mar-17" at bounding box center [449, 131] width 4 height 5
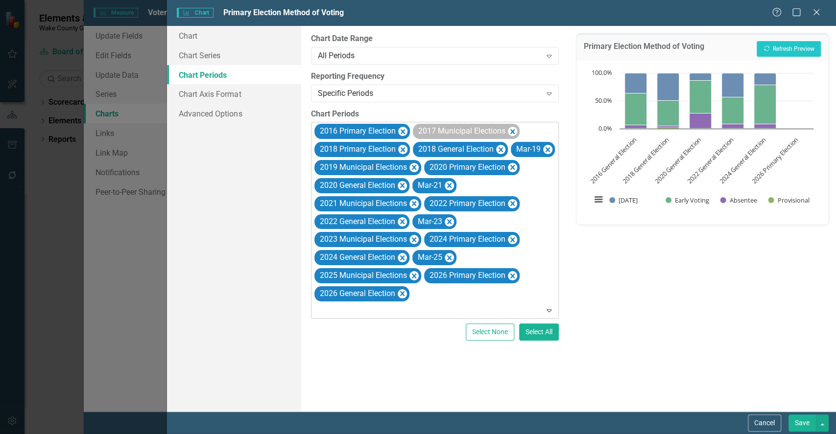
click at [519, 128] on div "2017 Municipal Elections" at bounding box center [466, 131] width 107 height 15
click at [514, 130] on icon "Remove 2017 Municipal Elections" at bounding box center [511, 132] width 9 height 12
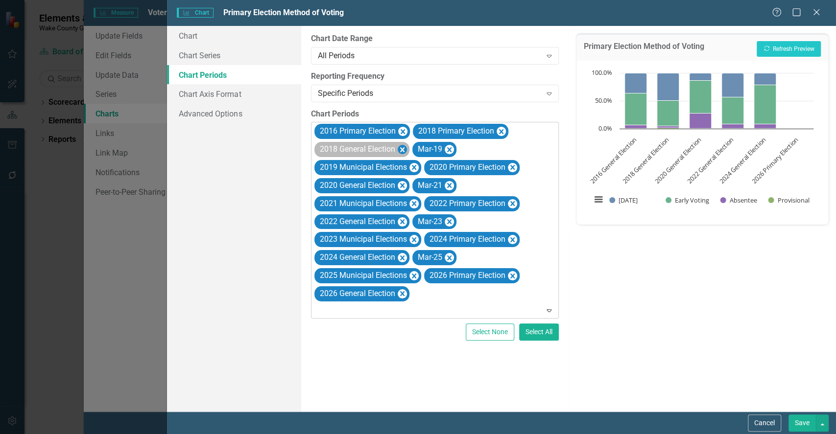
click at [400, 150] on icon "Remove 2018 General Election" at bounding box center [401, 150] width 9 height 12
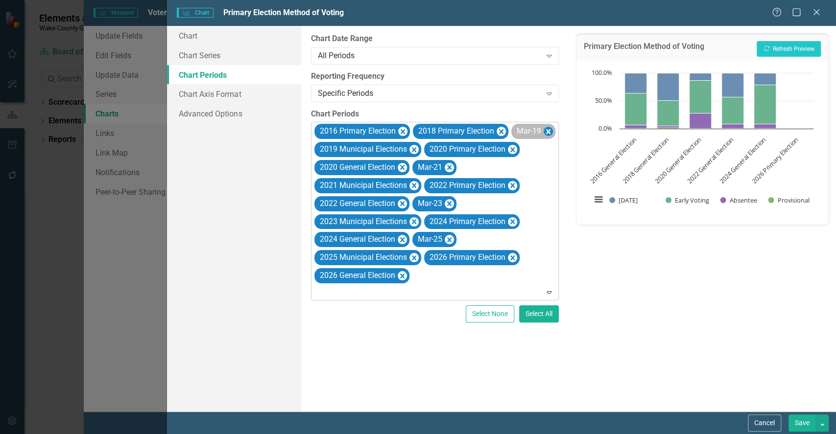
click at [550, 132] on icon "Remove Mar-19" at bounding box center [548, 131] width 4 height 5
click at [415, 146] on icon "Remove 2019 Municipal Elections" at bounding box center [413, 150] width 9 height 12
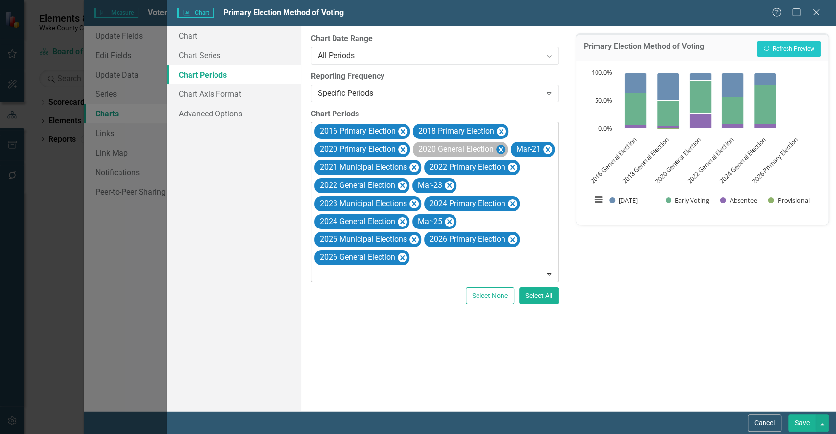
click at [502, 150] on icon "Remove 2020 General Election" at bounding box center [500, 149] width 4 height 5
click at [451, 147] on icon "Remove Mar-21" at bounding box center [449, 149] width 4 height 5
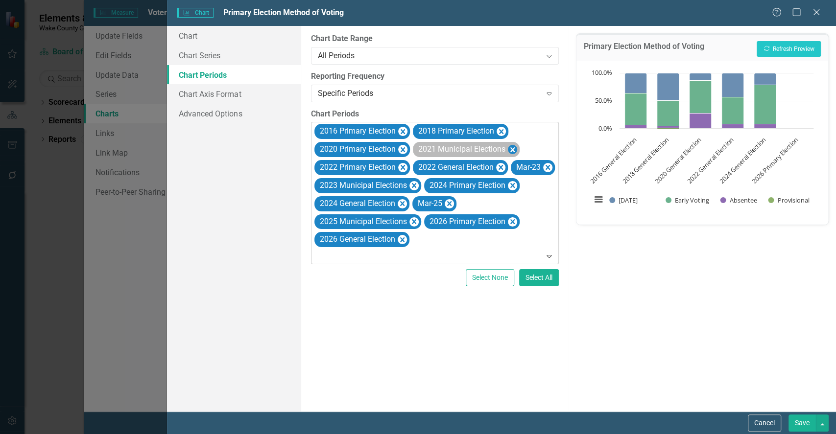
click at [514, 151] on icon "Remove 2021 Municipal Elections" at bounding box center [512, 149] width 4 height 5
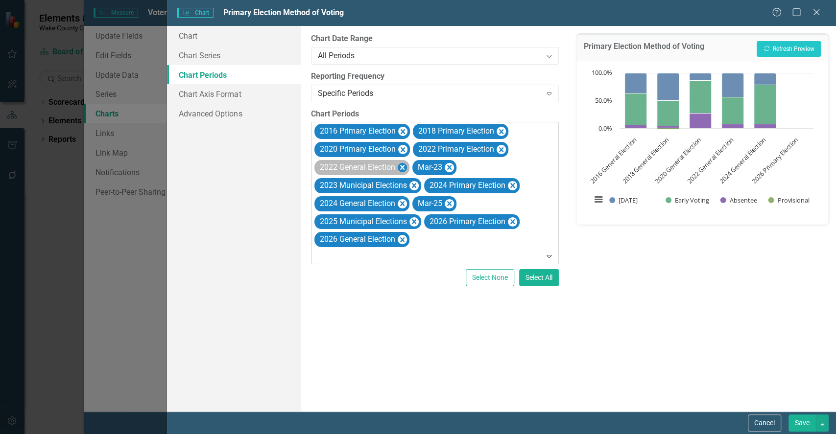
click at [402, 165] on icon "Remove 2022 General Election" at bounding box center [401, 168] width 9 height 12
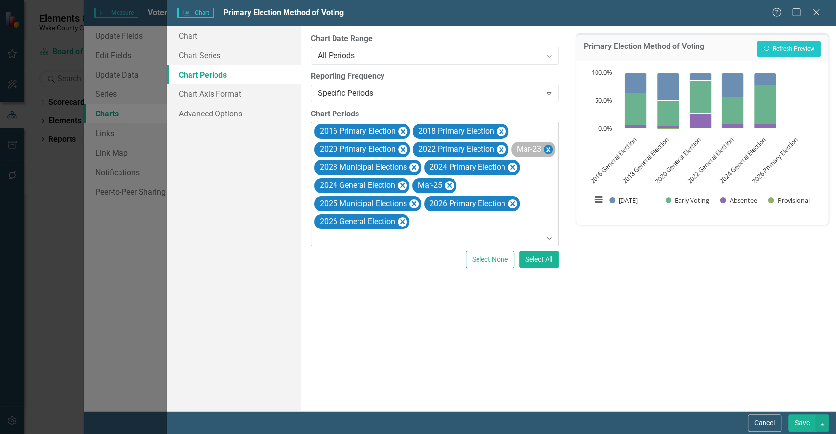
click at [547, 149] on icon "Remove Mar-23" at bounding box center [547, 150] width 9 height 12
click at [410, 166] on icon "Remove 2023 Municipal Elections" at bounding box center [413, 168] width 9 height 12
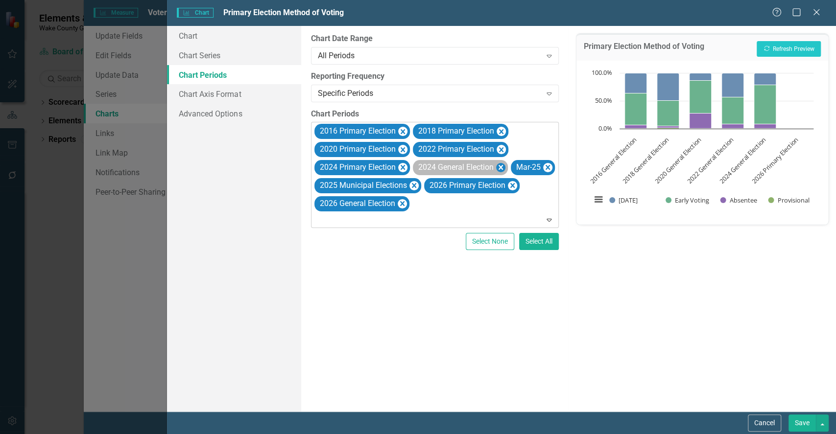
click at [503, 167] on icon "Remove 2024 General Election" at bounding box center [500, 168] width 9 height 12
click at [451, 167] on icon "Remove Mar-25" at bounding box center [449, 167] width 4 height 5
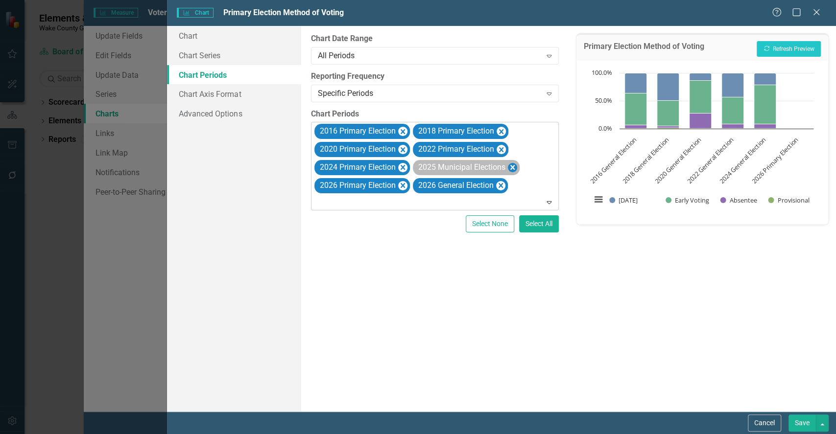
click at [516, 170] on icon "Remove 2025 Municipal Elections" at bounding box center [511, 168] width 9 height 12
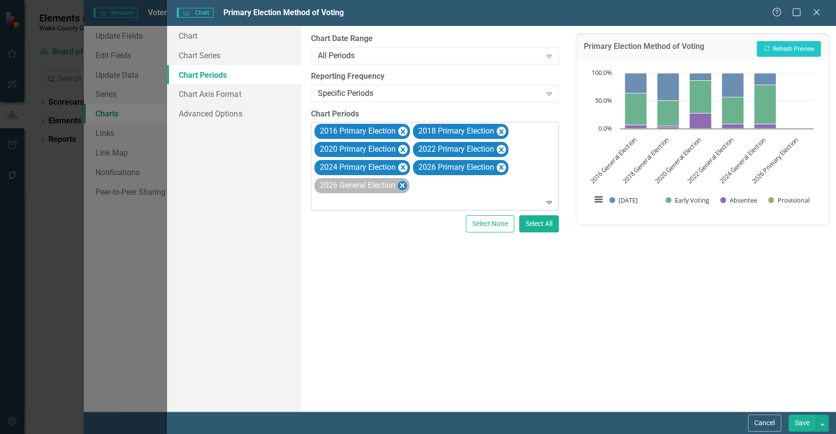
click at [400, 188] on icon "Remove 2026 General Election" at bounding box center [401, 186] width 9 height 12
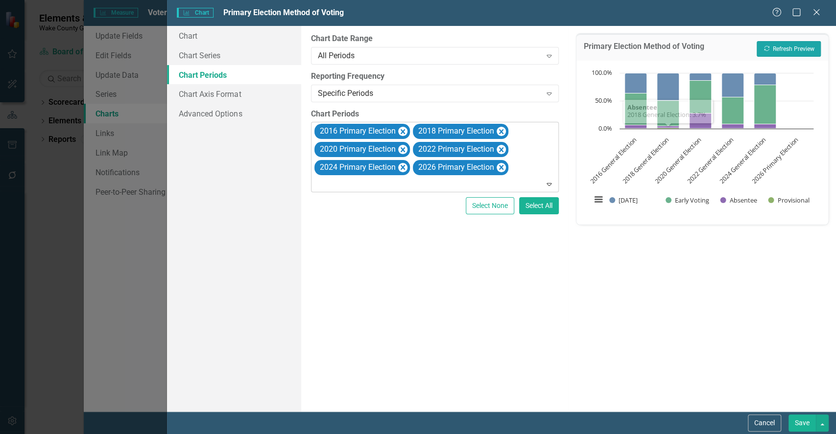
click at [803, 50] on button "Recalculate Refresh Preview" at bounding box center [789, 49] width 64 height 16
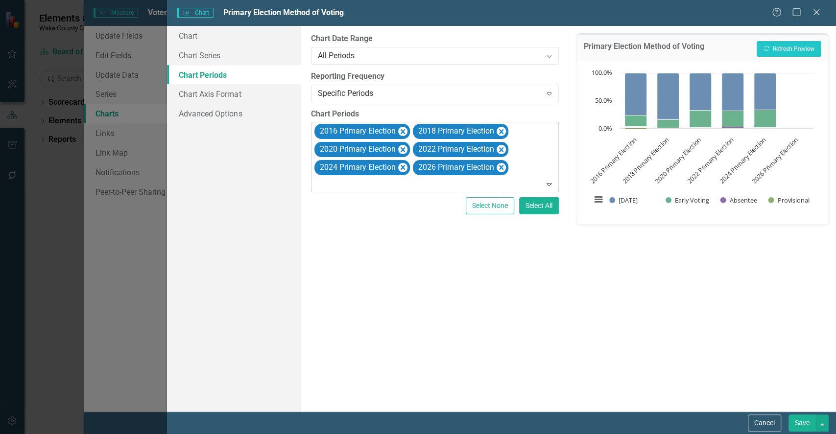
click at [800, 421] on button "Save" at bounding box center [802, 423] width 27 height 17
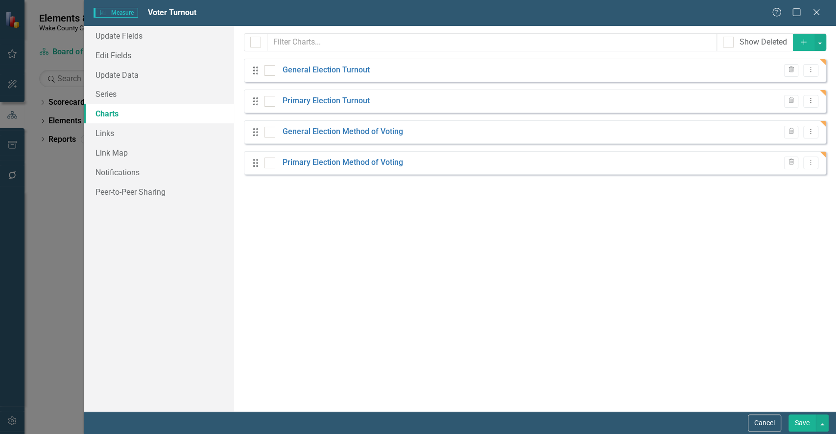
click at [803, 42] on icon "button" at bounding box center [803, 41] width 5 height 5
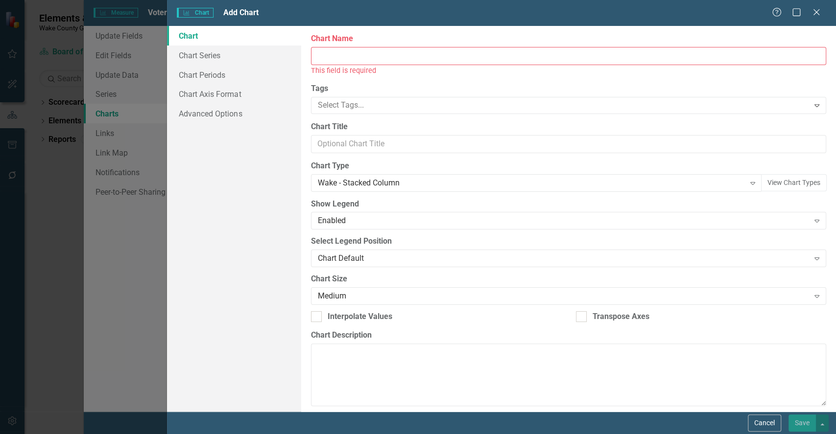
click at [392, 56] on input "Chart Name" at bounding box center [568, 56] width 515 height 18
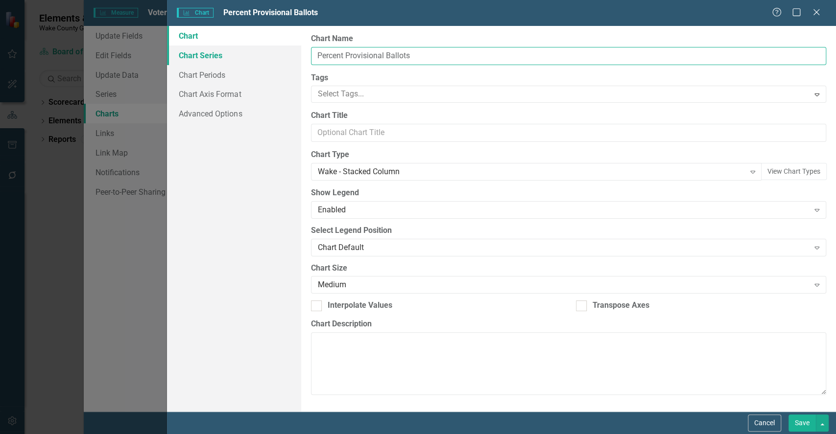
type input "Percent Provisional Ballots"
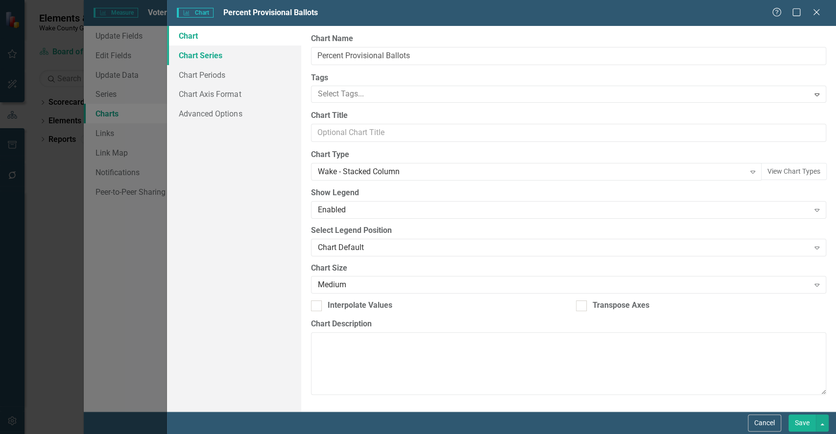
click at [230, 55] on link "Chart Series" at bounding box center [234, 56] width 134 height 20
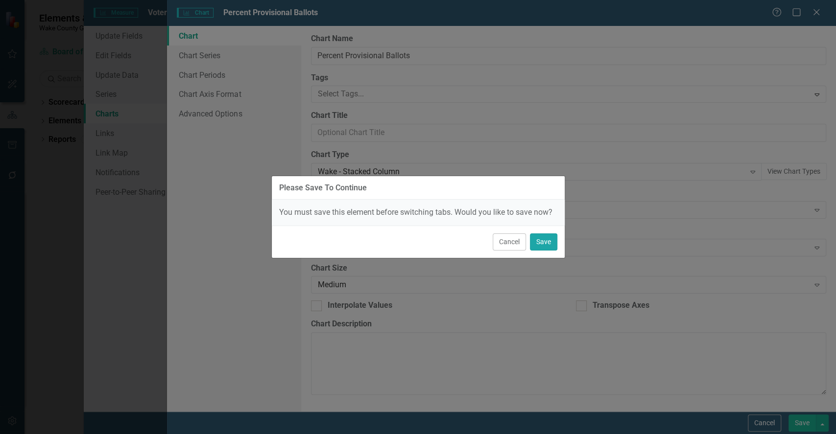
click at [545, 238] on button "Save" at bounding box center [543, 242] width 27 height 17
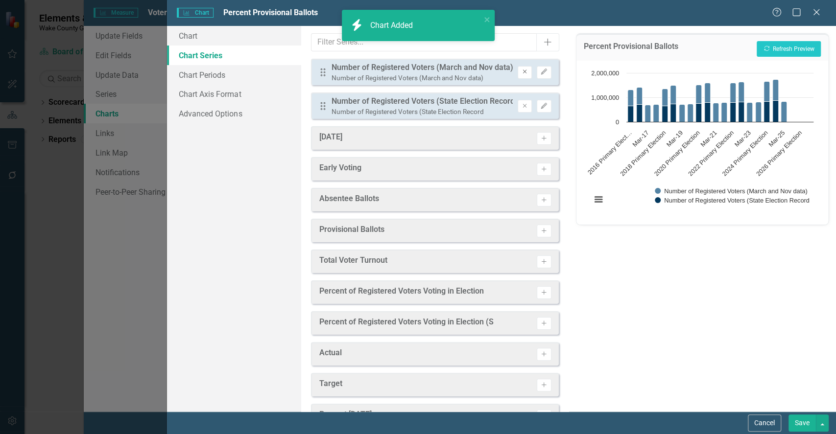
click at [521, 69] on icon "Remove" at bounding box center [524, 72] width 7 height 6
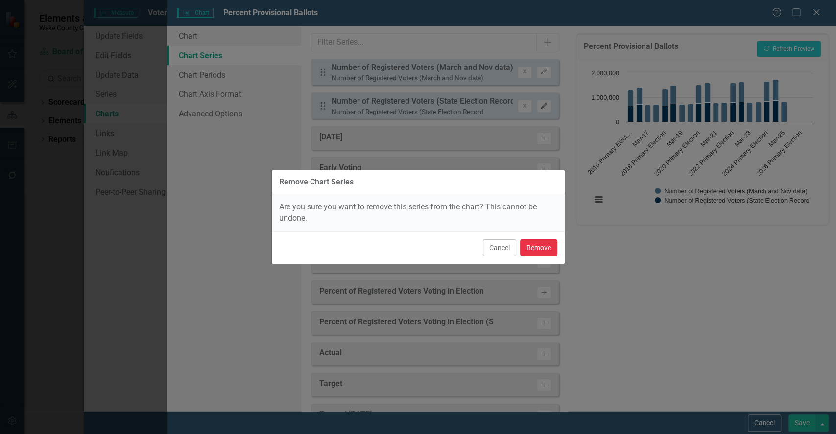
click at [526, 241] on button "Remove" at bounding box center [538, 248] width 37 height 17
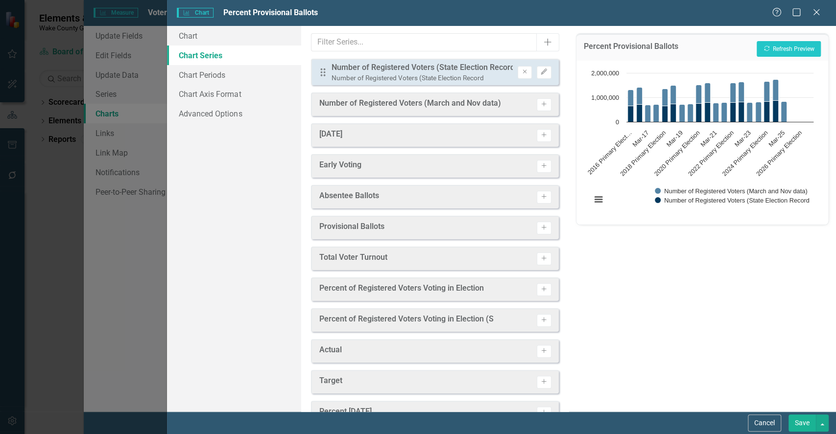
click at [526, 155] on div "Early Voting Activate" at bounding box center [435, 166] width 248 height 24
click at [518, 76] on button "Remove" at bounding box center [525, 72] width 14 height 13
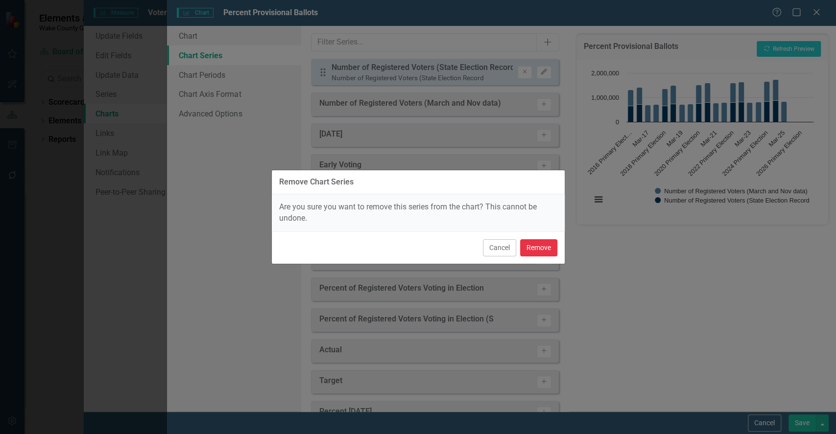
click at [532, 247] on button "Remove" at bounding box center [538, 248] width 37 height 17
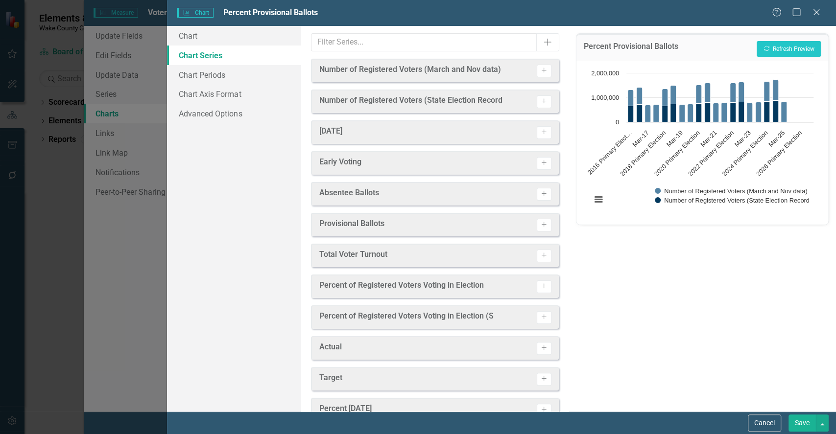
drag, startPoint x: 572, startPoint y: 167, endPoint x: 570, endPoint y: 332, distance: 165.6
click at [571, 322] on div "Percent Provisional Ballots Recalculate Refresh Preview Chart Bar chart with 2 …" at bounding box center [702, 219] width 267 height 386
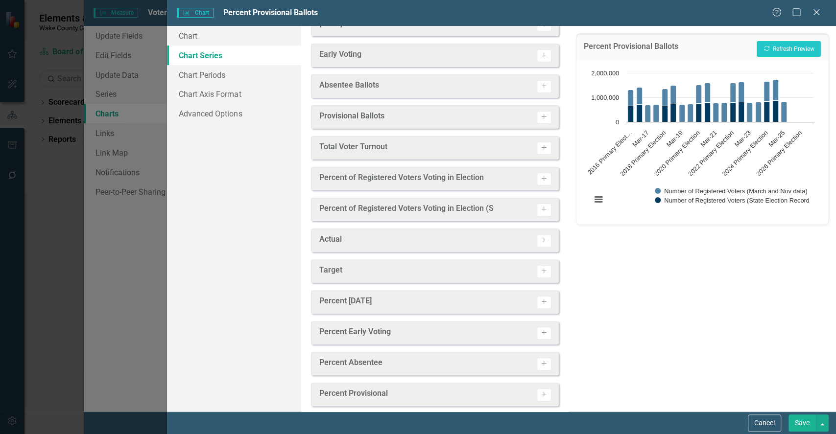
scroll to position [117, 0]
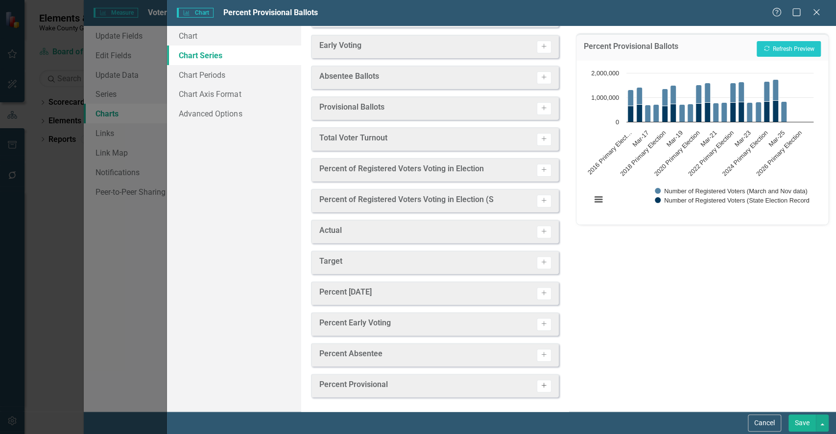
click at [539, 382] on button "Activate" at bounding box center [544, 386] width 14 height 13
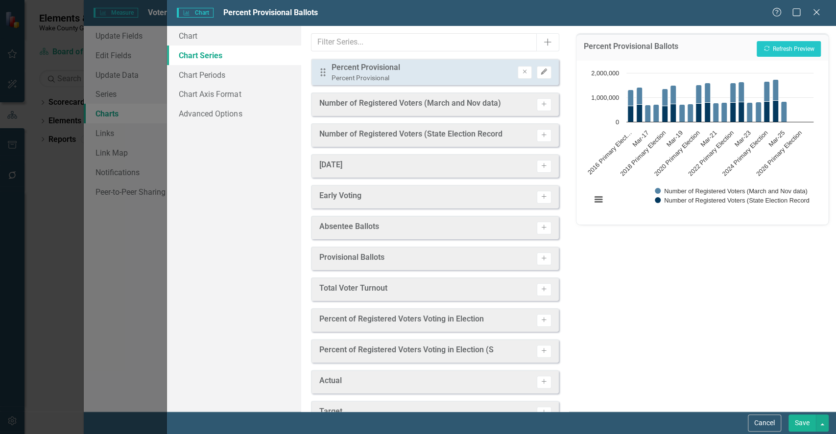
click at [540, 72] on icon "Edit" at bounding box center [543, 72] width 7 height 6
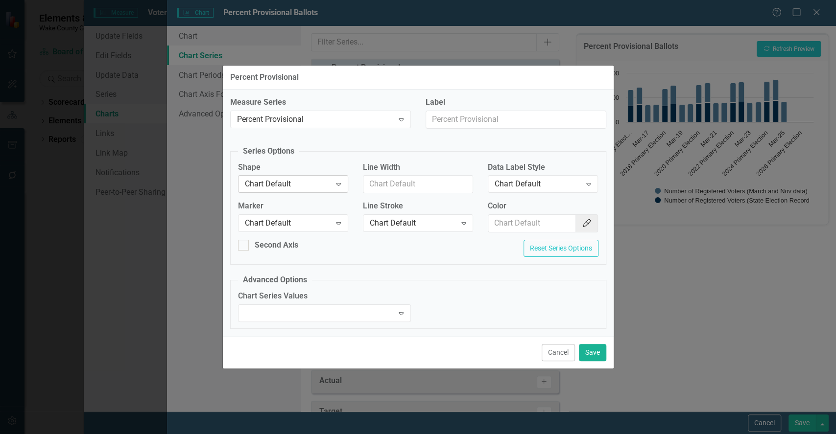
click at [285, 182] on div "Chart Default" at bounding box center [288, 184] width 86 height 11
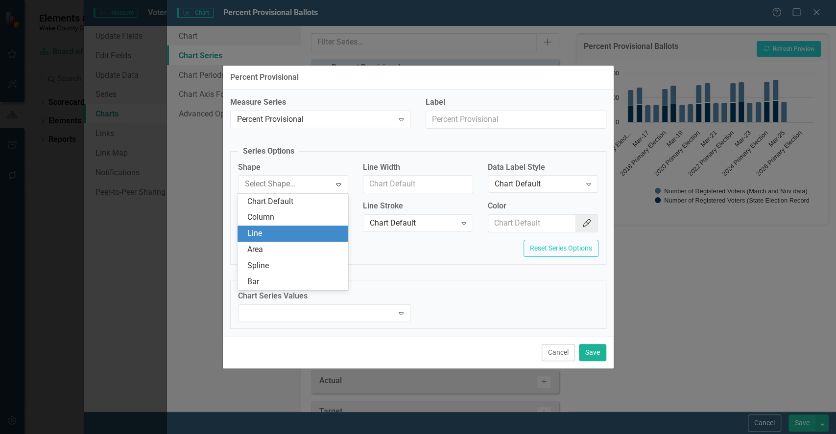
click at [265, 237] on div "Line" at bounding box center [294, 233] width 95 height 11
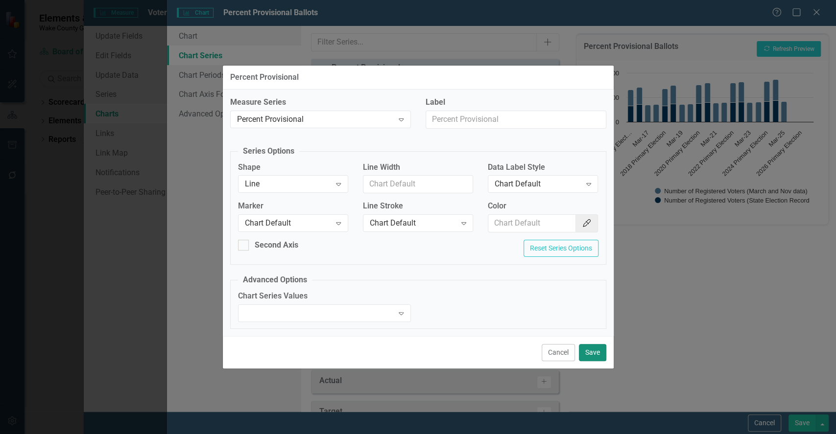
click at [595, 351] on button "Save" at bounding box center [592, 352] width 27 height 17
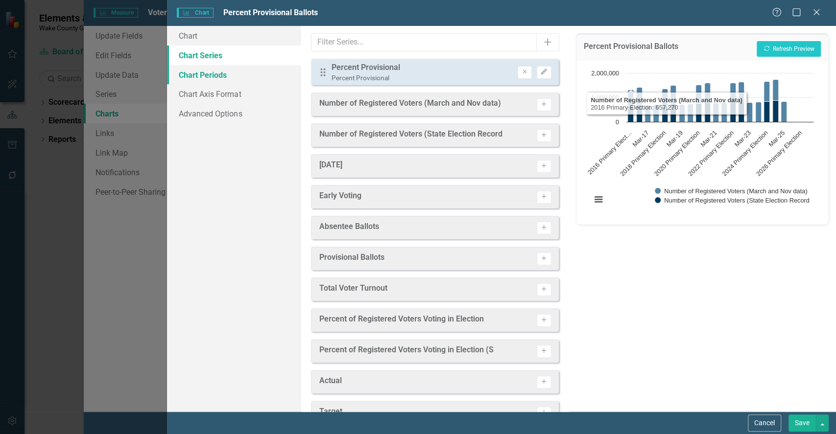
click at [212, 80] on link "Chart Periods" at bounding box center [234, 75] width 134 height 20
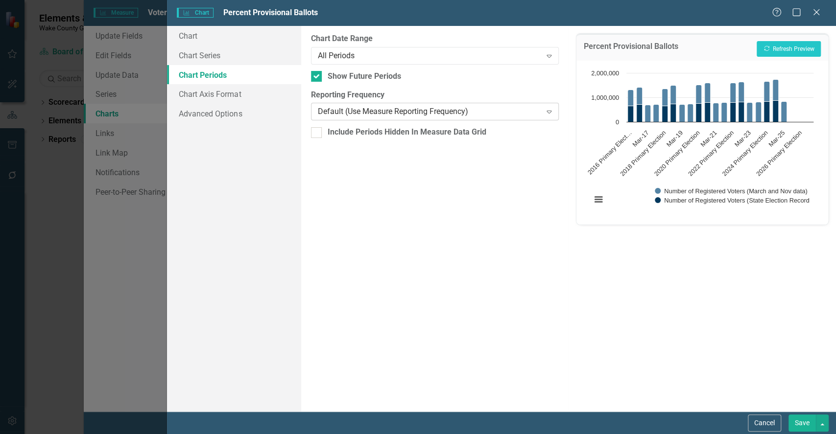
click at [396, 114] on div "Default (Use Measure Reporting Frequency)" at bounding box center [430, 111] width 224 height 11
click at [535, 116] on div "Default (Use Measure Reporting Frequency)" at bounding box center [430, 111] width 224 height 11
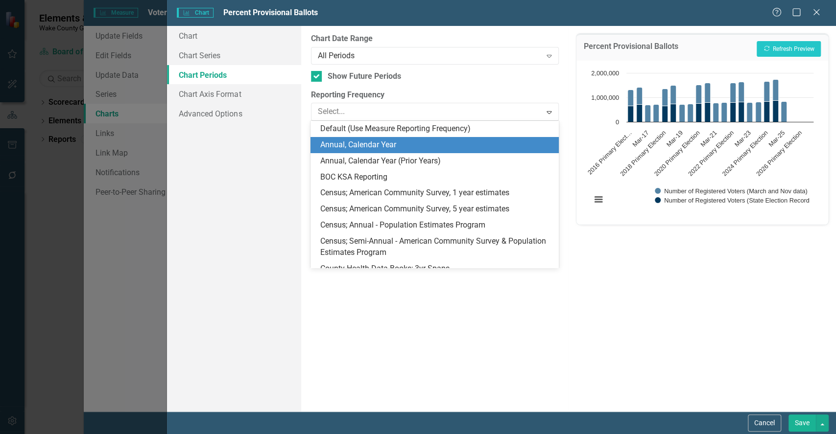
scroll to position [395, 0]
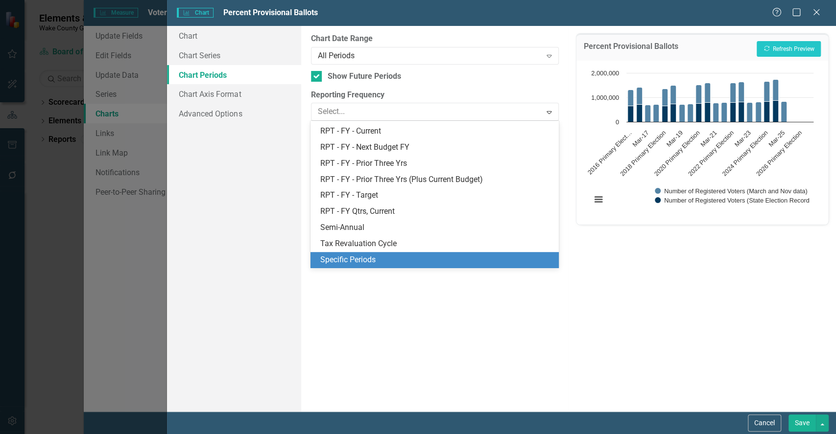
click at [431, 260] on div "Specific Periods" at bounding box center [436, 260] width 232 height 11
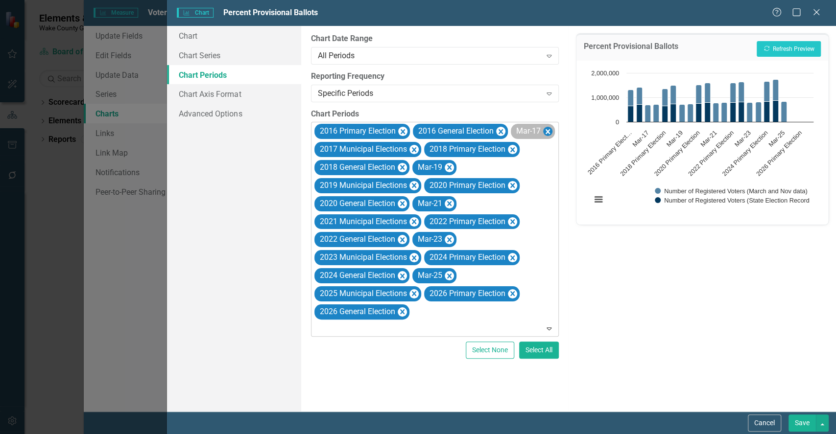
click at [547, 133] on icon "Remove Mar-17" at bounding box center [547, 131] width 4 height 5
click at [415, 148] on icon "Remove 2017 Municipal Elections" at bounding box center [413, 149] width 4 height 5
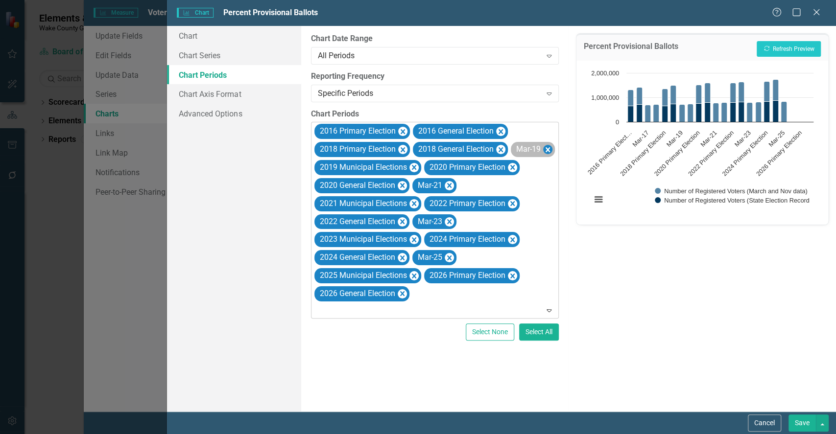
click at [545, 151] on icon "Remove Mar-19" at bounding box center [547, 150] width 9 height 12
click at [545, 151] on div "2016 Primary Election 2016 General Election 2018 Primary Election 2018 General …" at bounding box center [435, 219] width 245 height 195
click at [417, 165] on icon "Remove 2019 Municipal Elections" at bounding box center [413, 168] width 9 height 12
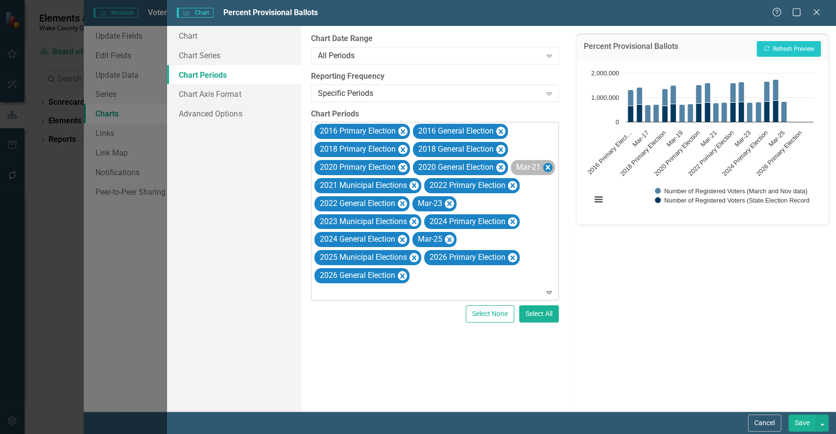
click at [548, 165] on icon "Remove Mar-21" at bounding box center [547, 168] width 9 height 12
click at [415, 181] on icon "Remove 2021 Municipal Elections" at bounding box center [413, 186] width 9 height 12
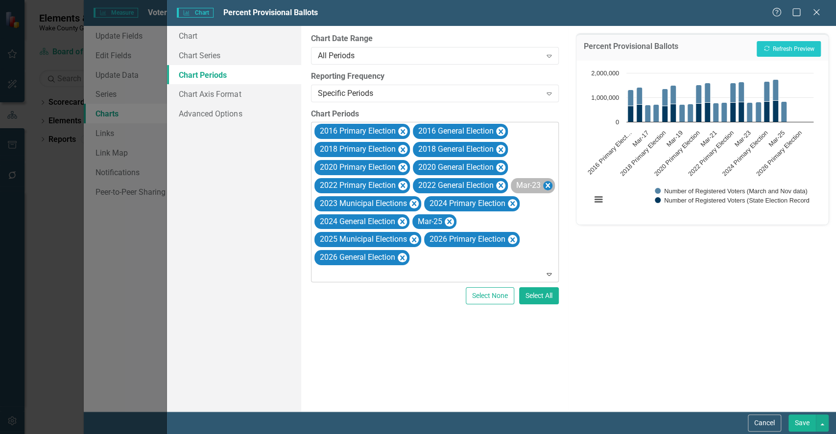
click at [552, 186] on icon "Remove Mar-23" at bounding box center [547, 186] width 9 height 12
click at [412, 198] on icon "Remove 2023 Municipal Elections" at bounding box center [413, 204] width 9 height 12
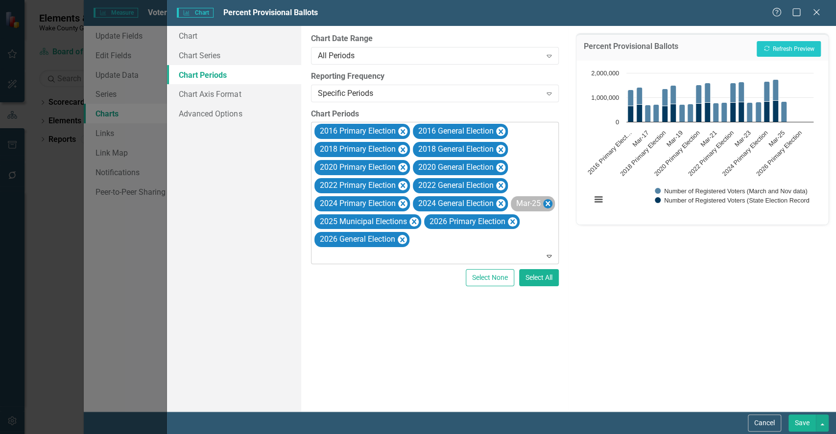
click at [552, 204] on icon "Remove Mar-25" at bounding box center [547, 204] width 9 height 12
click at [414, 217] on icon "Remove 2025 Municipal Elections" at bounding box center [413, 222] width 9 height 12
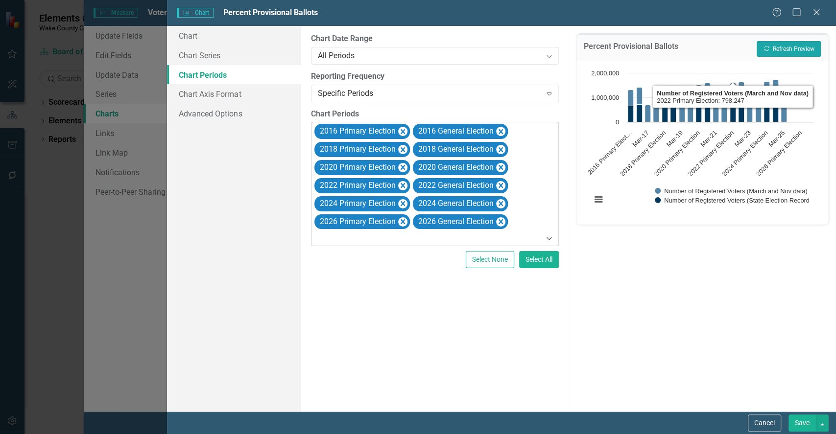
click at [786, 49] on button "Recalculate Refresh Preview" at bounding box center [789, 49] width 64 height 16
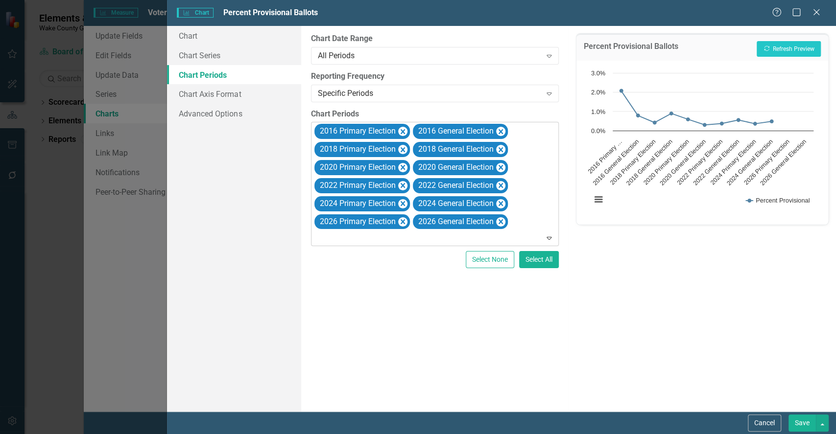
click at [804, 423] on button "Save" at bounding box center [802, 423] width 27 height 17
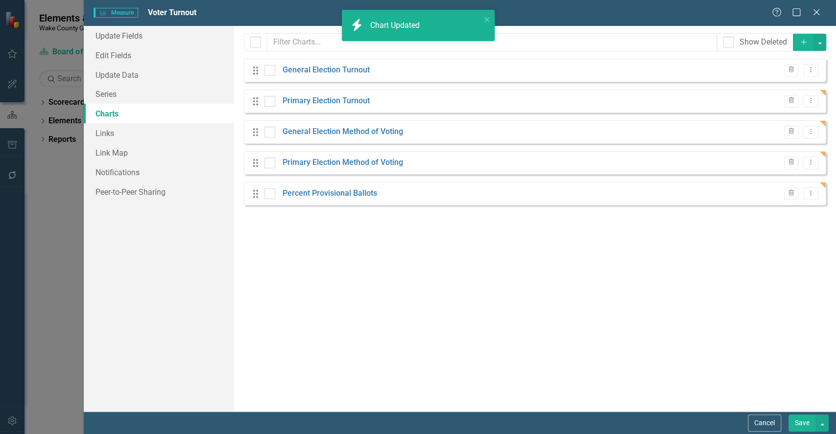
click at [794, 424] on button "Save" at bounding box center [802, 423] width 27 height 17
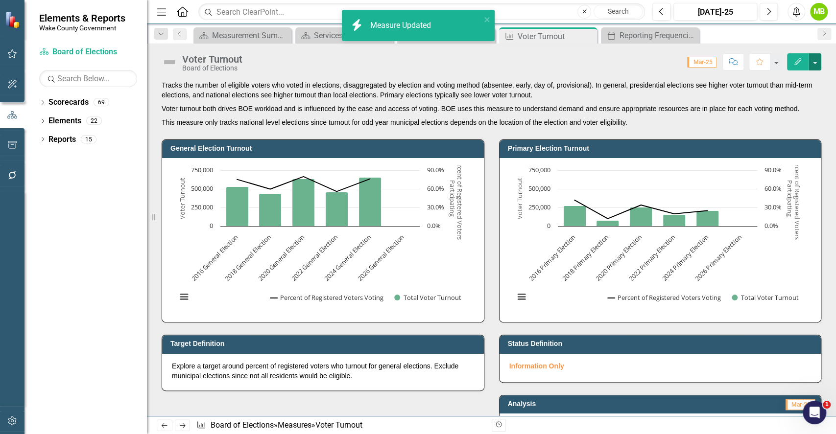
click at [815, 67] on button "button" at bounding box center [815, 61] width 13 height 17
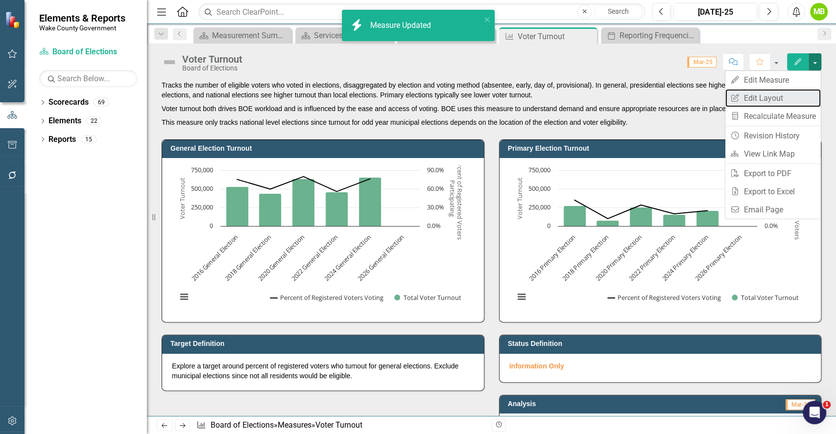
click at [776, 96] on link "Edit Report Edit Layout" at bounding box center [773, 98] width 96 height 18
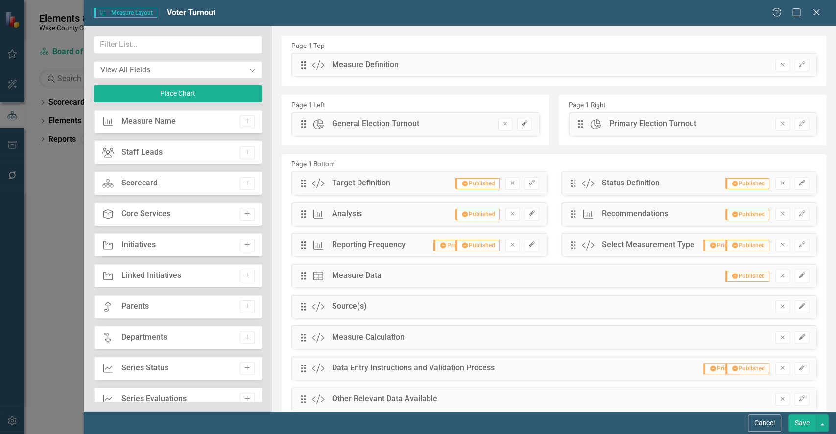
click at [186, 194] on div "Measure Measure Name Add Staff Leads Staff Leads Add Scorecard Scorecard Add Co…" at bounding box center [178, 256] width 168 height 292
drag, startPoint x: 258, startPoint y: 166, endPoint x: 262, endPoint y: 188, distance: 21.9
click at [262, 188] on div "Measure Measure Name Add Staff Leads Staff Leads Add Scorecard Scorecard Add Co…" at bounding box center [178, 256] width 168 height 292
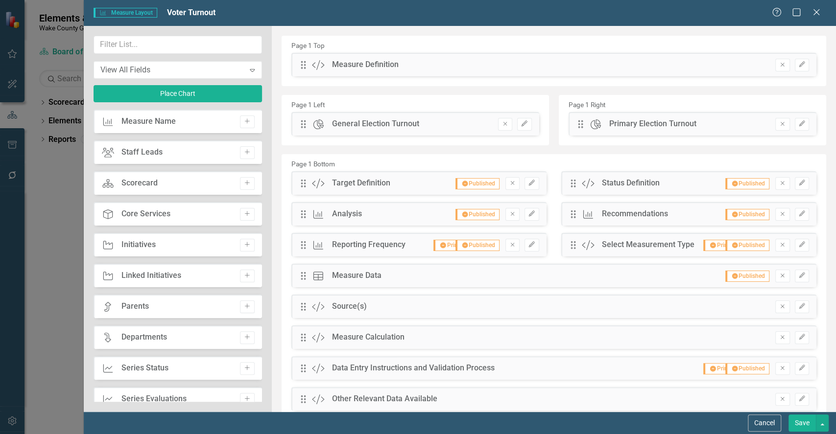
drag, startPoint x: 258, startPoint y: 137, endPoint x: 263, endPoint y: 159, distance: 23.2
click at [263, 159] on div "View All Fields Expand Place Chart Measure Measure Name Add Staff Leads Staff L…" at bounding box center [178, 219] width 188 height 386
drag, startPoint x: 254, startPoint y: 166, endPoint x: 263, endPoint y: 182, distance: 18.2
click at [263, 182] on div "View All Fields Expand Place Chart Measure Measure Name Add Staff Leads Staff L…" at bounding box center [178, 219] width 188 height 386
click at [241, 68] on div "View All Fields" at bounding box center [172, 69] width 144 height 11
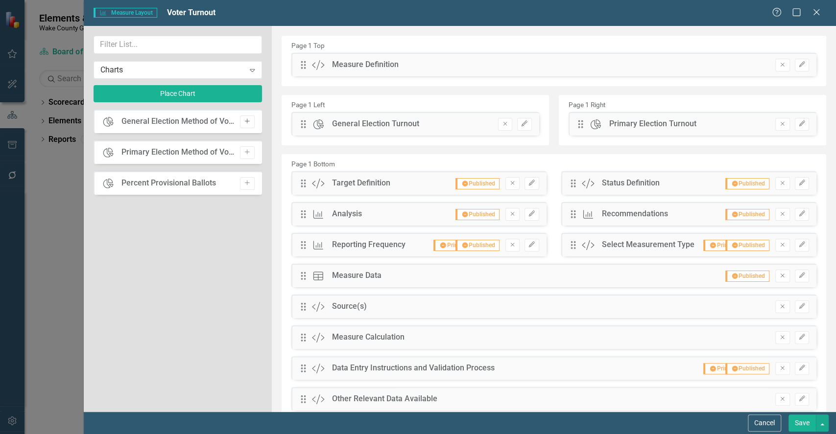
click at [244, 122] on icon "Add" at bounding box center [246, 122] width 7 height 6
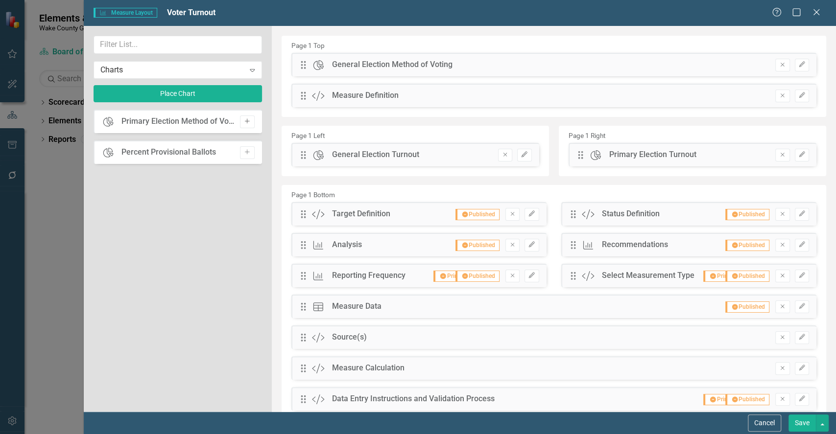
click at [245, 123] on icon "Add" at bounding box center [246, 122] width 7 height 6
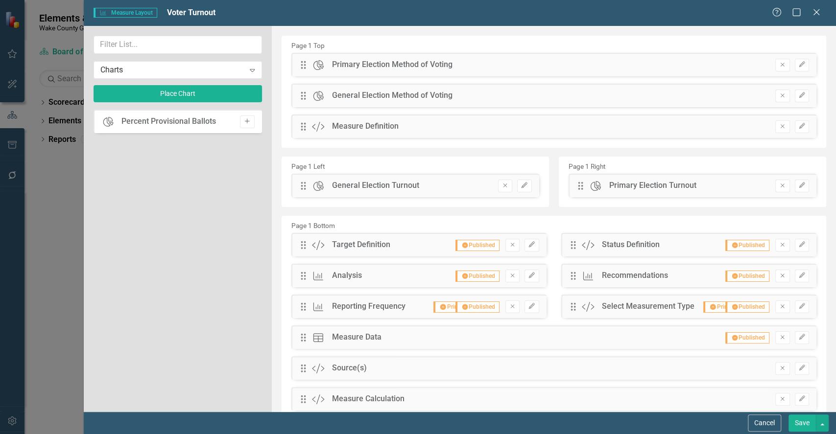
click at [247, 121] on icon "button" at bounding box center [247, 121] width 5 height 5
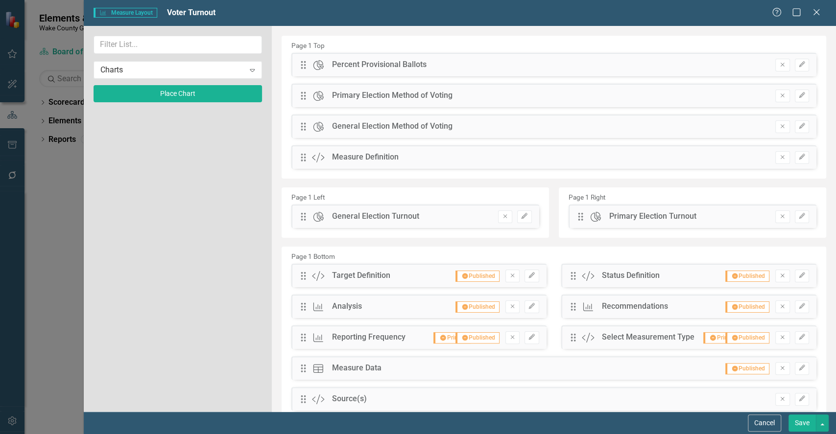
click at [306, 77] on div "Drag Chart Percent Provisional Ballots Remove Edit" at bounding box center [554, 68] width 540 height 31
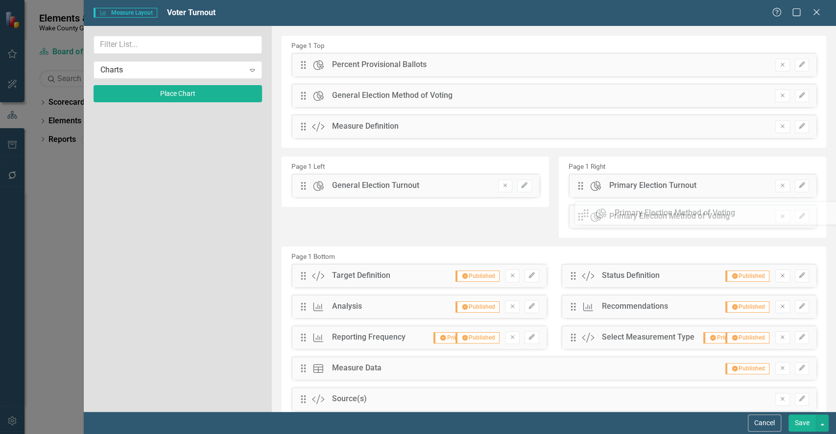
drag, startPoint x: 302, startPoint y: 100, endPoint x: 592, endPoint y: 217, distance: 312.9
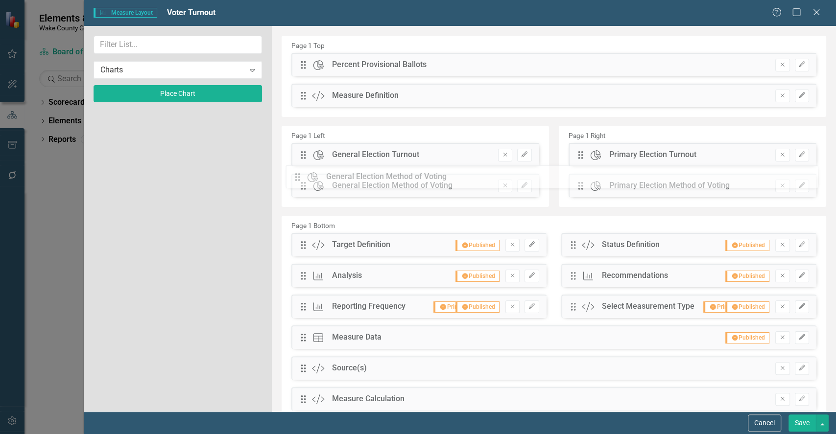
drag, startPoint x: 305, startPoint y: 96, endPoint x: 306, endPoint y: 178, distance: 81.8
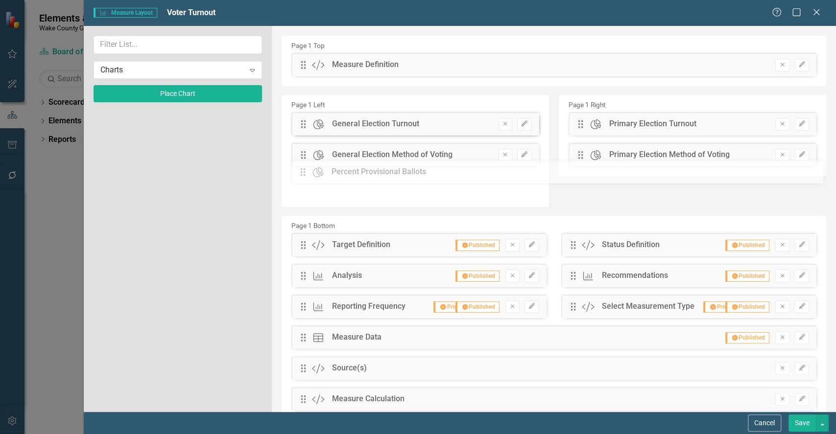
drag, startPoint x: 304, startPoint y: 67, endPoint x: 311, endPoint y: 174, distance: 107.5
click at [805, 427] on button "Save" at bounding box center [802, 423] width 27 height 17
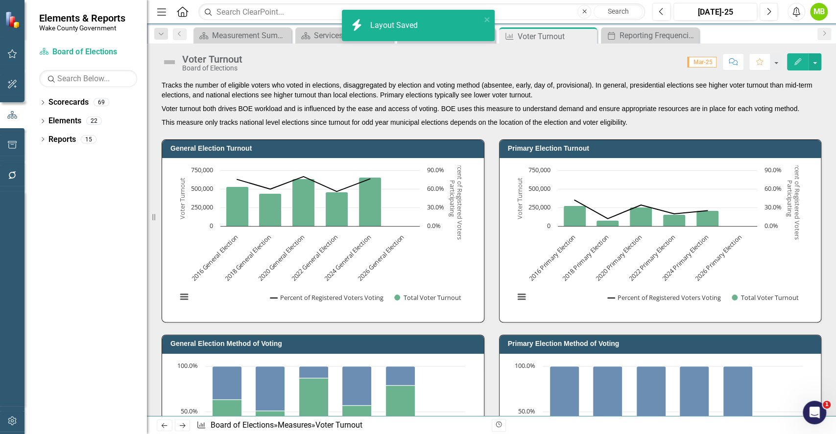
click at [483, 120] on p "This measure only tracks national level elections since turnout for odd year mu…" at bounding box center [492, 122] width 660 height 12
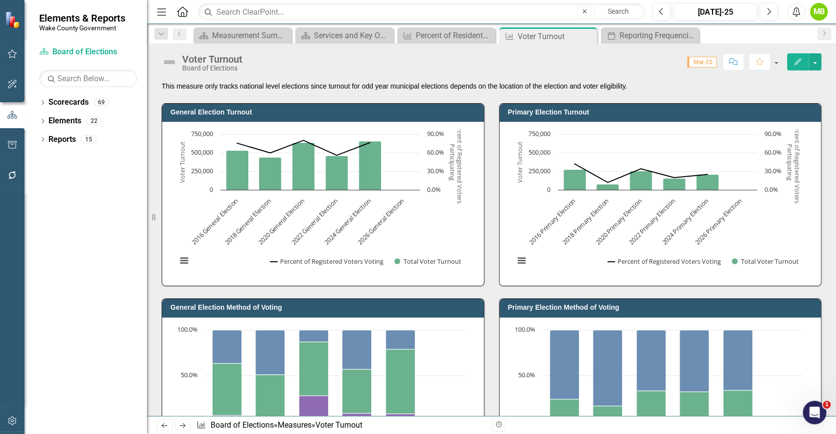
scroll to position [0, 0]
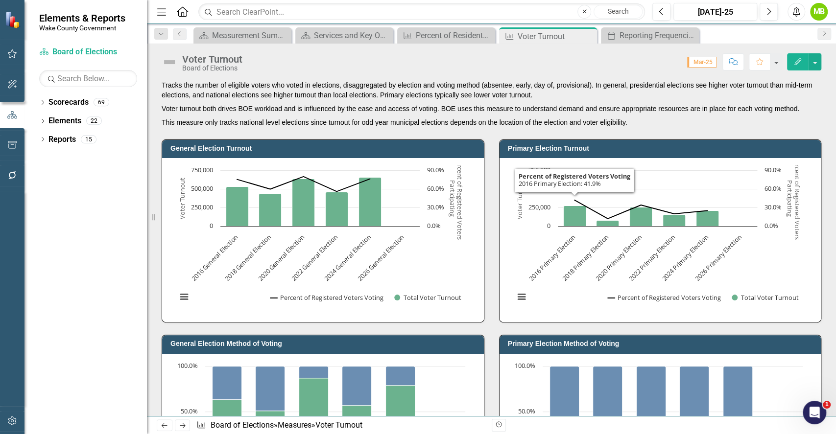
click at [484, 132] on div "General Election Turnout Chart Combination chart with 2 data series. General El…" at bounding box center [322, 224] width 337 height 195
click at [819, 252] on div "Primary Election Turnout Chart Combination chart with 2 data series. Primary El…" at bounding box center [660, 224] width 337 height 195
click at [670, 119] on p "This measure only tracks national level elections since turnout for odd year mu…" at bounding box center [492, 122] width 660 height 12
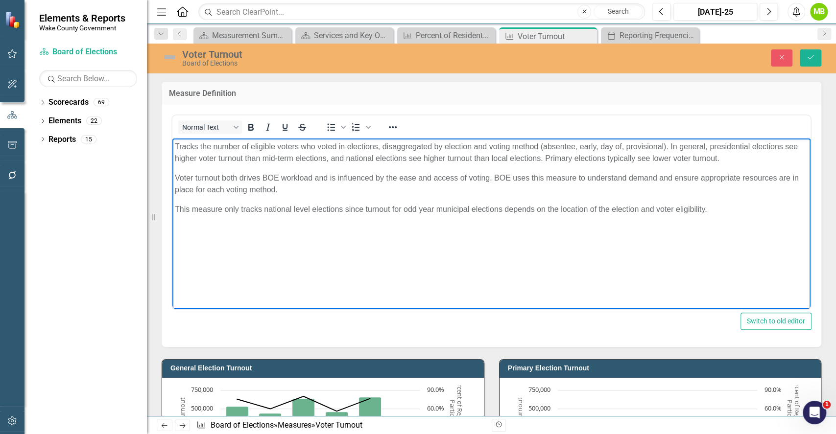
click at [718, 217] on body "Tracks the number of eligible voters who voted in elections, disaggregated by e…" at bounding box center [491, 212] width 638 height 147
paste body "Rich Text Area. Press ALT-0 for help."
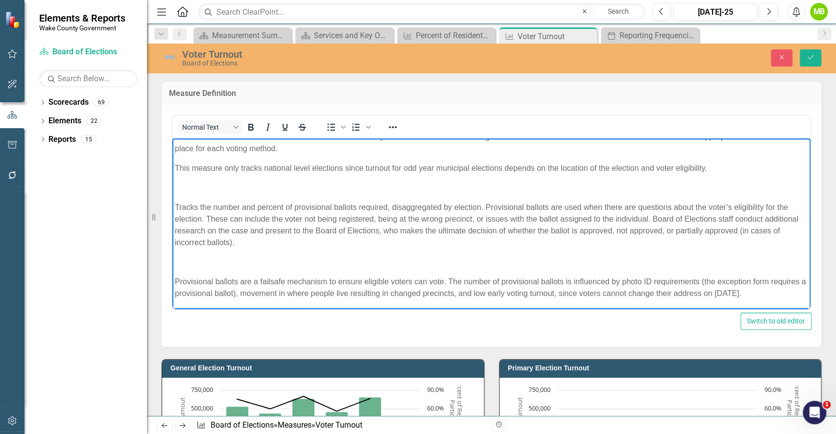
click at [181, 194] on body "Tracks the number of eligible voters who voted in elections, disaggregated by e…" at bounding box center [491, 203] width 638 height 213
click at [229, 198] on body "Tracks the number of eligible voters who voted in elections, disaggregated by e…" at bounding box center [491, 203] width 638 height 213
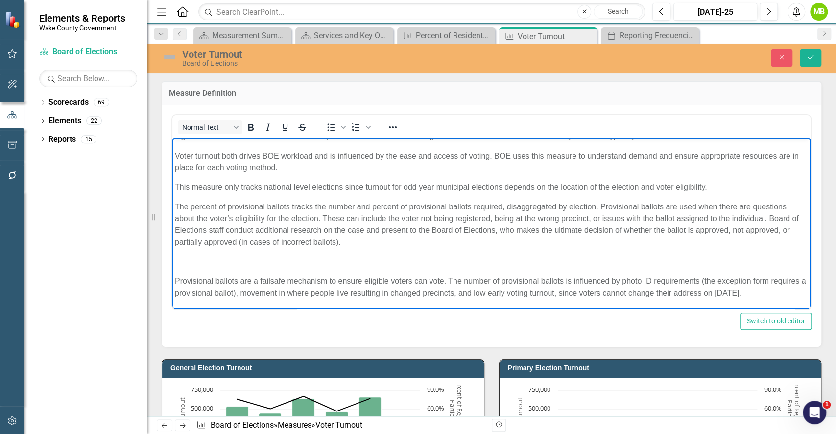
click at [376, 256] on p "Rich Text Area. Press ALT-0 for help." at bounding box center [491, 262] width 633 height 12
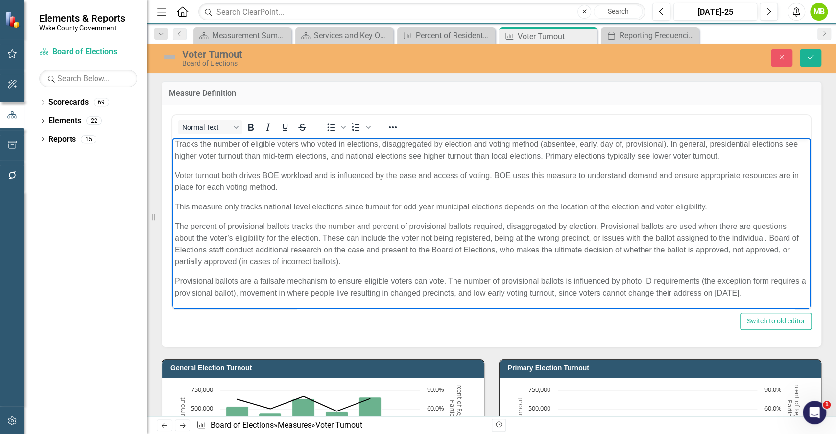
scroll to position [0, 0]
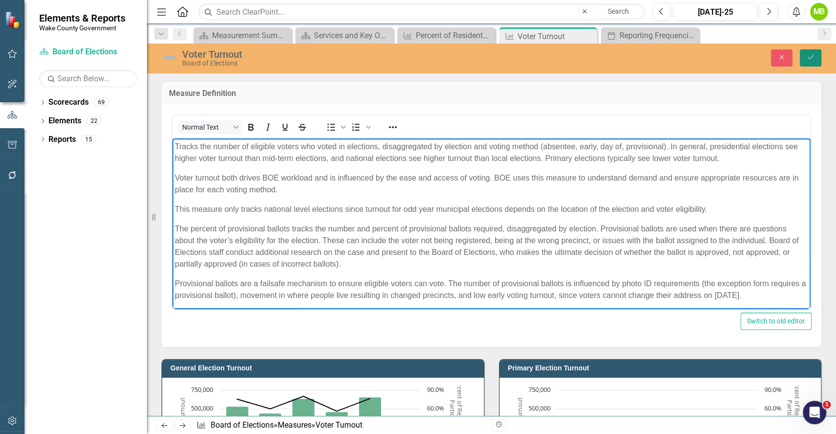
click at [809, 58] on icon "Save" at bounding box center [810, 57] width 9 height 7
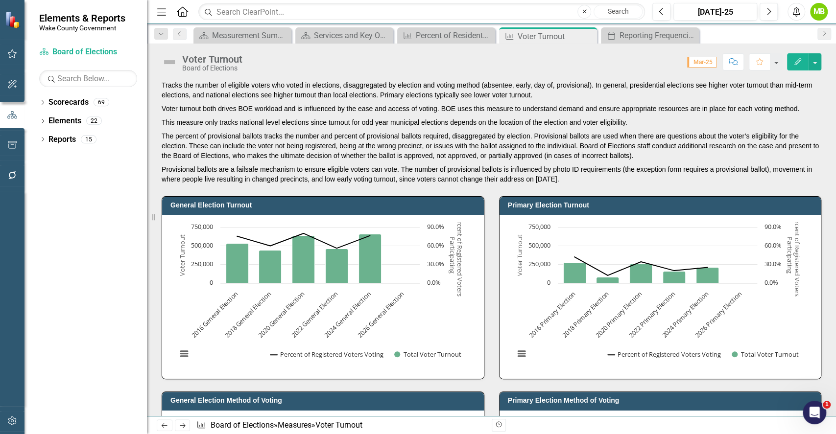
click at [720, 175] on p "Provisional ballots are a failsafe mechanism to ensure eligible voters can vote…" at bounding box center [492, 174] width 660 height 22
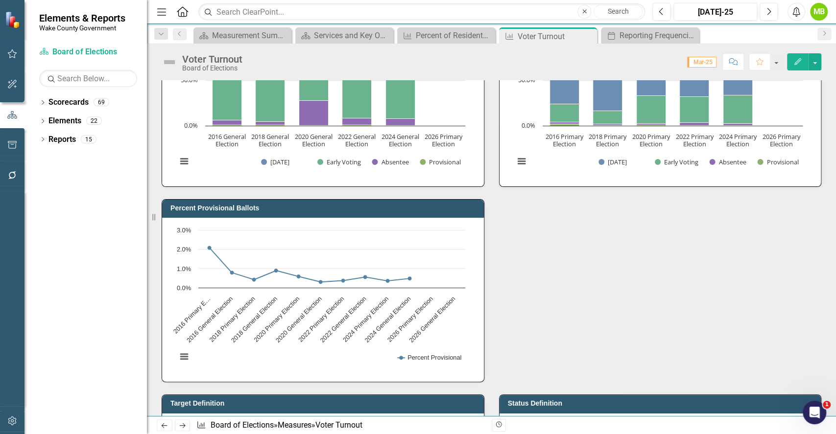
scroll to position [399, 0]
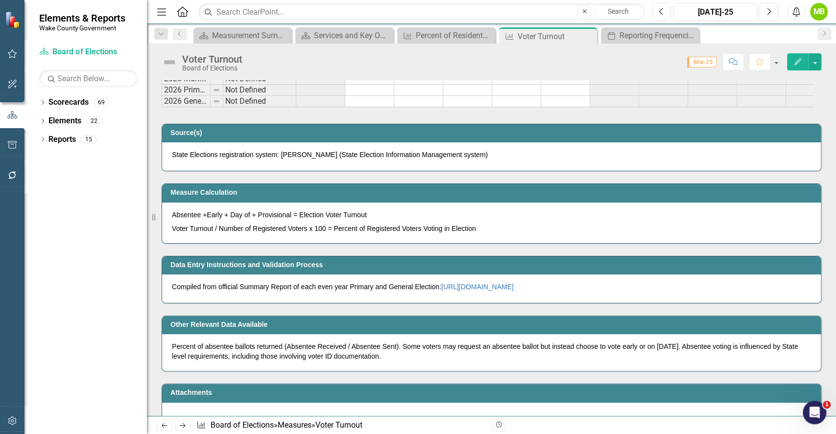
scroll to position [1251, 0]
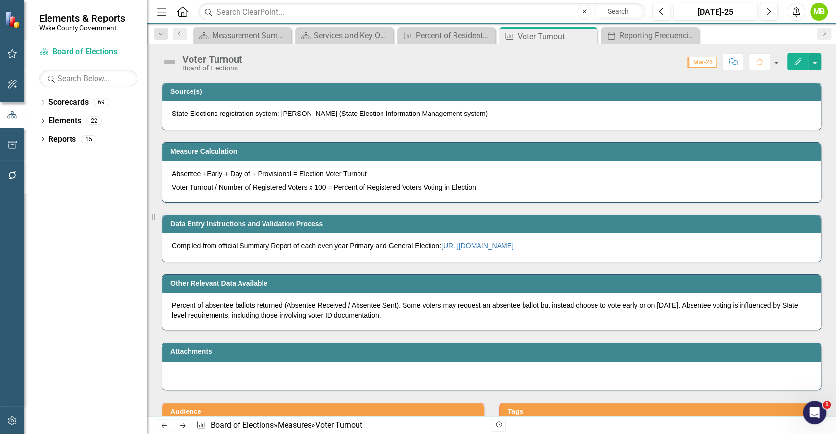
click at [422, 320] on p "Percent of absentee ballots returned (Absentee Received / Absentee Sent). Some …" at bounding box center [491, 311] width 639 height 20
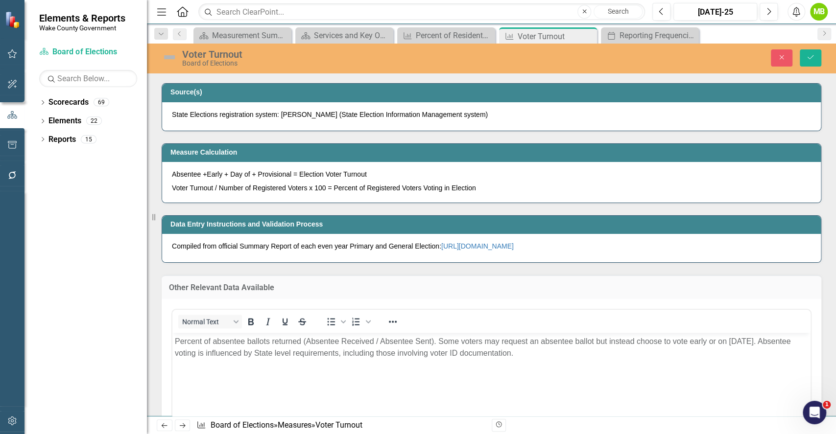
scroll to position [0, 0]
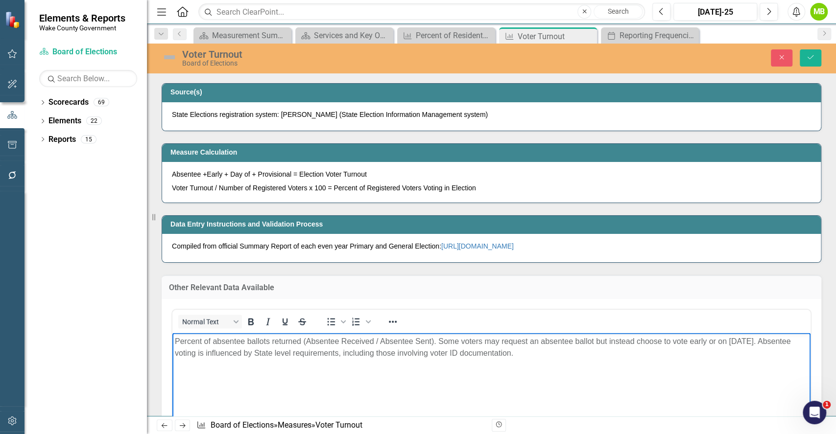
click at [561, 354] on p "Percent of absentee ballots returned (Absentee Received / Absentee Sent). Some …" at bounding box center [491, 348] width 633 height 24
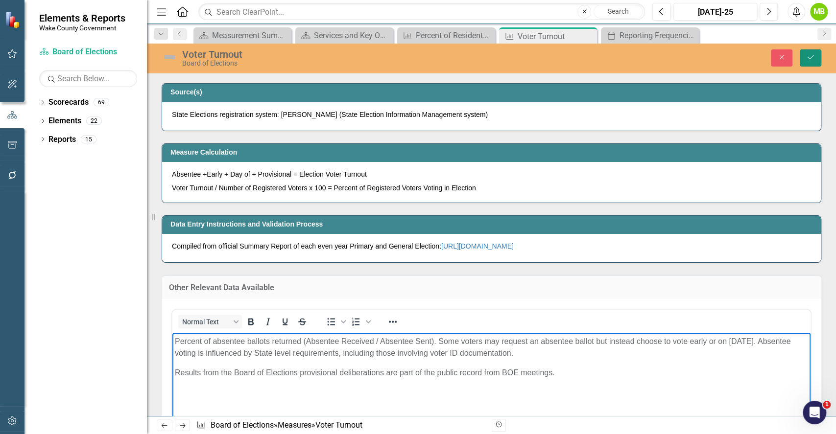
click at [809, 56] on icon "Save" at bounding box center [810, 57] width 9 height 7
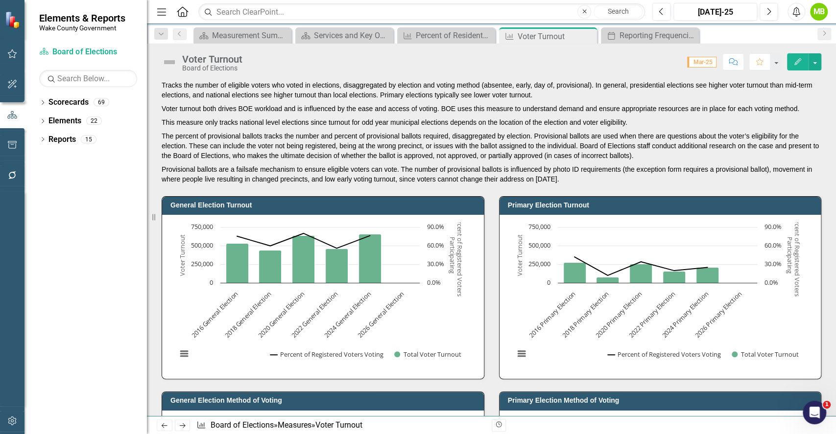
drag, startPoint x: 835, startPoint y: 109, endPoint x: 819, endPoint y: 133, distance: 28.5
click at [819, 134] on div "Tracks the number of eligible voters who voted in elections, disaggregated by e…" at bounding box center [491, 248] width 689 height 336
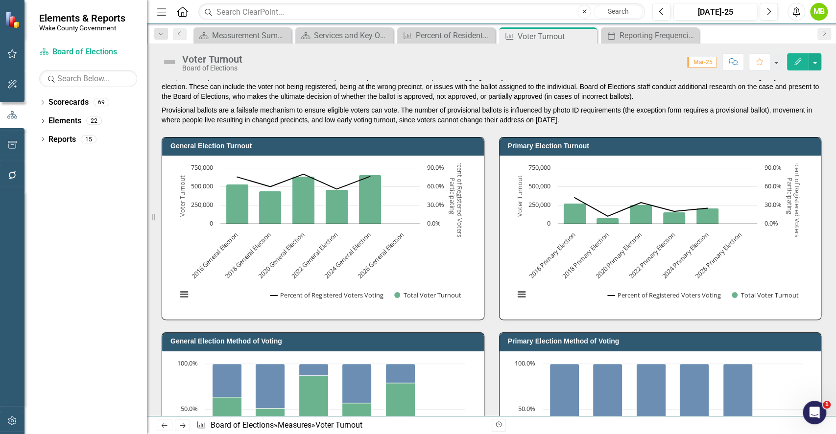
scroll to position [257, 0]
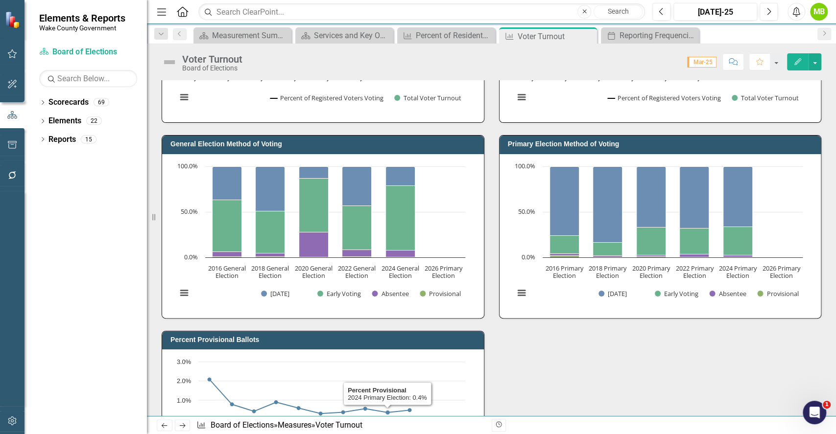
click at [650, 355] on div "General Election Turnout Chart Combination chart with 2 data series. General El…" at bounding box center [491, 221] width 674 height 587
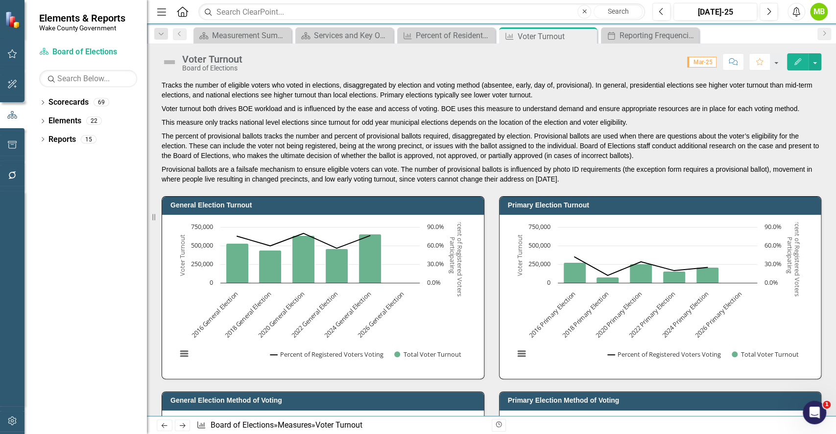
click at [568, 123] on p "This measure only tracks national level elections since turnout for odd year mu…" at bounding box center [492, 123] width 660 height 14
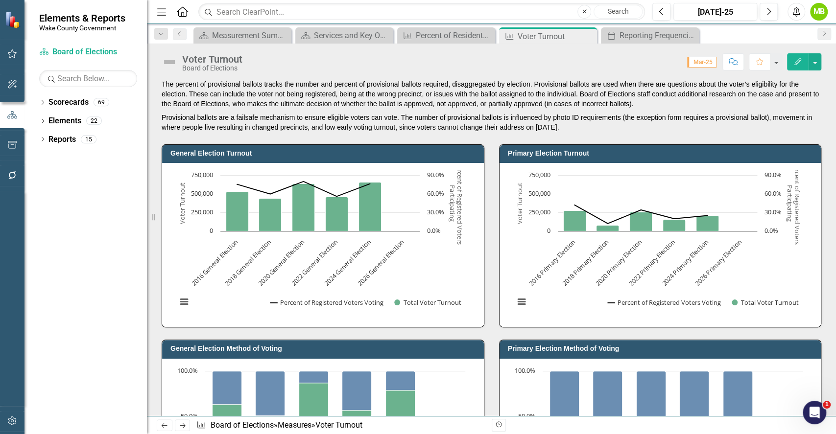
scroll to position [104, 0]
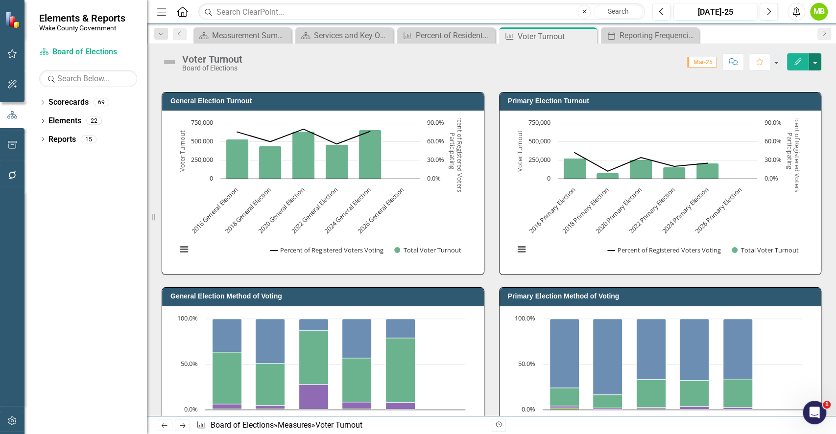
click at [818, 65] on button "button" at bounding box center [815, 61] width 13 height 17
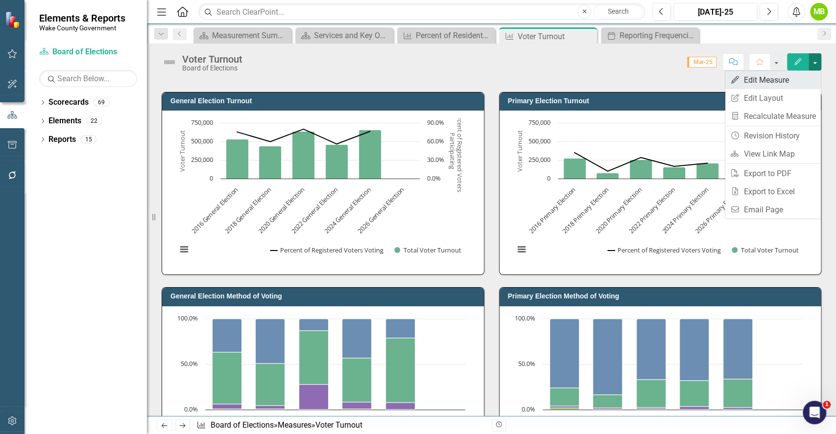
click at [787, 87] on link "Edit Edit Measure" at bounding box center [773, 80] width 96 height 18
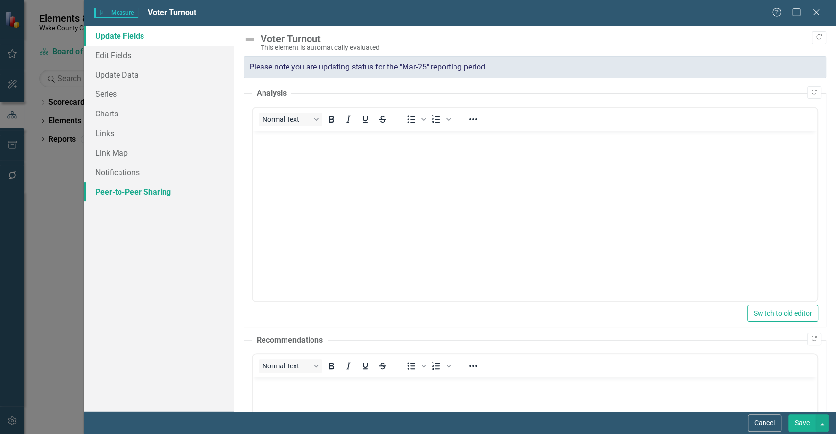
scroll to position [0, 0]
click at [122, 98] on link "Series" at bounding box center [159, 94] width 150 height 20
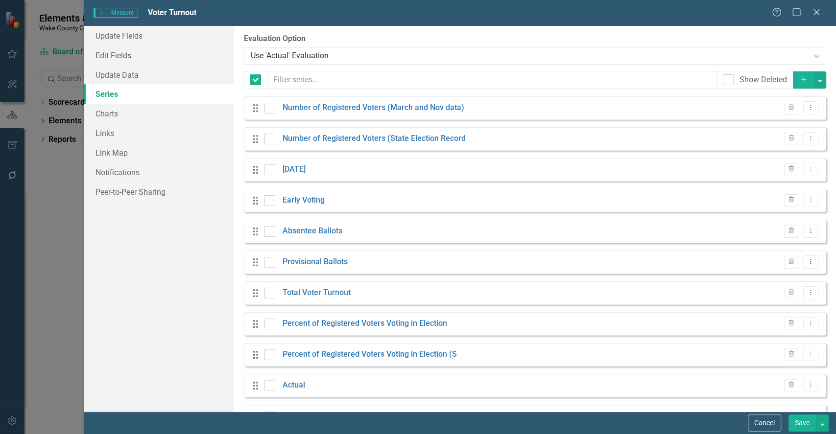
checkbox input "false"
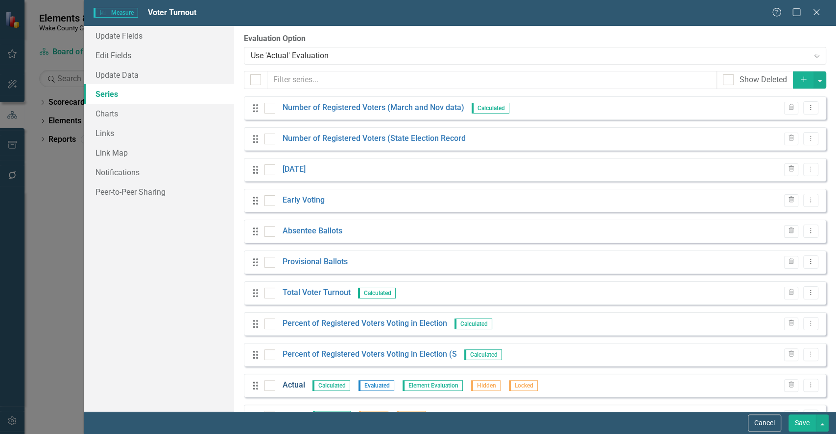
click at [295, 382] on link "Actual" at bounding box center [294, 385] width 23 height 11
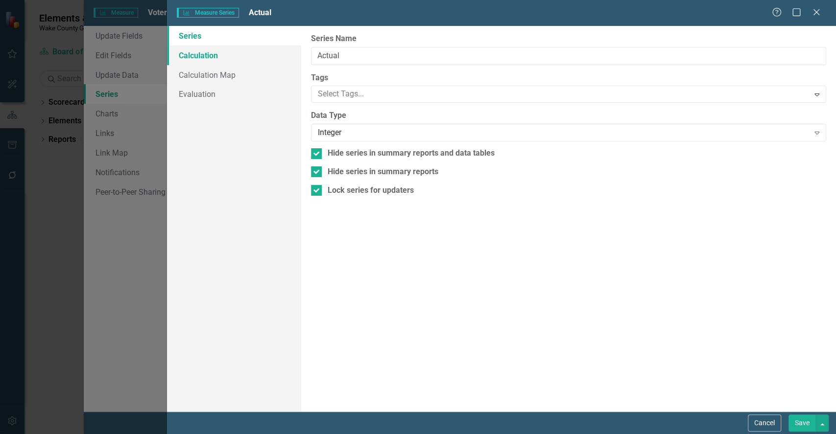
click at [217, 57] on link "Calculation" at bounding box center [234, 56] width 134 height 20
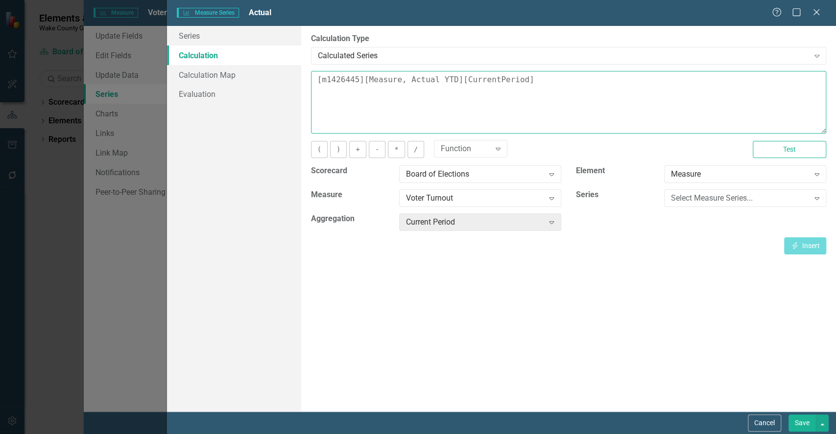
drag, startPoint x: 387, startPoint y: 95, endPoint x: 176, endPoint y: 53, distance: 215.7
click at [176, 54] on div "Series Calculation Calculation Map Evaluation From this page, you can edit the …" at bounding box center [501, 219] width 669 height 386
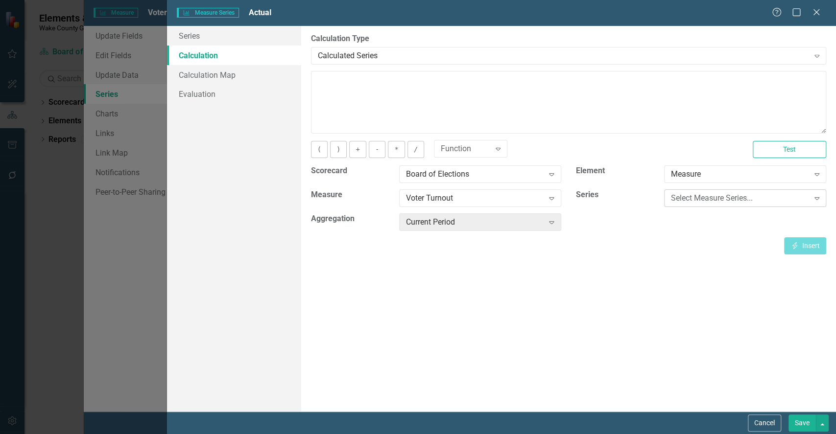
click at [700, 198] on div "Select Measure Series..." at bounding box center [740, 198] width 138 height 11
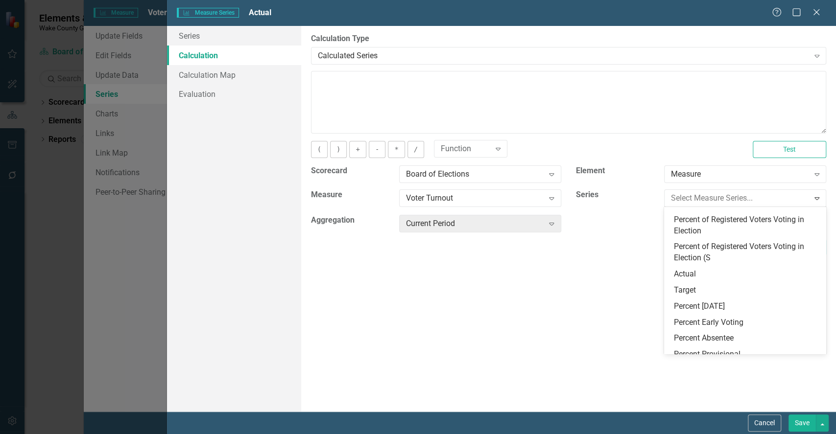
scroll to position [135, 0]
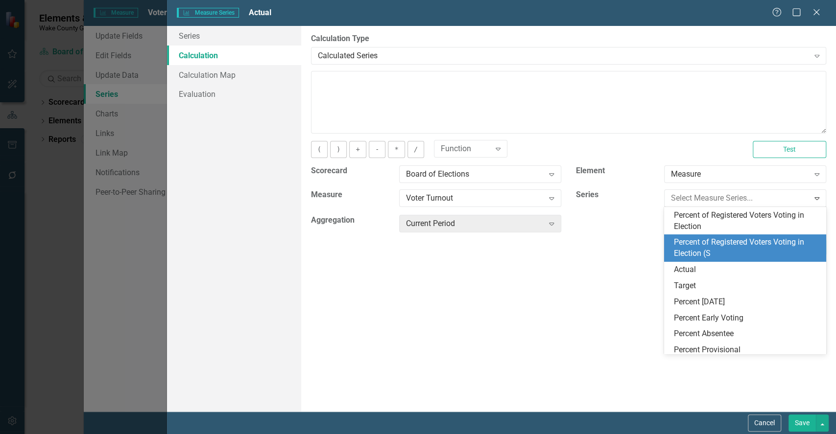
click at [748, 245] on div "Percent of Registered Voters Voting in Election (S" at bounding box center [747, 248] width 146 height 23
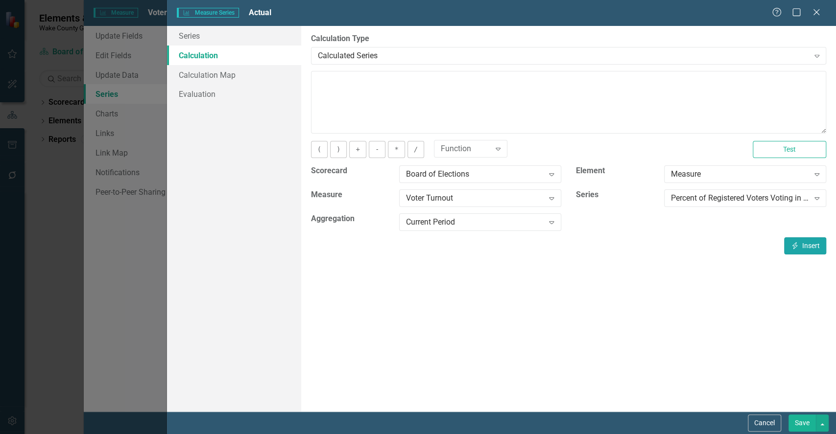
click at [800, 249] on button "Insert Insert" at bounding box center [805, 246] width 42 height 17
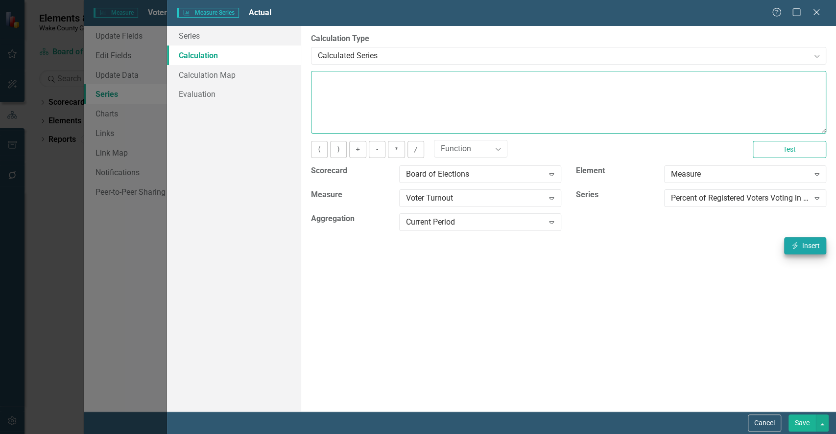
type textarea "[m1426445][Percent of Registered Voters Voting in Election (S][CurrentPeriod]"
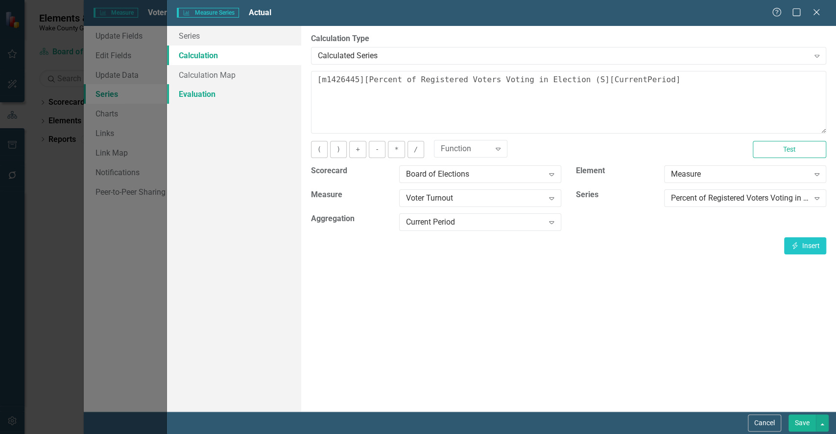
click at [221, 95] on link "Evaluation" at bounding box center [234, 94] width 134 height 20
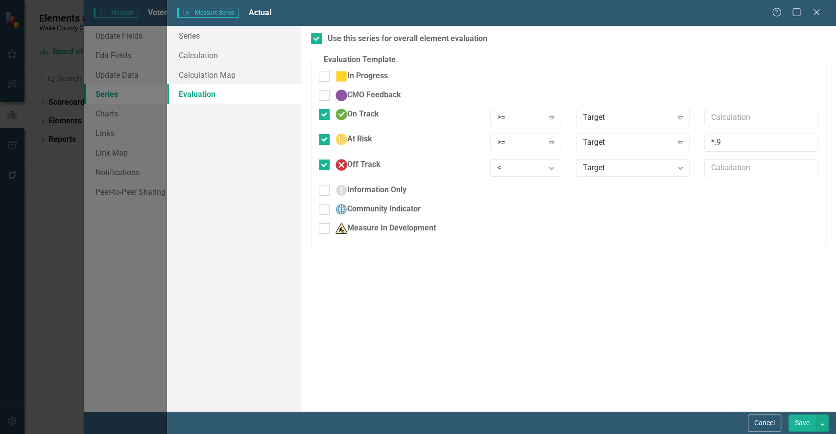
drag, startPoint x: 322, startPoint y: 114, endPoint x: 322, endPoint y: 120, distance: 6.4
click at [322, 115] on input "On Track" at bounding box center [322, 112] width 6 height 6
checkbox input "false"
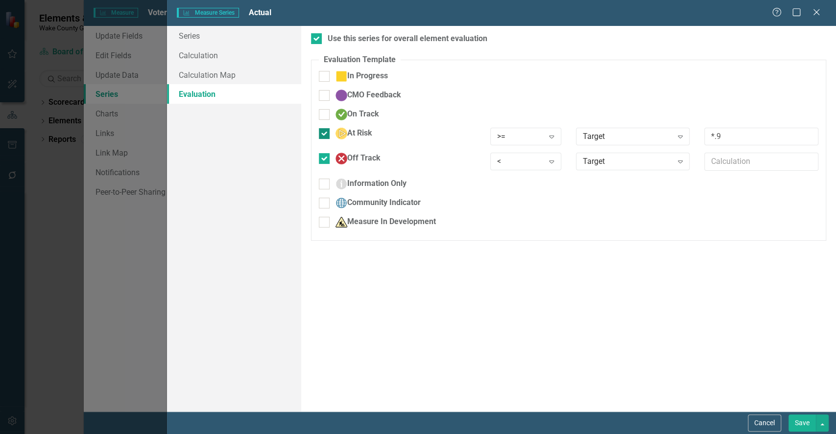
click at [321, 136] on div at bounding box center [324, 133] width 11 height 11
click at [321, 135] on input "At Risk" at bounding box center [322, 131] width 6 height 6
checkbox input "false"
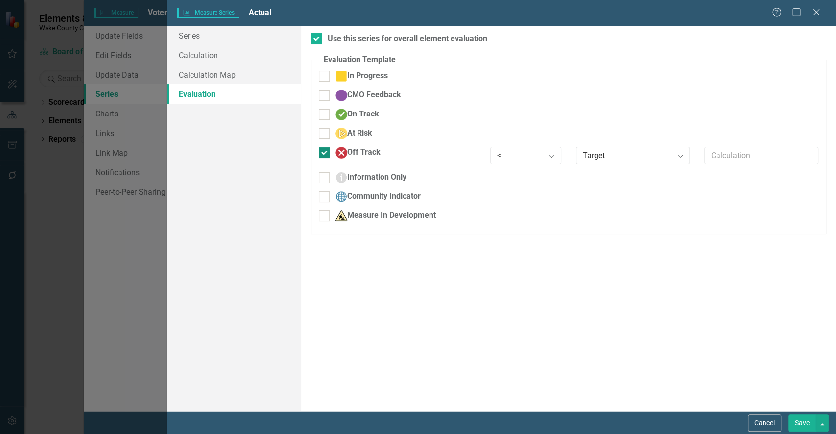
click at [322, 152] on input "Off Track" at bounding box center [322, 150] width 6 height 6
checkbox input "false"
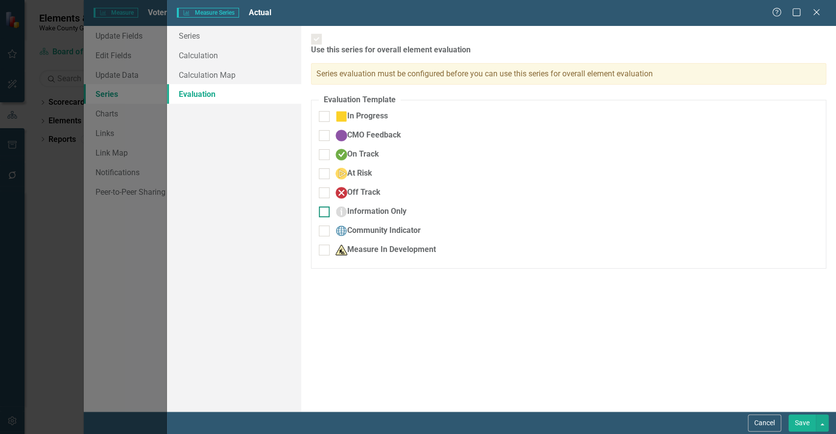
click at [325, 207] on input "Information Only" at bounding box center [322, 210] width 6 height 6
checkbox input "true"
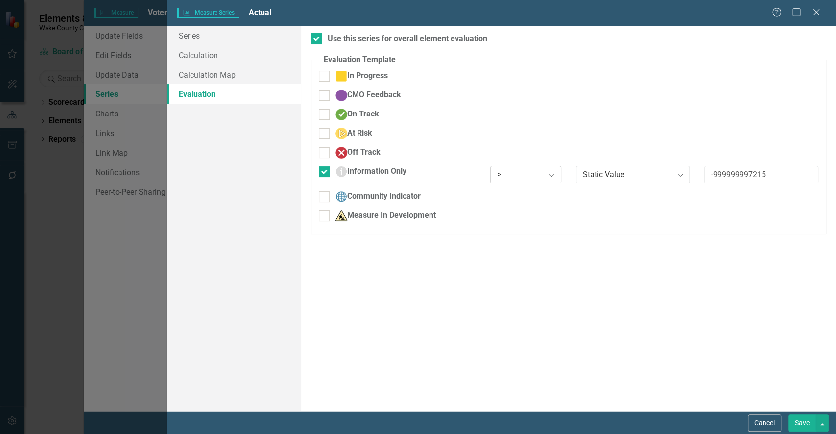
click at [554, 176] on icon "Expand" at bounding box center [552, 175] width 10 height 8
click at [801, 422] on button "Save" at bounding box center [802, 423] width 27 height 17
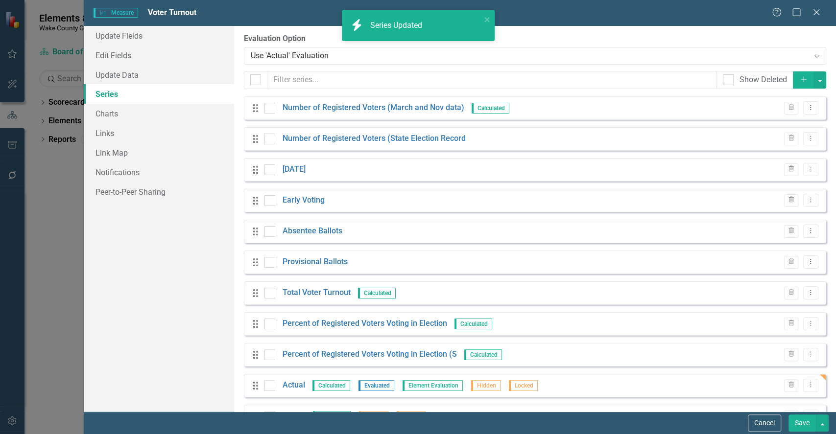
scroll to position [142, 0]
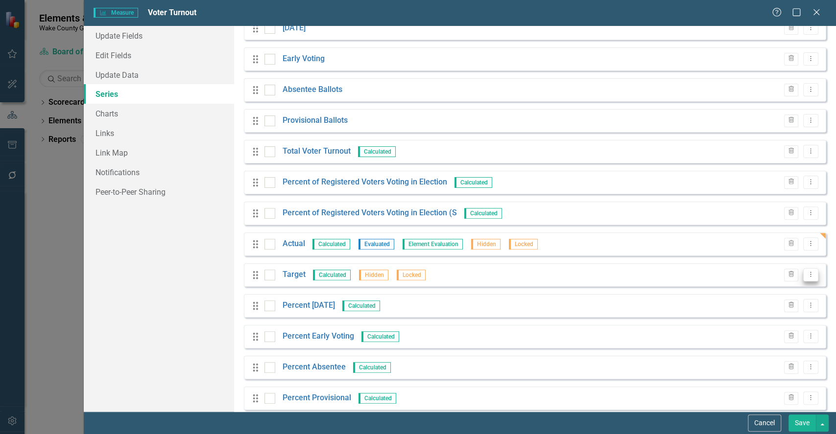
click at [803, 278] on button "Dropdown Menu" at bounding box center [810, 274] width 15 height 13
click at [754, 286] on link "Edit Edit Measure Series" at bounding box center [754, 291] width 111 height 18
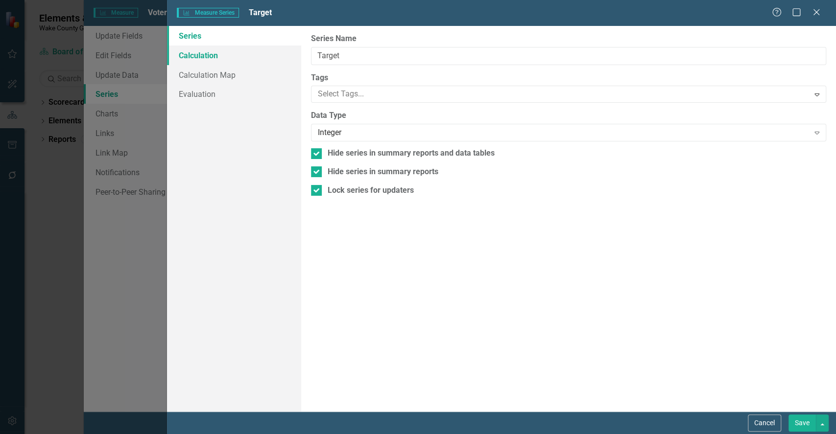
click at [199, 54] on link "Calculation" at bounding box center [234, 56] width 134 height 20
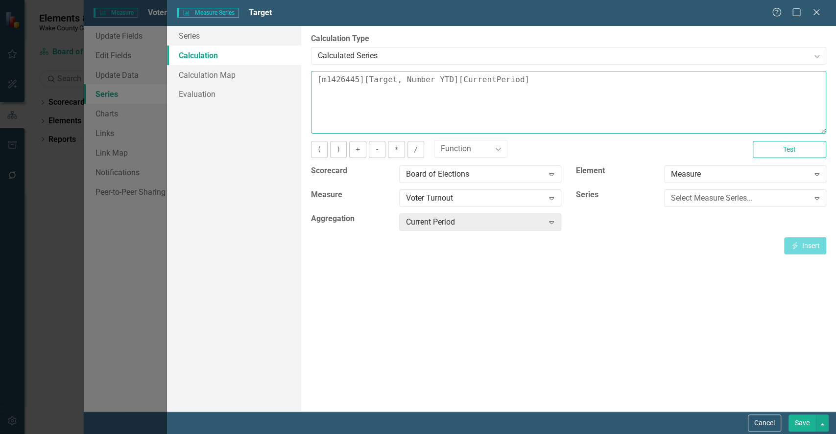
drag, startPoint x: 529, startPoint y: 80, endPoint x: 147, endPoint y: 38, distance: 384.3
click at [147, 38] on div "Measure Series Measure Series Target Help Maximize Close Series Calculation Cal…" at bounding box center [418, 217] width 836 height 434
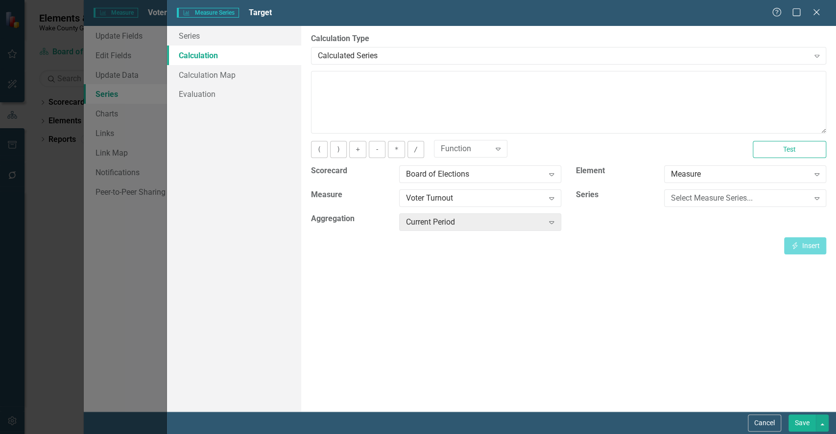
click at [803, 429] on button "Save" at bounding box center [802, 423] width 27 height 17
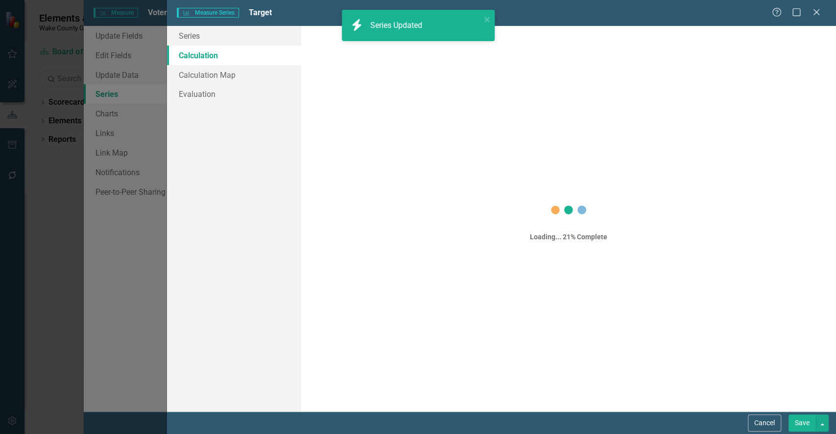
click at [802, 423] on button "Save" at bounding box center [802, 423] width 27 height 17
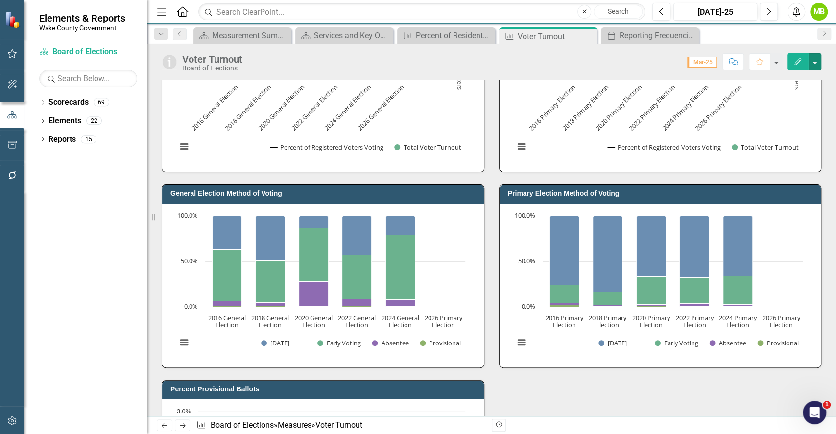
scroll to position [212, 0]
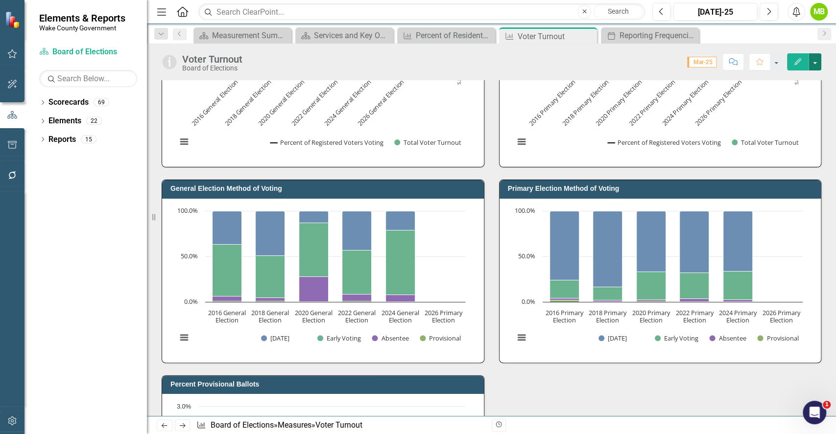
click at [812, 59] on button "button" at bounding box center [815, 61] width 13 height 17
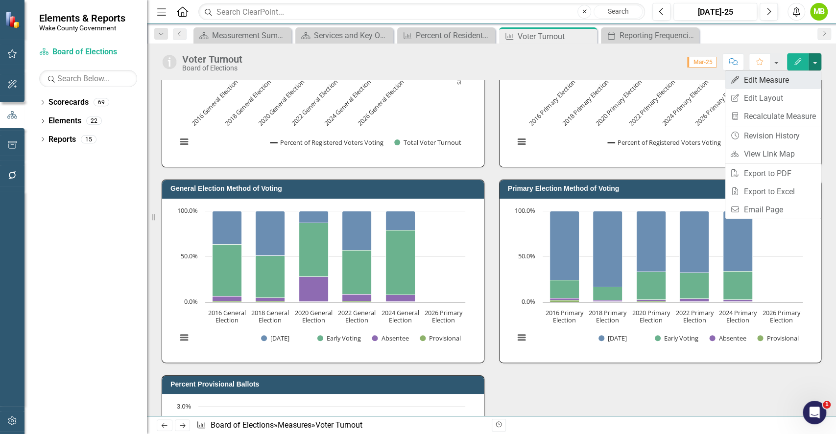
click at [787, 74] on link "Edit Edit Measure" at bounding box center [773, 80] width 96 height 18
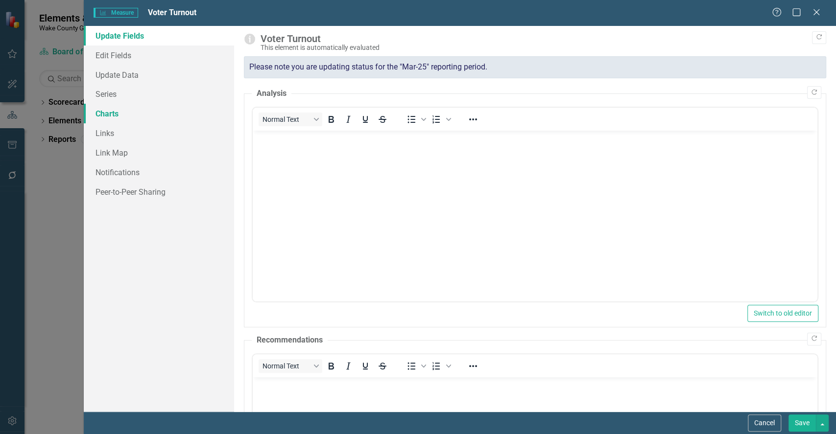
scroll to position [0, 0]
click at [132, 111] on link "Charts" at bounding box center [159, 114] width 150 height 20
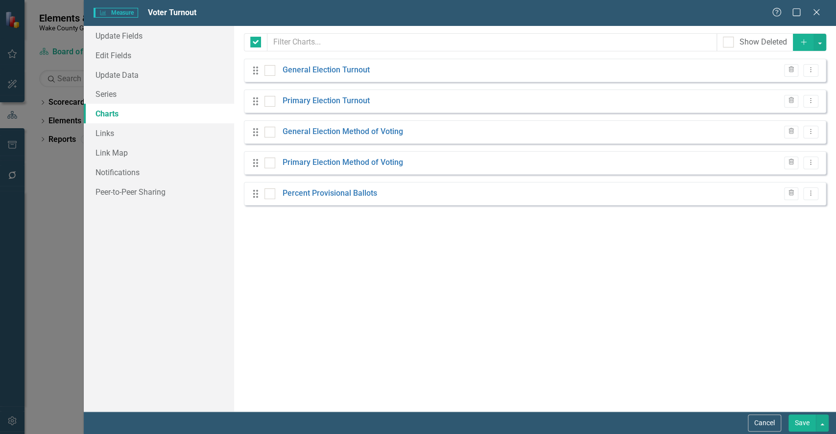
checkbox input "false"
click at [348, 133] on link "General Election Method of Voting" at bounding box center [343, 131] width 120 height 11
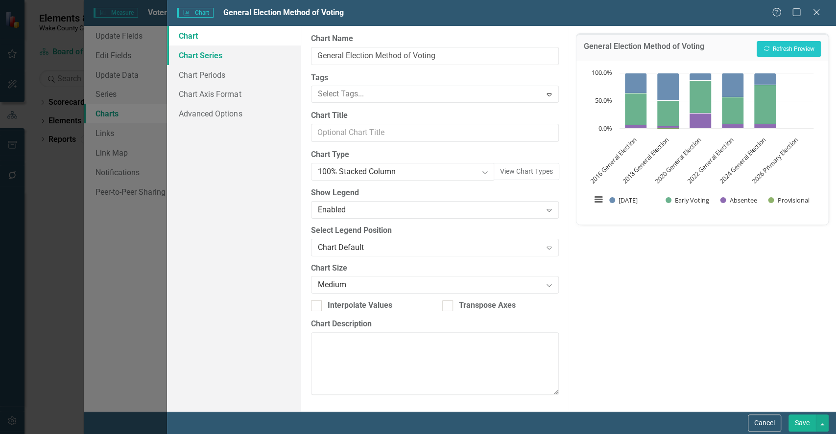
click at [205, 57] on link "Chart Series" at bounding box center [234, 56] width 134 height 20
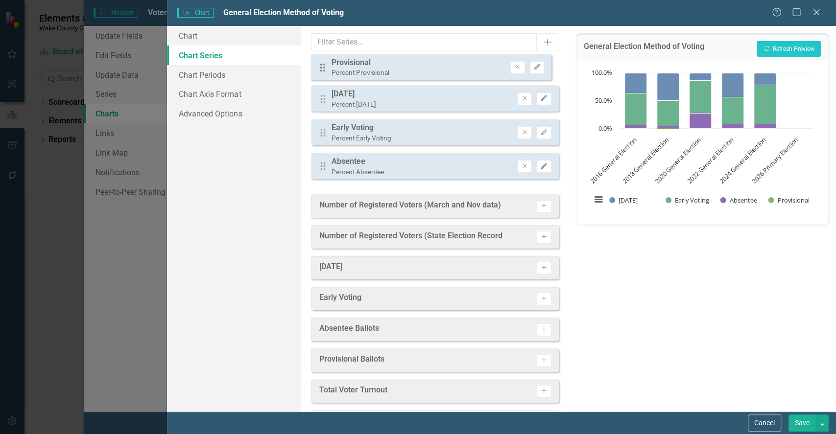
drag, startPoint x: 321, startPoint y: 175, endPoint x: 321, endPoint y: 68, distance: 106.8
click at [321, 68] on div "Drag [DATE] Percent [DATE] Remove Edit Drag Early Voting Percent Early Voting R…" at bounding box center [435, 123] width 248 height 128
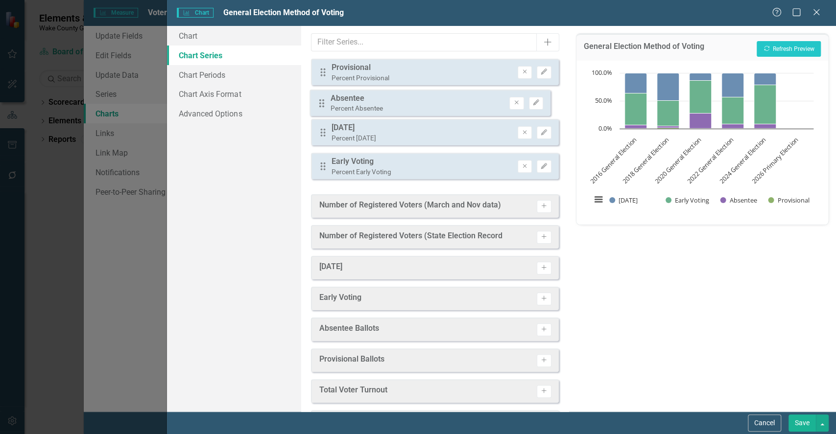
drag, startPoint x: 318, startPoint y: 174, endPoint x: 318, endPoint y: 103, distance: 70.5
click at [318, 103] on div "Drag Provisional Percent Provisional Remove Edit Drag [DATE] Percent [DATE] Rem…" at bounding box center [435, 123] width 248 height 128
drag, startPoint x: 318, startPoint y: 171, endPoint x: 321, endPoint y: 131, distance: 40.2
click at [321, 131] on div "Drag Provisional Percent Provisional Remove Edit Drag Absentee Percent Absentee…" at bounding box center [435, 123] width 248 height 128
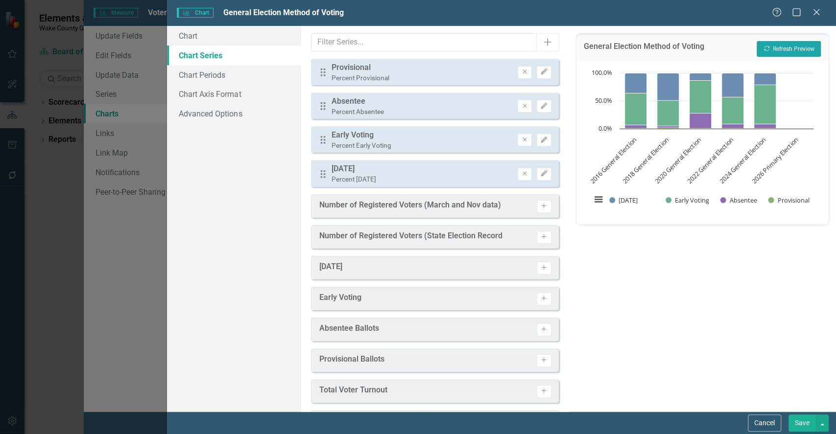
click at [784, 46] on button "Recalculate Refresh Preview" at bounding box center [789, 49] width 64 height 16
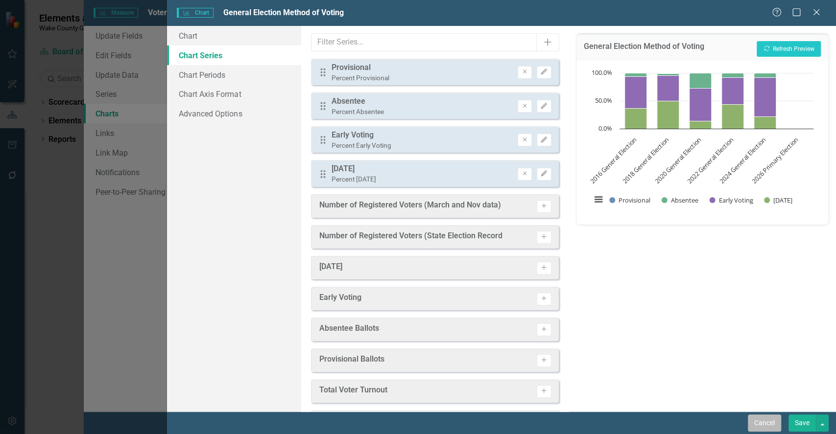
click at [769, 426] on button "Cancel" at bounding box center [764, 423] width 33 height 17
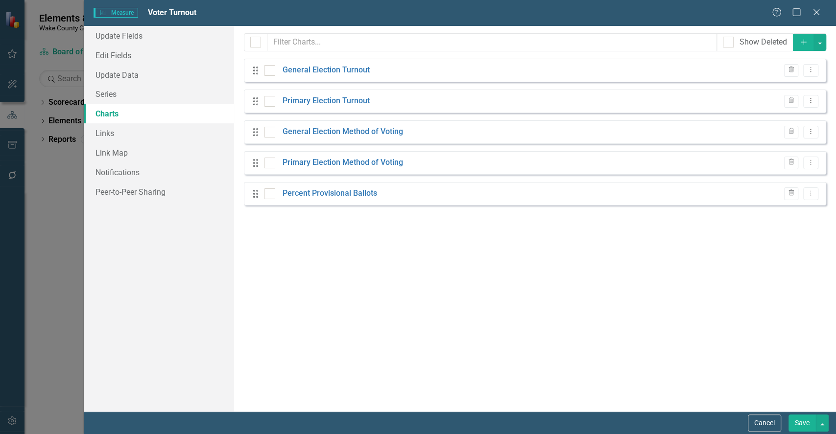
click at [769, 426] on button "Cancel" at bounding box center [764, 423] width 33 height 17
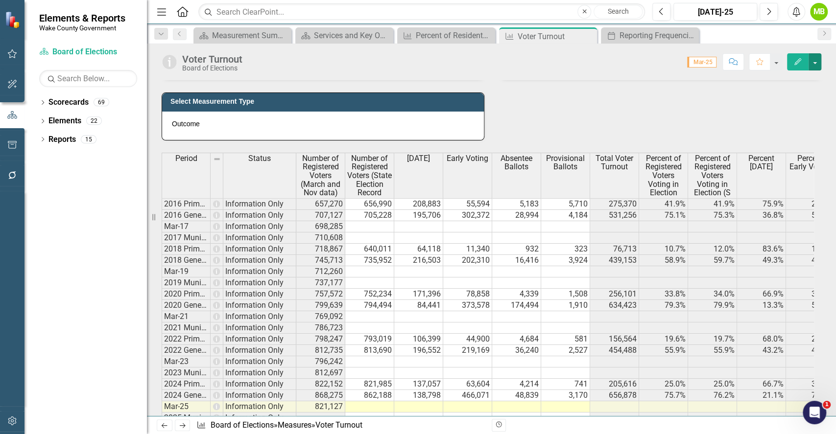
scroll to position [819, 0]
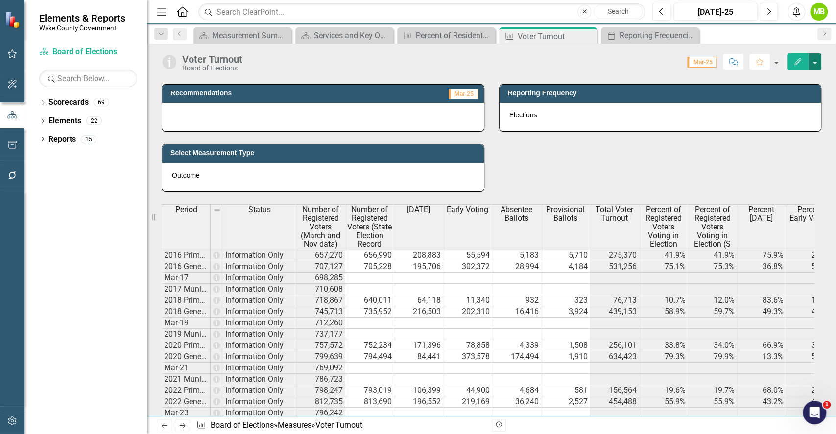
click at [814, 66] on button "button" at bounding box center [815, 61] width 13 height 17
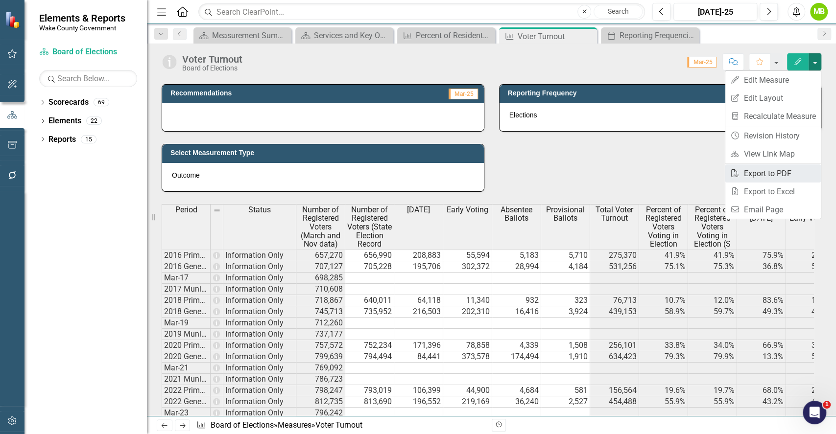
click at [790, 165] on link "PDF Export to PDF" at bounding box center [773, 174] width 96 height 18
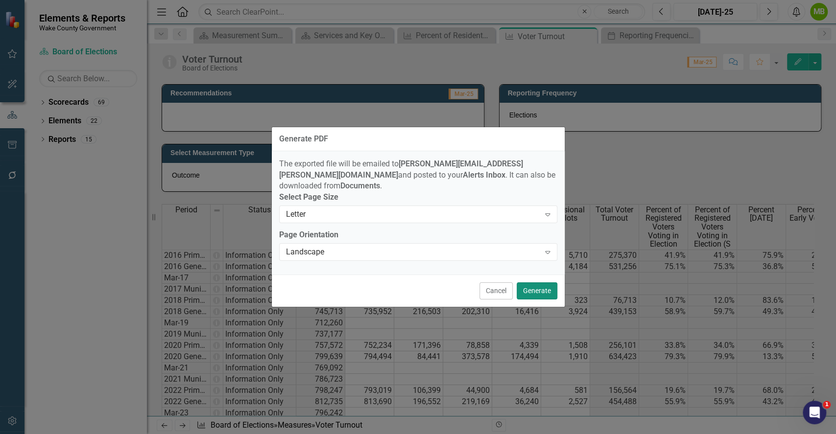
click at [527, 288] on button "Generate" at bounding box center [537, 291] width 41 height 17
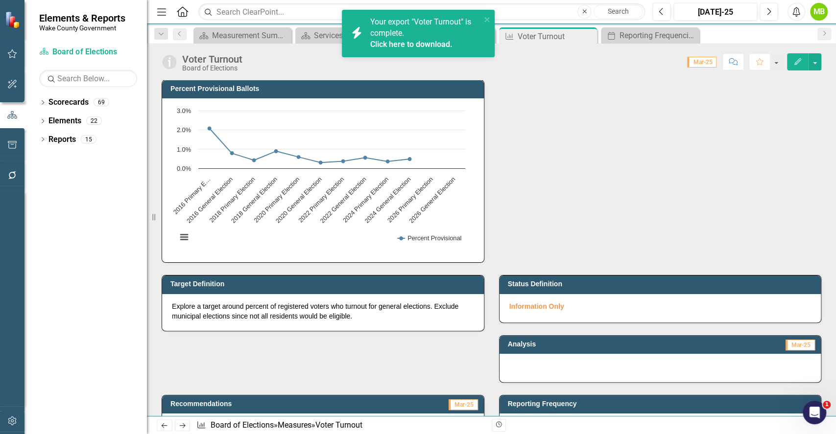
scroll to position [404, 0]
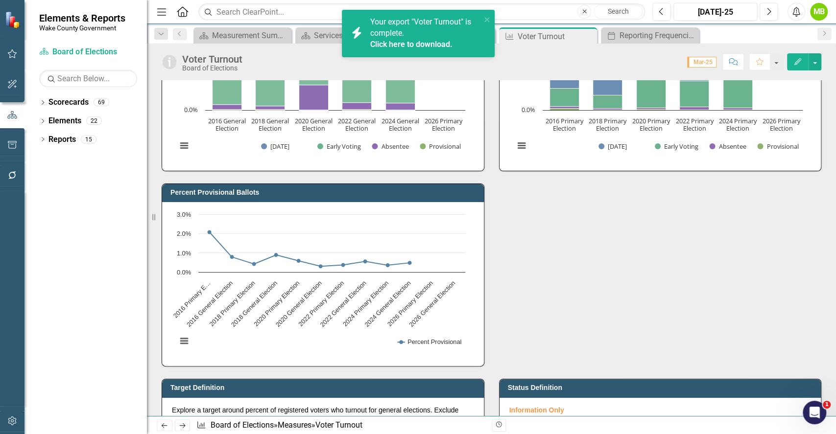
click at [413, 29] on div "Your export "Voter Turnout" is complete. Click here to download." at bounding box center [425, 34] width 111 height 34
